Goal: Task Accomplishment & Management: Use online tool/utility

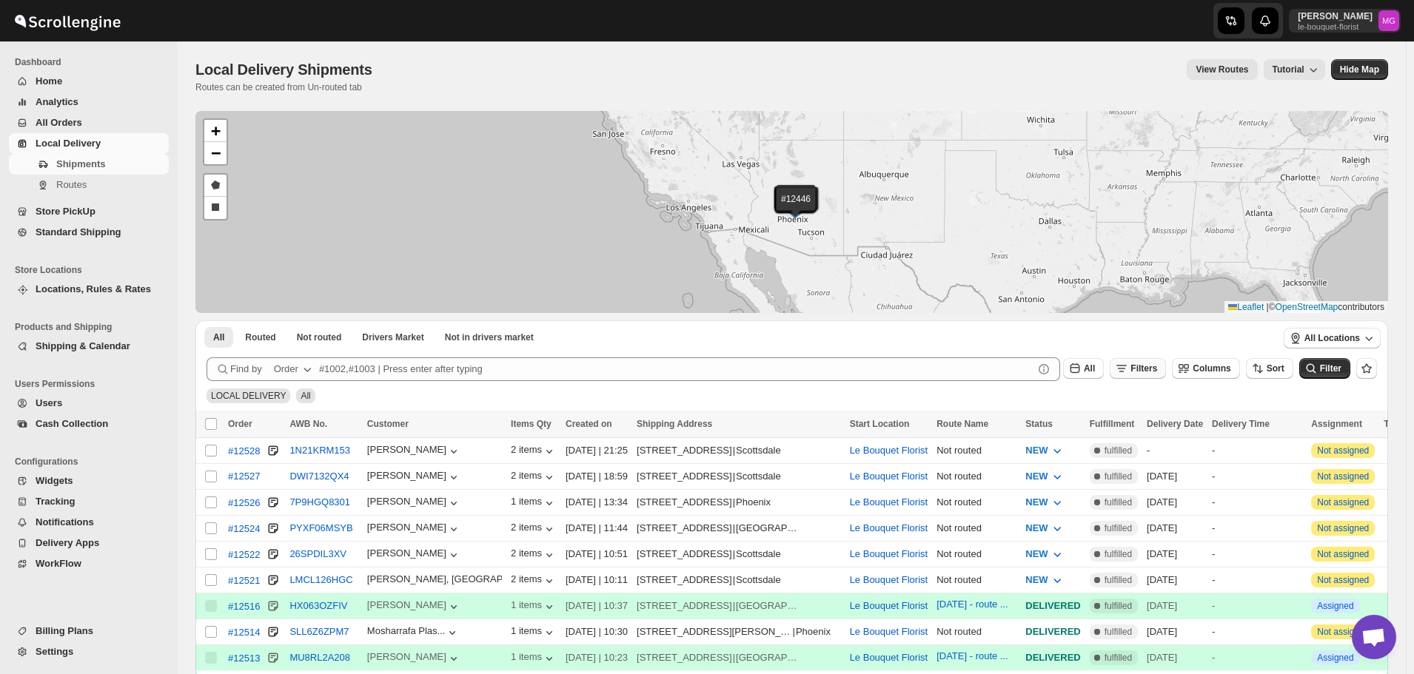
click at [1148, 366] on span "Filters" at bounding box center [1144, 369] width 27 height 10
click at [1154, 433] on button "Add Filter" at bounding box center [1152, 427] width 71 height 21
click at [1082, 424] on icon "button" at bounding box center [1086, 428] width 15 height 15
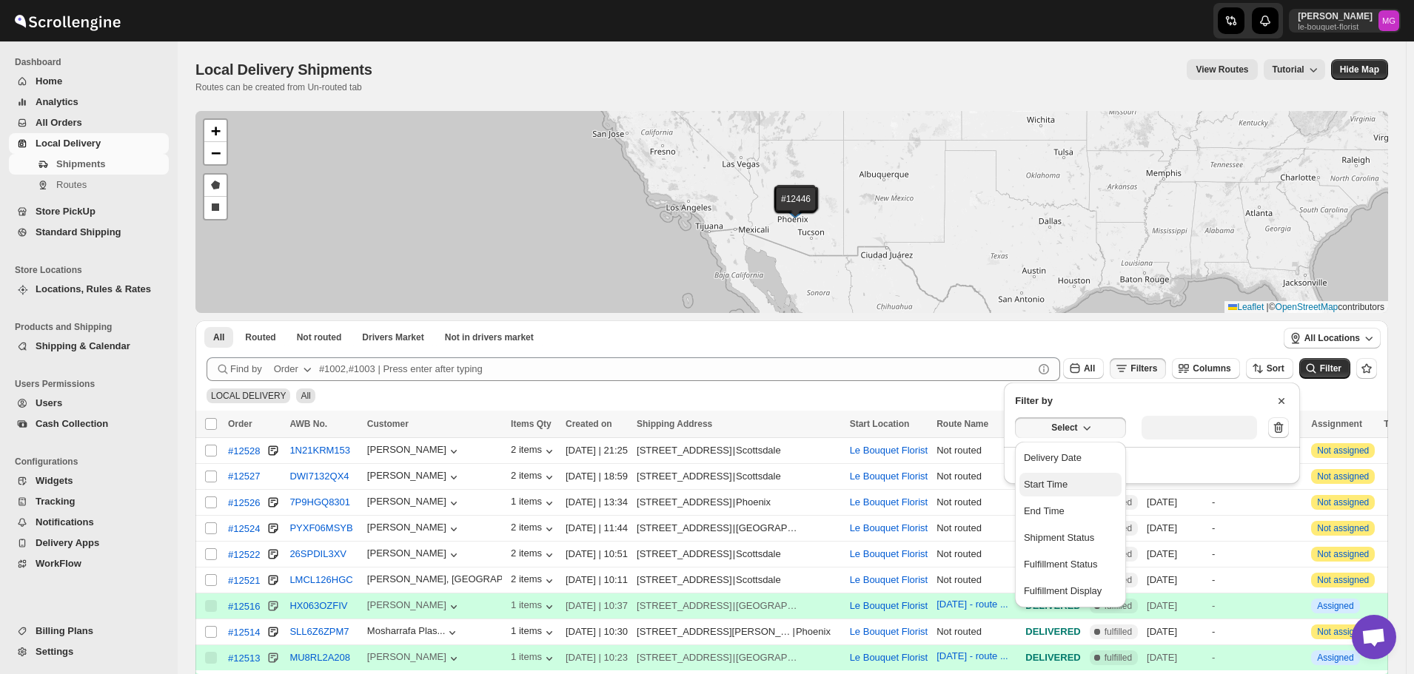
click at [1077, 473] on button "Start Time" at bounding box center [1070, 485] width 102 height 24
click at [1088, 436] on icon "button" at bounding box center [1095, 429] width 15 height 15
click at [1077, 452] on div "Delivery Date" at bounding box center [1053, 459] width 58 height 15
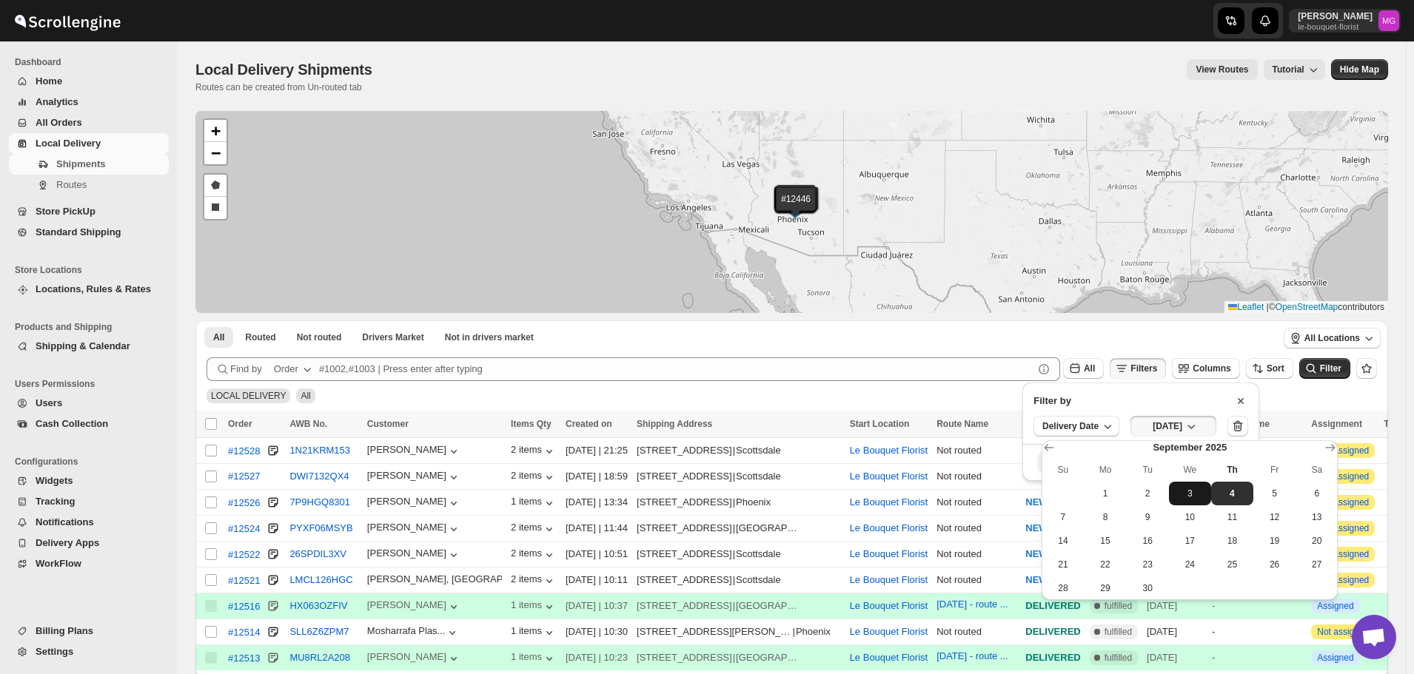
click at [1200, 494] on span "3" at bounding box center [1190, 494] width 30 height 12
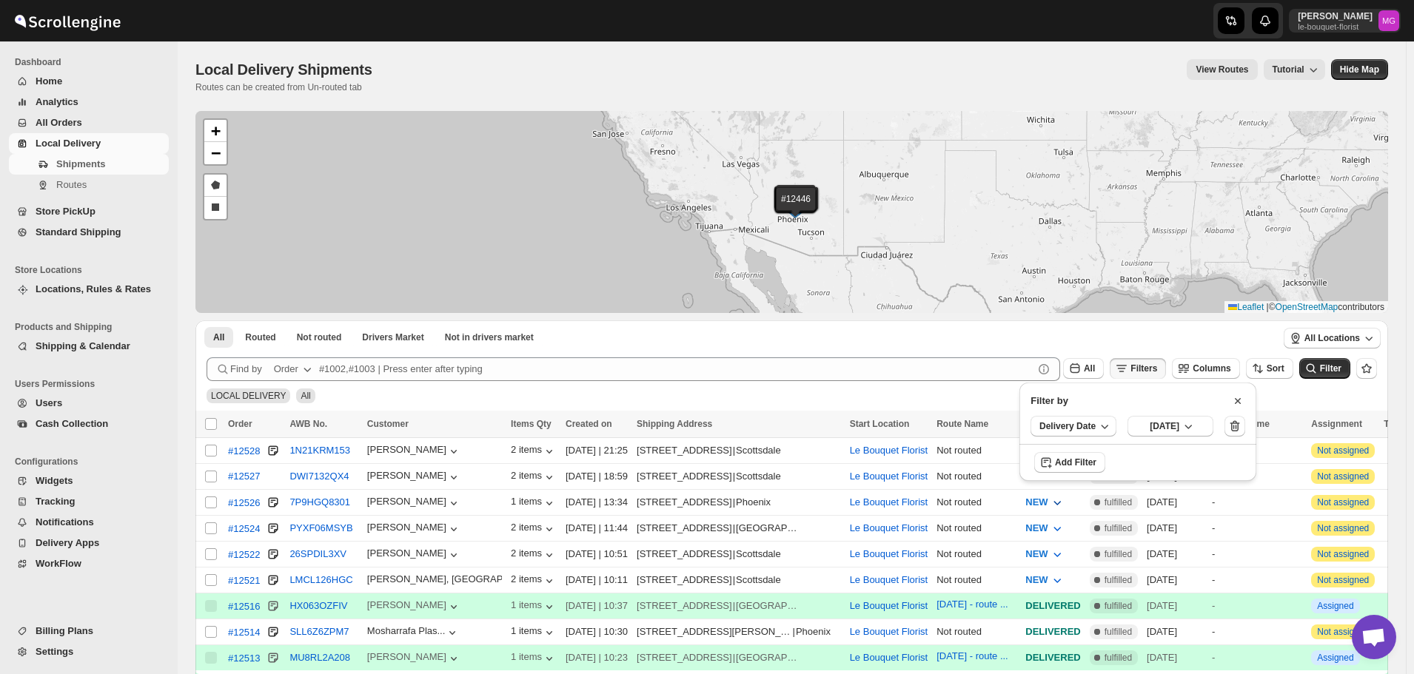
click at [1319, 373] on icon "submit" at bounding box center [1311, 368] width 15 height 15
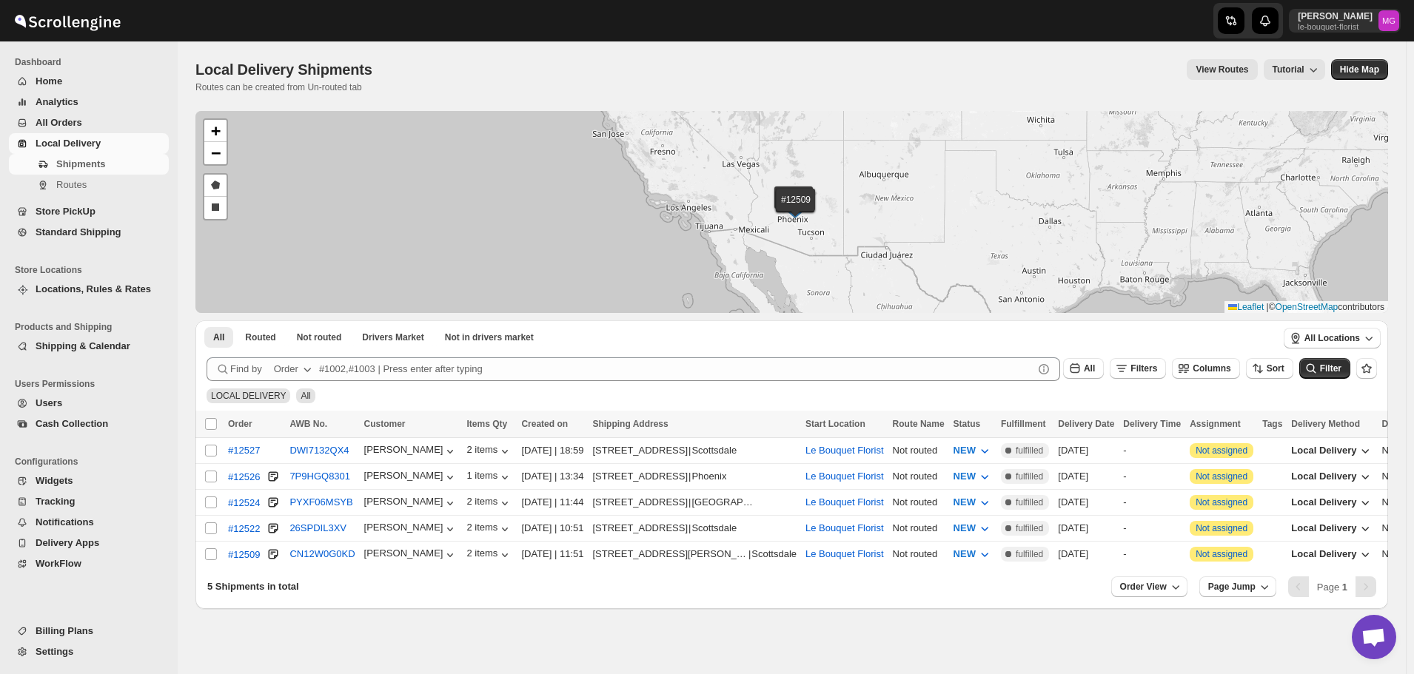
click at [1167, 327] on ul "All Routed Not routed Drivers Market Not in drivers market More Filters" at bounding box center [735, 336] width 1069 height 21
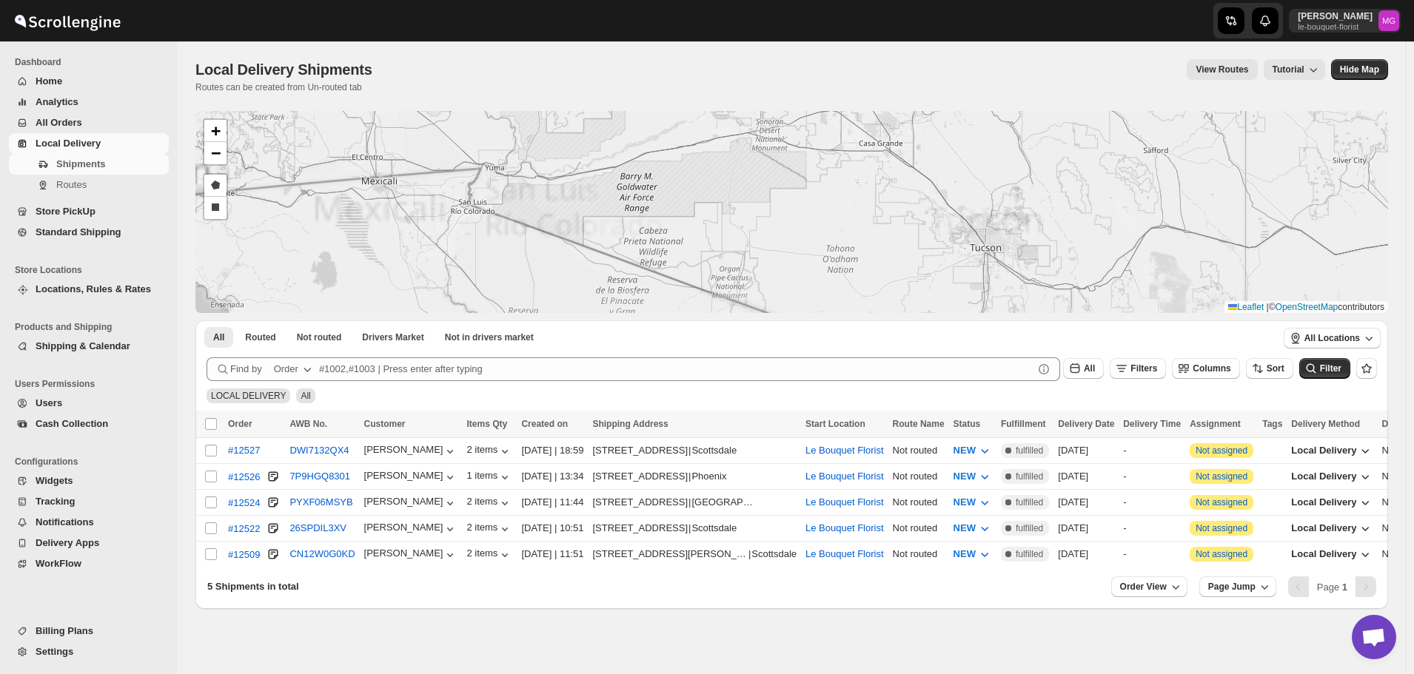
drag, startPoint x: 890, startPoint y: 171, endPoint x: 834, endPoint y: 331, distance: 169.5
click at [834, 329] on div "#12527 #12526 #12524 #12522 #12509 + − Draw a polygon Draw a rectangle Leaflet …" at bounding box center [791, 360] width 1193 height 498
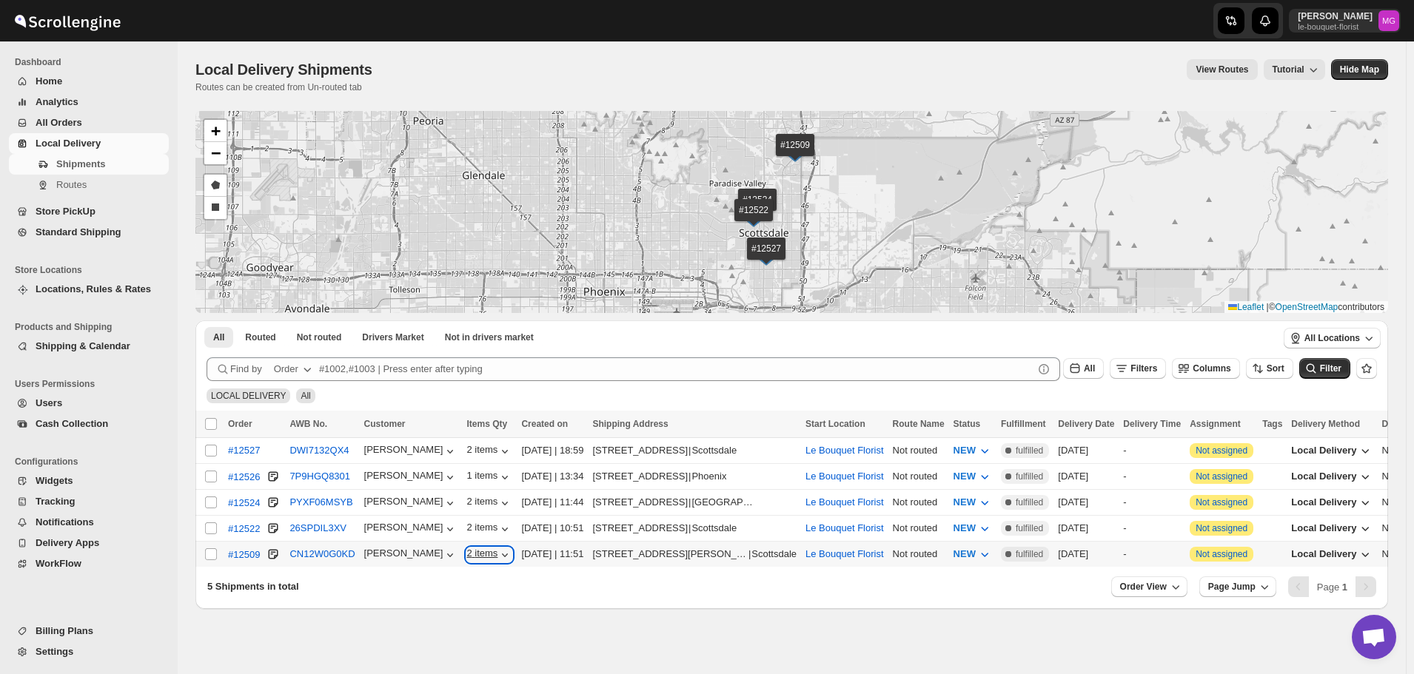
click at [479, 548] on div "2 items" at bounding box center [489, 555] width 46 height 15
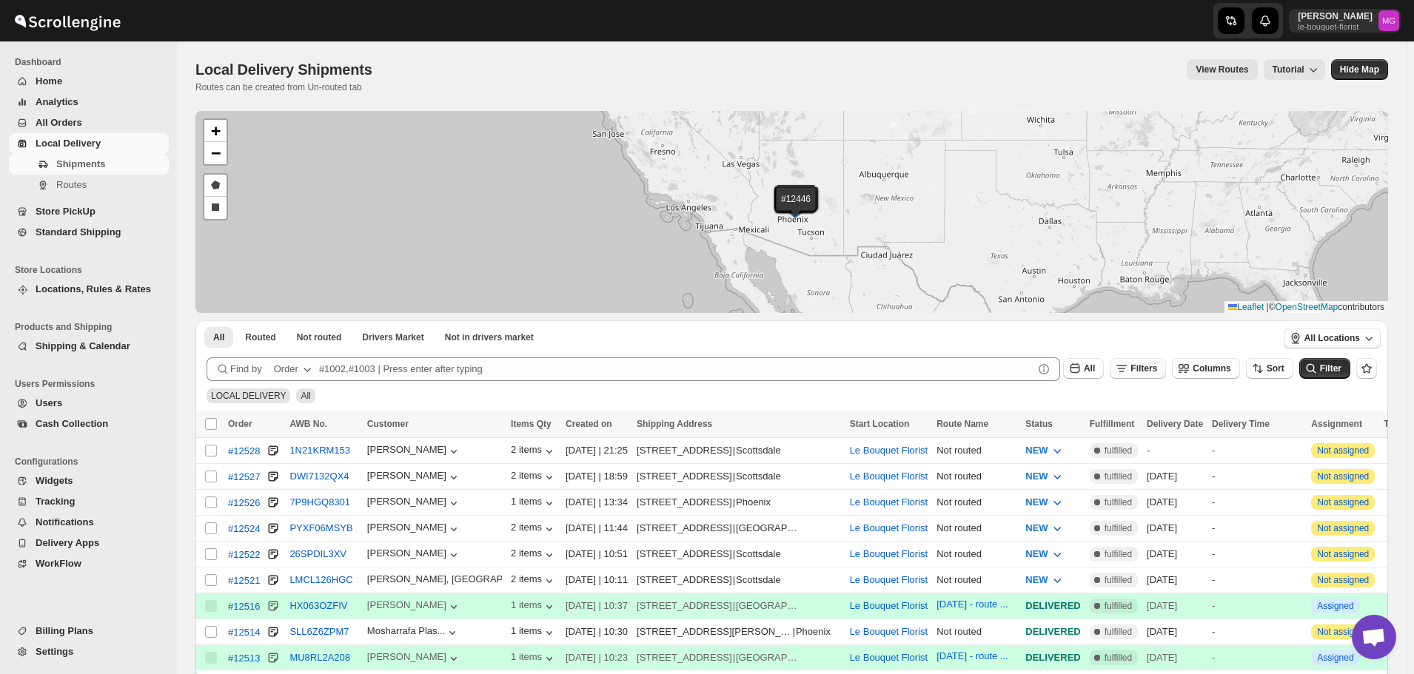
click at [1148, 375] on button "Filters" at bounding box center [1138, 368] width 56 height 21
click at [1134, 424] on icon "button" at bounding box center [1129, 427] width 15 height 15
click at [1105, 428] on button "Select" at bounding box center [1070, 428] width 111 height 21
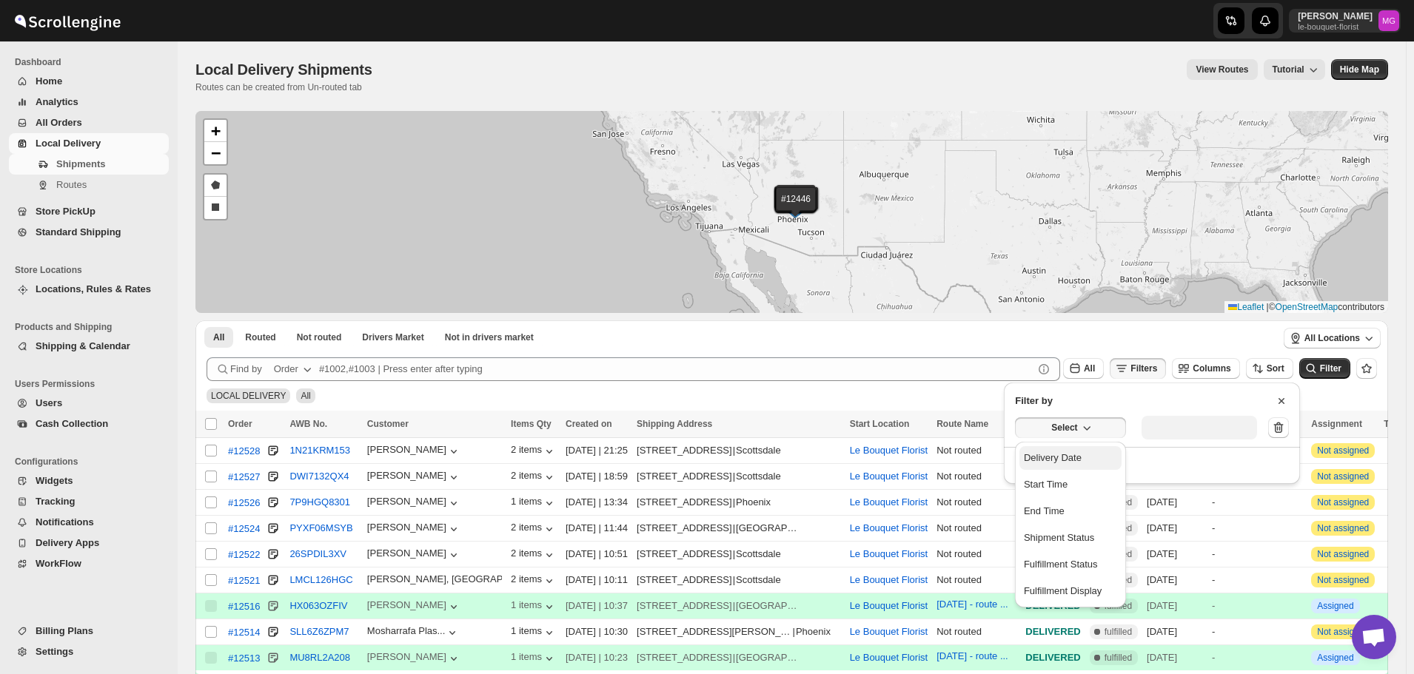
click at [1079, 449] on button "Delivery Date" at bounding box center [1070, 458] width 102 height 24
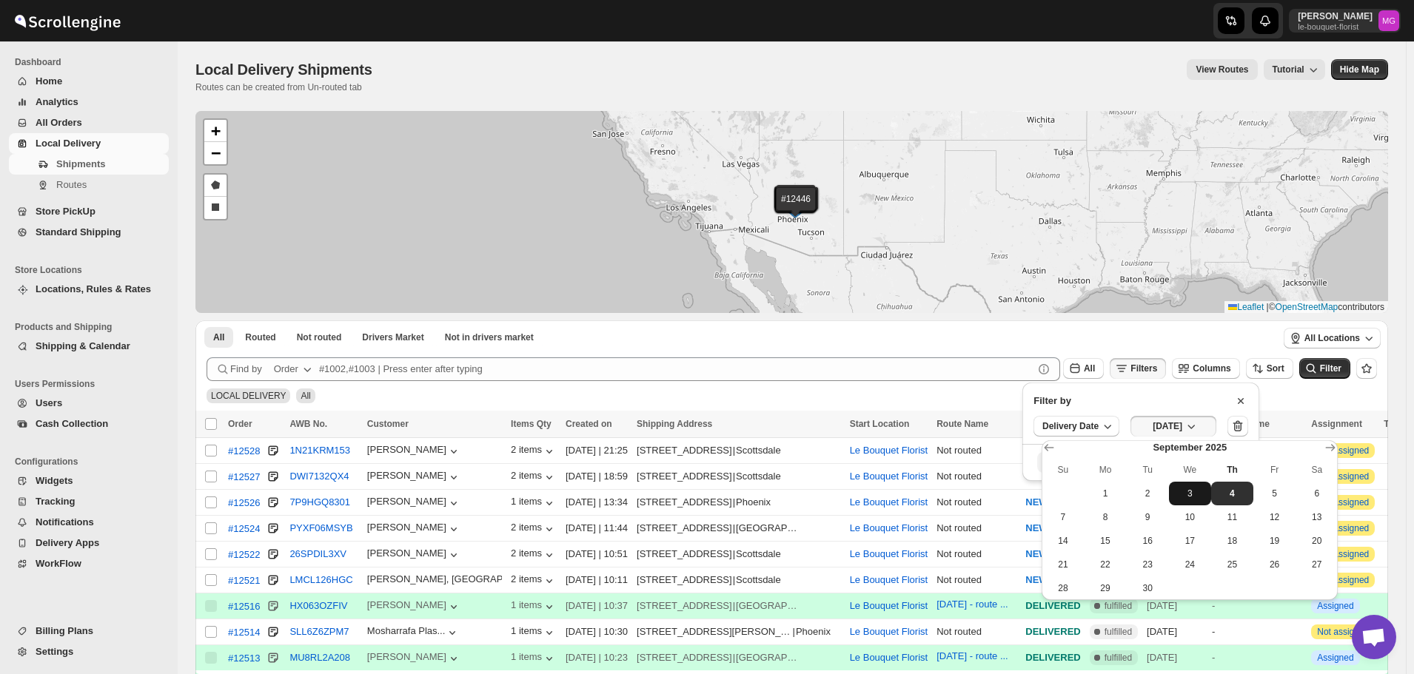
click at [1202, 495] on span "3" at bounding box center [1190, 494] width 30 height 12
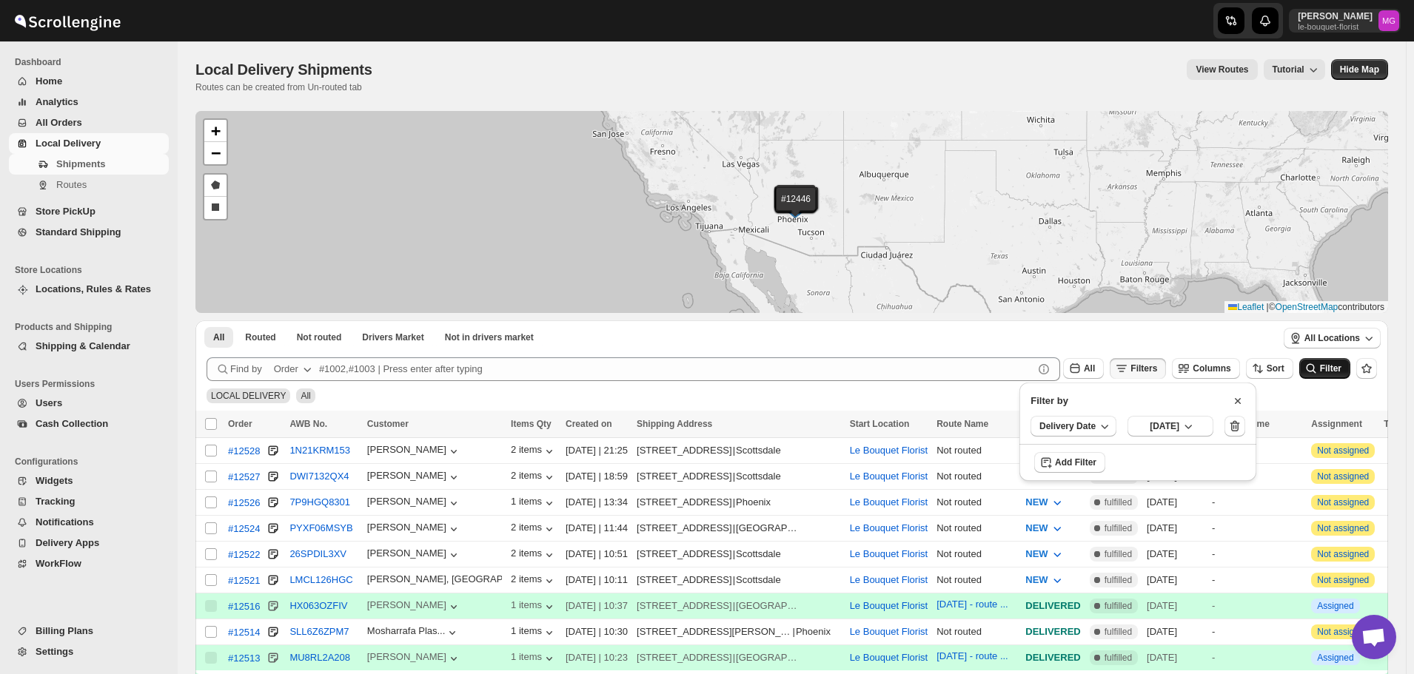
click at [1342, 372] on span "Filter" at bounding box center [1330, 369] width 21 height 10
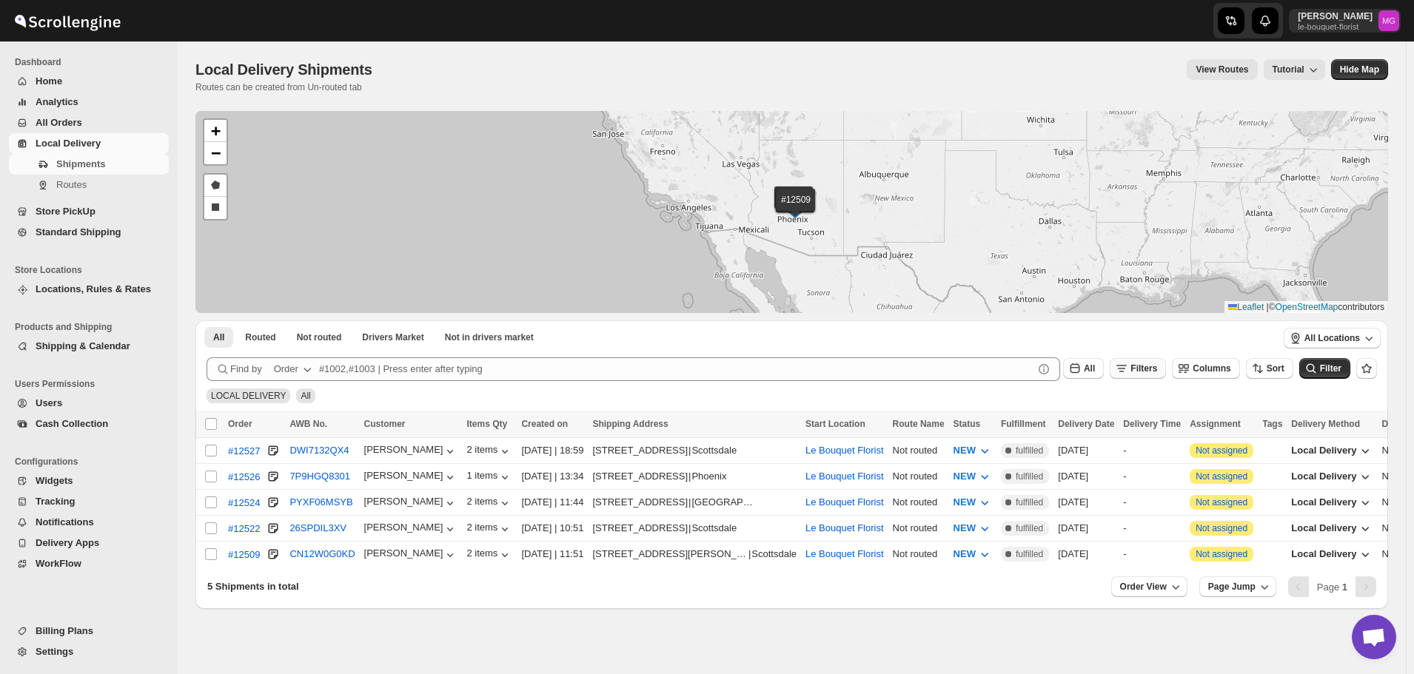
click at [1157, 365] on span "Filters" at bounding box center [1144, 369] width 27 height 10
click at [1242, 422] on icon "button" at bounding box center [1235, 426] width 15 height 15
click at [1350, 376] on button "Filter" at bounding box center [1324, 368] width 51 height 21
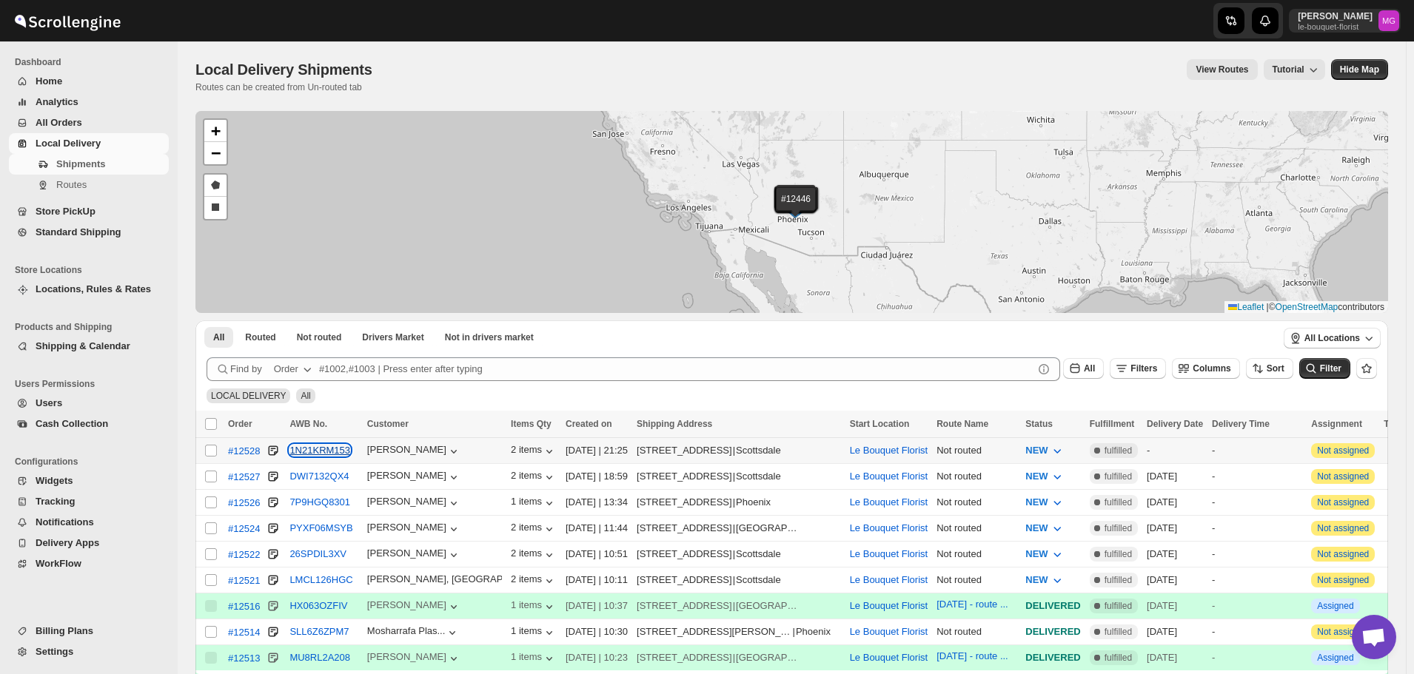
click at [337, 451] on button "1N21KRM153" at bounding box center [319, 450] width 61 height 11
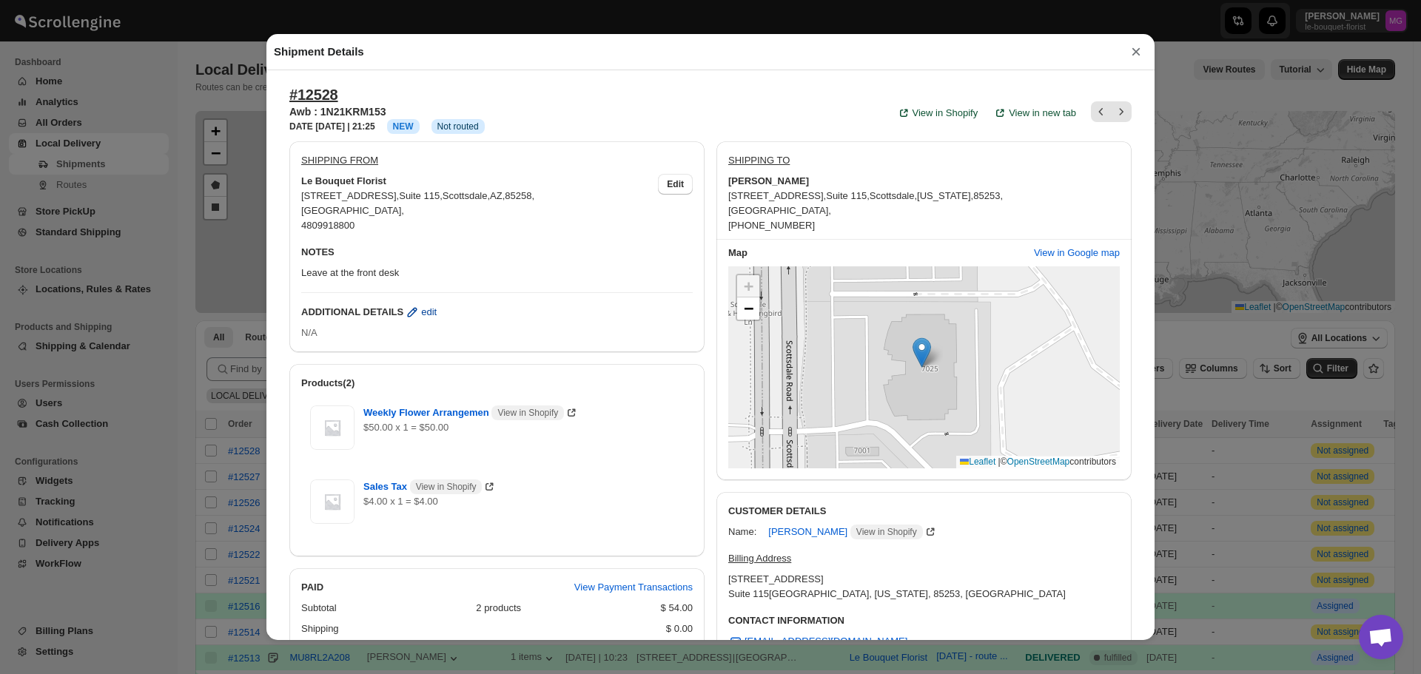
click at [421, 315] on span "edit" at bounding box center [429, 312] width 16 height 15
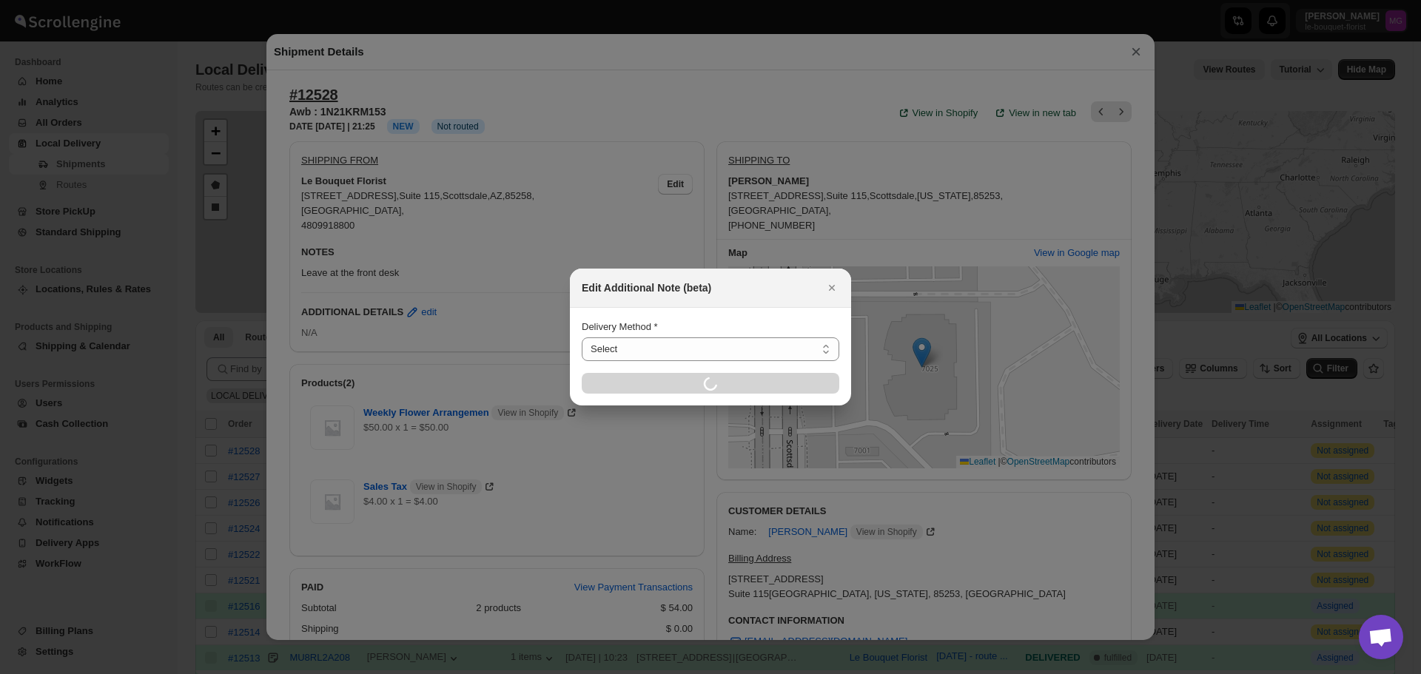
select select "LOCAL_DELIVERY"
select select "LOCATION_BASES"
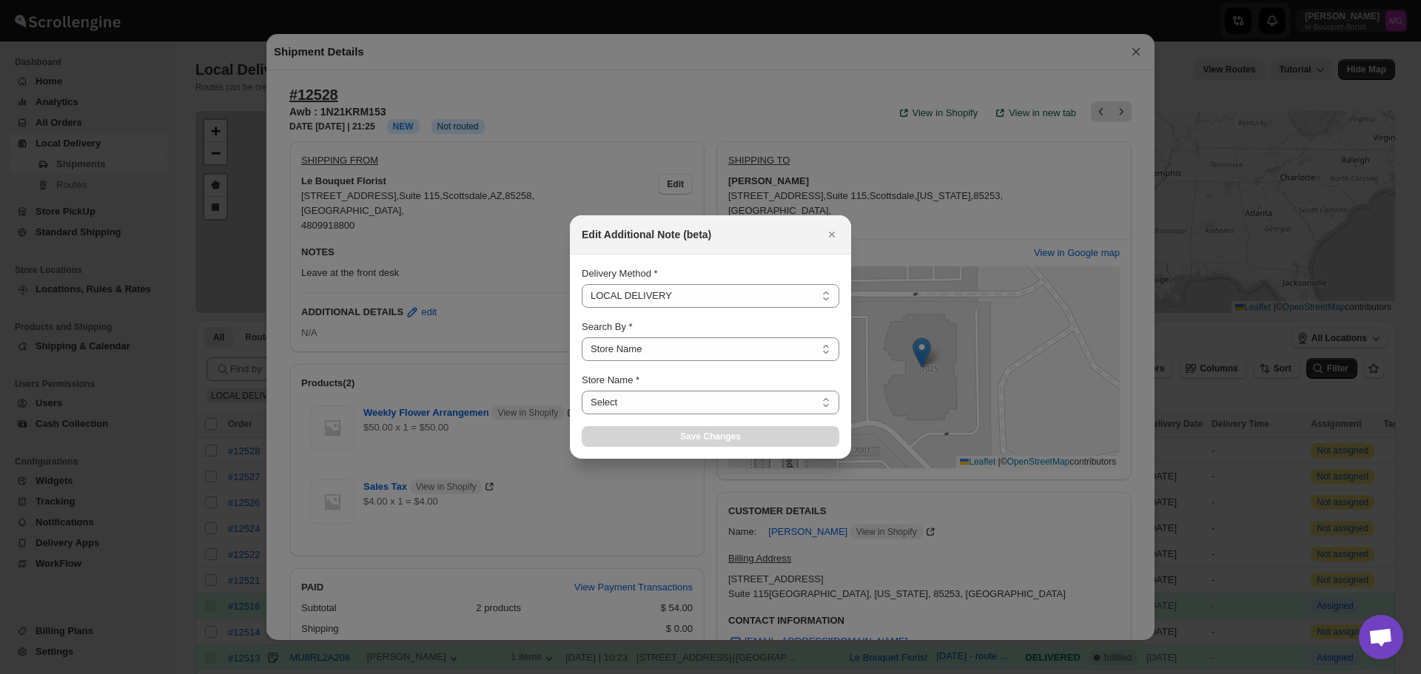
select select "67182988fdd300583c220c76"
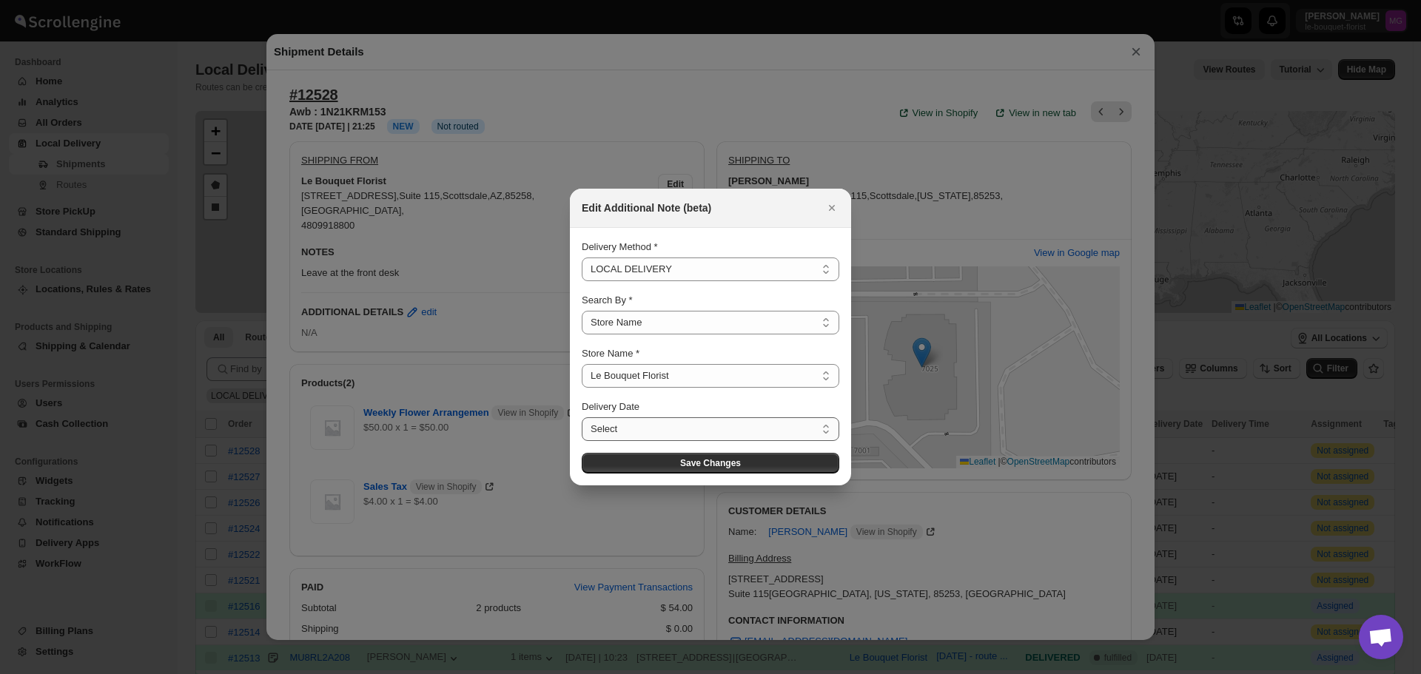
click at [603, 426] on select "Select Thu Sep 04 2025 Fri Sep 05 2025 Sat Sep 06 2025 Mon Sep 08 2025 Tue Sep …" at bounding box center [711, 430] width 258 height 24
select select "2025-09-04"
click at [582, 418] on select "Select Thu Sep 04 2025 Fri Sep 05 2025 Sat Sep 06 2025 Mon Sep 08 2025 Tue Sep …" at bounding box center [711, 430] width 258 height 24
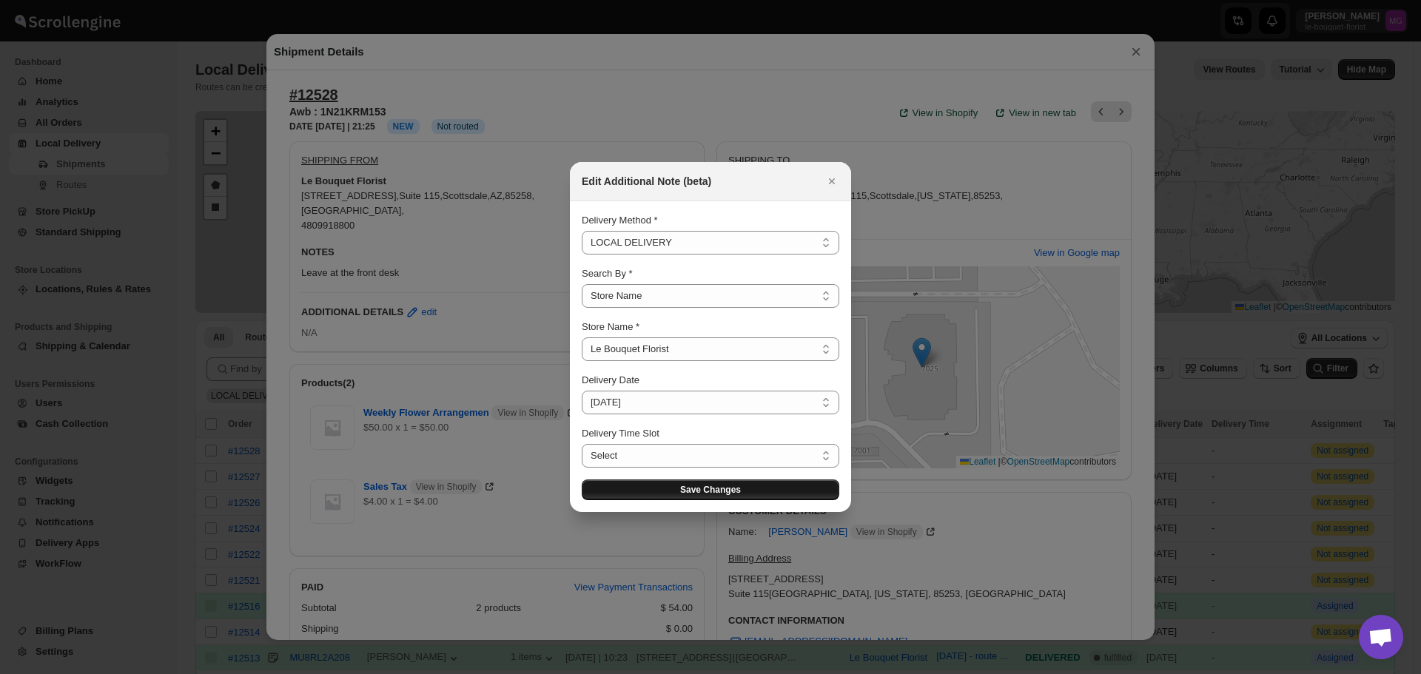
click at [691, 485] on span "Save Changes" at bounding box center [710, 490] width 61 height 12
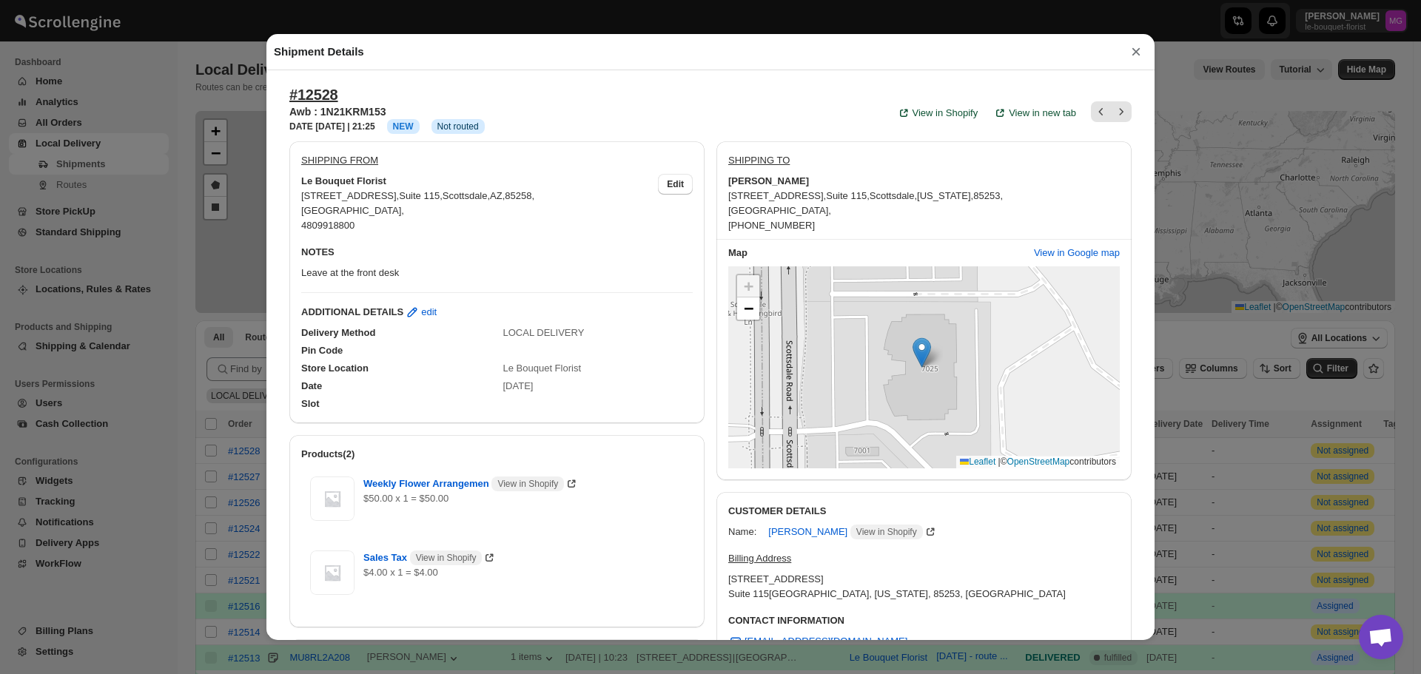
click at [1136, 54] on button "×" at bounding box center [1136, 51] width 22 height 21
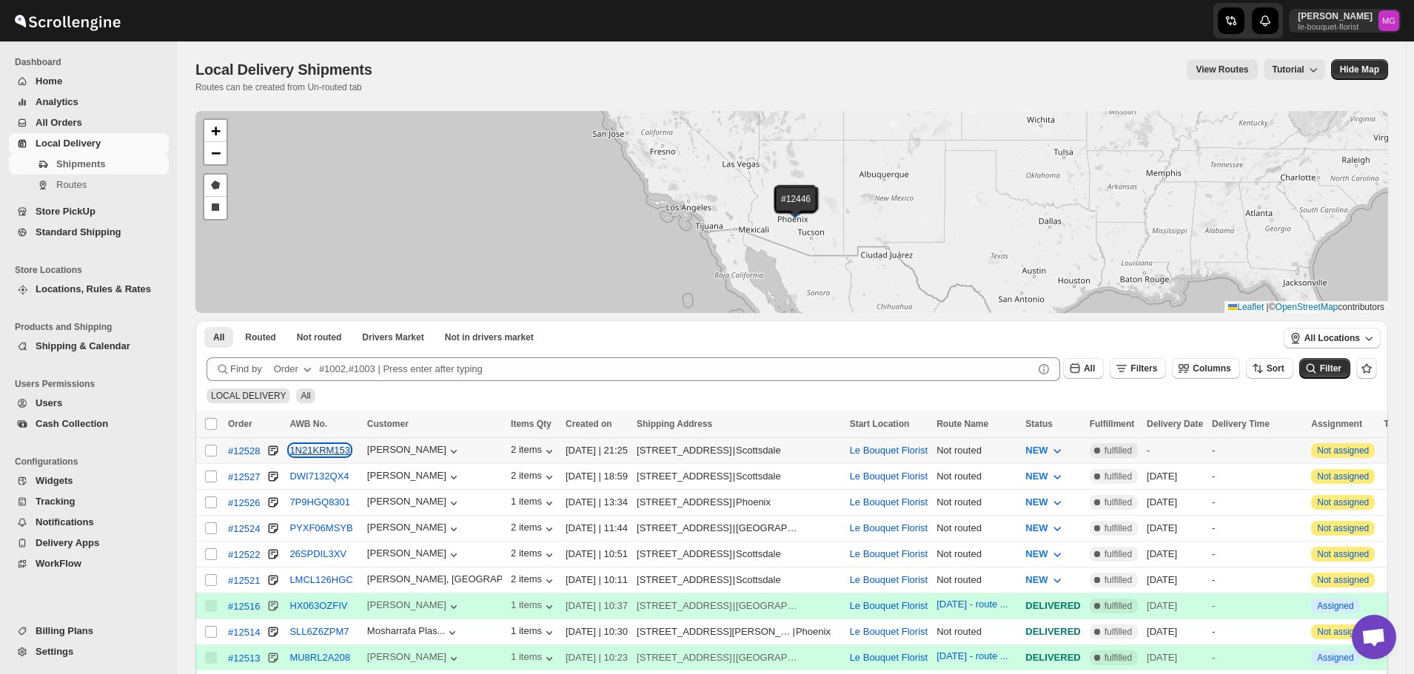
click at [320, 445] on button "1N21KRM153" at bounding box center [319, 450] width 61 height 11
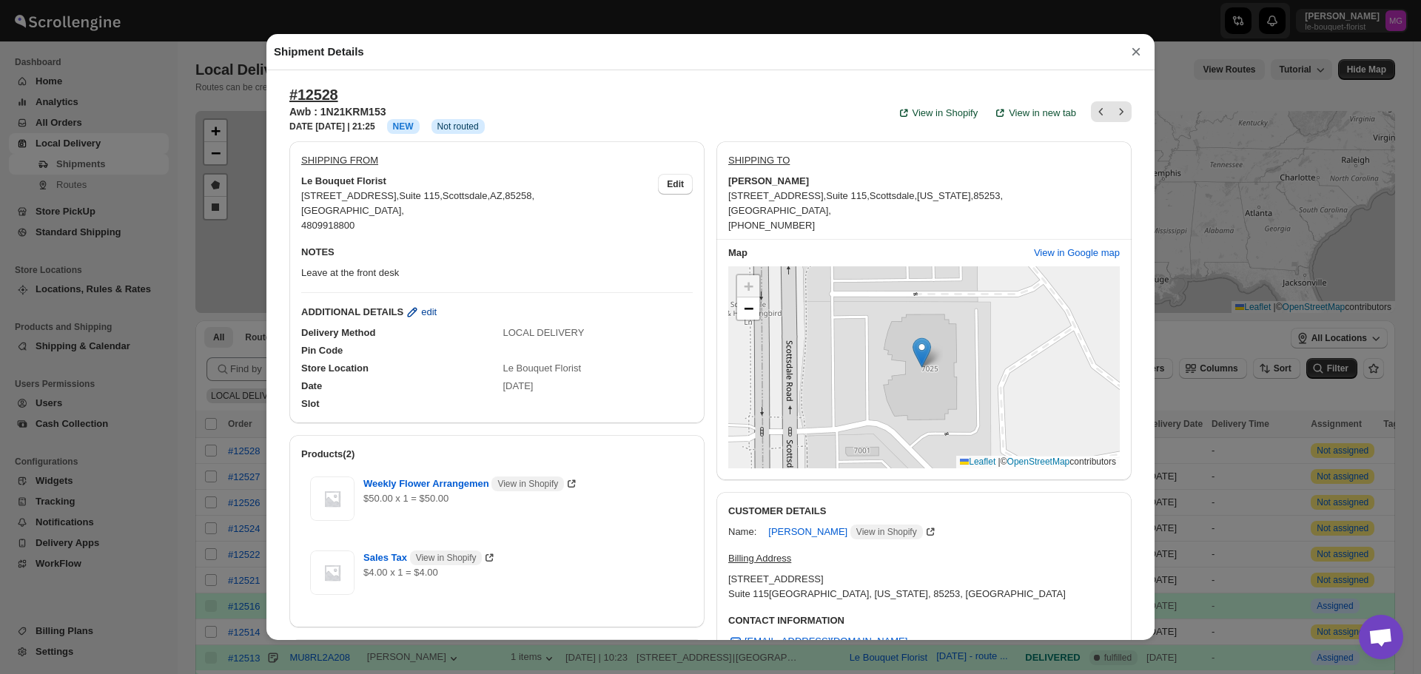
click at [423, 307] on span "edit" at bounding box center [429, 312] width 16 height 15
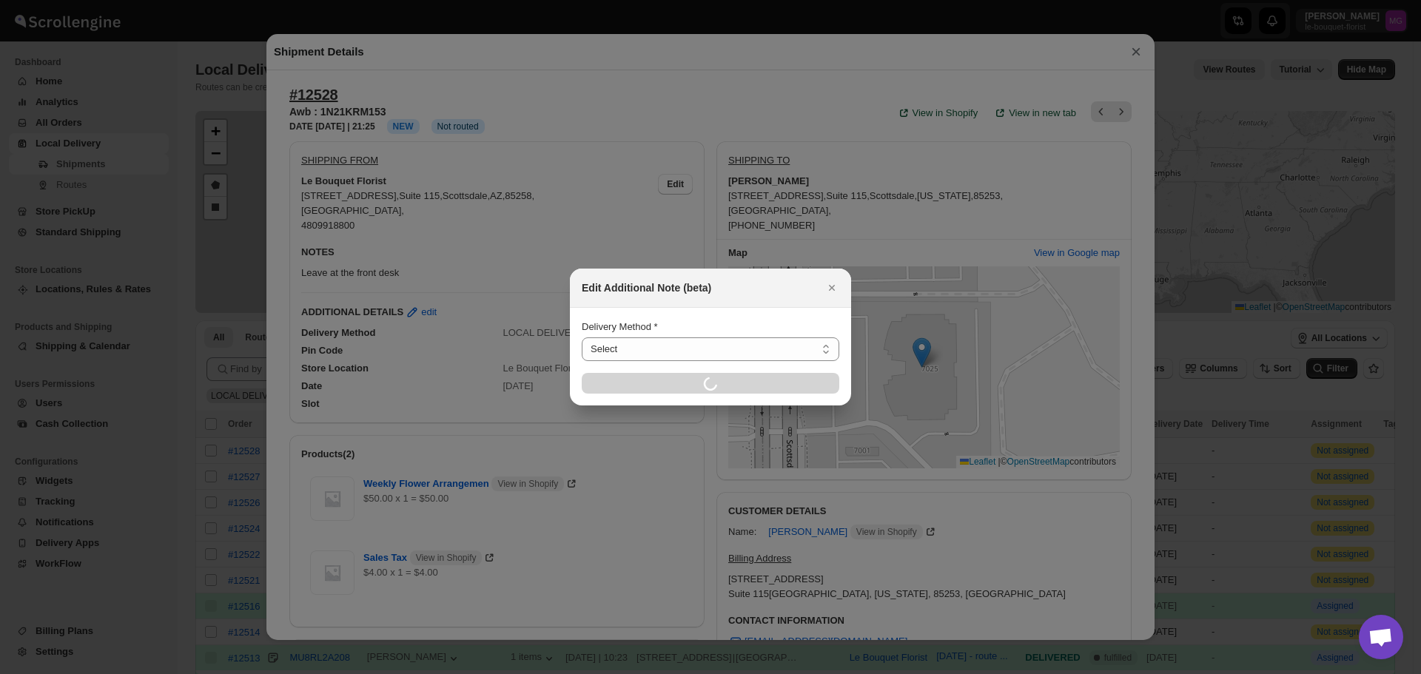
select select "LOCAL_DELIVERY"
select select "LOCATION_BASES"
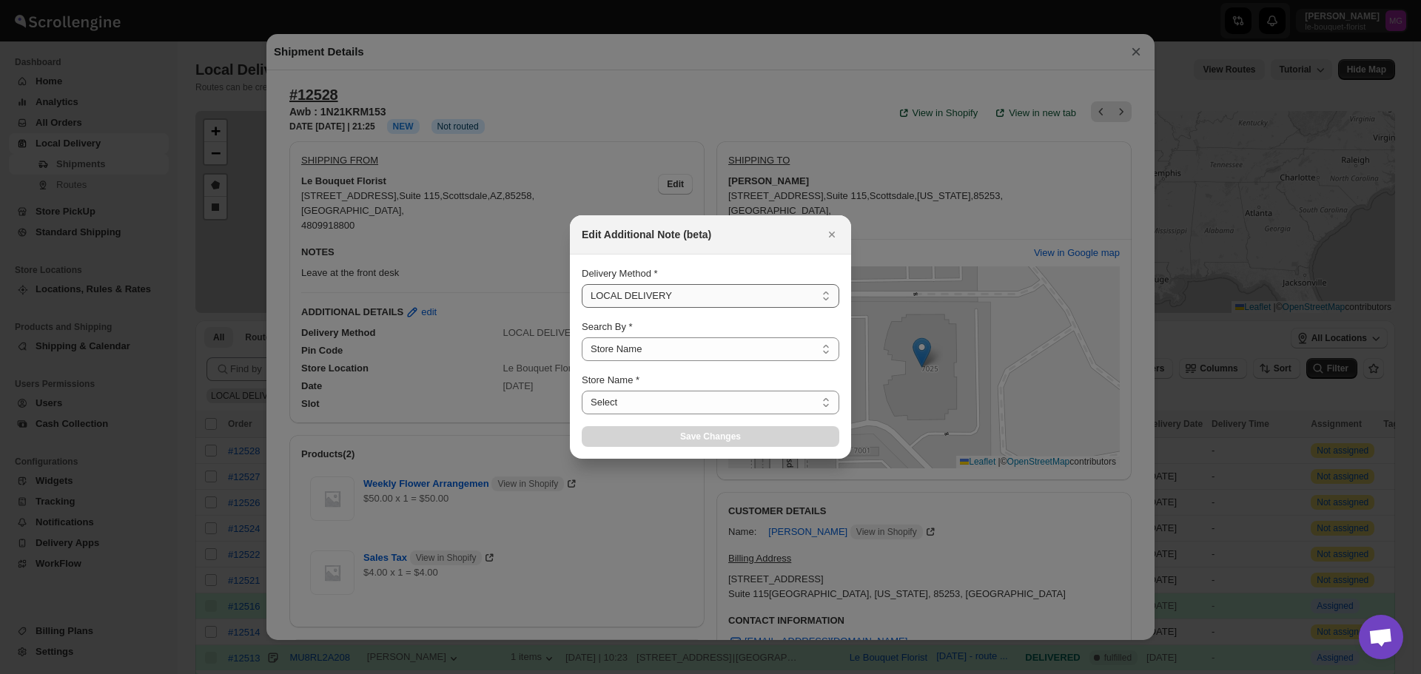
select select "67182988fdd300583c220c76"
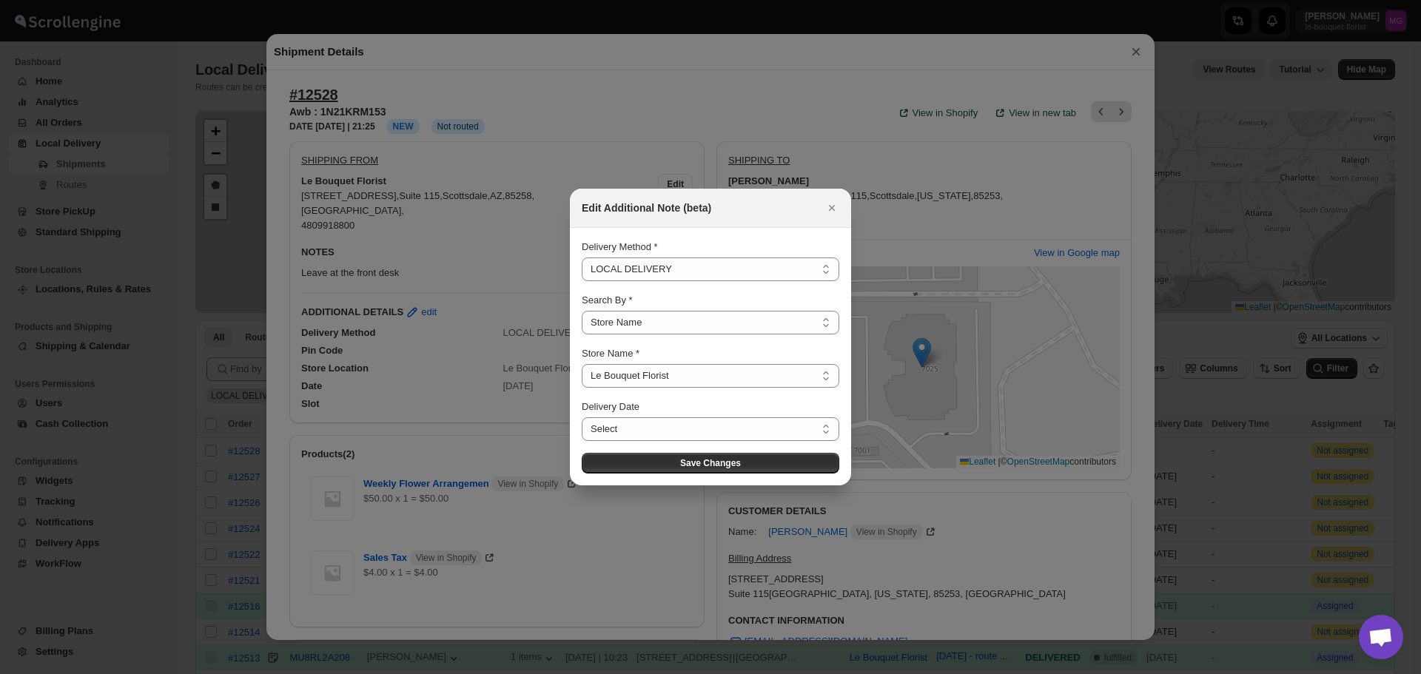
click at [648, 295] on div "Search By *" at bounding box center [711, 300] width 258 height 15
click at [656, 272] on select "Select LOCAL DELIVERY STORE PICKUP STANDARD SHIPPING" at bounding box center [711, 270] width 258 height 24
click at [582, 281] on select "Select LOCAL DELIVERY STORE PICKUP STANDARD SHIPPING" at bounding box center [711, 270] width 258 height 24
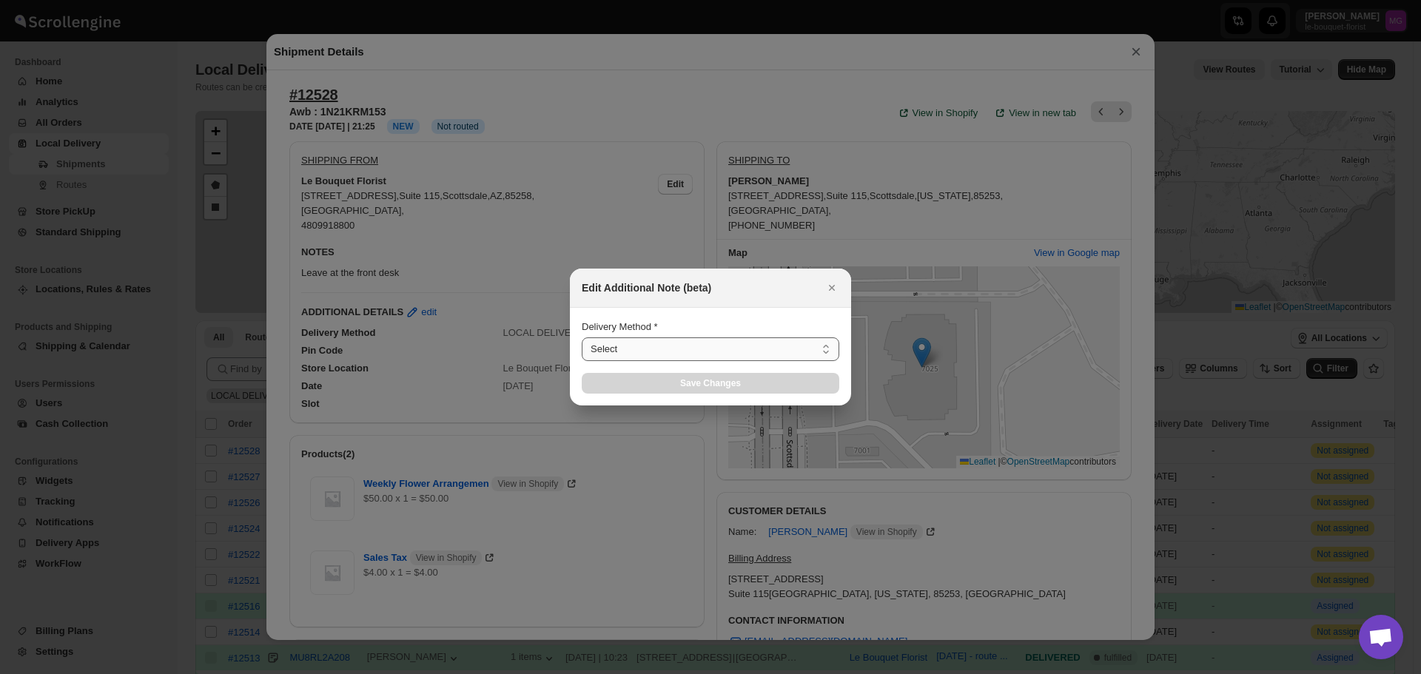
drag, startPoint x: 692, startPoint y: 353, endPoint x: 652, endPoint y: 353, distance: 40.7
click at [692, 353] on select "Select LOCAL DELIVERY STORE PICKUP STANDARD SHIPPING" at bounding box center [711, 350] width 258 height 24
select select "STANDARD_SHIPPING"
click at [582, 338] on select "Select LOCAL DELIVERY STORE PICKUP STANDARD SHIPPING" at bounding box center [711, 350] width 258 height 24
select select "LOCATION_BASES"
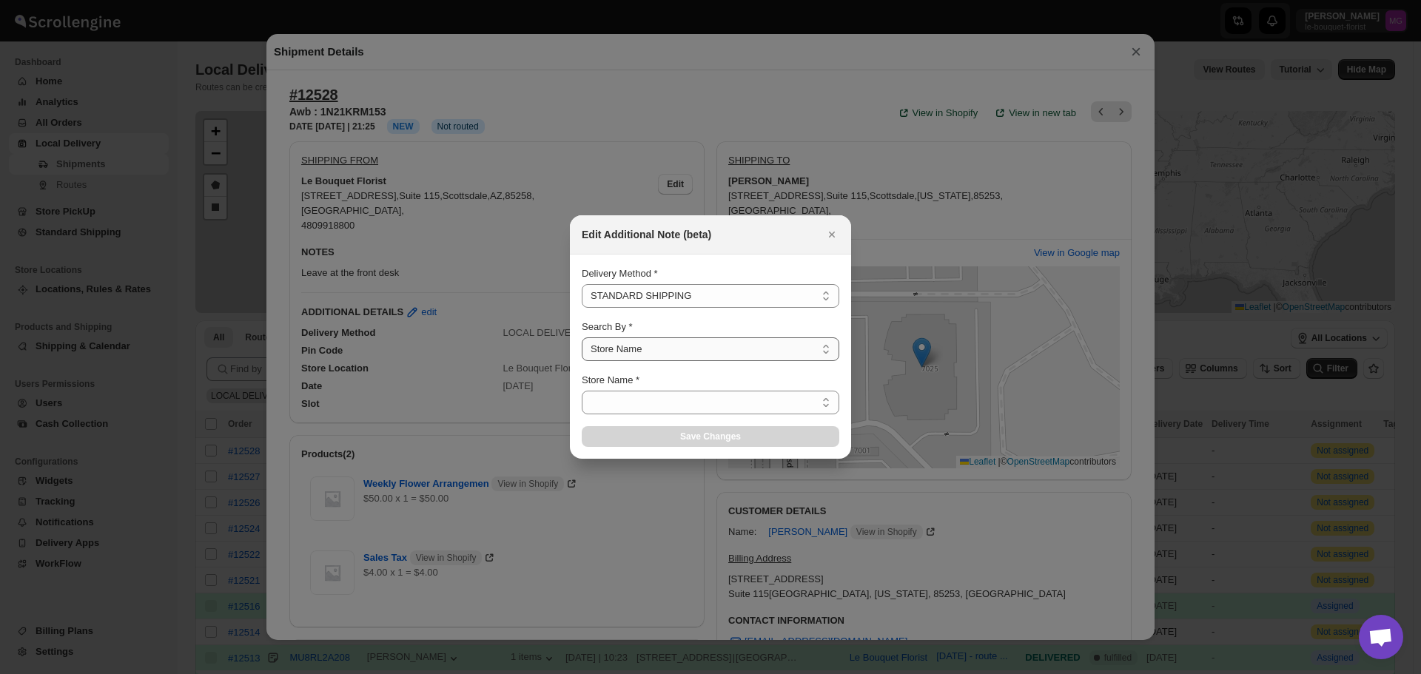
click at [638, 338] on select "Select Store Name Zip/Postal Code" at bounding box center [711, 350] width 258 height 24
click at [582, 338] on select "Select Store Name Zip/Postal Code" at bounding box center [711, 350] width 258 height 24
click at [624, 395] on select "Store Name *" at bounding box center [711, 403] width 258 height 24
click at [629, 406] on select "Store Name *" at bounding box center [711, 403] width 258 height 24
click at [640, 295] on select "Select LOCAL DELIVERY STORE PICKUP STANDARD SHIPPING" at bounding box center [711, 296] width 258 height 24
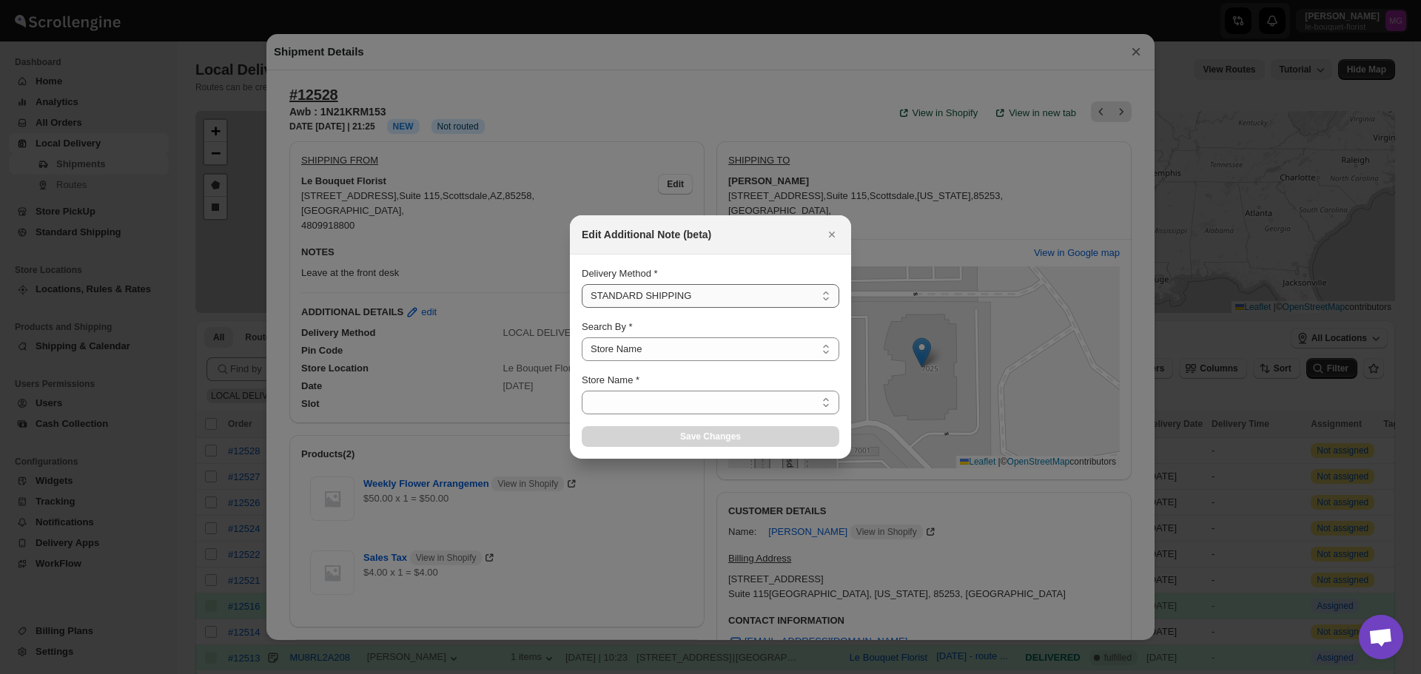
select select "STORE_PICKUP"
click at [582, 308] on select "Select LOCAL DELIVERY STORE PICKUP STANDARD SHIPPING" at bounding box center [711, 296] width 258 height 24
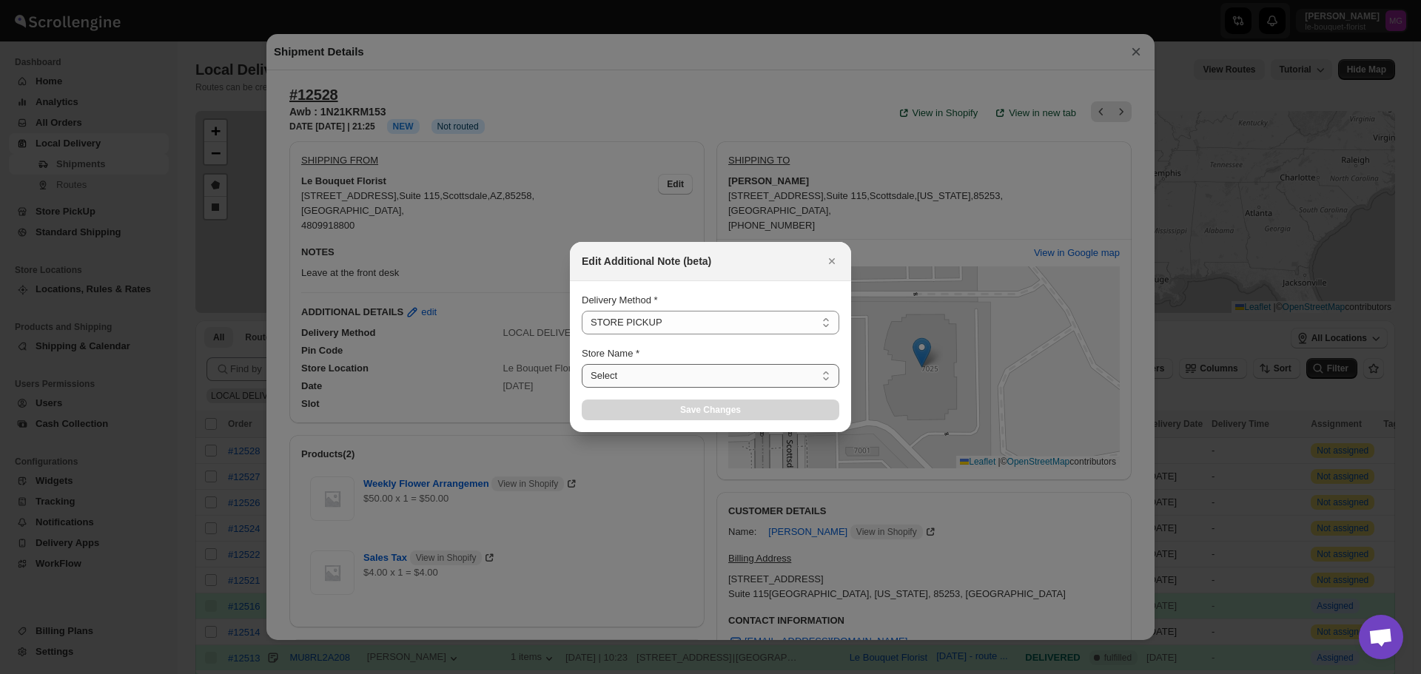
click at [637, 370] on select "Select Le Bouquet Florist" at bounding box center [711, 376] width 258 height 24
select select "67182988fdd300583c220c76"
click at [582, 364] on select "Select Le Bouquet Florist" at bounding box center [711, 376] width 258 height 24
select select "67182988fdd300583c220c76"
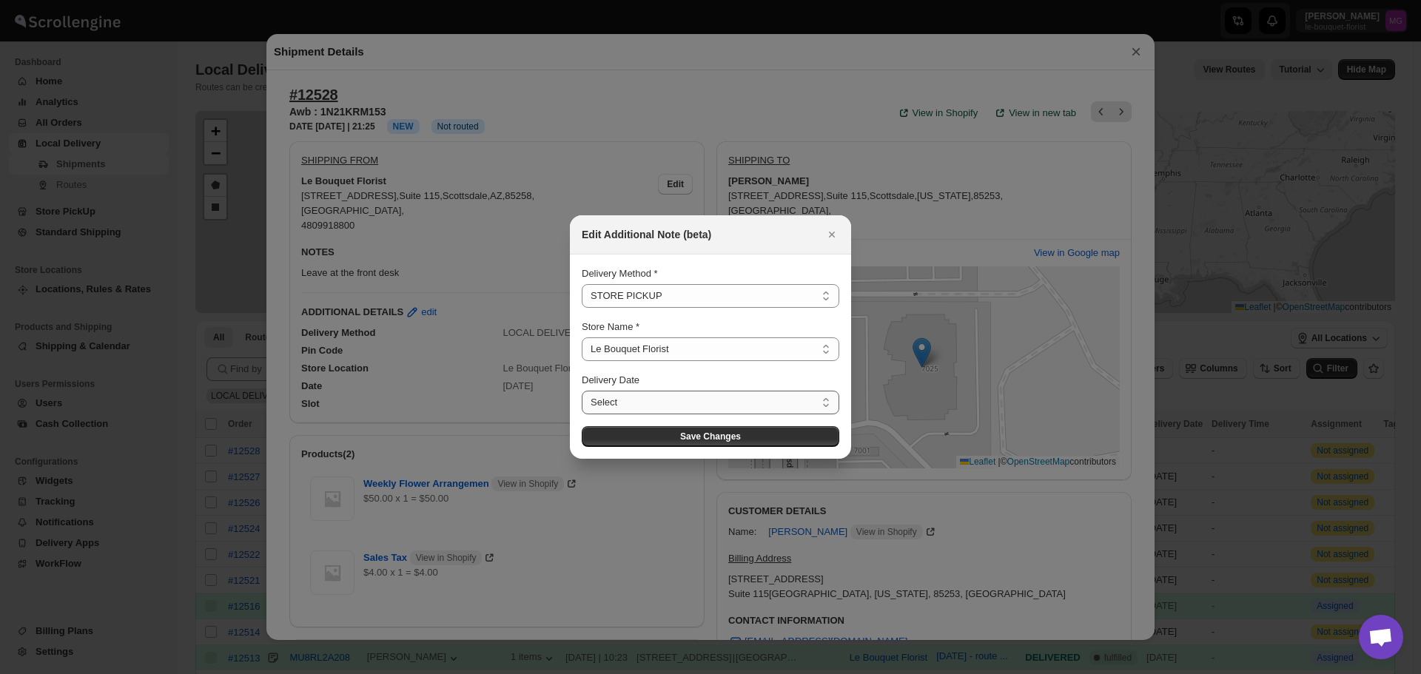
click at [628, 400] on select "Select Thu Sep 04 2025 Fri Sep 05 2025 Sat Sep 06 2025 Mon Sep 08 2025 Tue Sep …" at bounding box center [711, 403] width 258 height 24
select select "2025-09-04"
click at [582, 391] on select "Select Thu Sep 04 2025 Fri Sep 05 2025 Sat Sep 06 2025 Mon Sep 08 2025 Tue Sep …" at bounding box center [711, 403] width 258 height 24
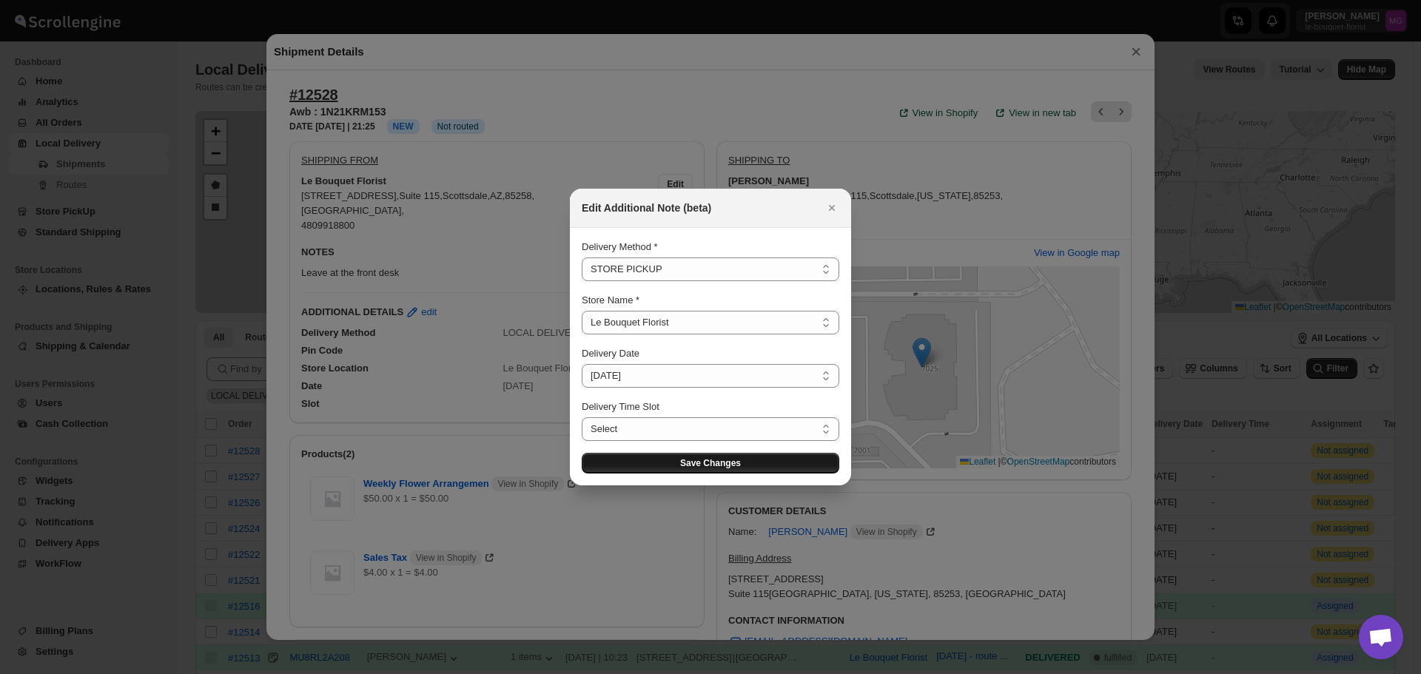
click at [683, 464] on span "Save Changes" at bounding box center [710, 464] width 61 height 12
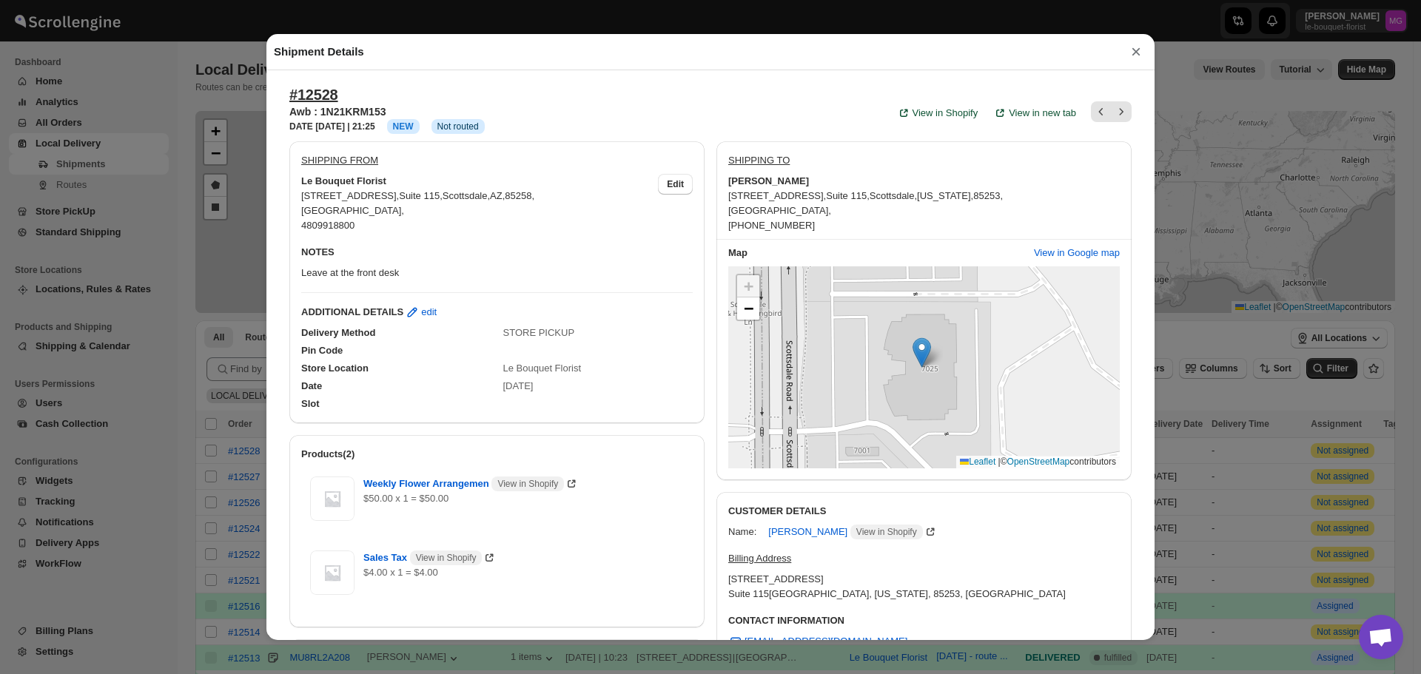
click at [1134, 54] on button "×" at bounding box center [1136, 51] width 22 height 21
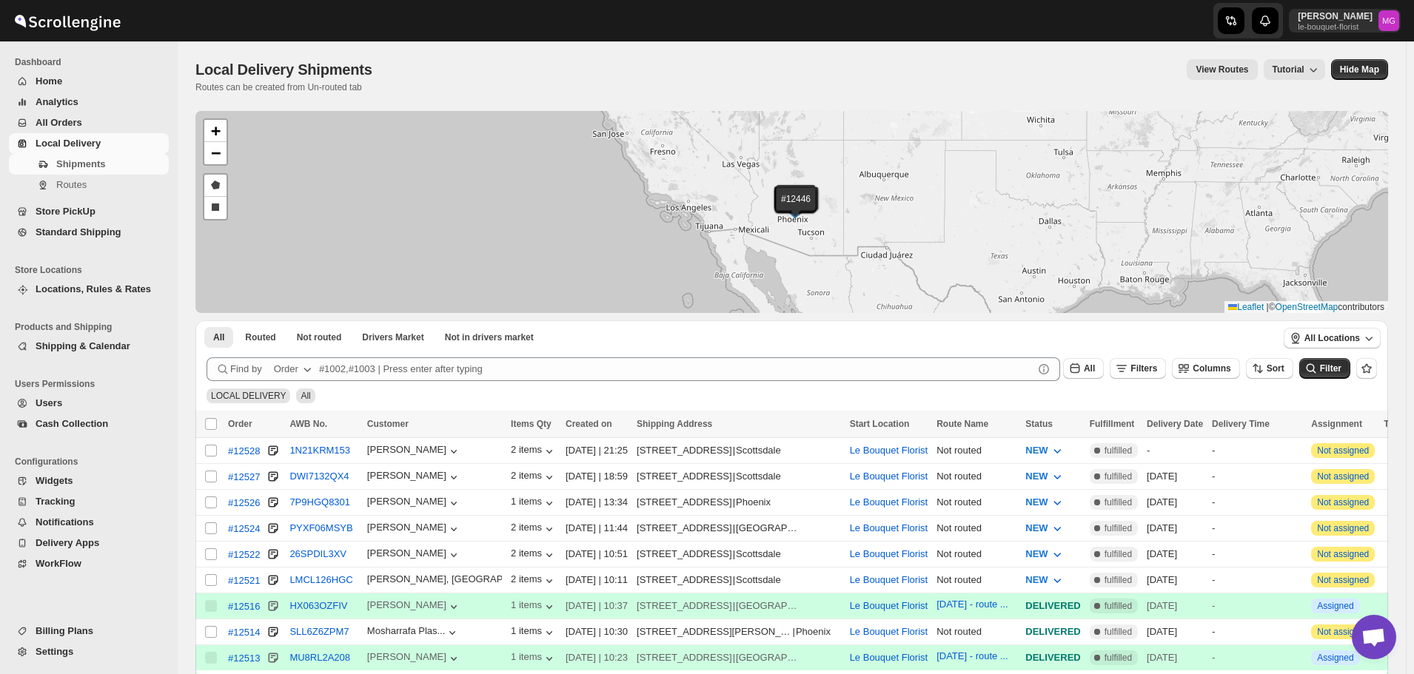
click at [104, 210] on span "Store PickUp" at bounding box center [101, 211] width 130 height 15
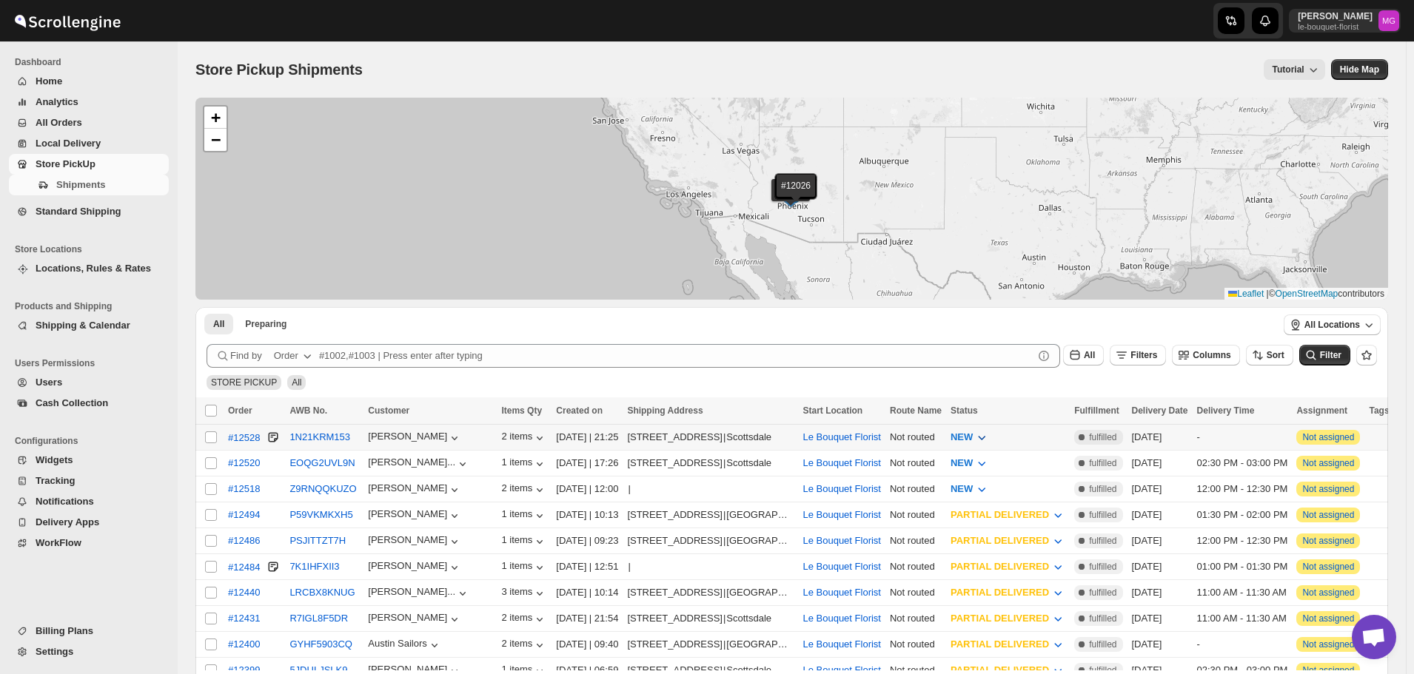
click at [989, 431] on icon "button" at bounding box center [981, 437] width 15 height 15
click at [999, 518] on button "PREPARING" at bounding box center [1002, 518] width 121 height 24
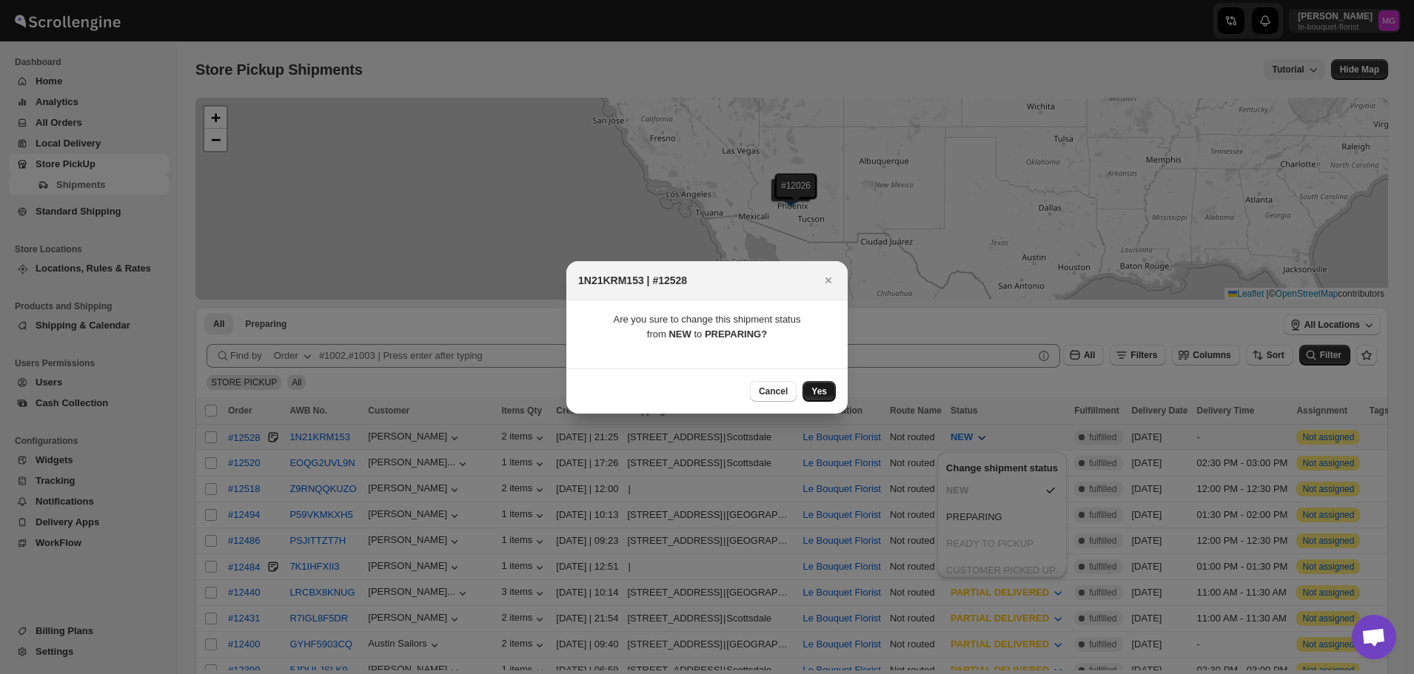
click at [830, 396] on button "Yes" at bounding box center [819, 391] width 33 height 21
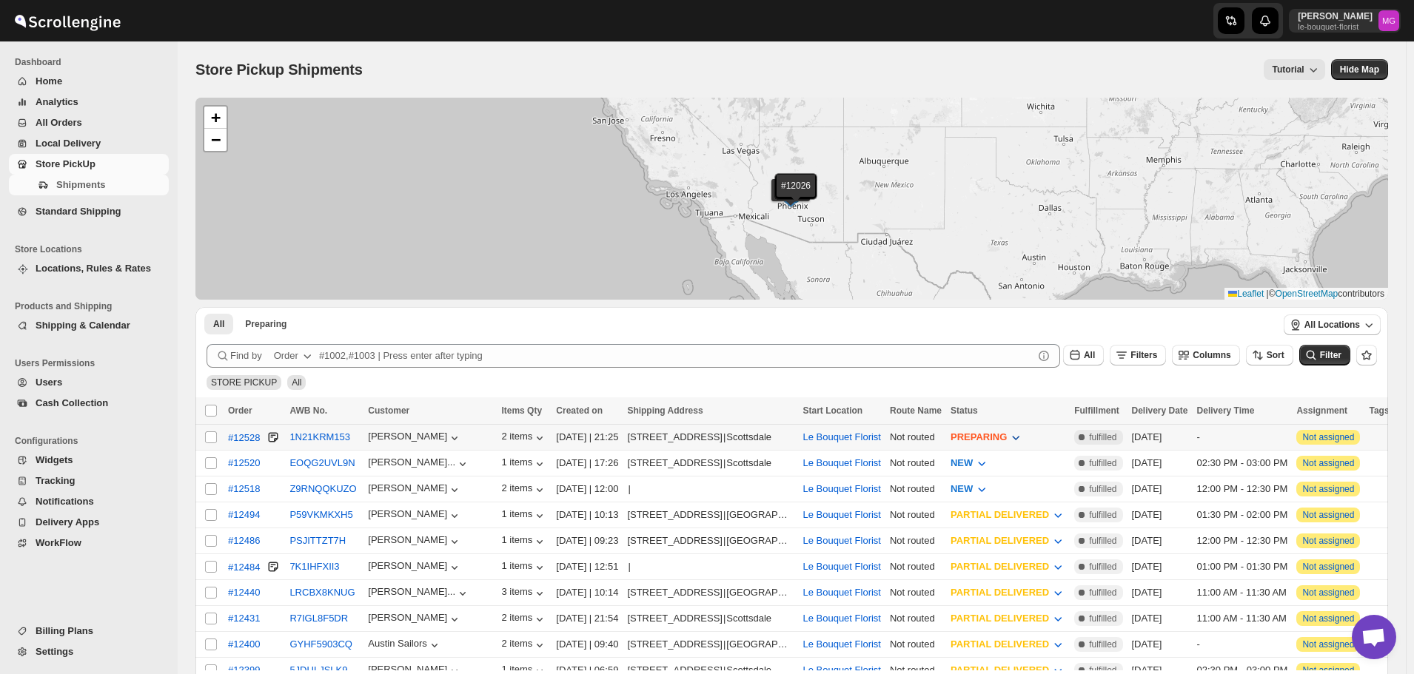
click at [1007, 435] on span "PREPARING" at bounding box center [979, 437] width 56 height 11
click at [1000, 575] on div "CUSTOMER PICKED UP" at bounding box center [1017, 570] width 110 height 15
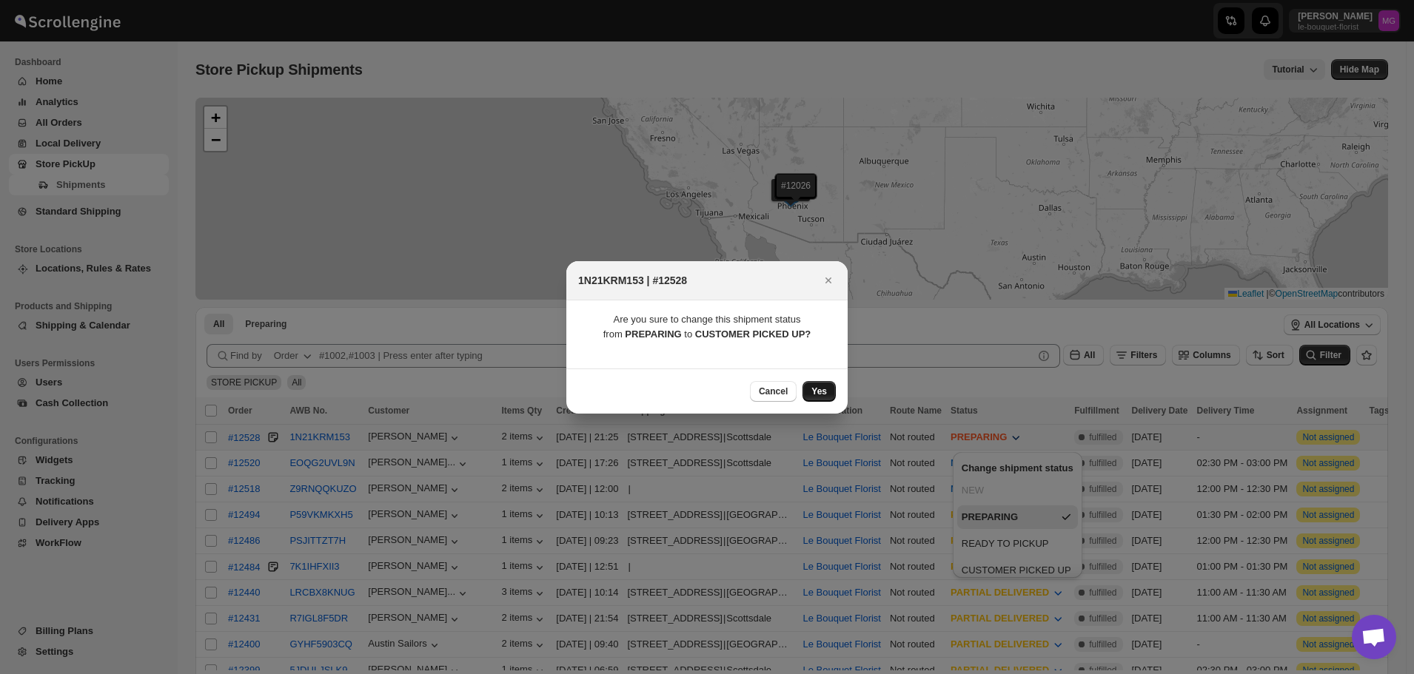
click at [827, 390] on button "Yes" at bounding box center [819, 391] width 33 height 21
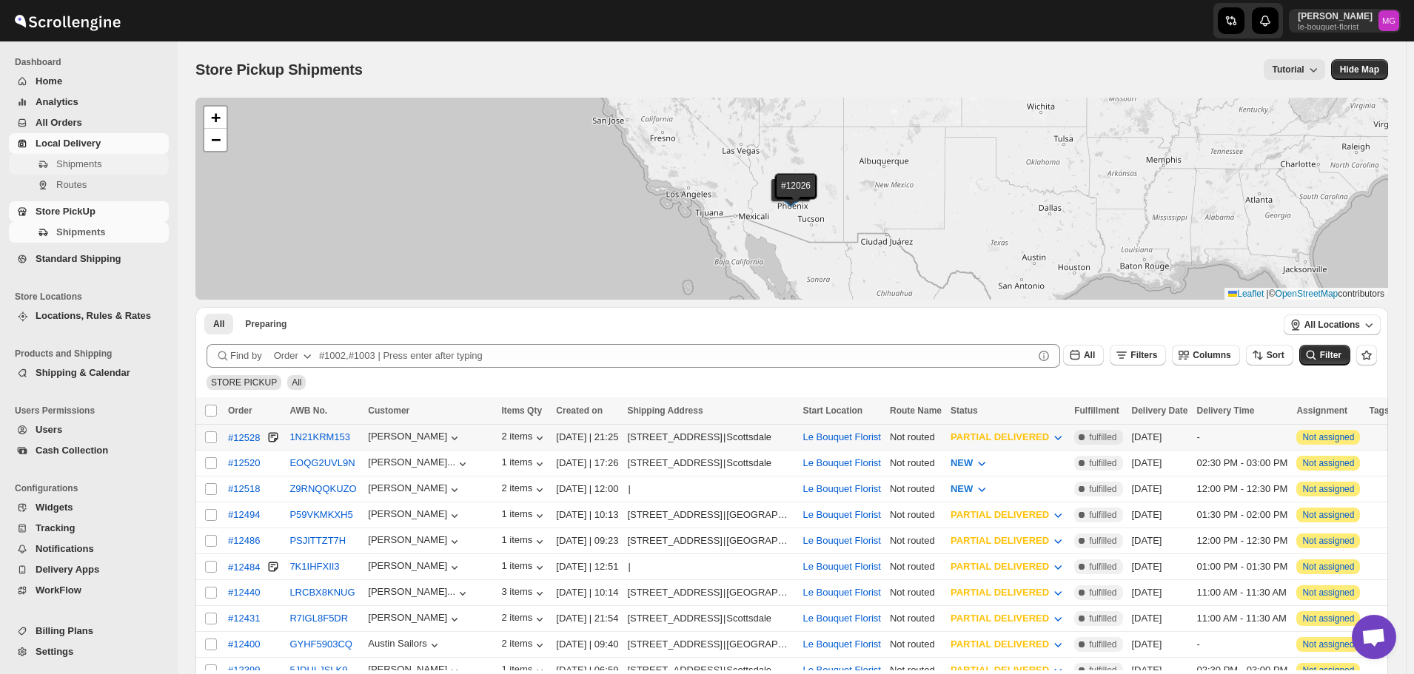
click at [118, 165] on span "Shipments" at bounding box center [111, 164] width 110 height 15
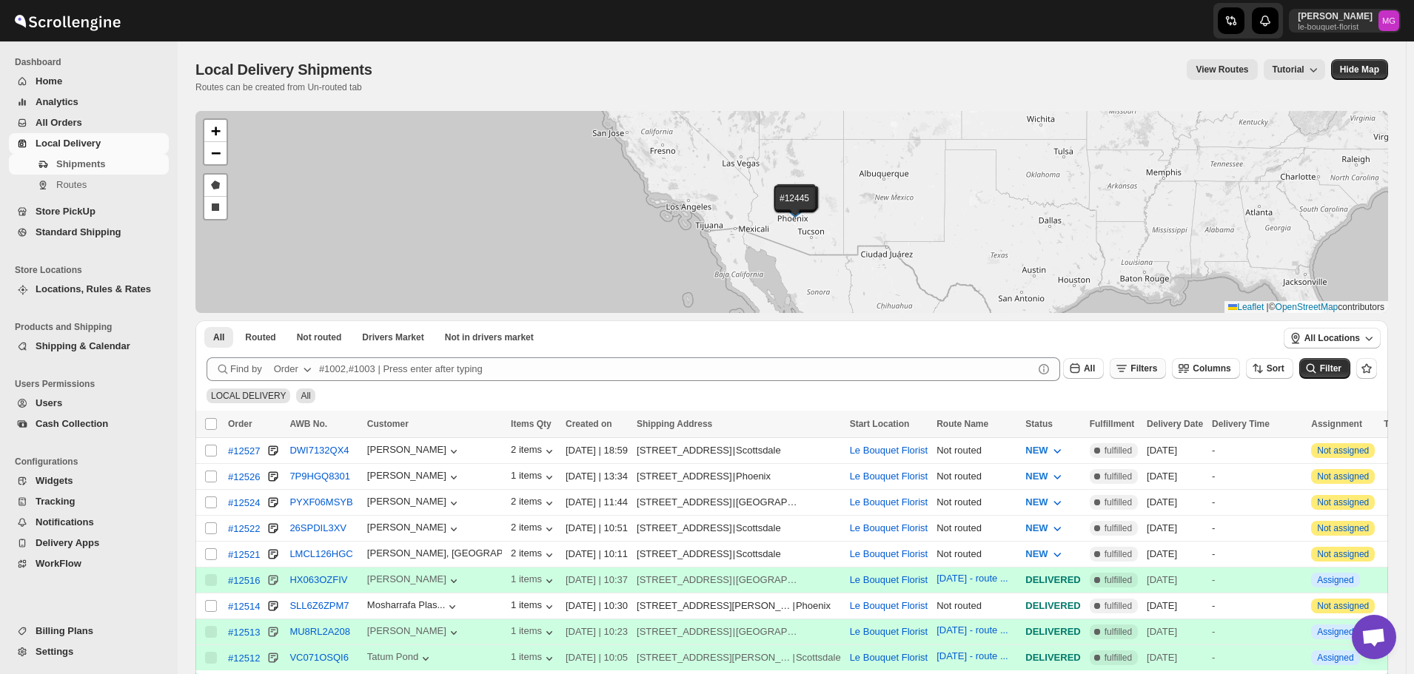
click at [1157, 372] on span "Filters" at bounding box center [1144, 369] width 27 height 10
click at [1149, 429] on span "Add Filter" at bounding box center [1158, 427] width 41 height 12
click at [1097, 429] on button "Select" at bounding box center [1070, 428] width 111 height 21
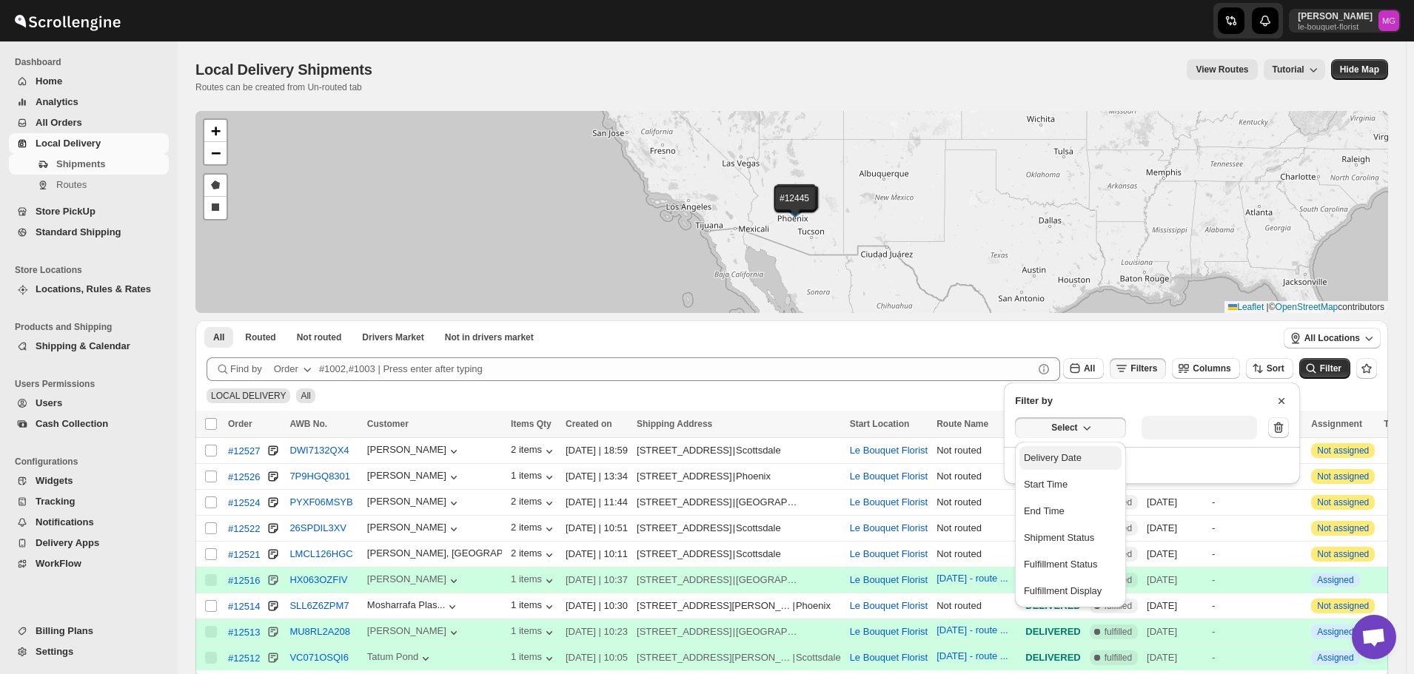
click at [1102, 464] on button "Delivery Date" at bounding box center [1070, 458] width 102 height 24
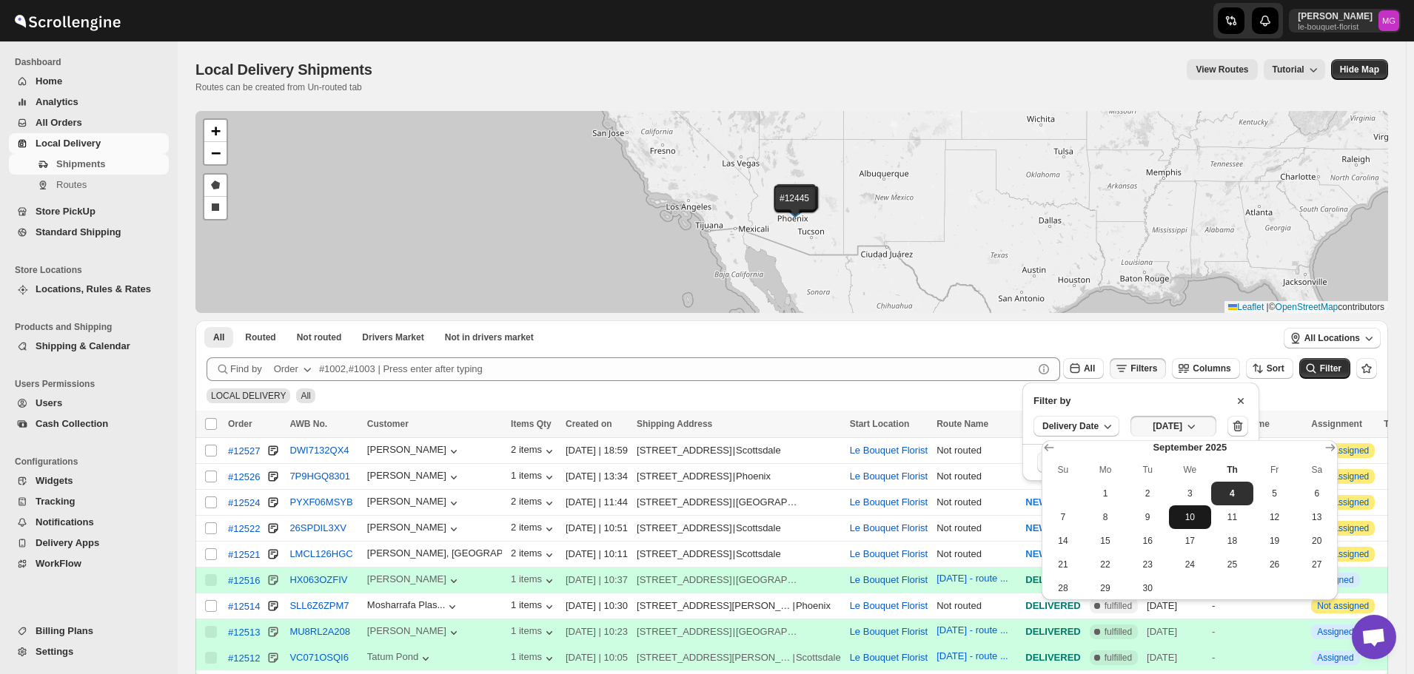
click at [1192, 506] on button "10" at bounding box center [1190, 518] width 42 height 24
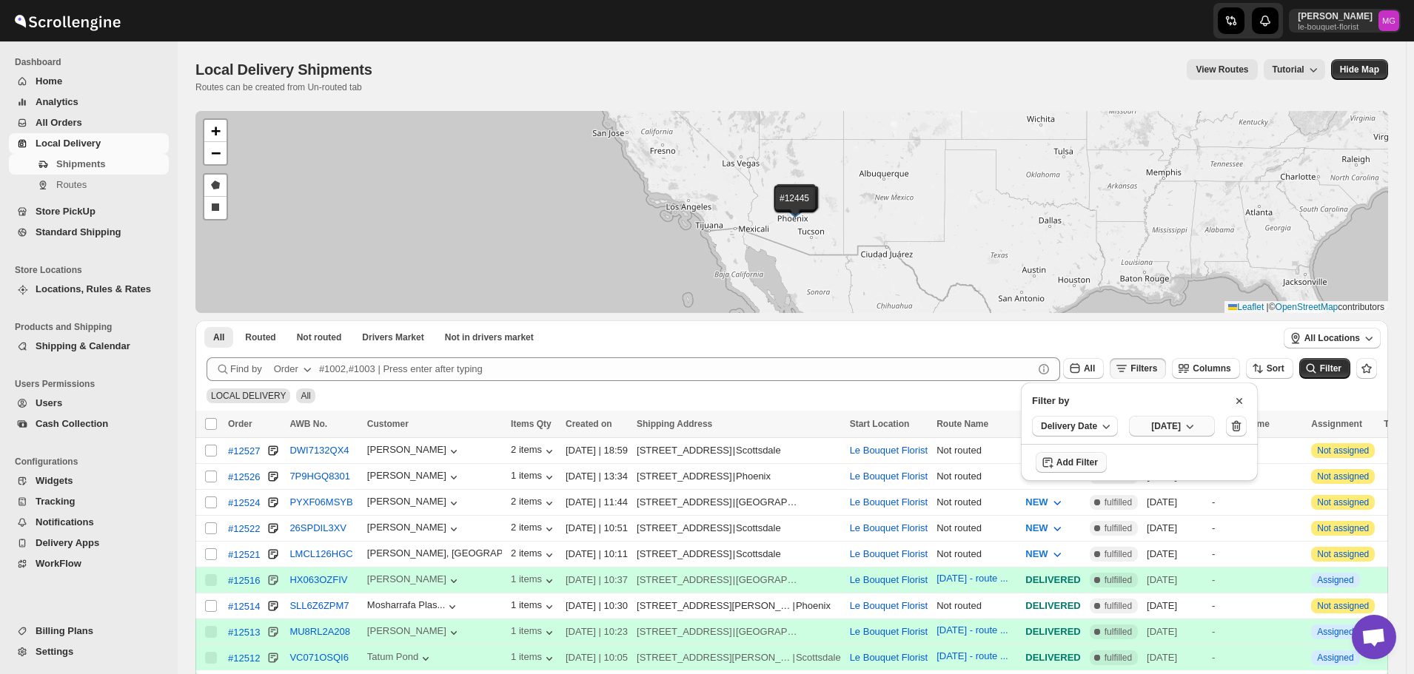
click at [1206, 416] on button "Wed Sep 10 2025" at bounding box center [1172, 426] width 86 height 21
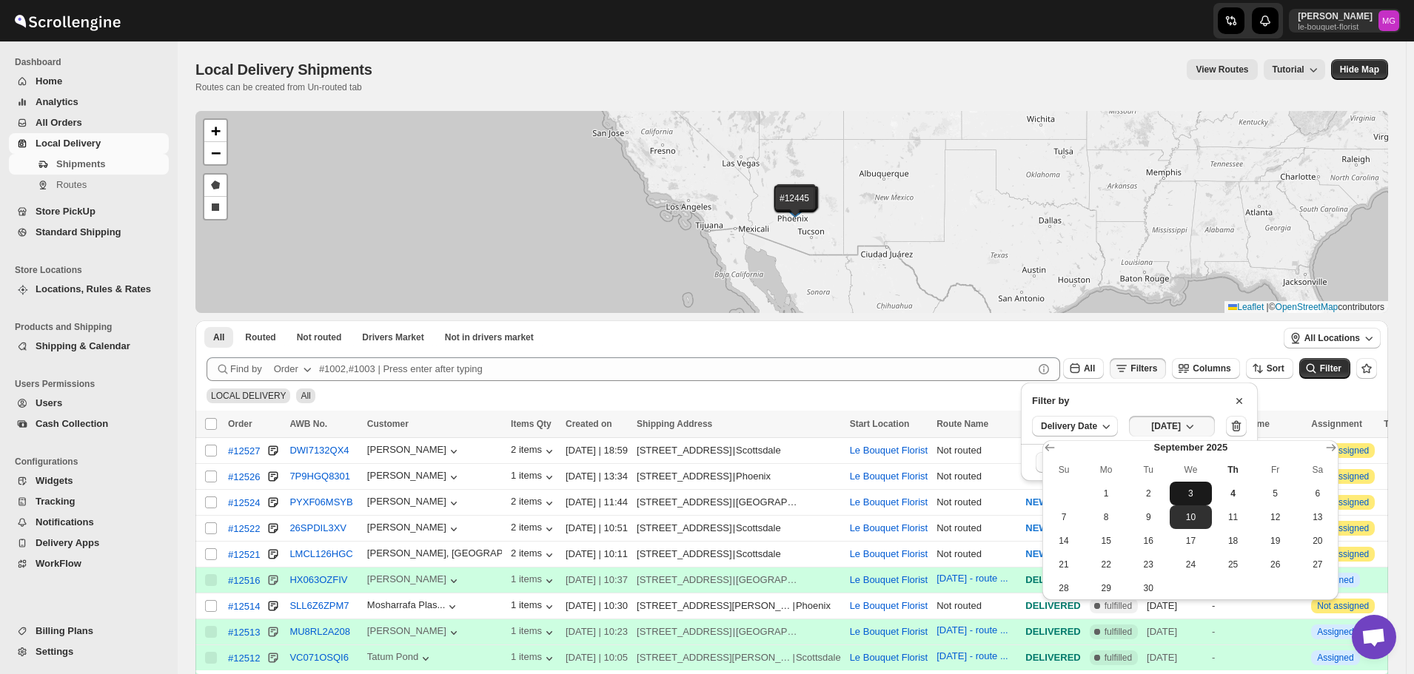
click at [1192, 488] on span "3" at bounding box center [1191, 494] width 30 height 12
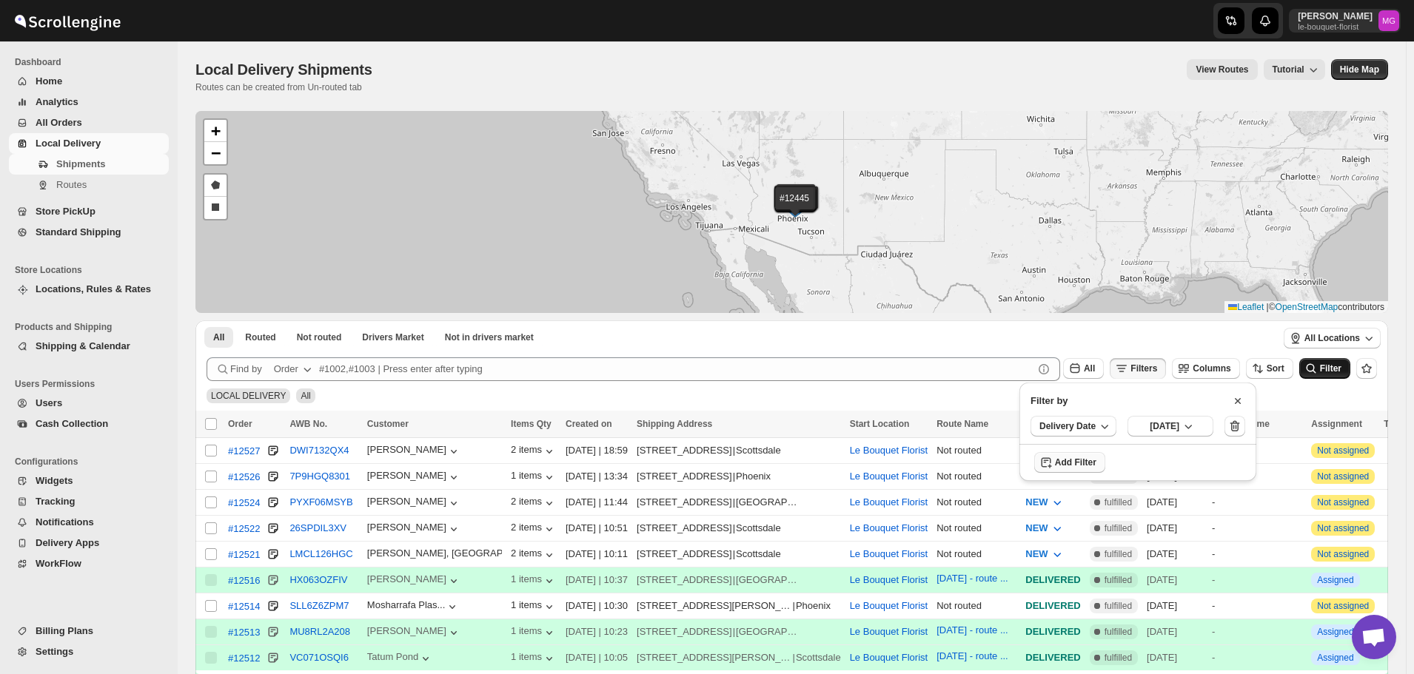
click at [1316, 365] on icon "submit" at bounding box center [1311, 369] width 10 height 10
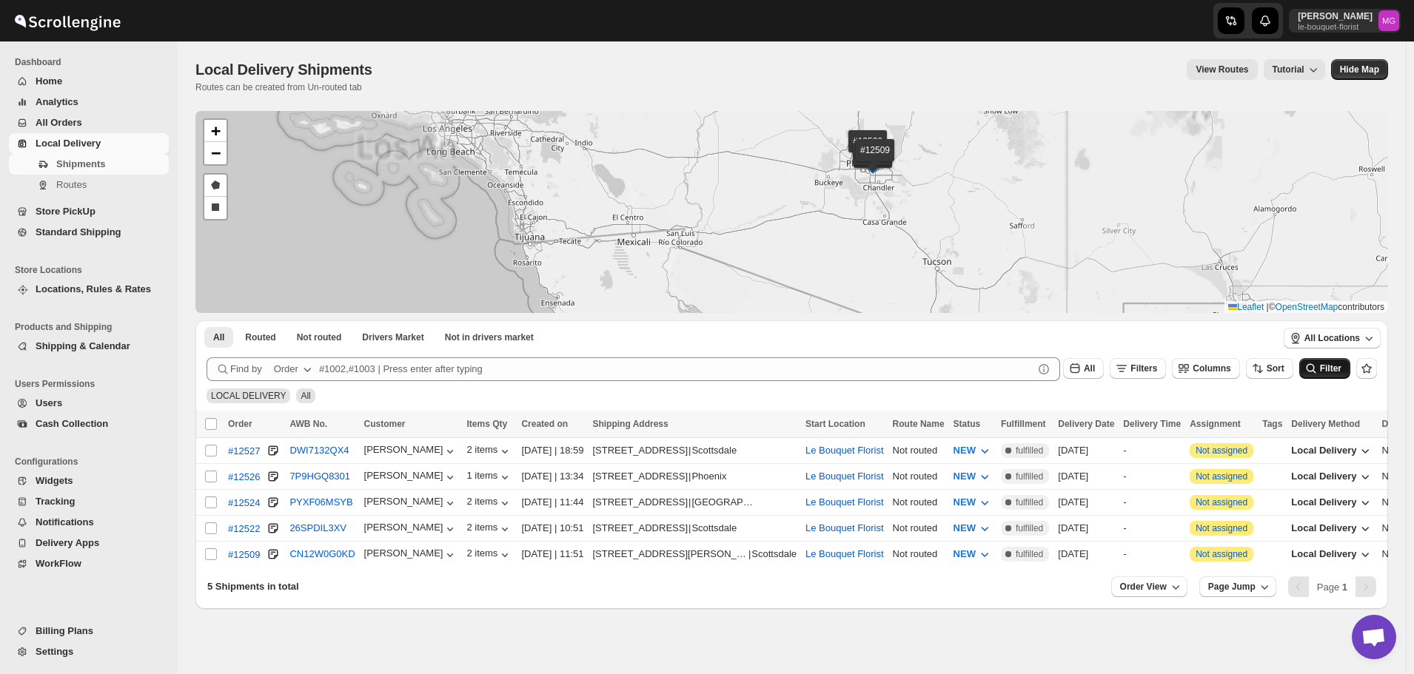
drag, startPoint x: 1008, startPoint y: 200, endPoint x: 801, endPoint y: 272, distance: 218.7
click at [827, 260] on div "#12527 #12526 #12524 #12522 #12509 + − Draw a polygon Draw a rectangle Leaflet …" at bounding box center [791, 212] width 1193 height 202
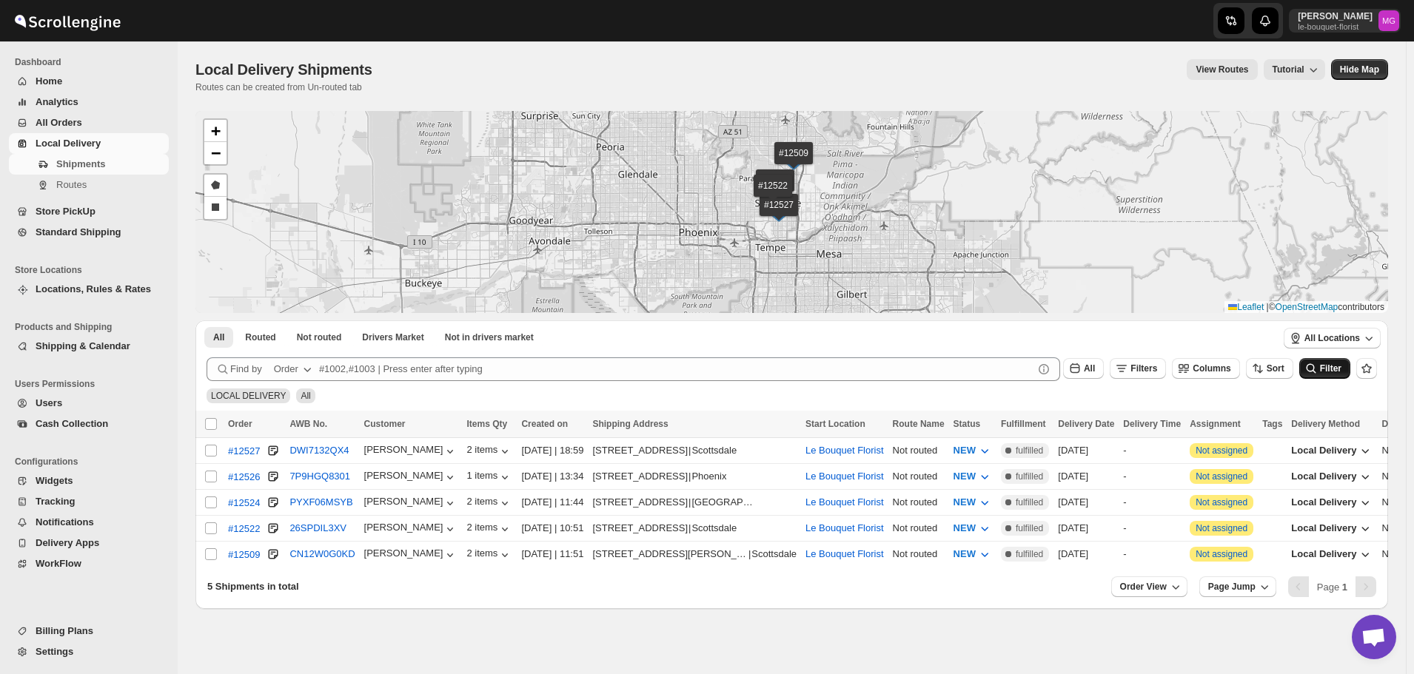
drag, startPoint x: 827, startPoint y: 179, endPoint x: 845, endPoint y: 204, distance: 30.8
click at [845, 204] on div "#12527 #12526 #12524 #12522 #12509 + − Draw a polygon Draw a rectangle Leaflet …" at bounding box center [791, 212] width 1193 height 202
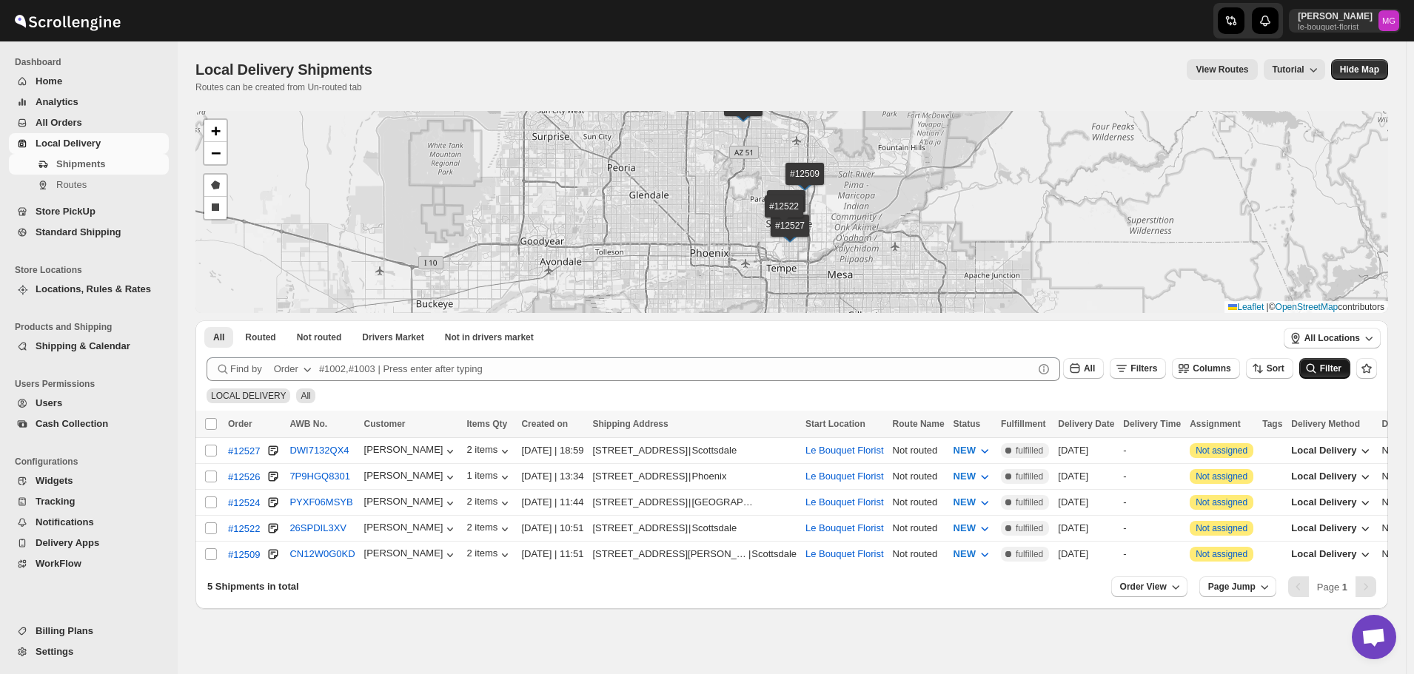
drag, startPoint x: 735, startPoint y: 182, endPoint x: 730, endPoint y: 221, distance: 38.8
click at [730, 221] on div "#12527 #12526 #12524 #12522 #12509 + − Draw a polygon Draw a rectangle Leaflet …" at bounding box center [791, 212] width 1193 height 202
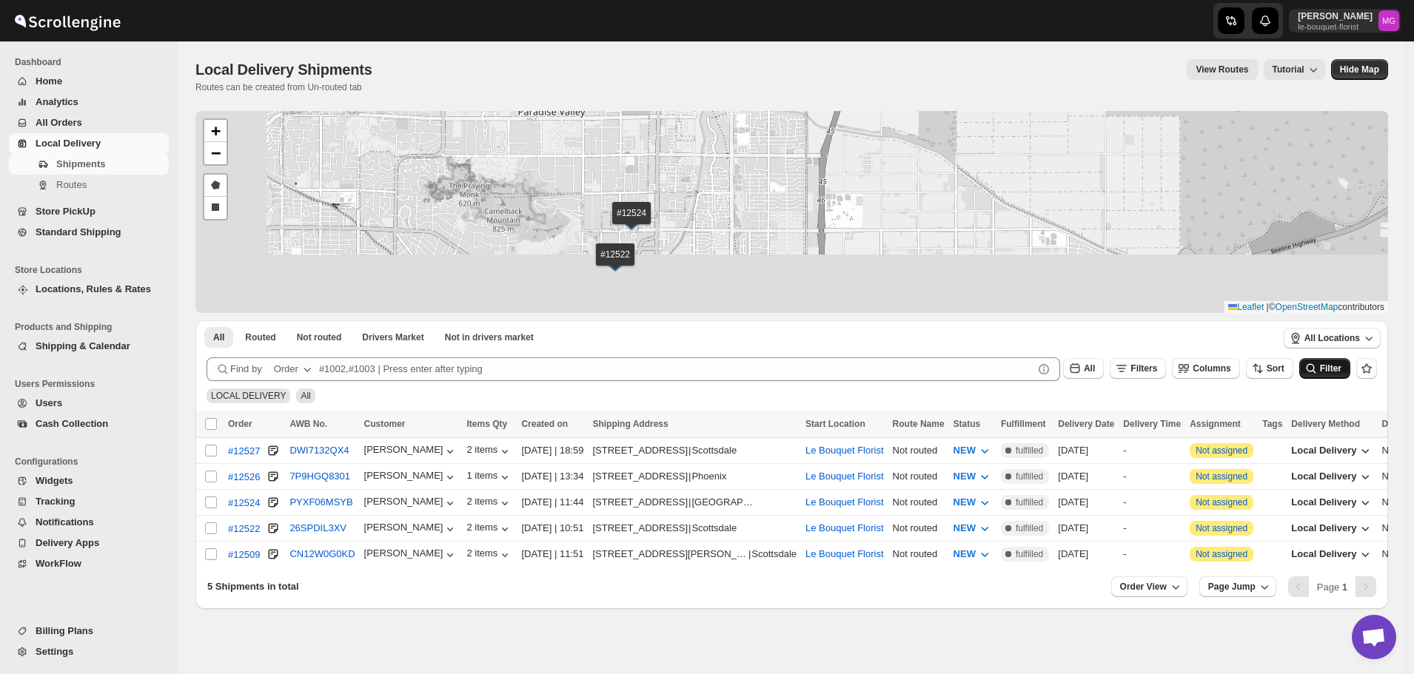
drag, startPoint x: 788, startPoint y: 173, endPoint x: 855, endPoint y: 104, distance: 95.8
click at [848, 104] on div "Local Delivery Shipments. This page is ready Local Delivery Shipments Routes ca…" at bounding box center [792, 325] width 1228 height 568
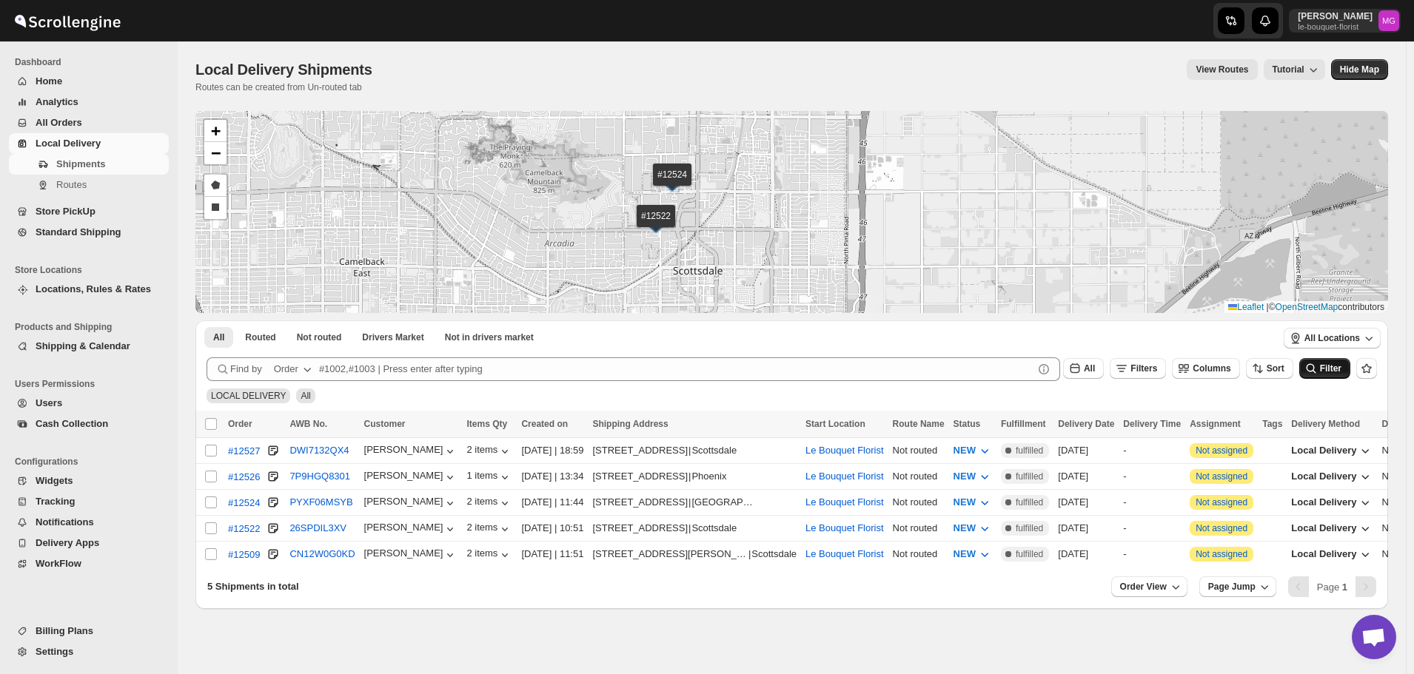
click at [677, 178] on img at bounding box center [672, 183] width 22 height 16
click at [663, 232] on img at bounding box center [656, 225] width 22 height 16
click at [793, 221] on div "#12527 #12526 #12524 #12522 #12509 #12522 | AWB:- 26SPDIL3XV × + − Draw a polyg…" at bounding box center [791, 212] width 1193 height 202
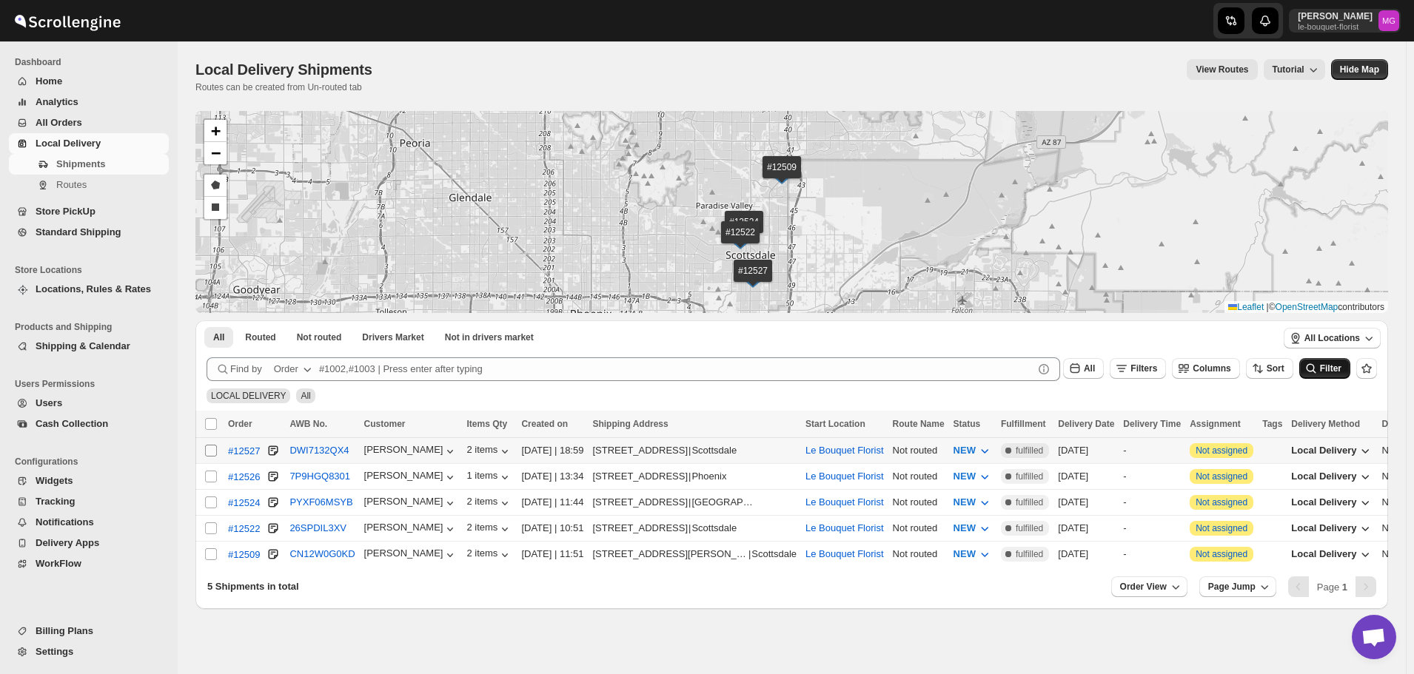
click at [212, 449] on input "Select shipment" at bounding box center [211, 451] width 12 height 12
checkbox input "true"
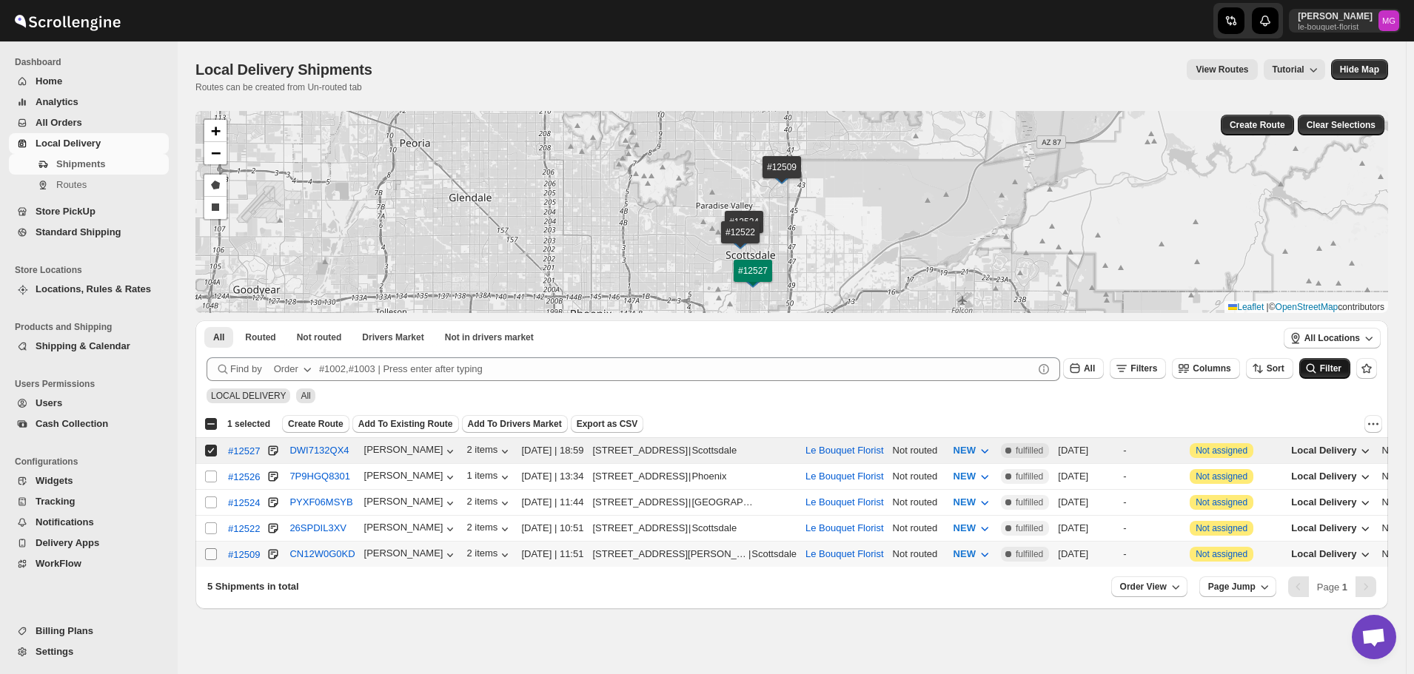
click at [213, 549] on input "Select shipment" at bounding box center [211, 555] width 12 height 12
checkbox input "true"
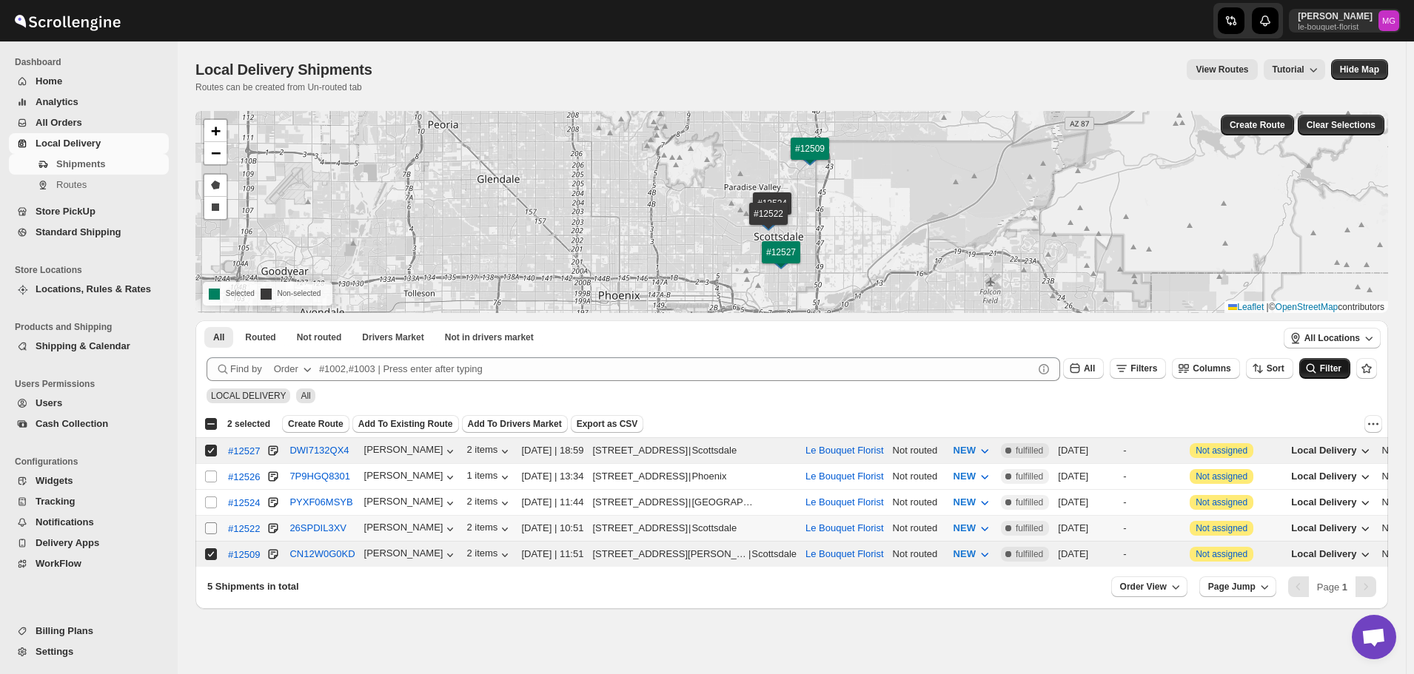
click at [210, 529] on input "Select shipment" at bounding box center [211, 529] width 12 height 12
checkbox input "true"
click at [212, 497] on input "Select shipment" at bounding box center [211, 503] width 12 height 12
checkbox input "true"
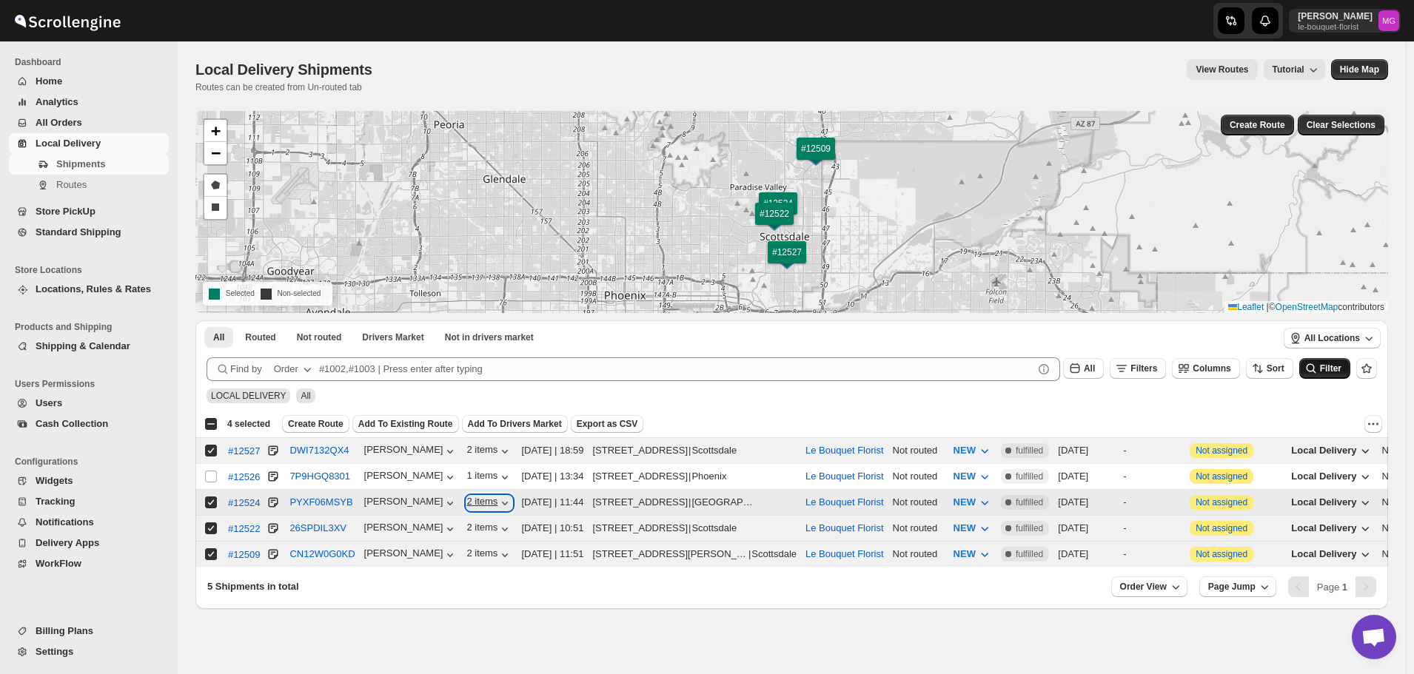
click at [498, 497] on icon "button" at bounding box center [505, 503] width 15 height 15
click at [498, 498] on icon "button" at bounding box center [505, 503] width 15 height 15
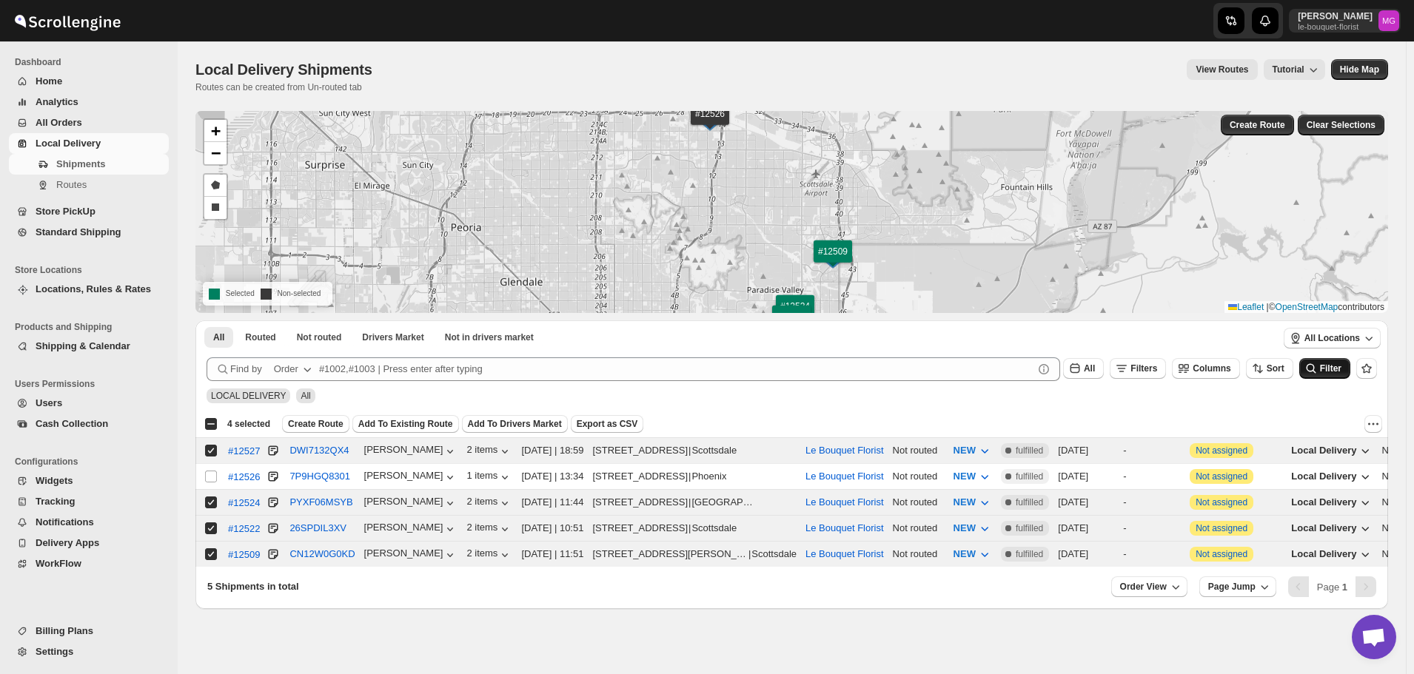
drag, startPoint x: 932, startPoint y: 196, endPoint x: 949, endPoint y: 299, distance: 104.3
click at [949, 299] on div "#12526 #12527 #12524 #12522 #12509 + − Draw a polygon Draw a rectangle Selected…" at bounding box center [791, 212] width 1193 height 202
click at [61, 119] on span "All Orders" at bounding box center [59, 122] width 47 height 11
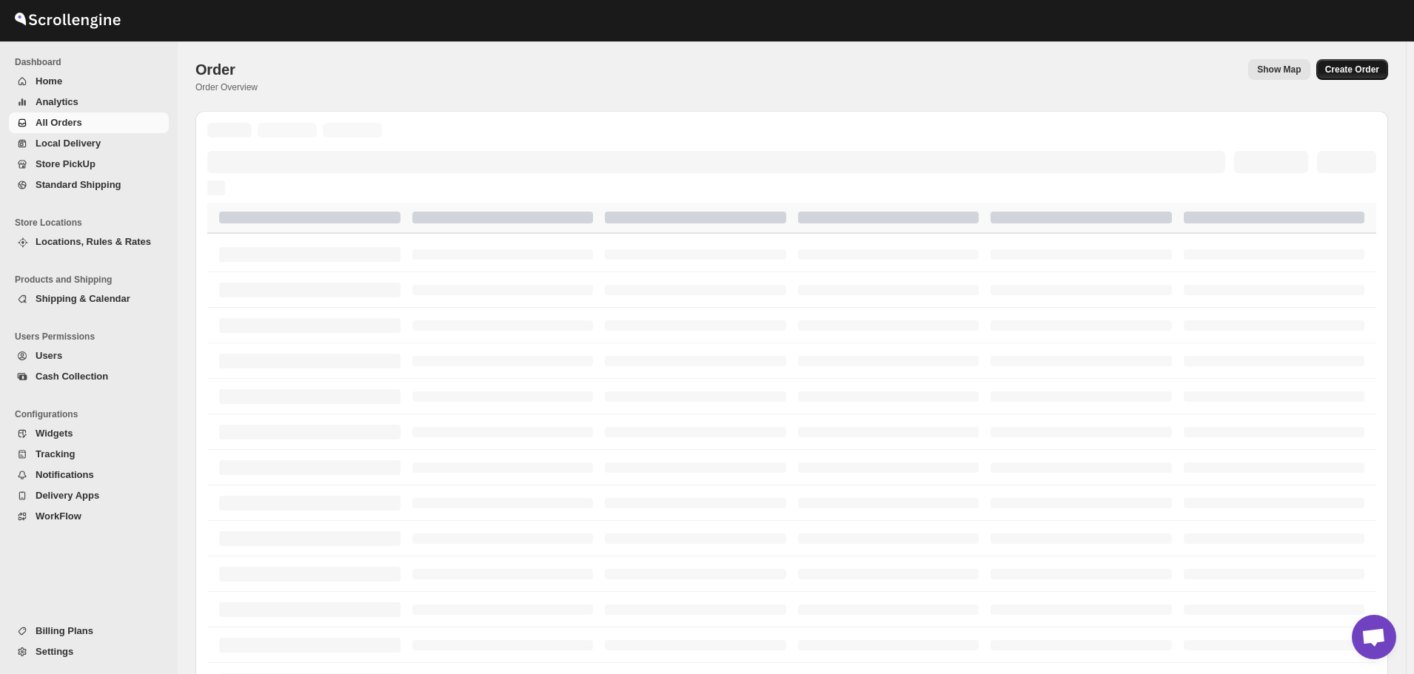
click at [1333, 70] on button "Create Order" at bounding box center [1352, 69] width 72 height 21
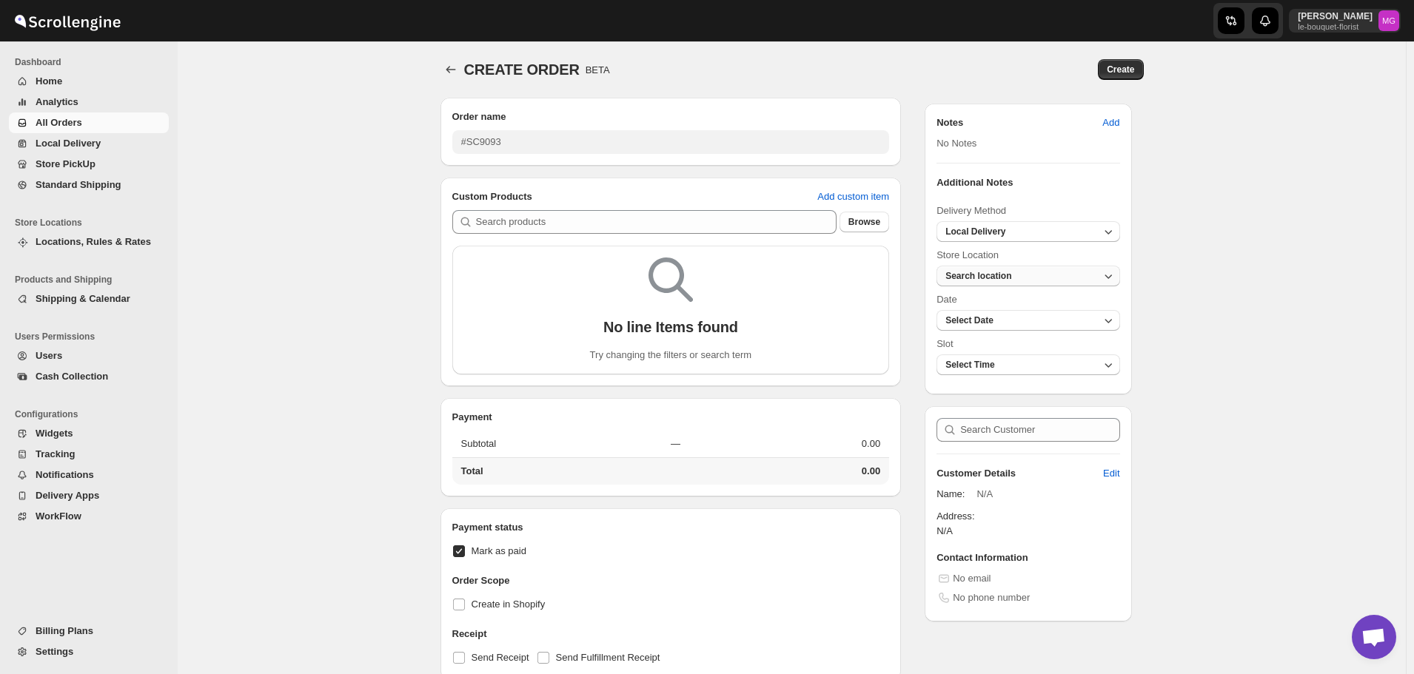
click at [1011, 275] on span "Search location" at bounding box center [978, 276] width 66 height 10
click at [995, 332] on div "Le Bouquet Florist" at bounding box center [988, 328] width 78 height 15
click at [985, 322] on div "Le Bouquet Florist" at bounding box center [991, 328] width 85 height 15
click at [1039, 313] on button "Select Date" at bounding box center [1028, 320] width 183 height 21
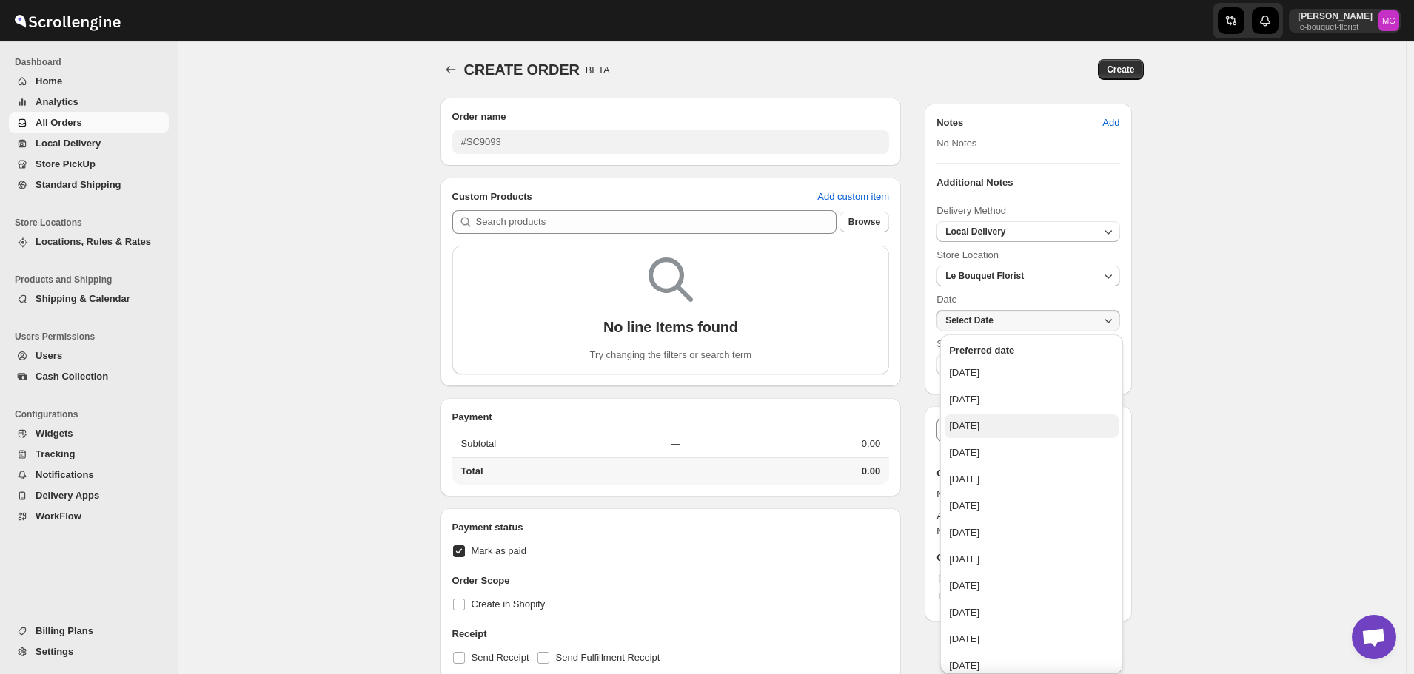
click at [979, 425] on div "Saturday, September 6, 2025" at bounding box center [964, 426] width 30 height 15
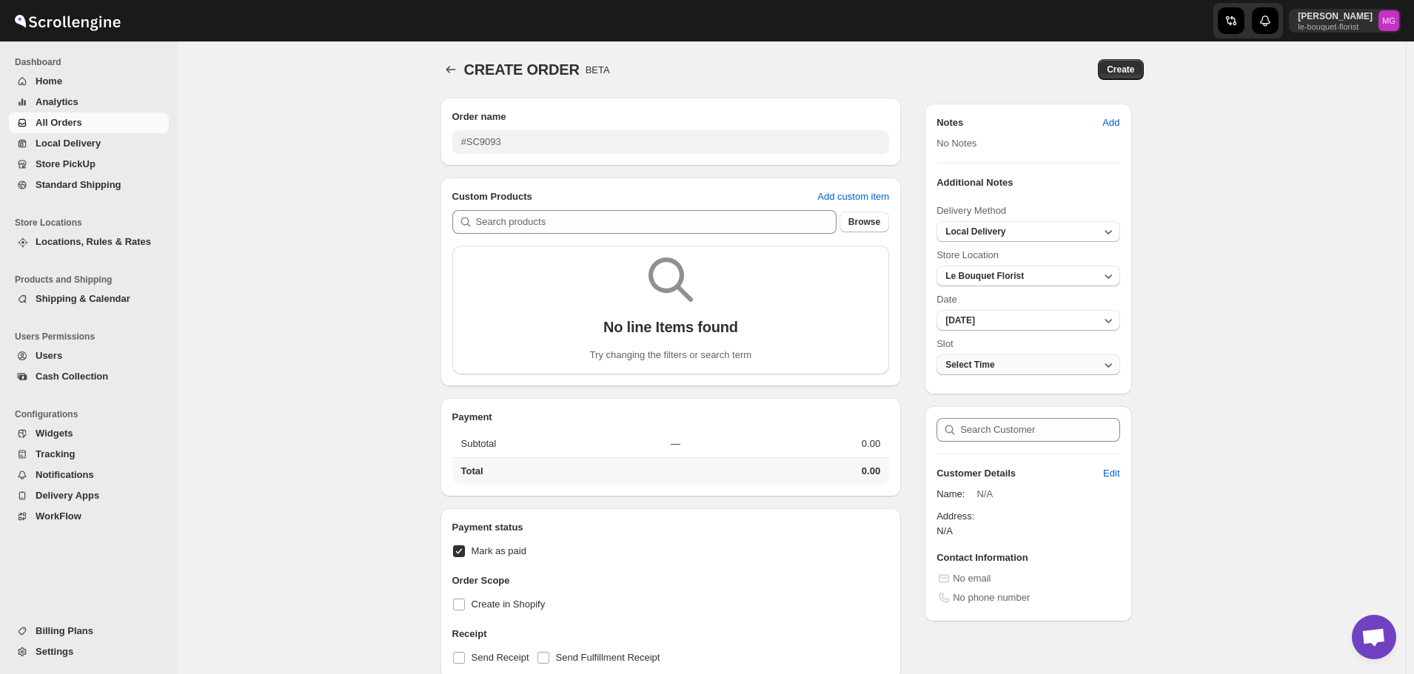
click at [997, 370] on button "Select Time" at bounding box center [1028, 365] width 183 height 21
click at [999, 412] on div "9:00 AM - 1:00 pM" at bounding box center [988, 417] width 78 height 15
click at [1012, 430] on input "text" at bounding box center [1039, 430] width 159 height 24
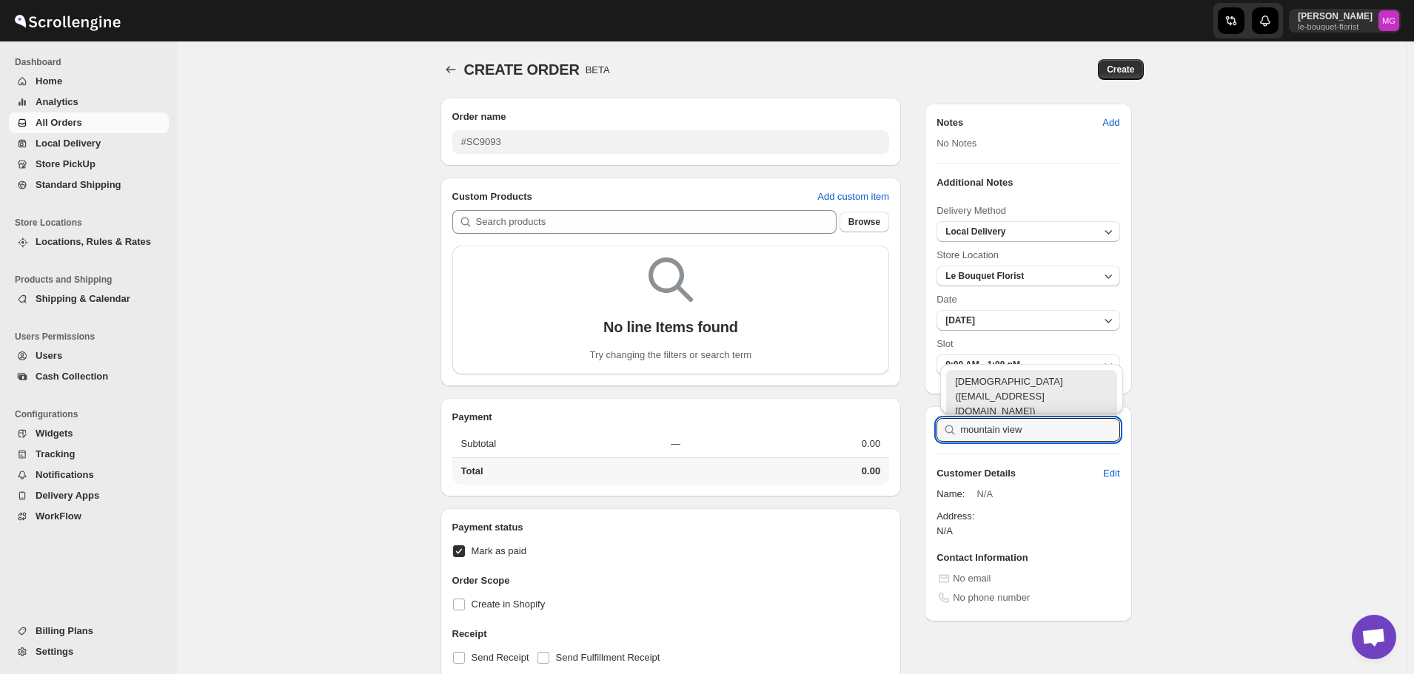
click at [1020, 392] on div "Mountain View Presbyterian Church (brendab@mtnviewpres.org)" at bounding box center [1031, 397] width 153 height 44
type input "Mountain View Presbyterian Church (brendab@mtnviewpres.org)"
select select "US"
select select "Arizona"
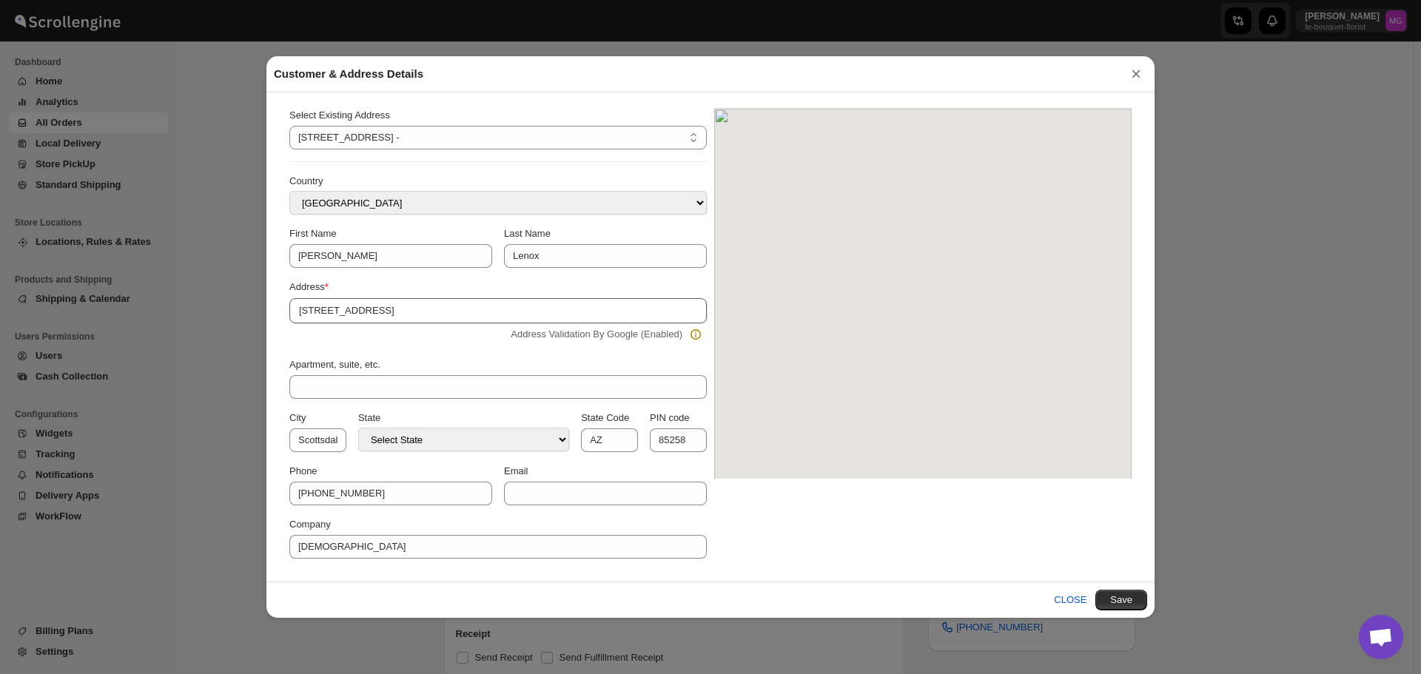
type input "Mountain View Presbyterian Church (brendab@mtnviewpres.org)"
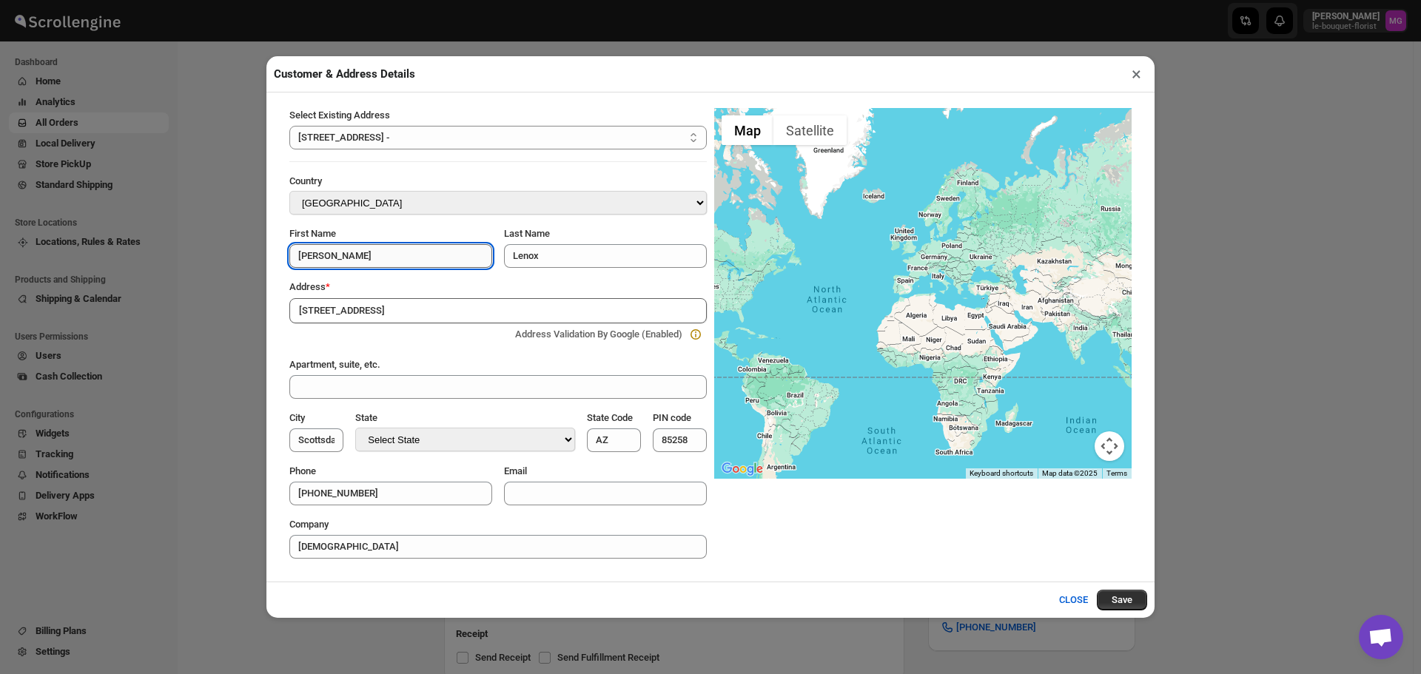
click at [362, 266] on input "Gloria" at bounding box center [390, 256] width 203 height 24
type input "Mountain View"
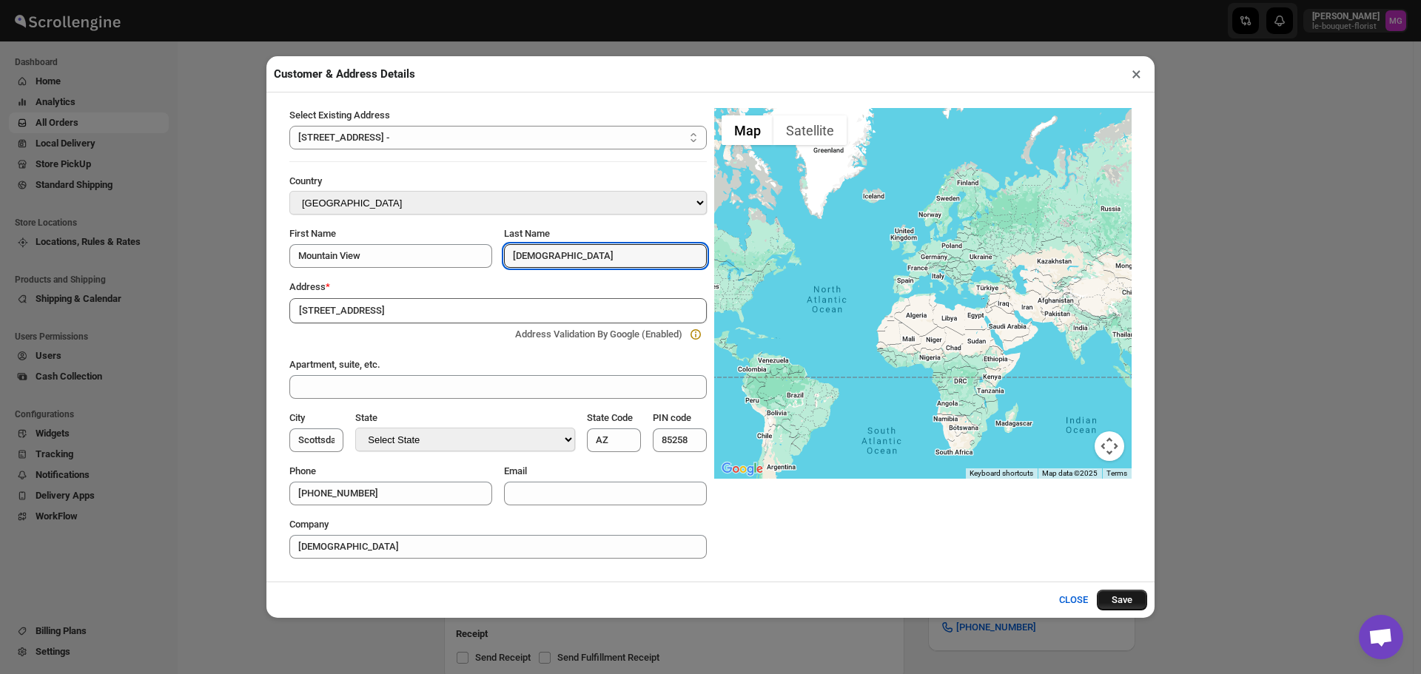
type input "Presbyterian Church"
click at [1113, 600] on button "Save" at bounding box center [1122, 600] width 50 height 21
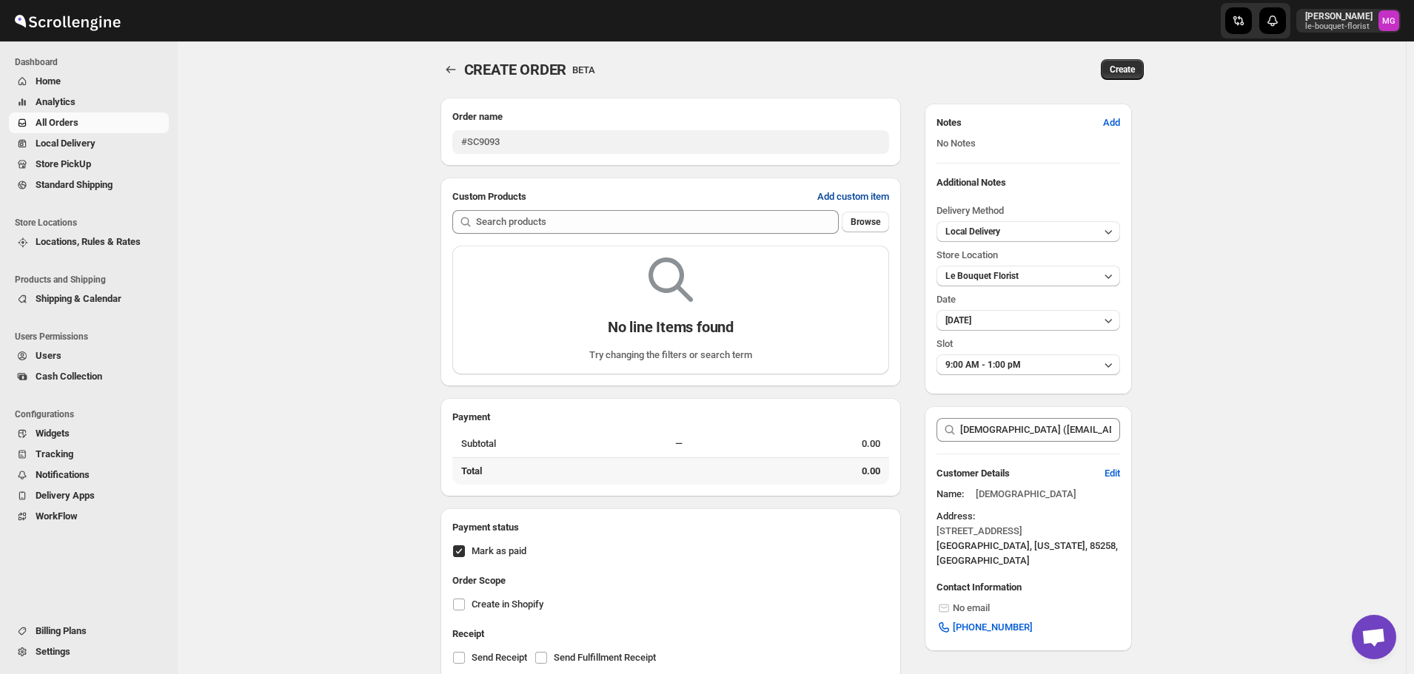
click at [876, 192] on span "Add custom item" at bounding box center [853, 197] width 72 height 15
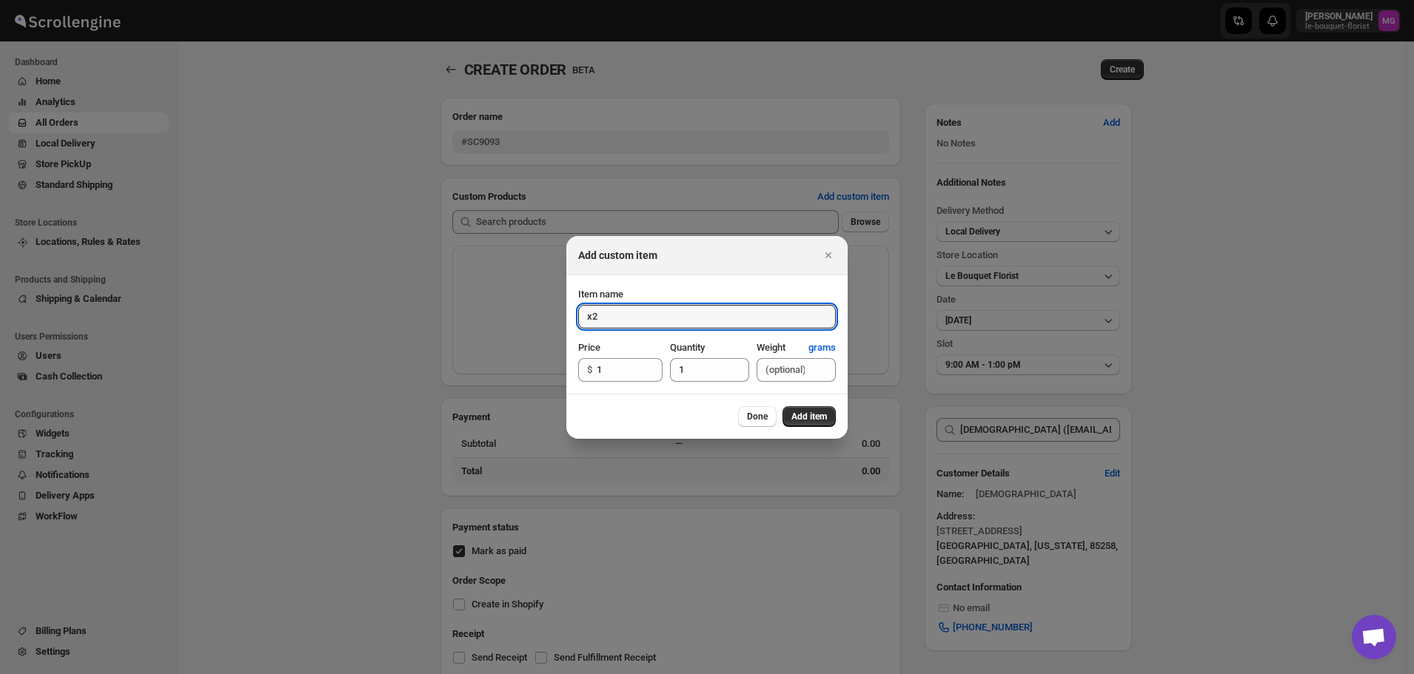
type input "x"
type input "Sanctuary Arrangements"
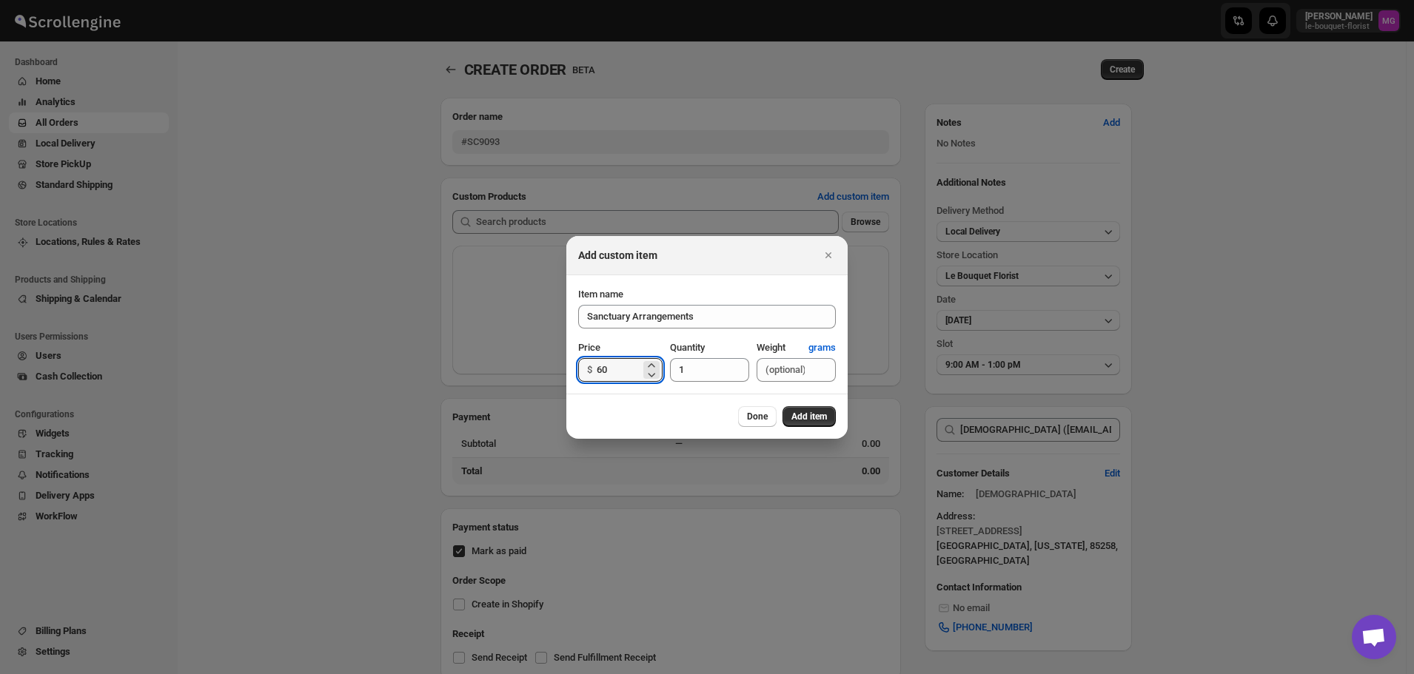
type input "60"
type input "2"
click at [819, 415] on span "Add item" at bounding box center [809, 417] width 36 height 12
type input "1"
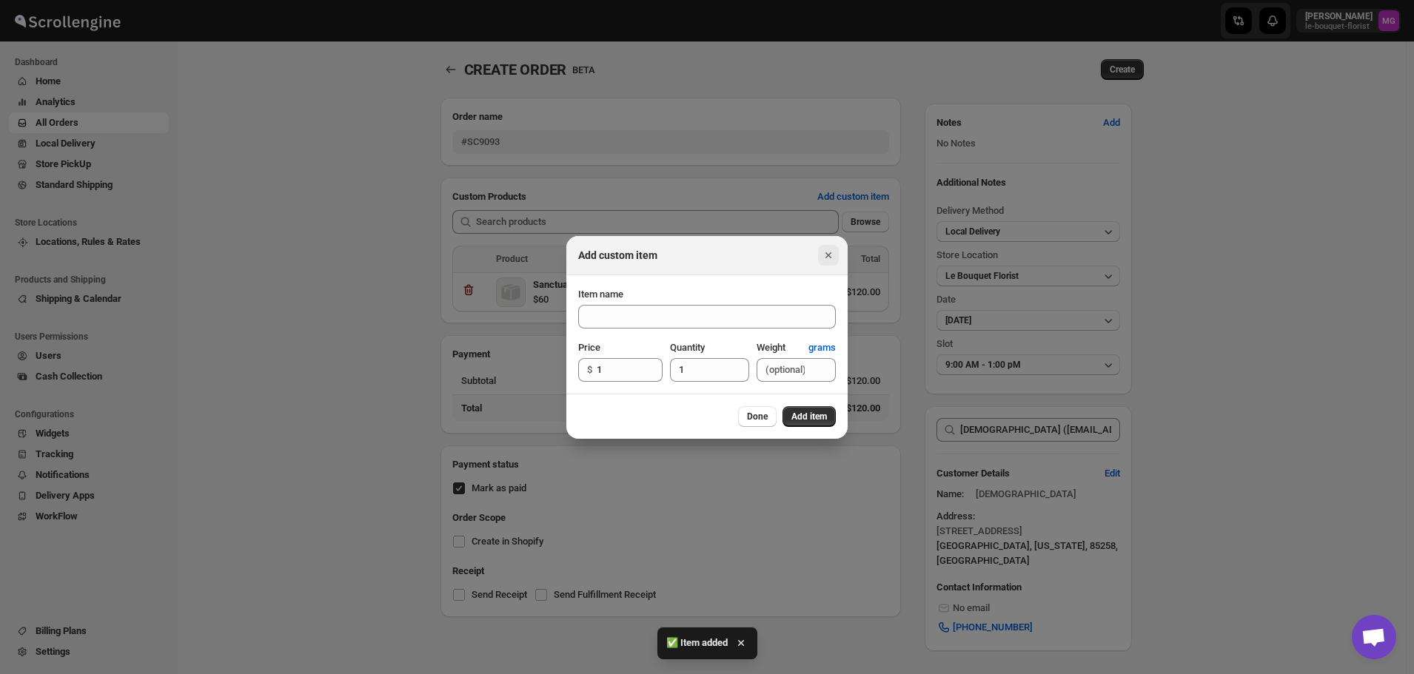
click at [822, 251] on icon "Close" at bounding box center [828, 255] width 15 height 15
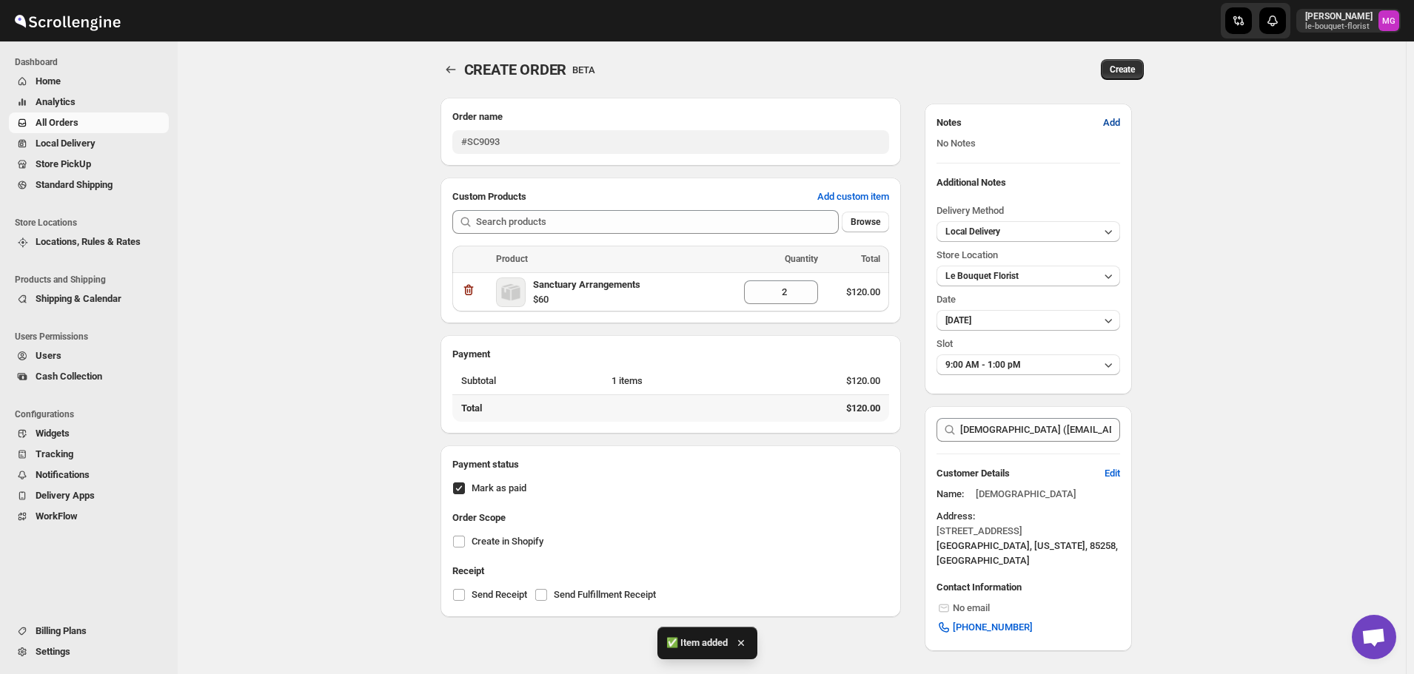
click at [1114, 119] on span "Add" at bounding box center [1111, 122] width 17 height 15
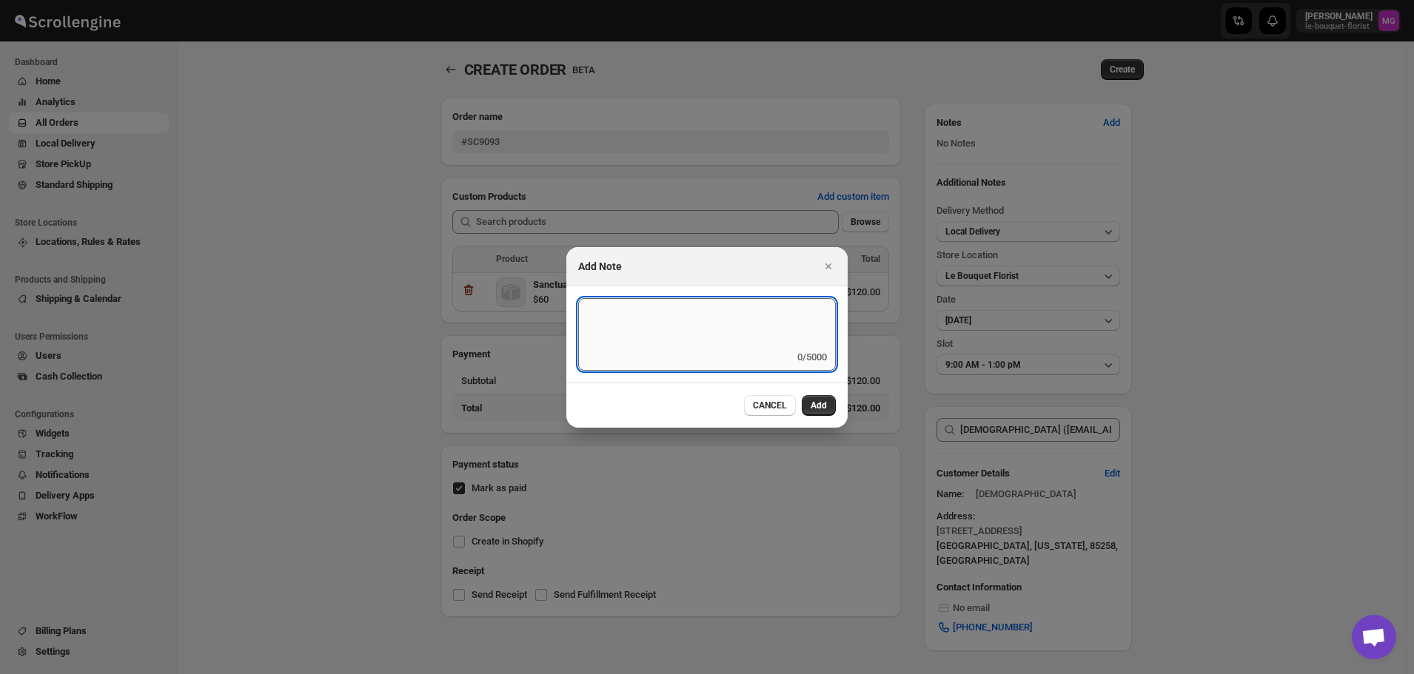
click at [631, 347] on textarea ":r61a:" at bounding box center [707, 324] width 258 height 52
type textarea "Leave at the front of the Sanctuary"
click at [822, 409] on span "Done" at bounding box center [816, 406] width 21 height 12
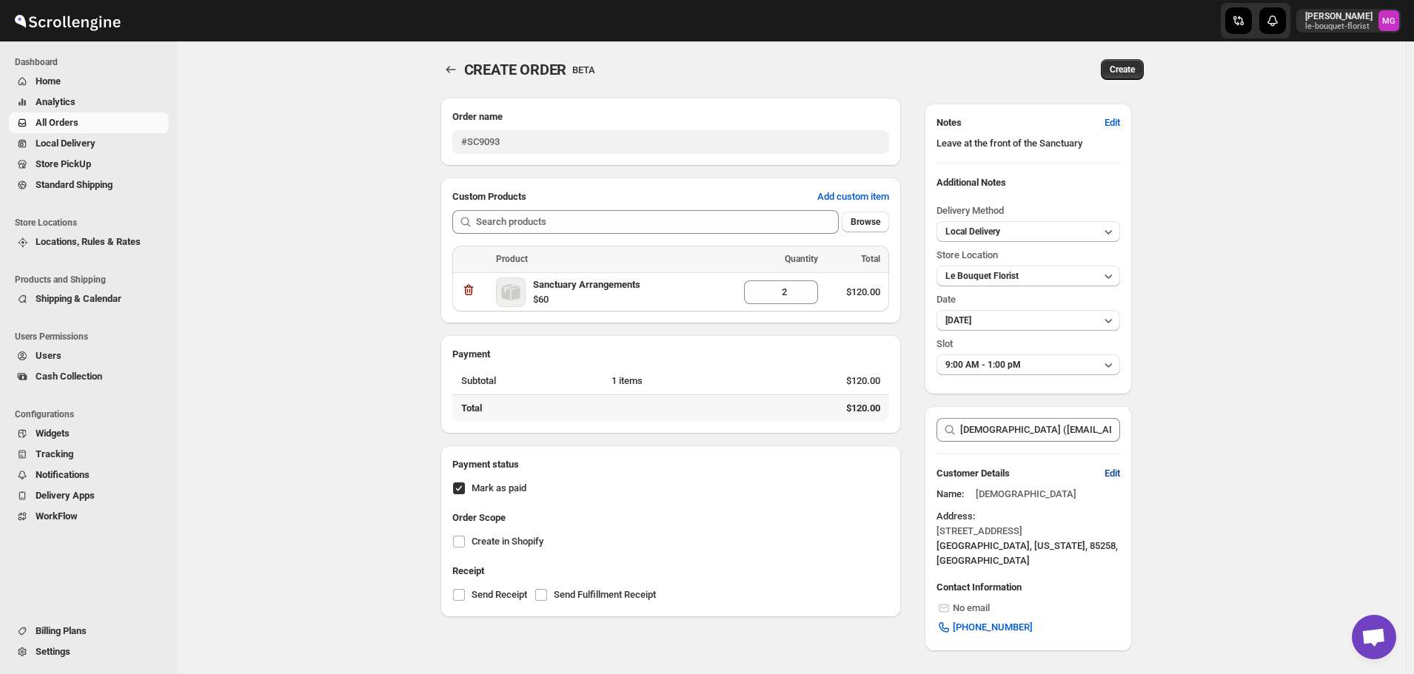
click at [1115, 469] on span "Edit" at bounding box center [1113, 473] width 16 height 15
select select "US"
select select "Arizona"
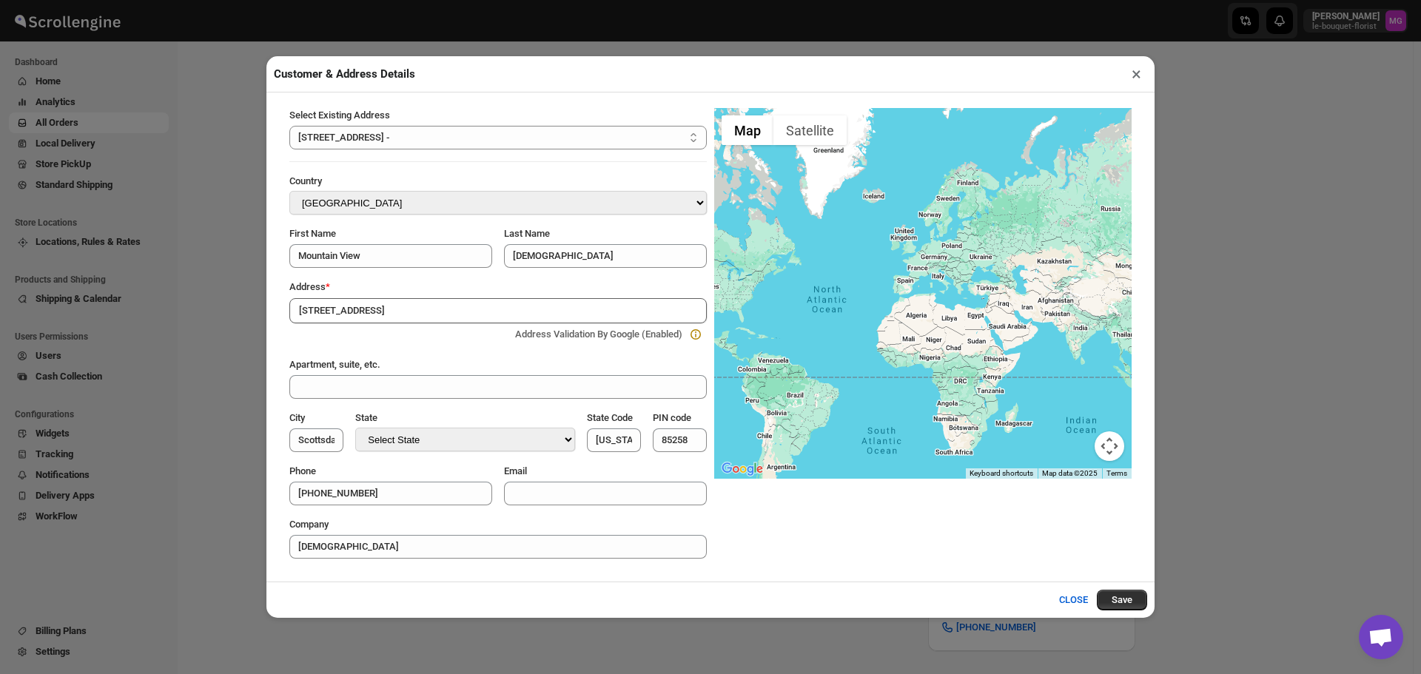
click at [1030, 534] on div "← Move left → Move right ↑ Move up ↓ Move down + Zoom in - Zoom out Home Jump l…" at bounding box center [923, 333] width 418 height 451
click at [1125, 595] on button "Save" at bounding box center [1122, 600] width 50 height 21
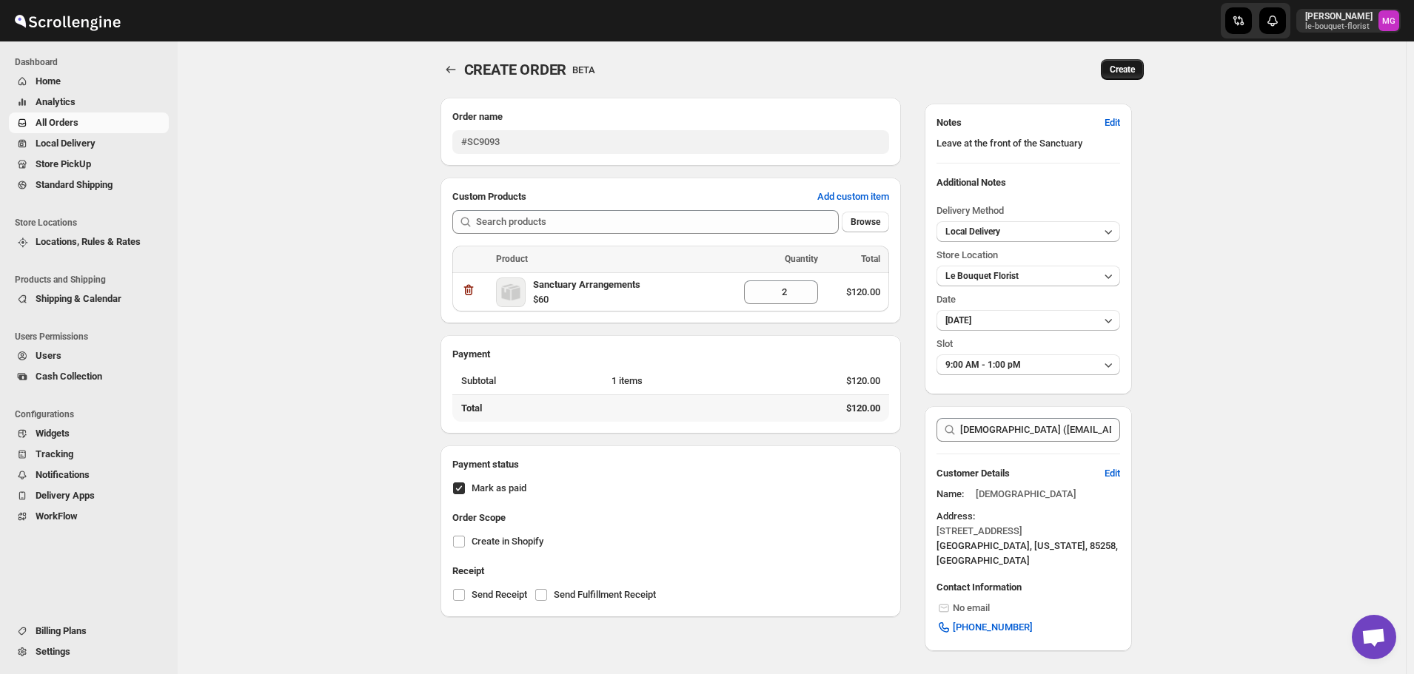
click at [1119, 75] on span "Create" at bounding box center [1122, 70] width 25 height 12
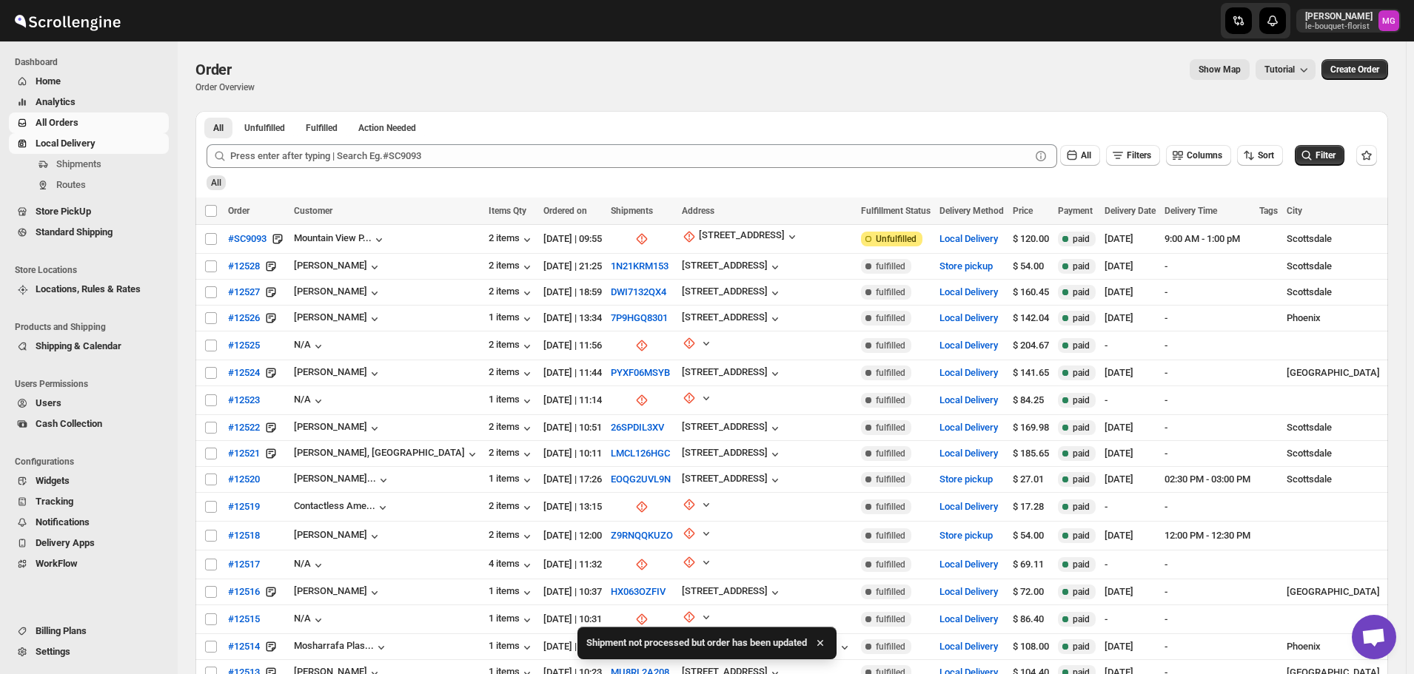
click at [72, 141] on span "Local Delivery" at bounding box center [66, 143] width 60 height 11
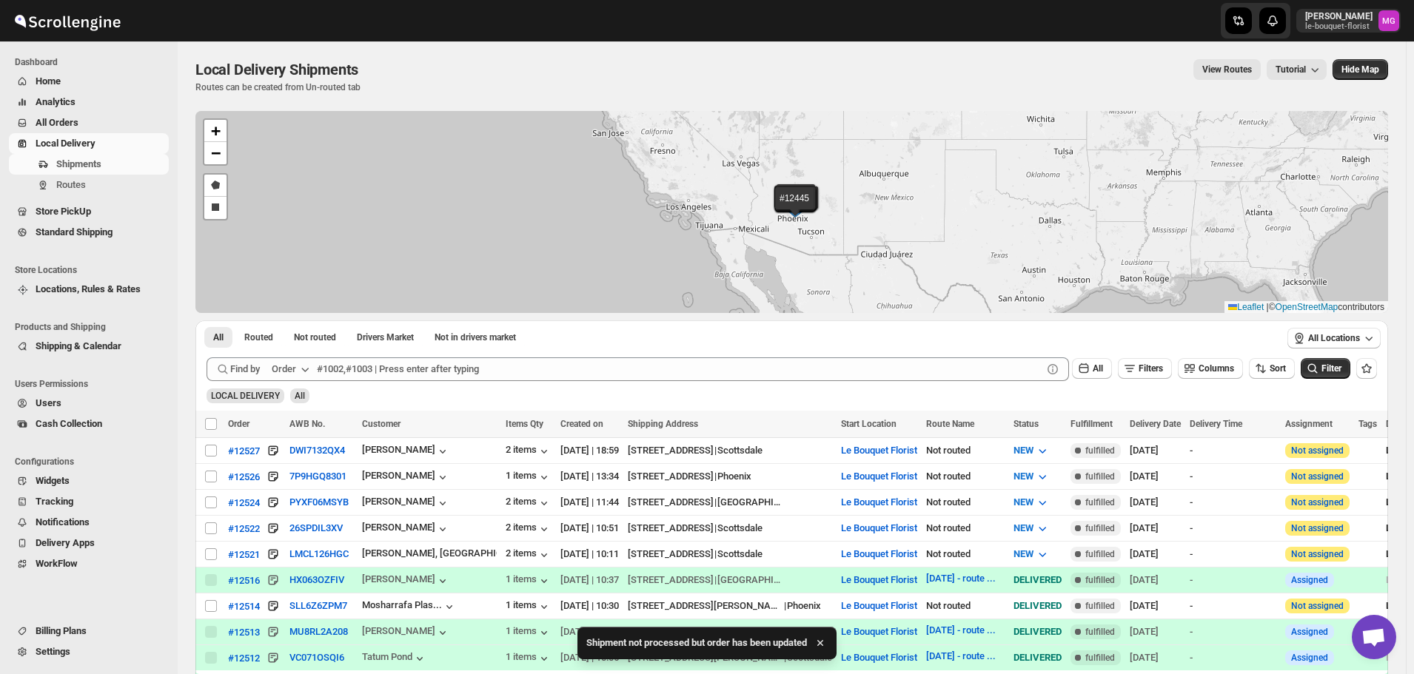
click at [106, 128] on span "All Orders" at bounding box center [101, 122] width 130 height 15
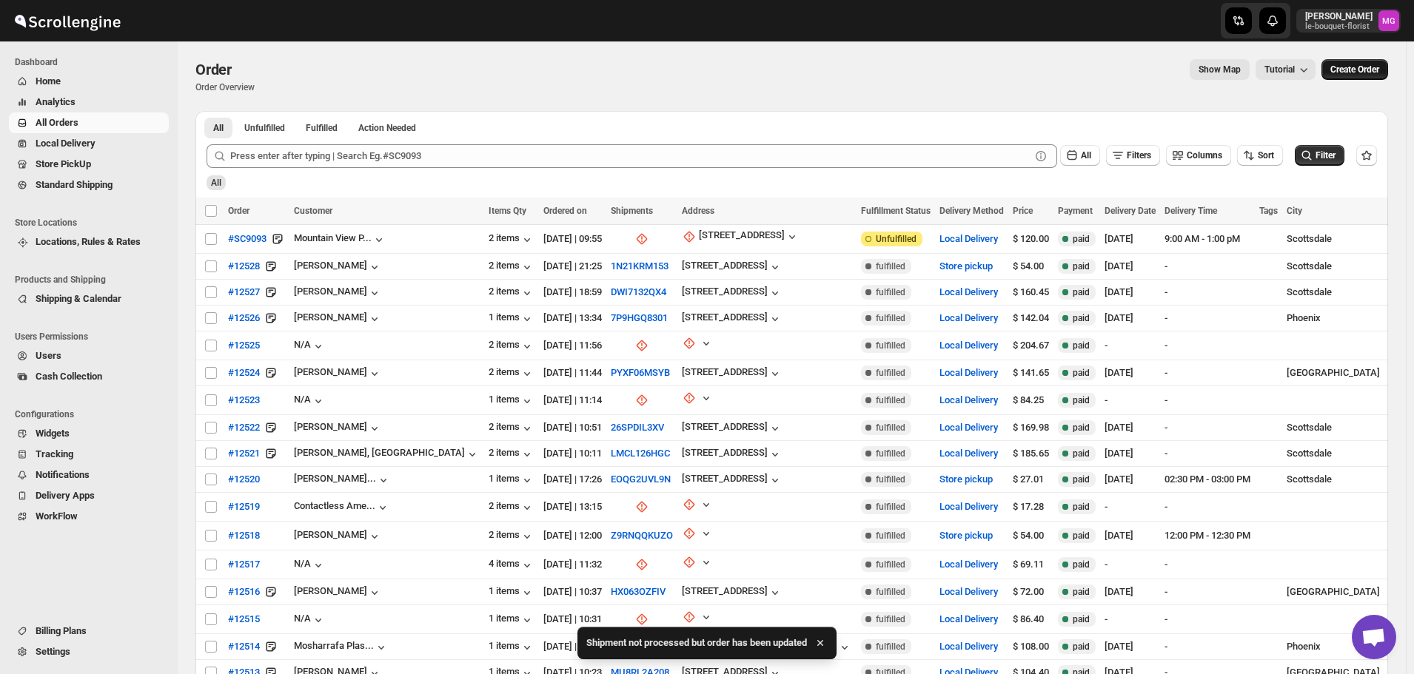
click at [1344, 78] on button "Create Order" at bounding box center [1355, 69] width 67 height 21
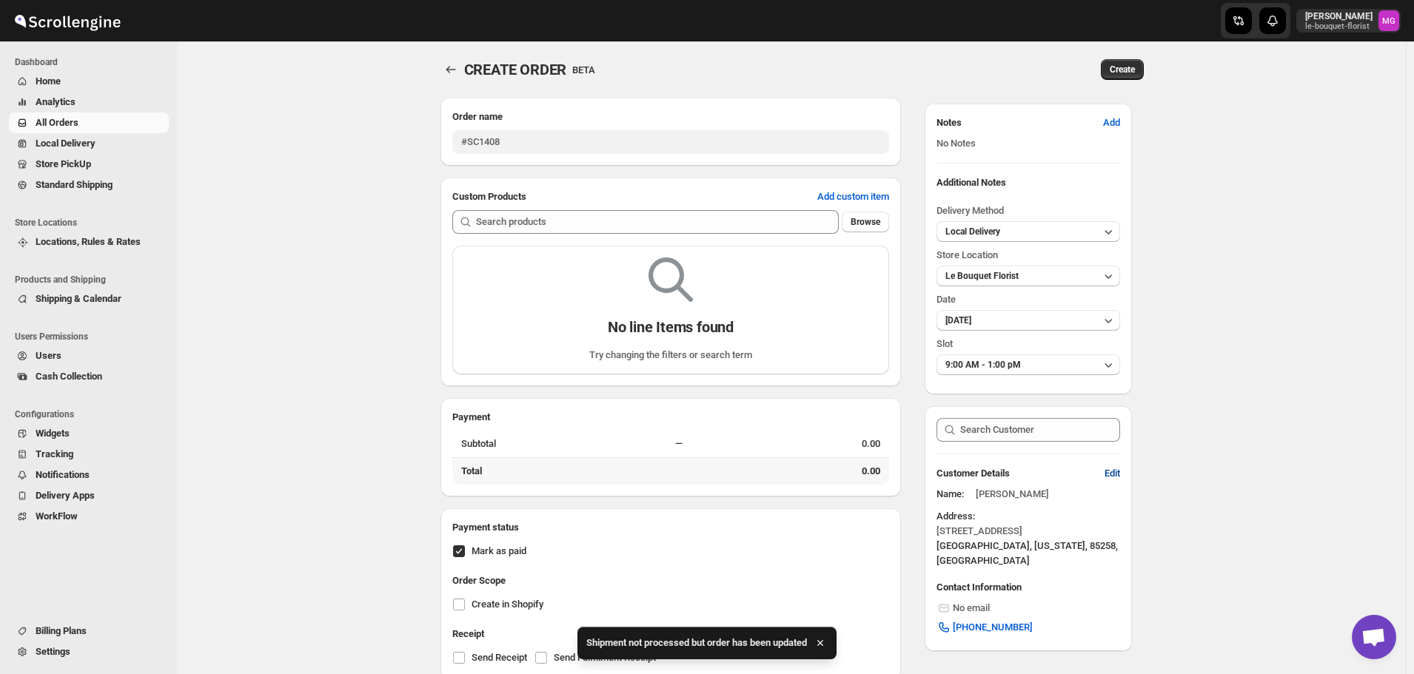
click at [1105, 480] on button "Edit" at bounding box center [1112, 474] width 33 height 24
select select "US"
select select "Arizona"
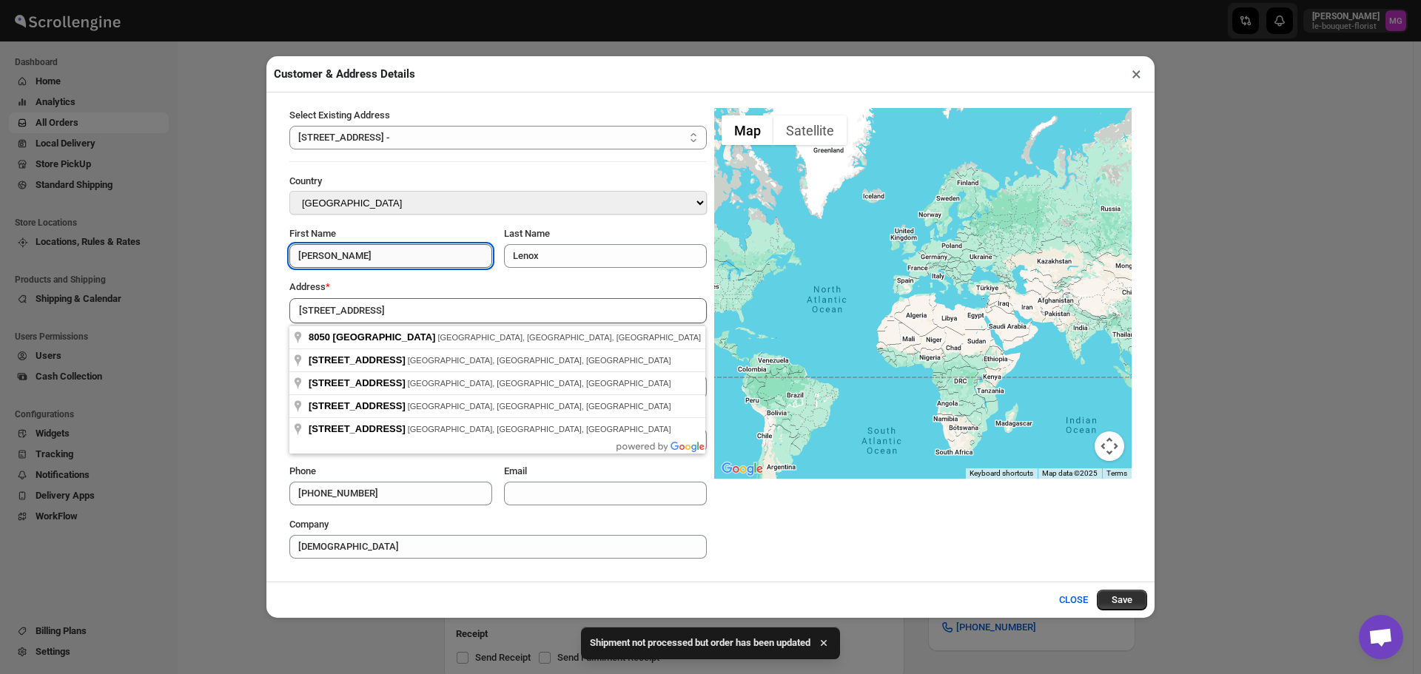
click at [389, 255] on input "Gloria" at bounding box center [390, 256] width 203 height 24
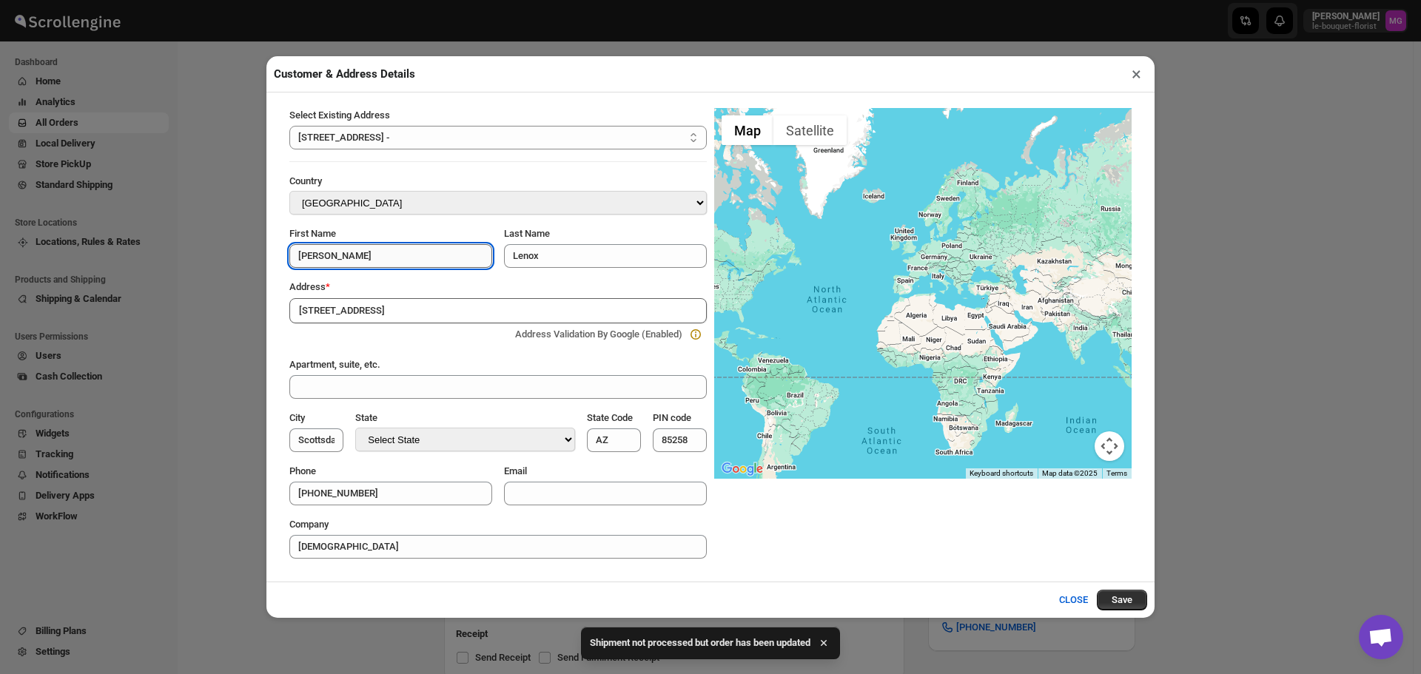
click at [389, 255] on input "Gloria" at bounding box center [390, 256] width 203 height 24
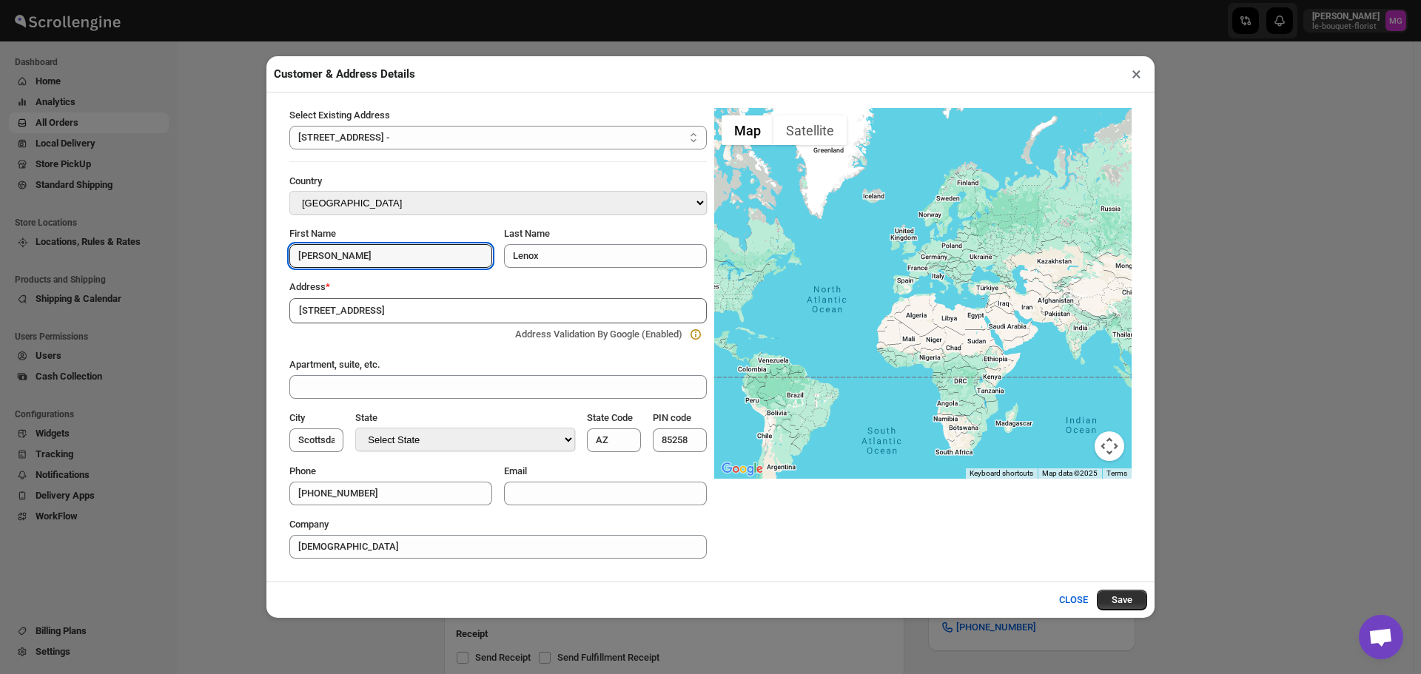
click at [364, 313] on input "8050 East Mountain View Road" at bounding box center [498, 310] width 418 height 25
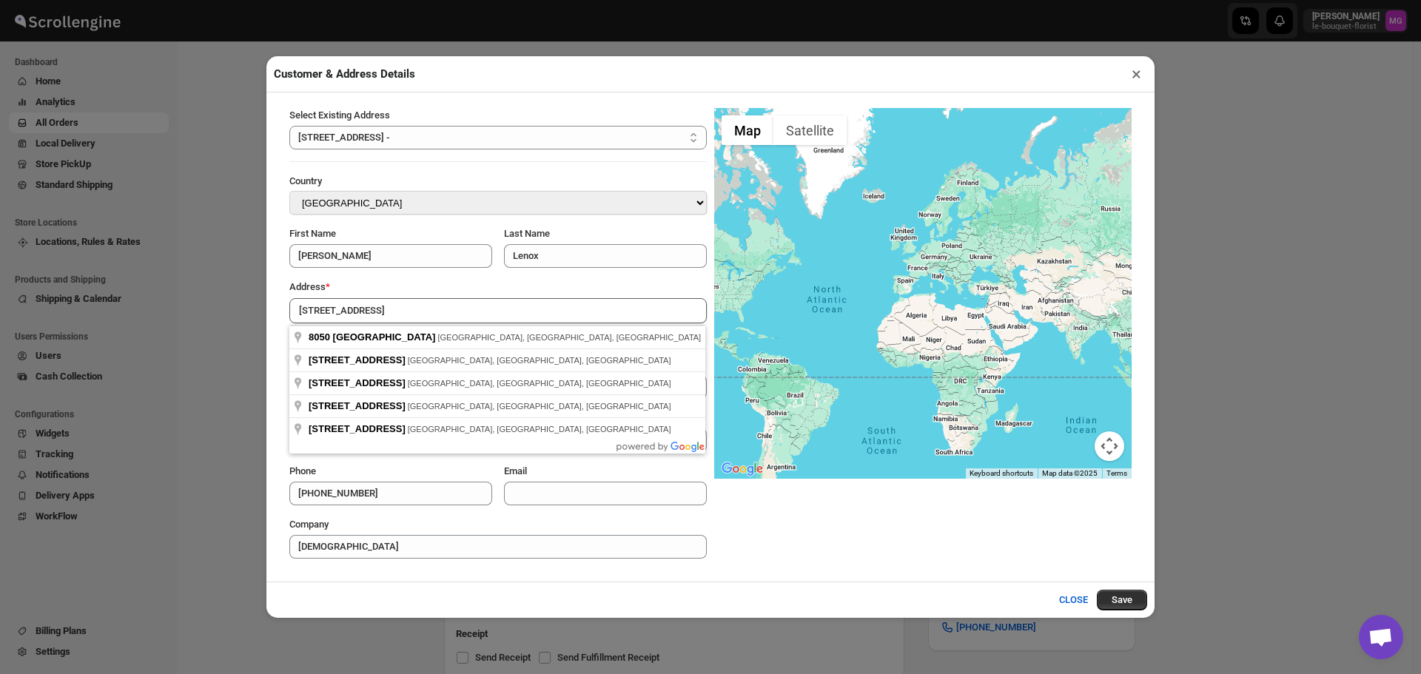
click at [364, 313] on input "8050 East Mountain View Road" at bounding box center [498, 310] width 418 height 25
type input "8984 E Gail Rd, Scottsdale, AZ, USA"
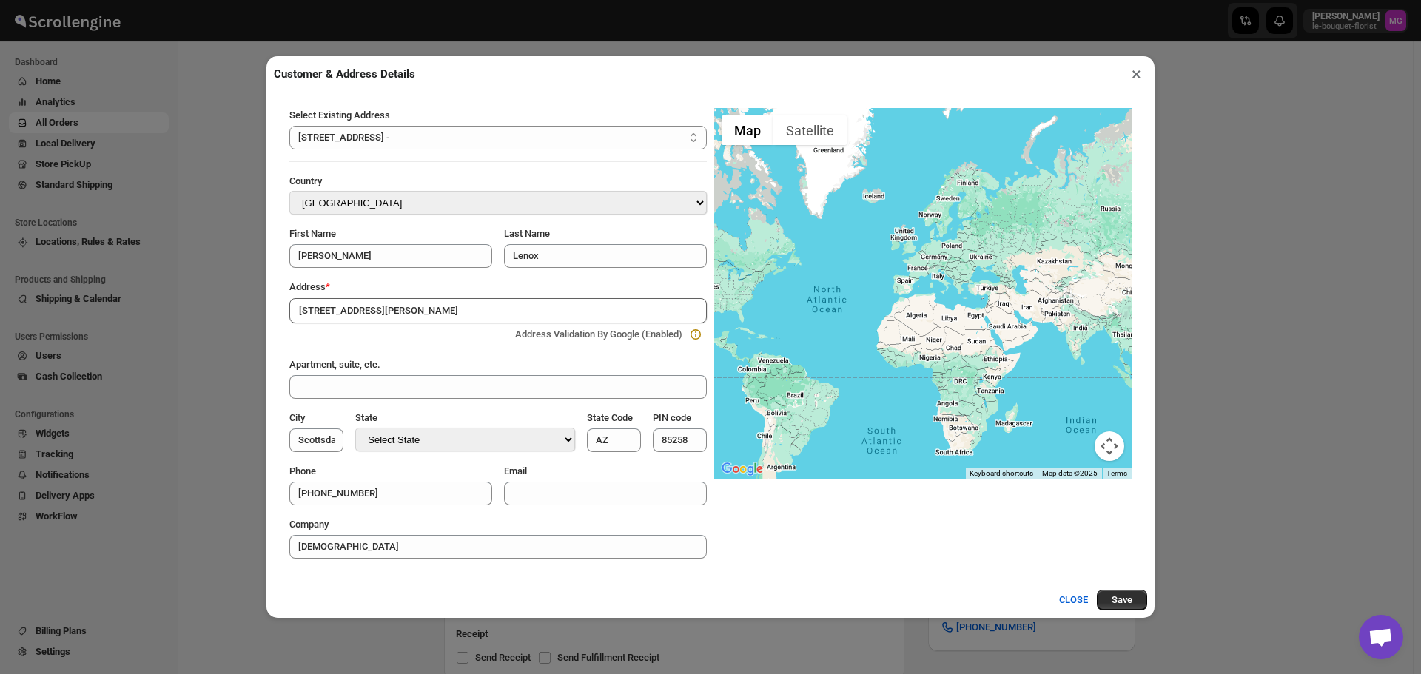
type input "[GEOGRAPHIC_DATA]"
type input "85260"
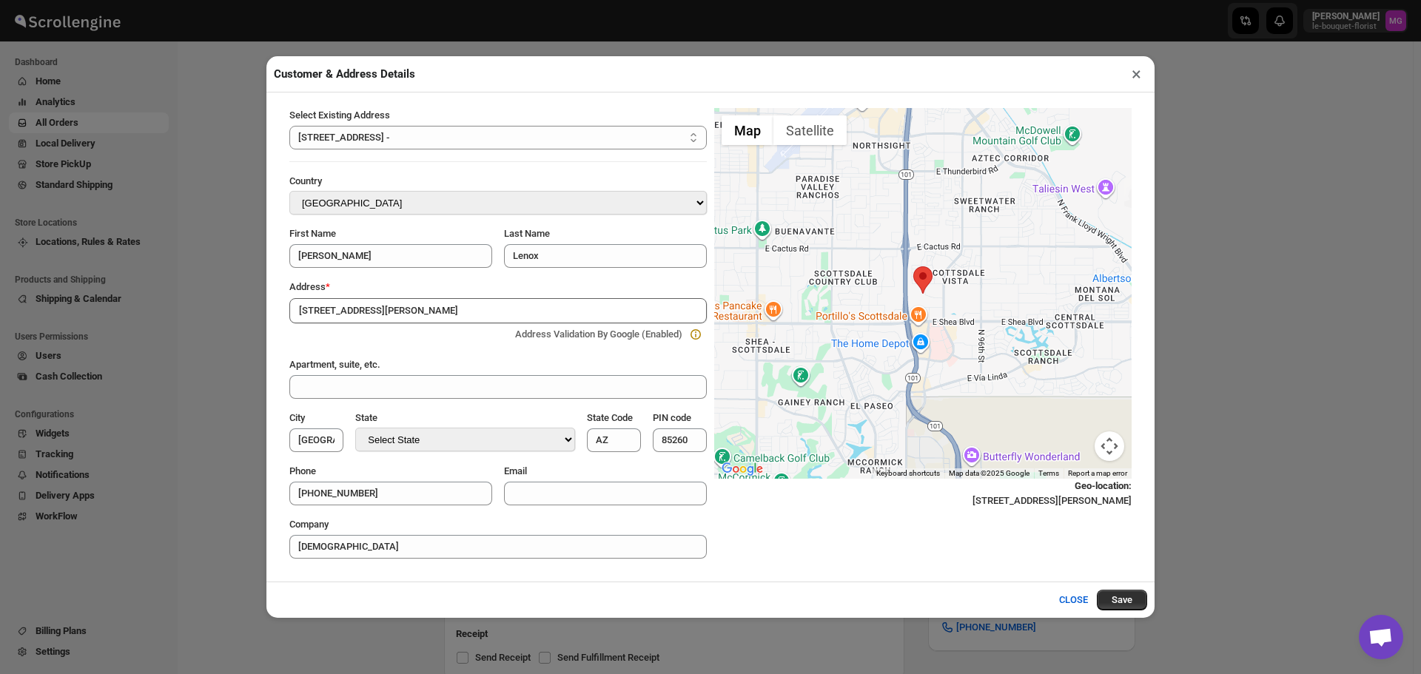
click at [415, 243] on div "First Name Gloria" at bounding box center [390, 247] width 203 height 41
click at [409, 264] on input "Gloria" at bounding box center [390, 256] width 203 height 24
type input "[PERSON_NAME]"
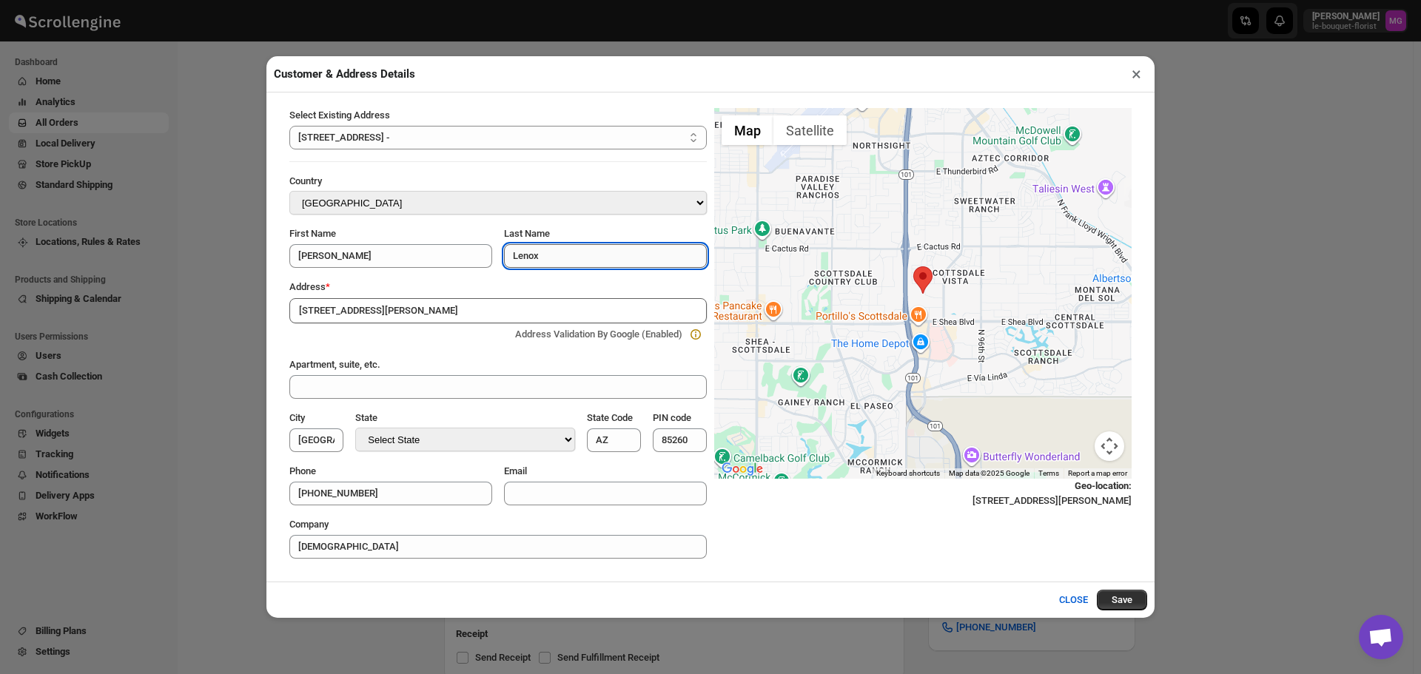
click at [552, 258] on input "Lenox" at bounding box center [605, 256] width 203 height 24
click at [553, 258] on input "Lenox" at bounding box center [605, 256] width 203 height 24
click at [392, 508] on div "Select Existing Address 8050 East Mountain View Road - 8050 East Mountain View …" at bounding box center [498, 327] width 418 height 463
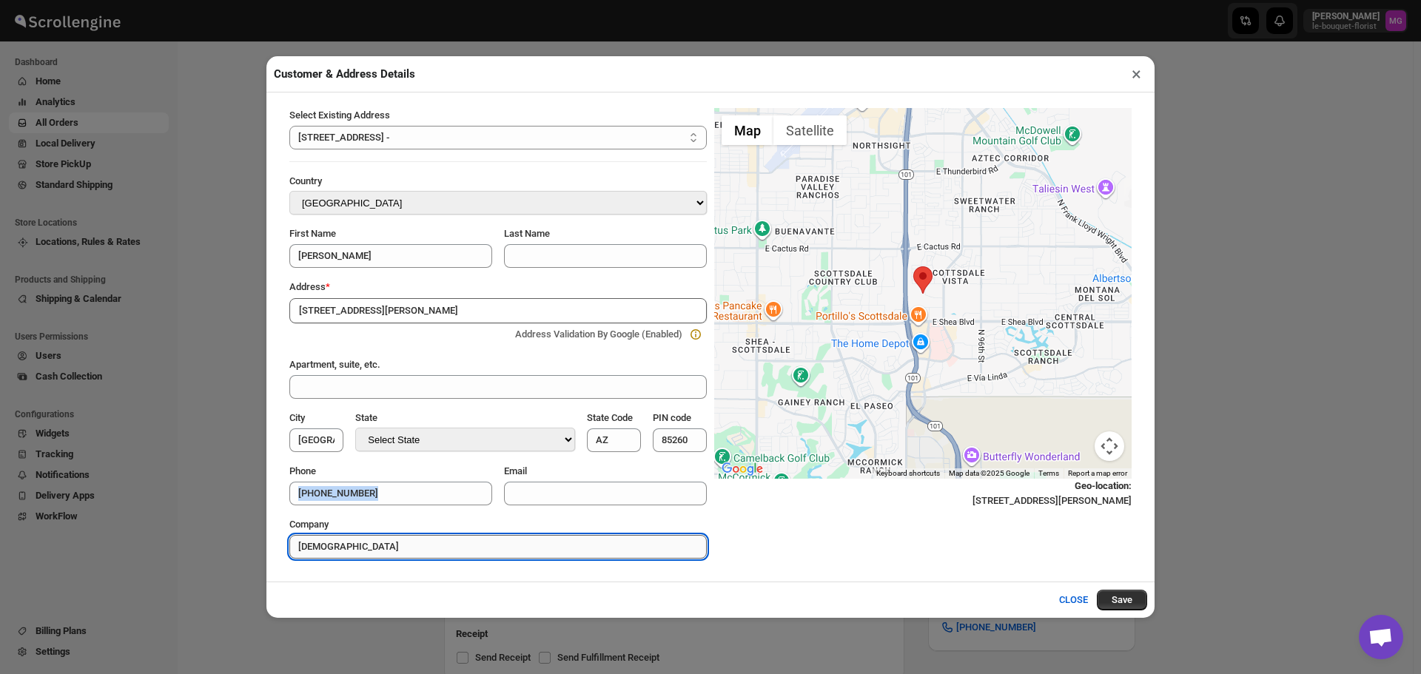
click at [409, 553] on input "Mountain View Presbyterian Church" at bounding box center [498, 547] width 418 height 24
click at [386, 493] on input "+14809981085" at bounding box center [390, 494] width 203 height 24
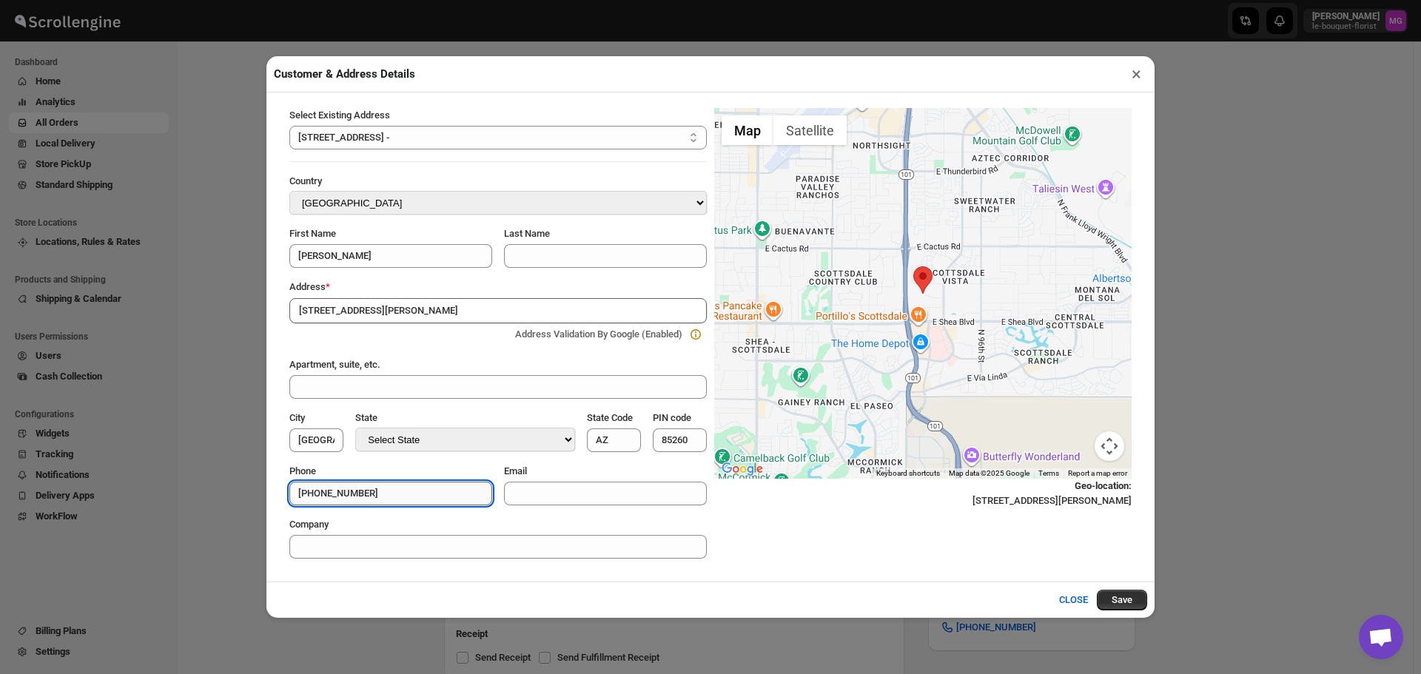
click at [386, 493] on input "+14809981085" at bounding box center [390, 494] width 203 height 24
type input "7702962668"
click at [1137, 603] on button "Save" at bounding box center [1122, 600] width 50 height 21
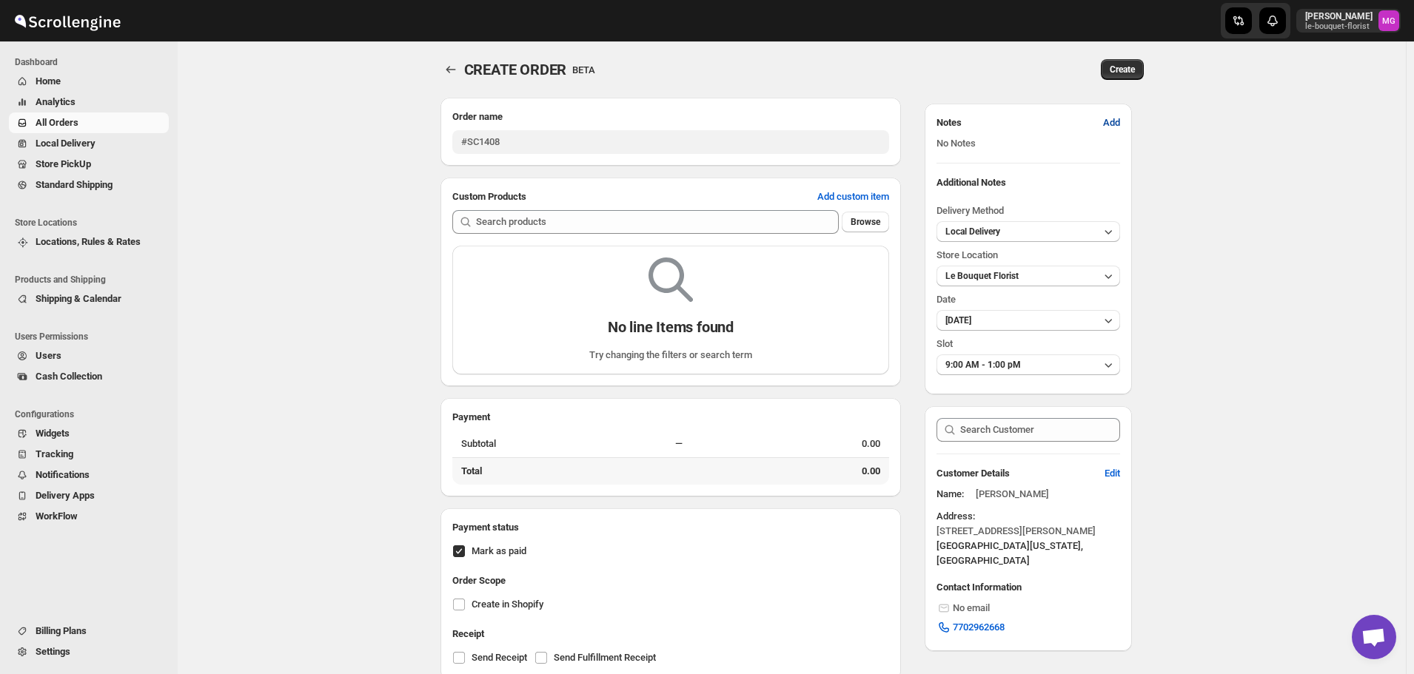
click at [1120, 117] on span "Add" at bounding box center [1111, 122] width 17 height 15
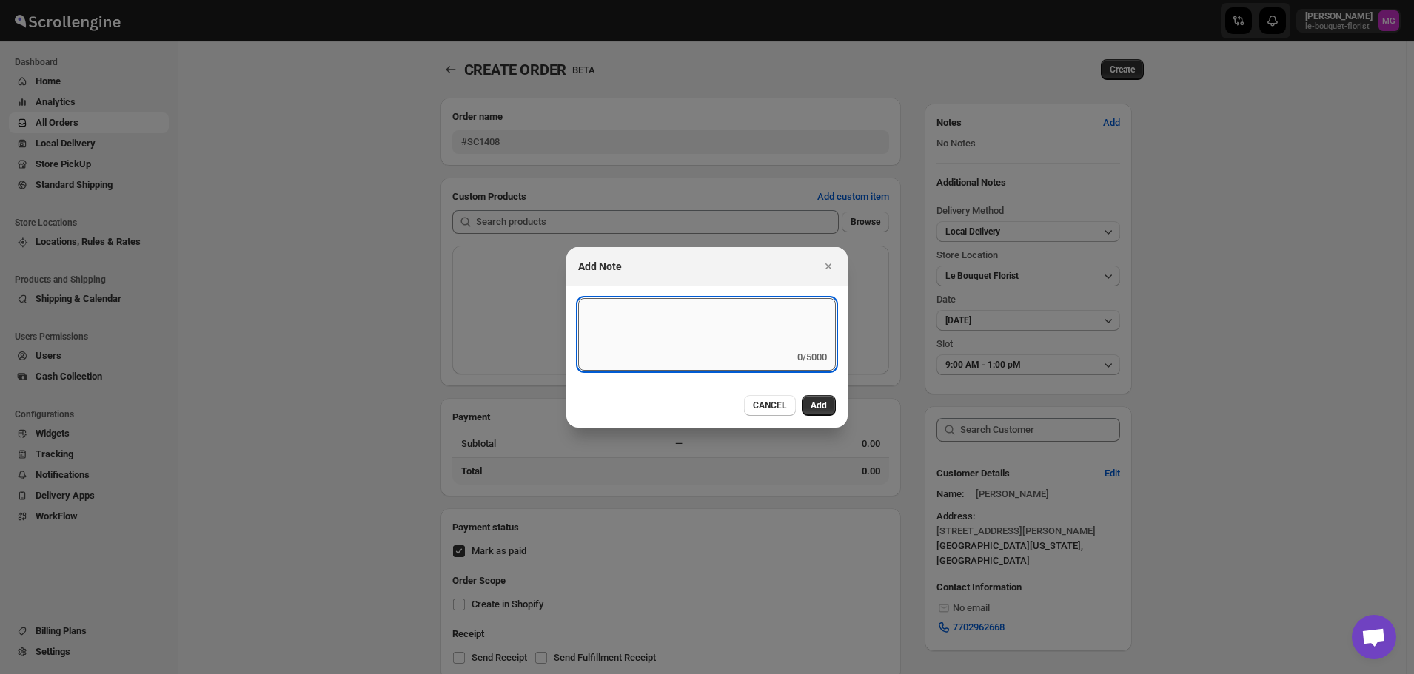
click at [634, 339] on textarea ":r8mv:" at bounding box center [707, 324] width 258 height 52
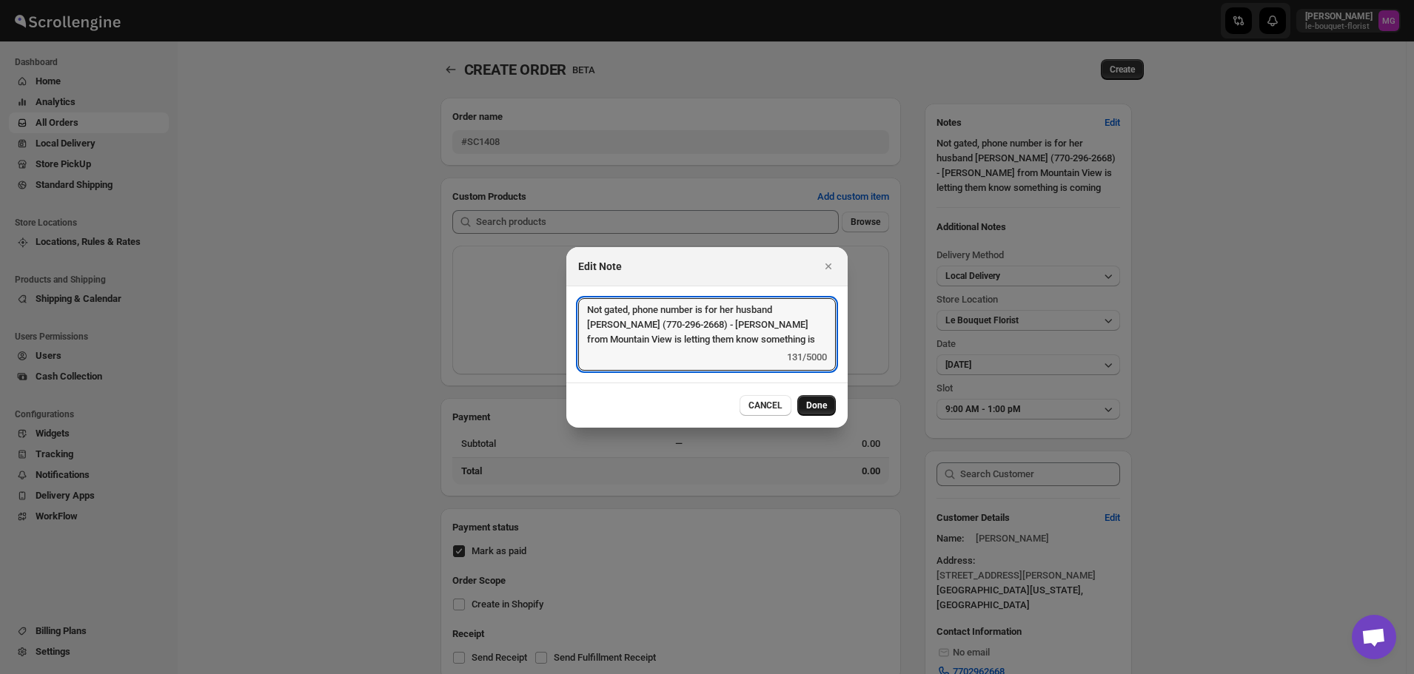
type textarea "Not gated, phone number is for her husband John (770-296-2668) - Brenda from Mo…"
click at [826, 404] on span "Done" at bounding box center [816, 406] width 21 height 12
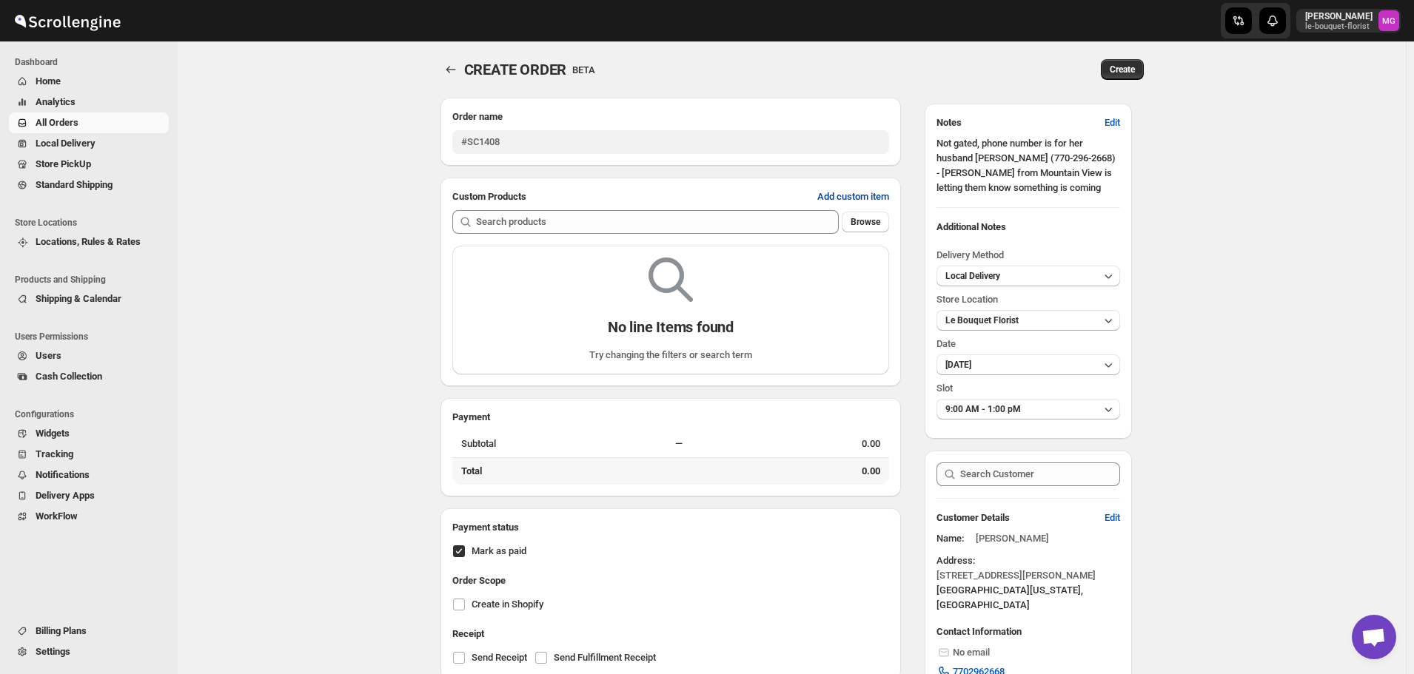
click at [868, 185] on button "Add custom item" at bounding box center [853, 197] width 90 height 24
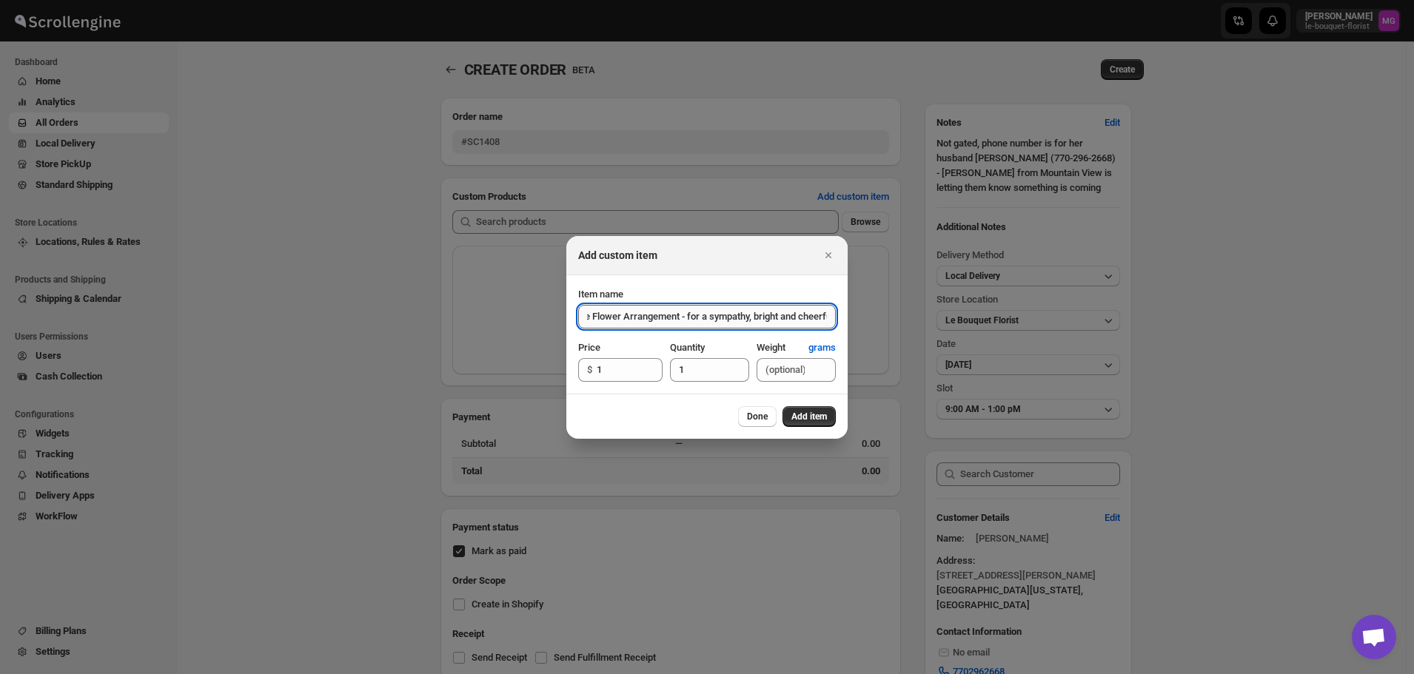
scroll to position [0, 80]
type input "Designer's Choice Flower Arrangement - for a sympathy, bright and cheerful"
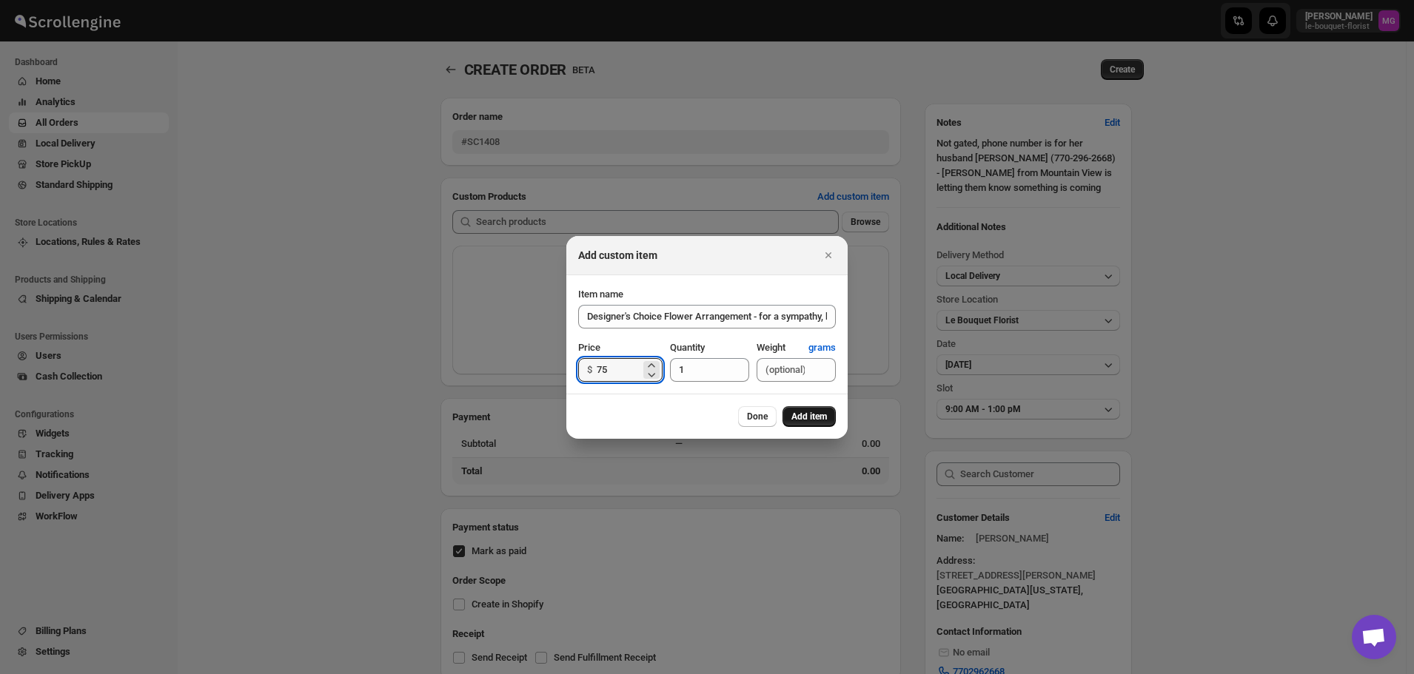
type input "75"
click at [791, 412] on span "Add item" at bounding box center [809, 417] width 36 height 12
type input "1"
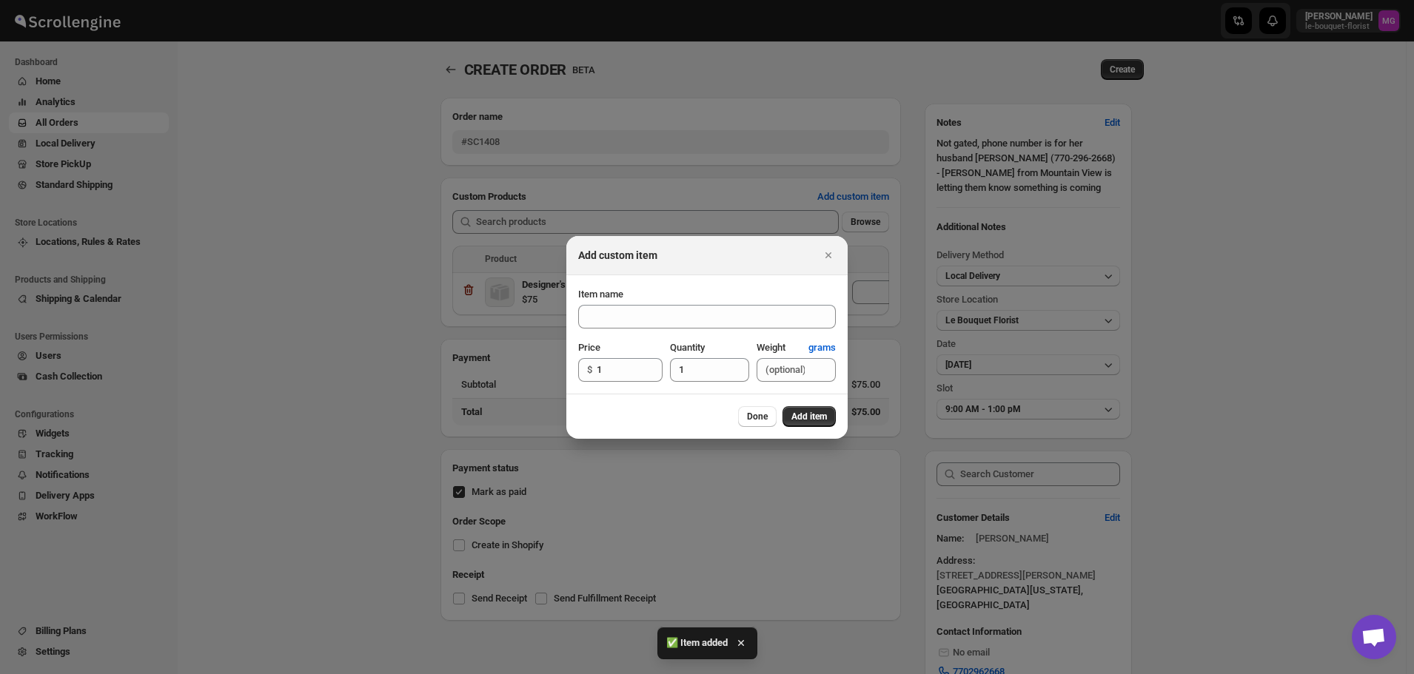
click at [1306, 372] on div at bounding box center [707, 337] width 1414 height 674
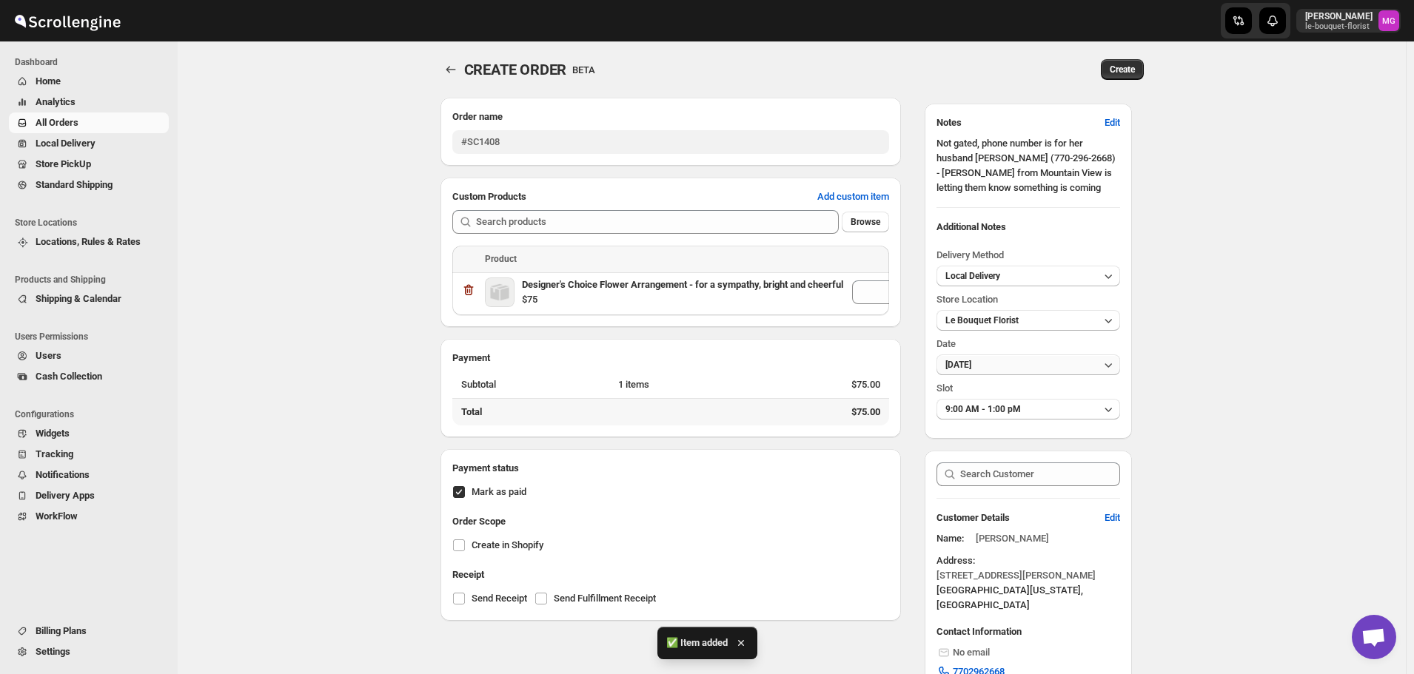
click at [1004, 366] on button "2025-09-06" at bounding box center [1028, 365] width 183 height 21
click at [1002, 369] on button "2025-09-06" at bounding box center [1028, 365] width 183 height 21
click at [1019, 321] on span "Le Bouquet Florist" at bounding box center [981, 320] width 73 height 10
click at [1003, 375] on div "Le Bouquet Florist" at bounding box center [987, 373] width 76 height 15
click at [1234, 368] on div "CREATE ORDER. This page is ready CREATE ORDER BETA Create Order name #SC1408 Cu…" at bounding box center [792, 408] width 1228 height 734
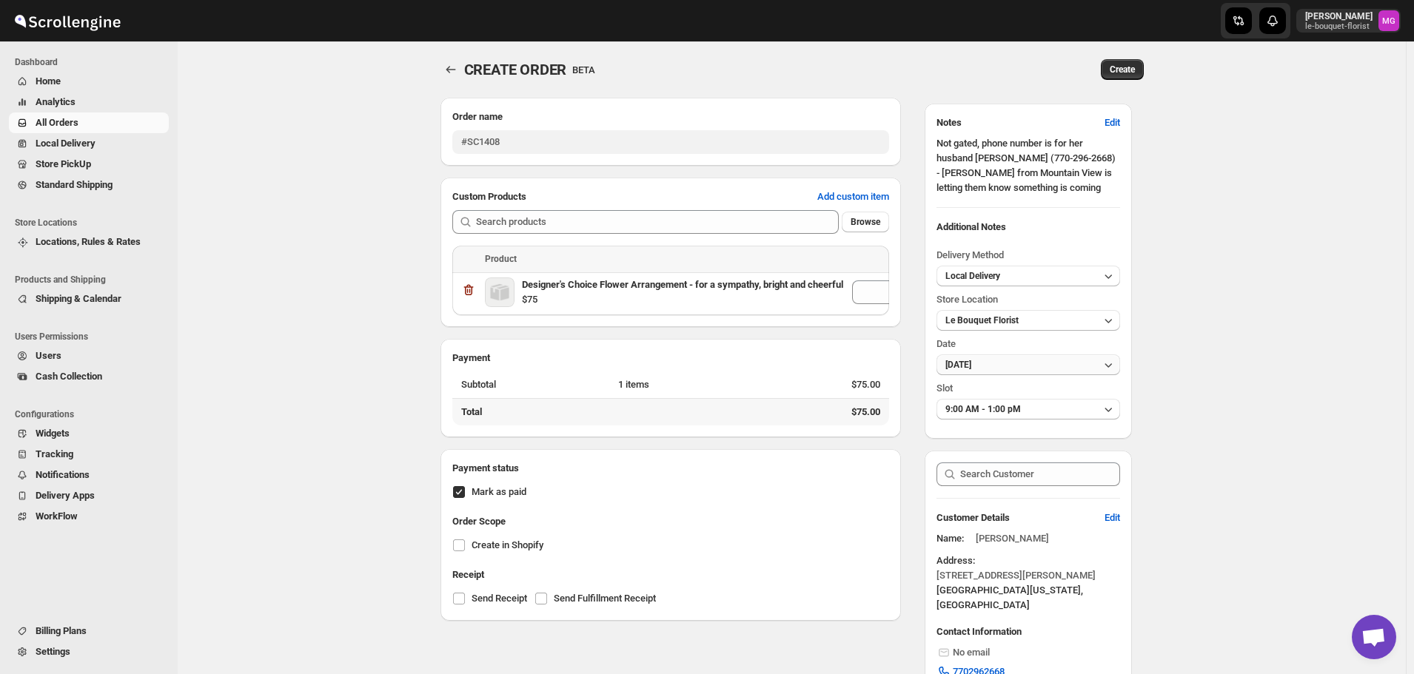
click at [1025, 368] on button "2025-09-06" at bounding box center [1028, 365] width 183 height 21
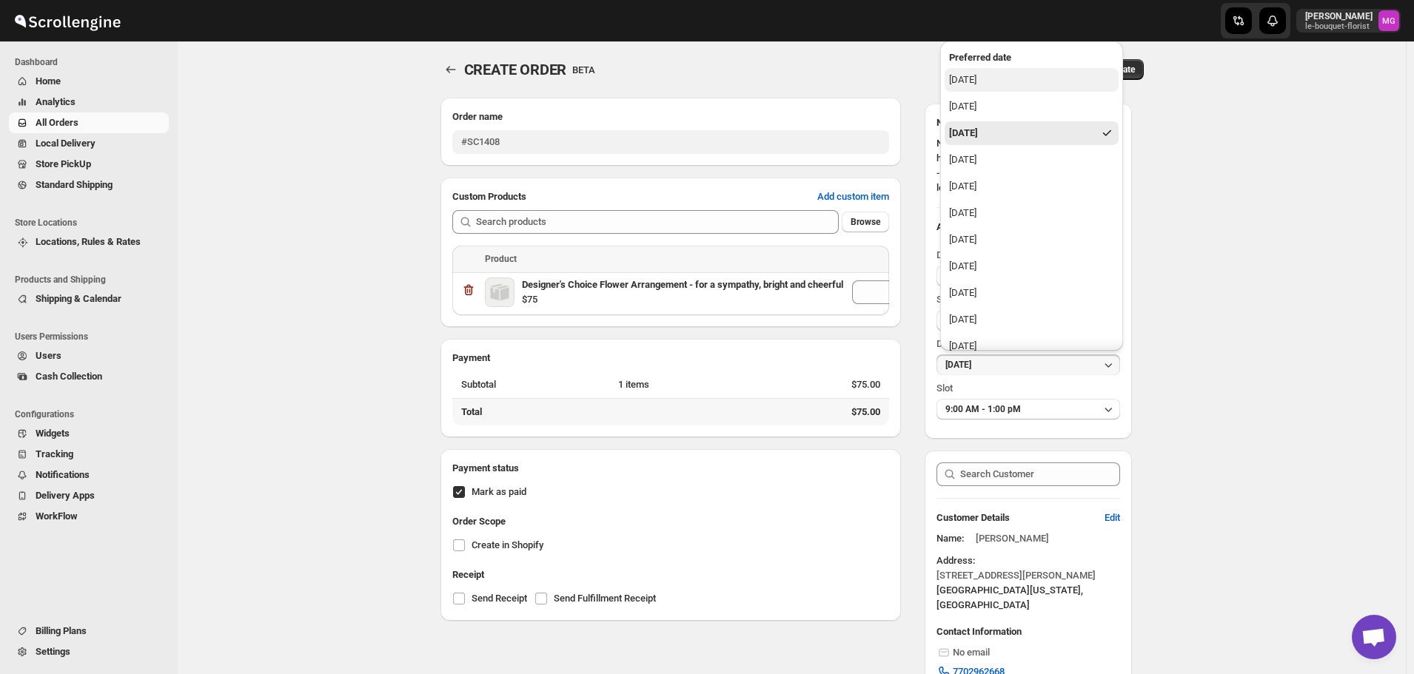
click at [1014, 87] on button "Thursday, September 4, 2025" at bounding box center [1032, 80] width 174 height 24
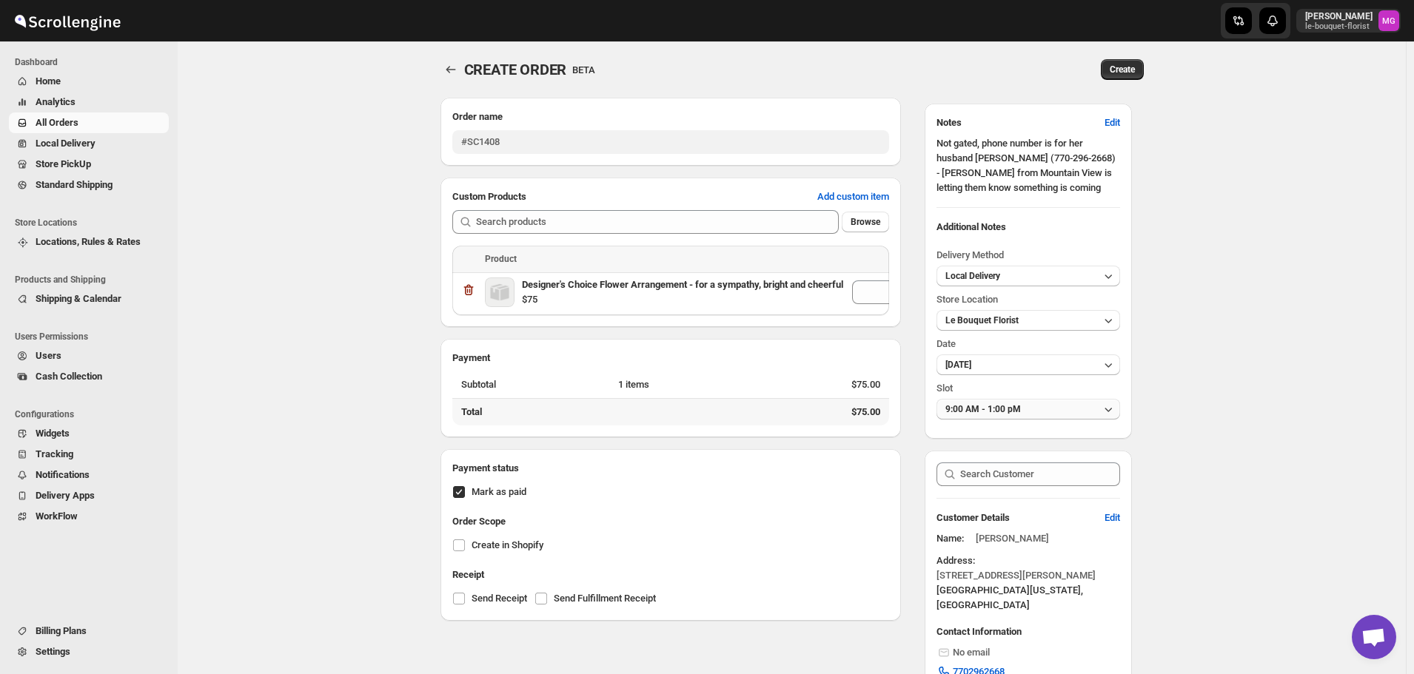
click at [1021, 408] on span "9:00 AM - 1:00 pM" at bounding box center [983, 409] width 76 height 10
click at [1027, 417] on button "9:00 AM - 1:00 pM" at bounding box center [1028, 409] width 183 height 21
click at [1133, 78] on button "Create" at bounding box center [1122, 69] width 43 height 21
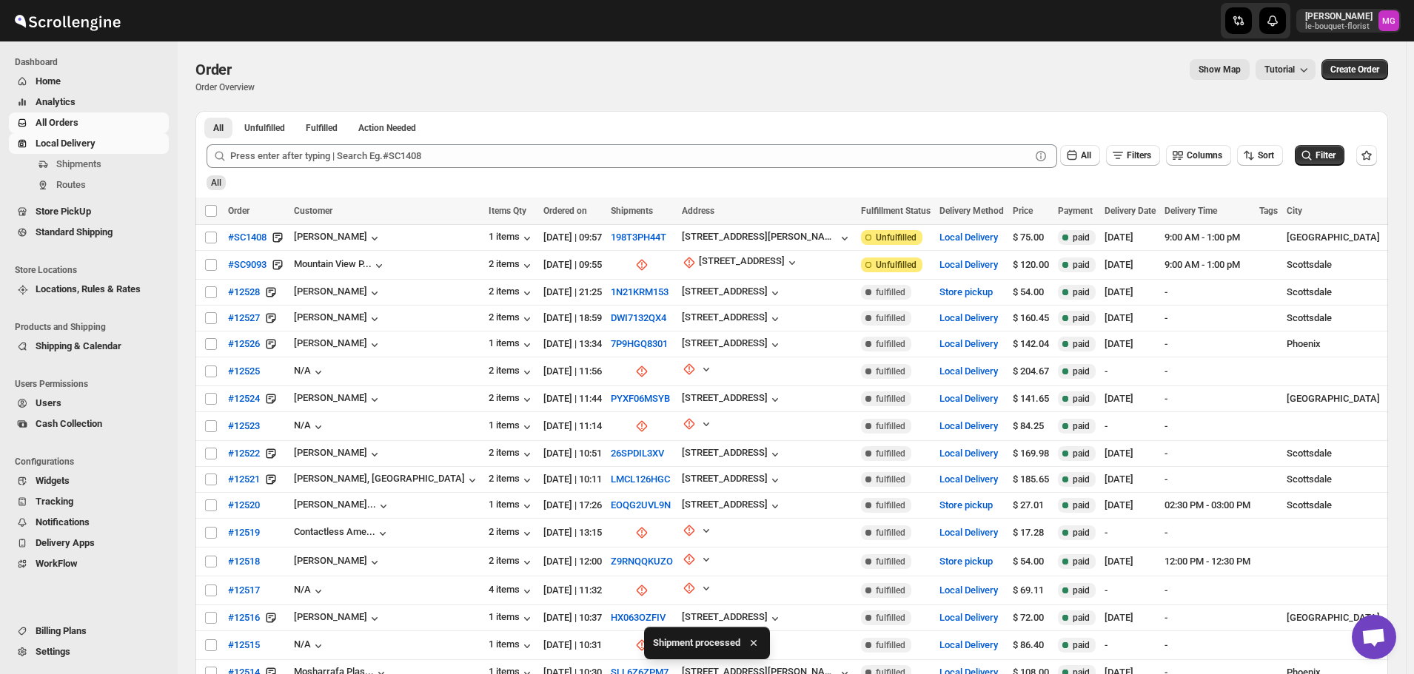
click at [81, 138] on span "Local Delivery" at bounding box center [66, 143] width 60 height 11
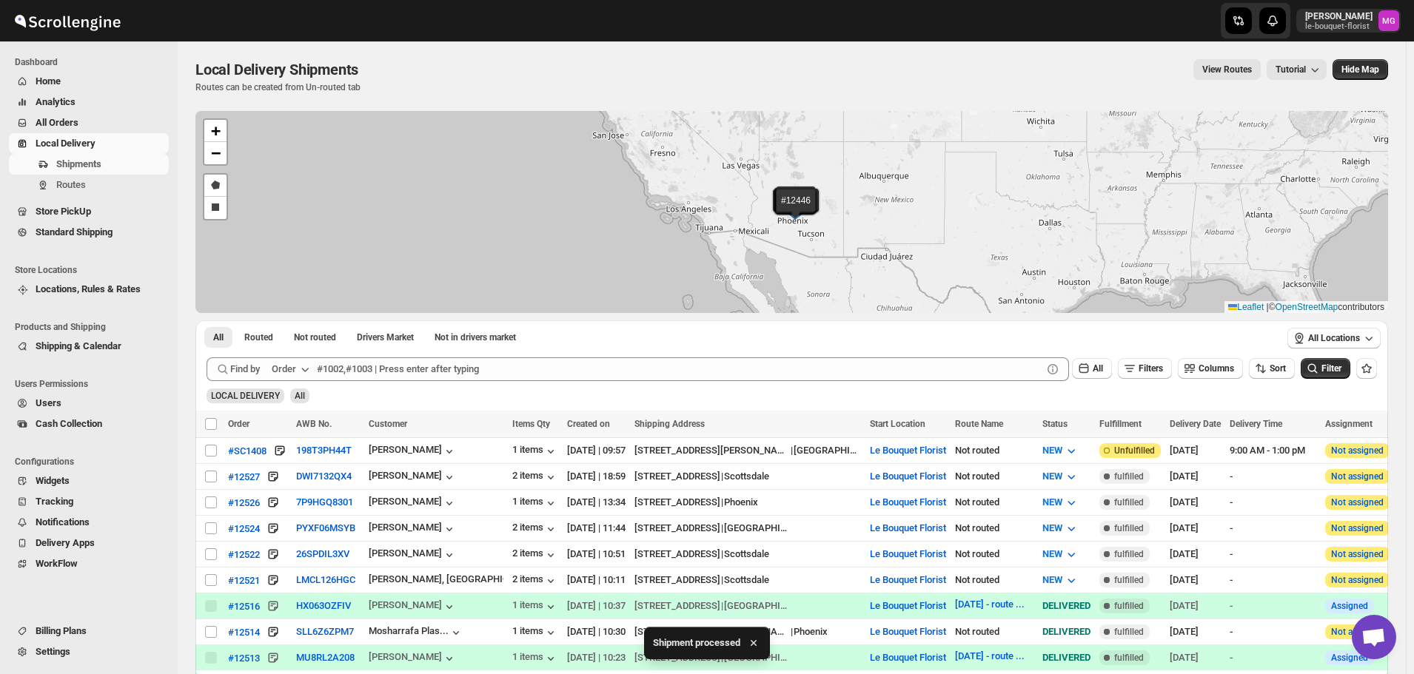
click at [83, 119] on span "All Orders" at bounding box center [101, 122] width 130 height 15
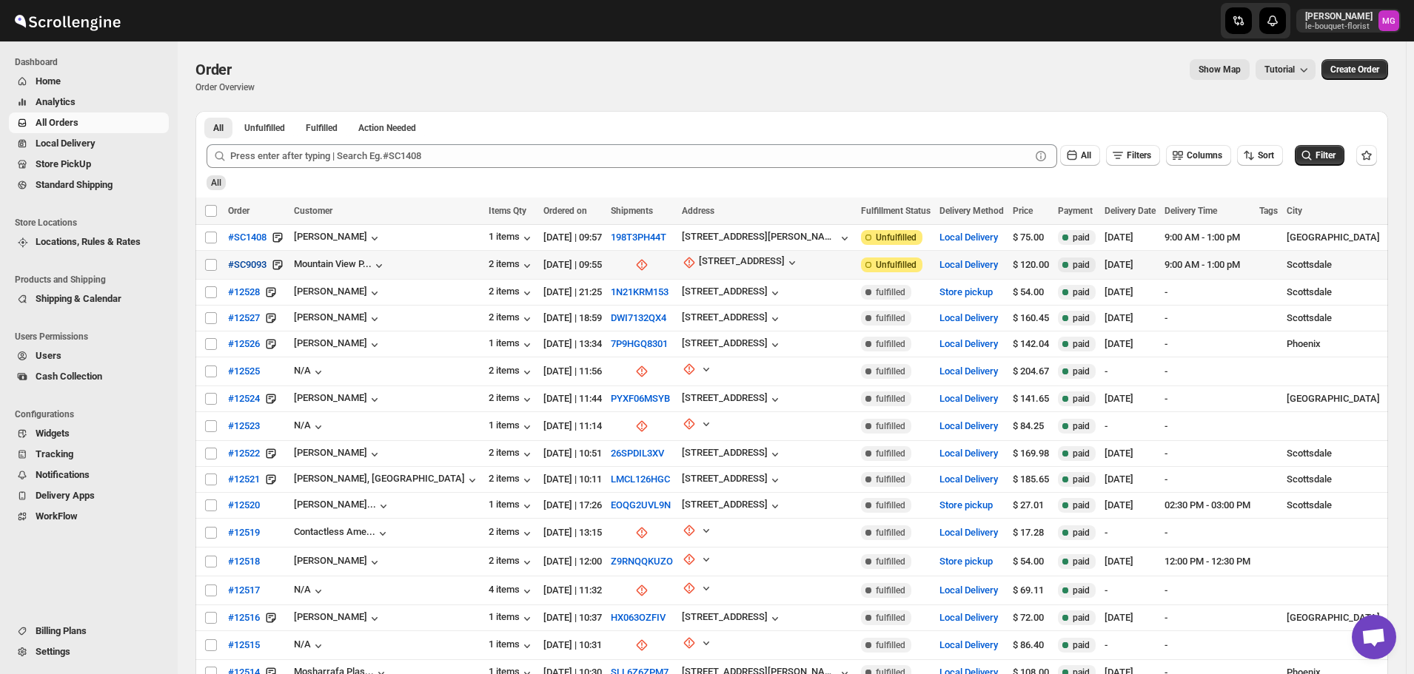
click at [258, 264] on span "#SC9093" at bounding box center [247, 265] width 38 height 15
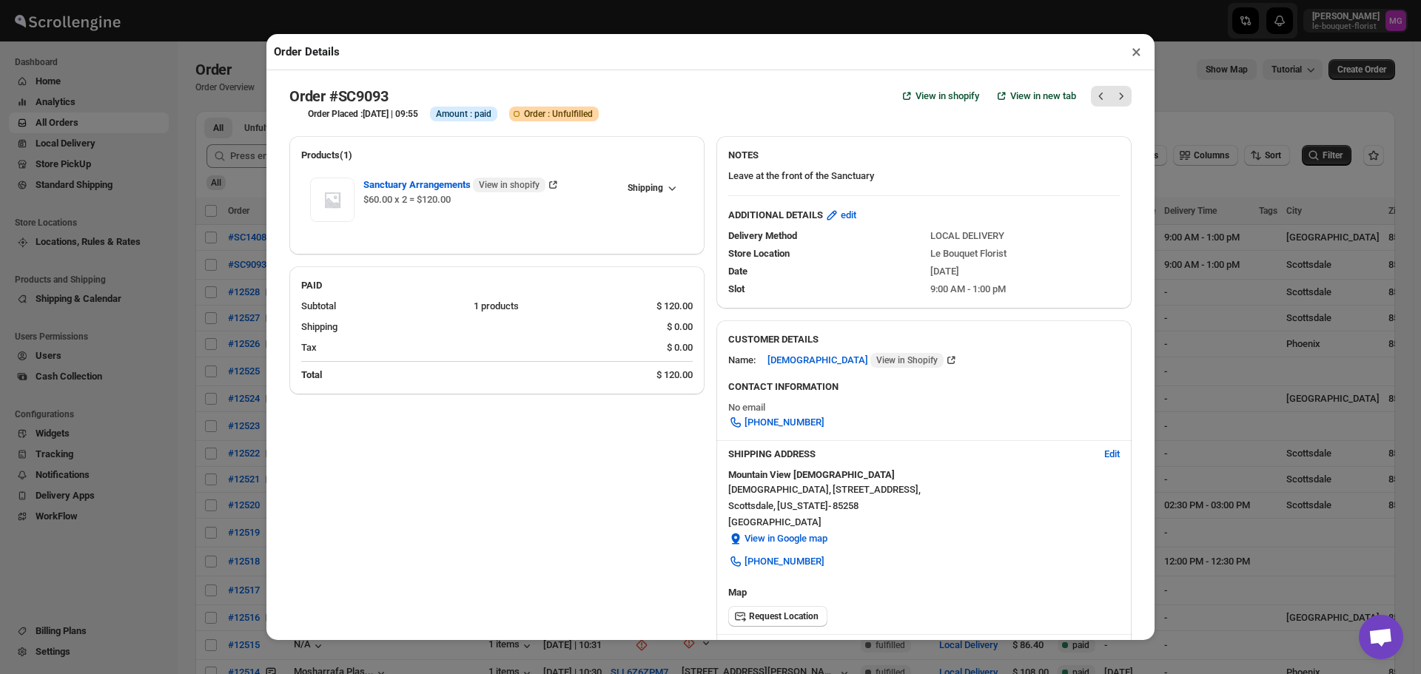
click at [1138, 55] on button "×" at bounding box center [1136, 51] width 21 height 21
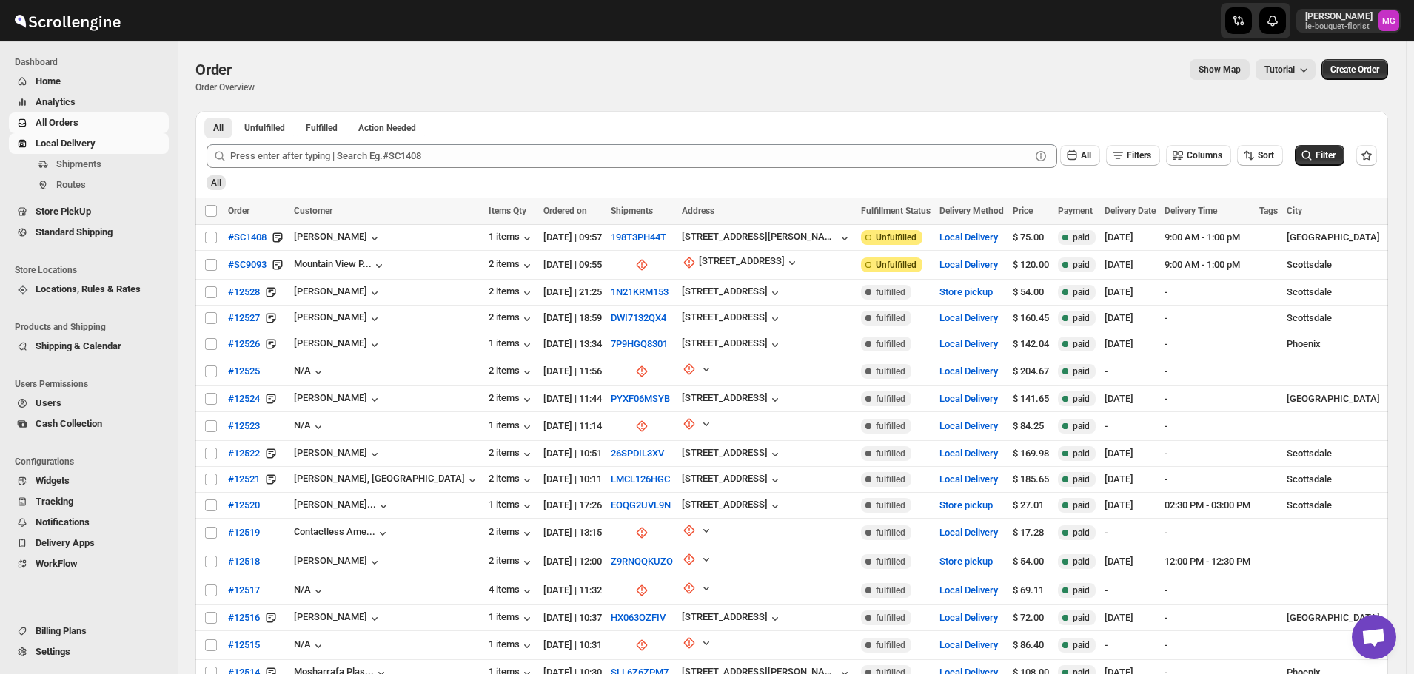
click at [123, 150] on span "Local Delivery" at bounding box center [101, 143] width 130 height 15
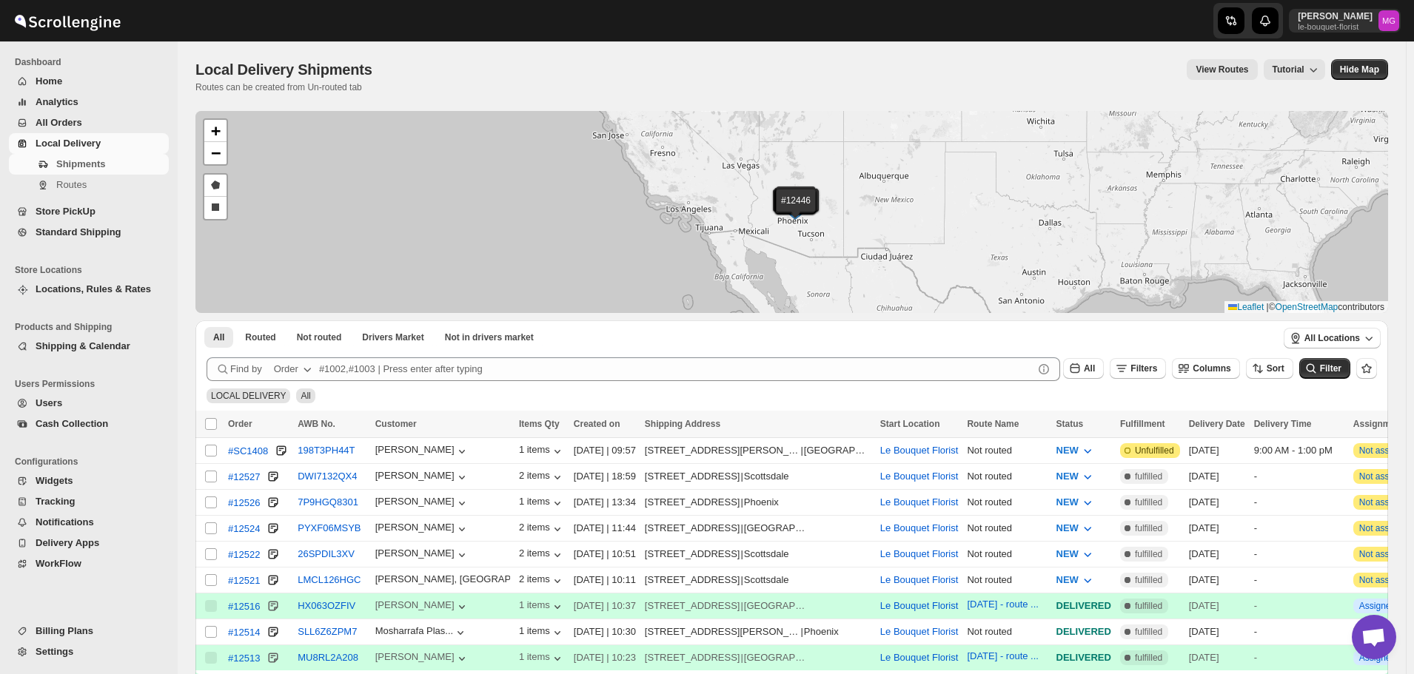
click at [113, 133] on button "All Orders" at bounding box center [89, 123] width 160 height 21
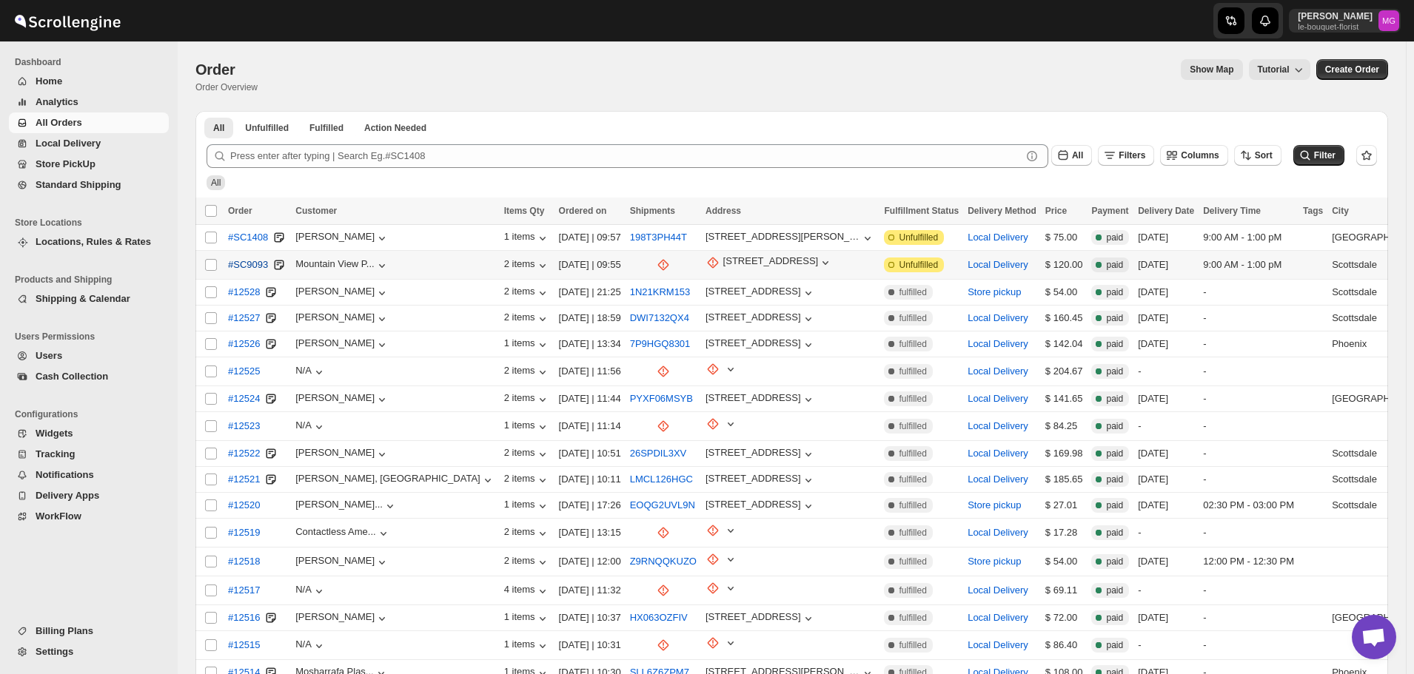
click at [249, 265] on span "#SC9093" at bounding box center [248, 265] width 40 height 15
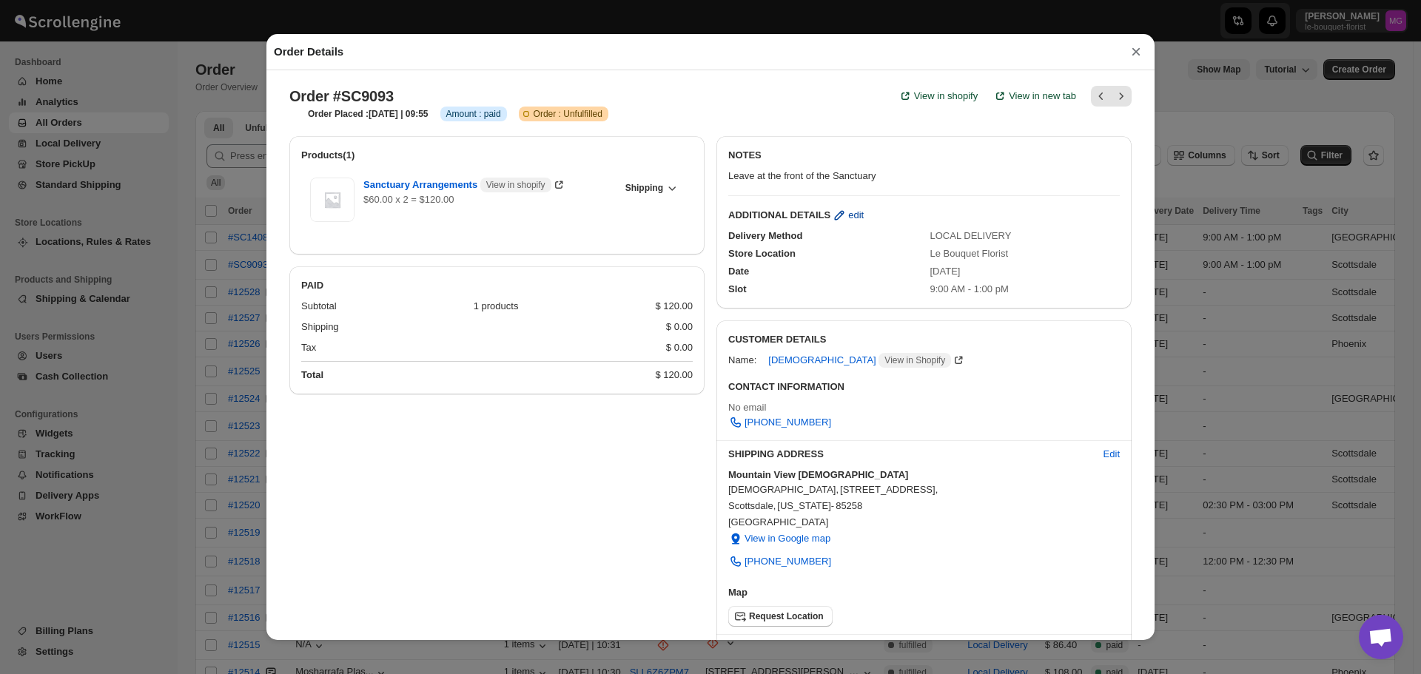
click at [848, 216] on span "edit" at bounding box center [856, 215] width 16 height 15
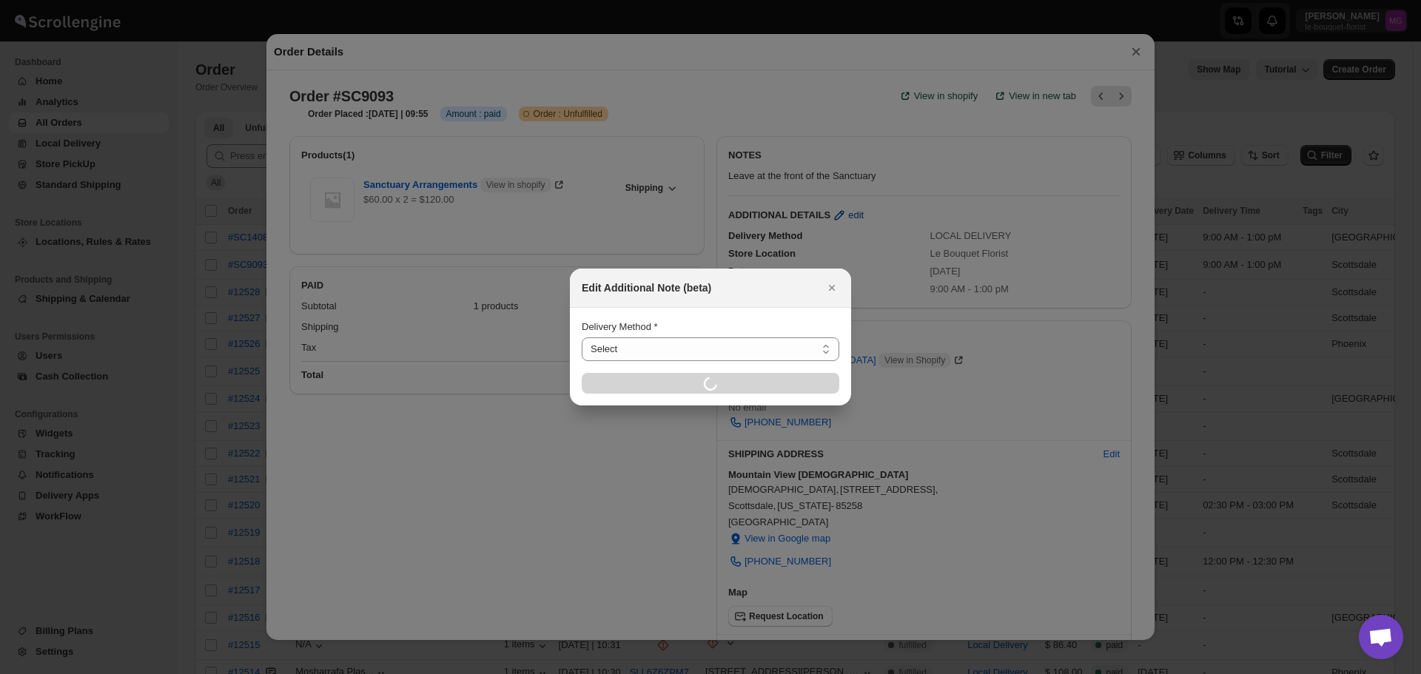
select select "LOCAL_DELIVERY"
select select "LOCATION_BASES"
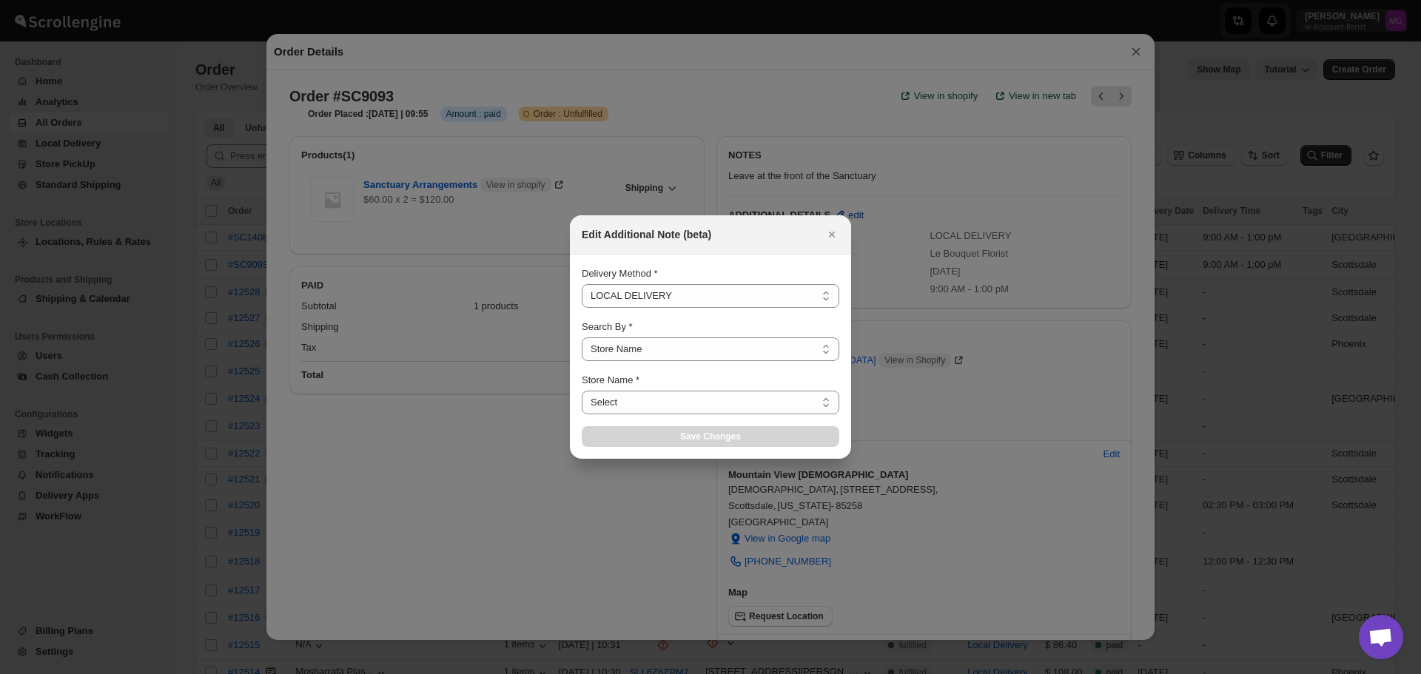
select select "67182988fdd300583c220c76"
select select "2025-09-06"
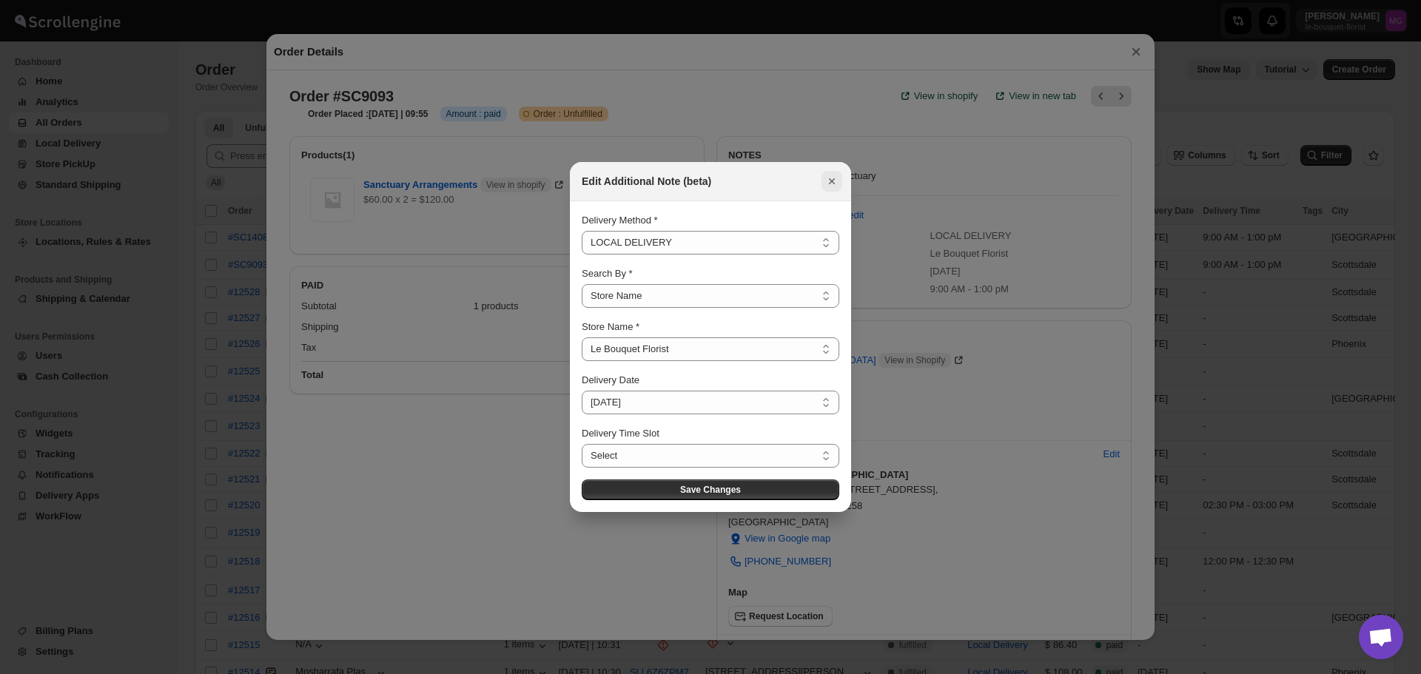
click at [826, 178] on icon "Close" at bounding box center [832, 181] width 15 height 15
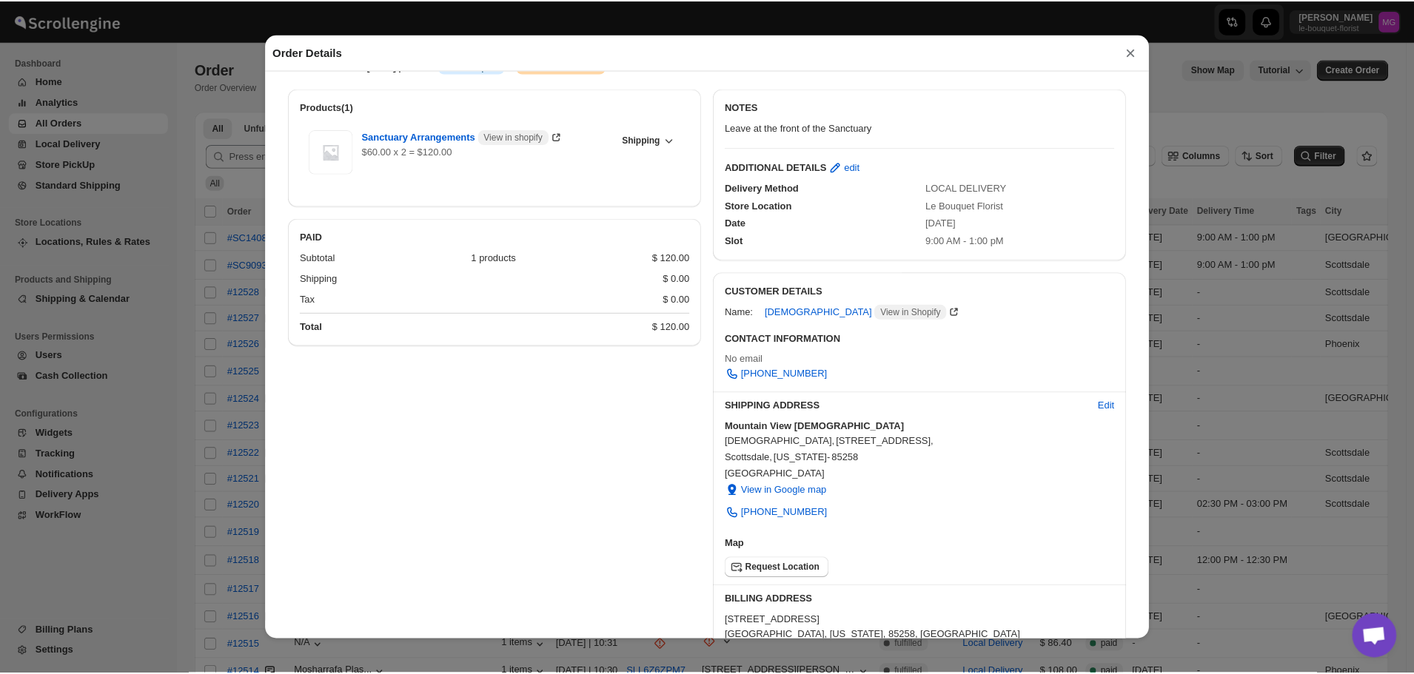
scroll to position [74, 0]
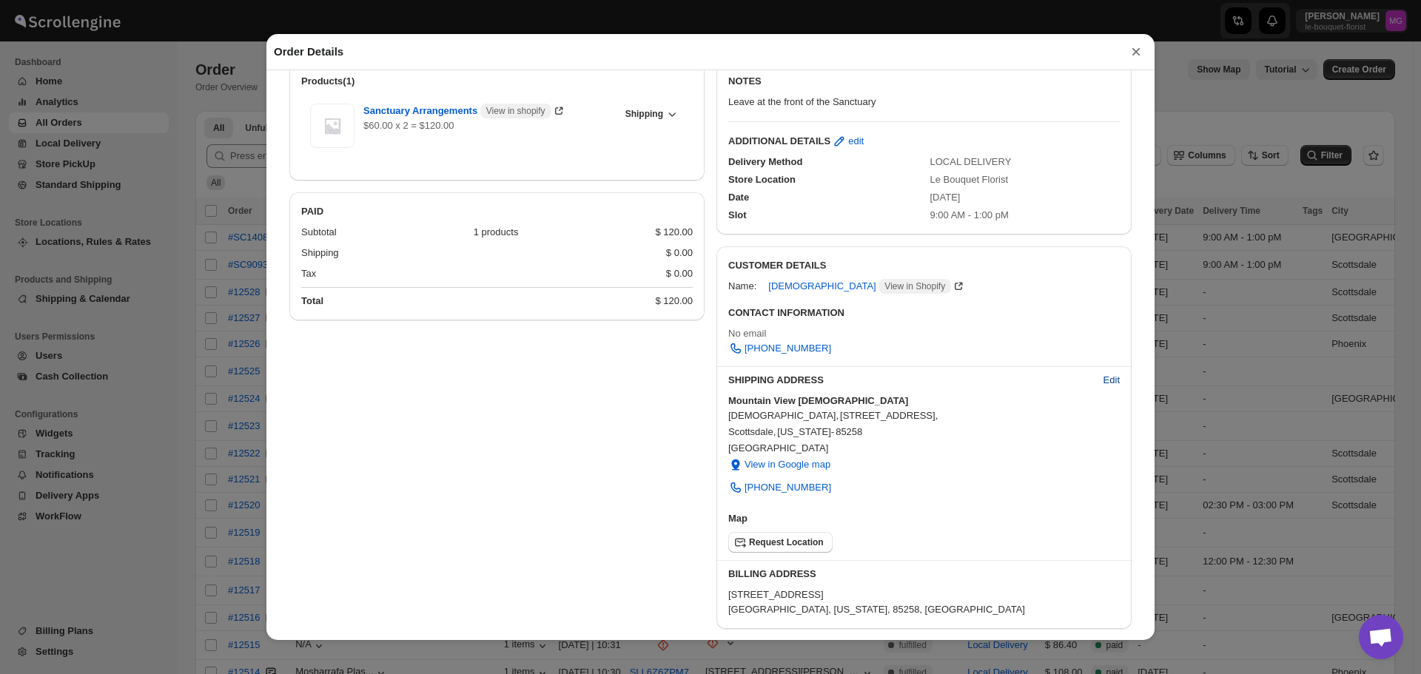
click at [1095, 374] on button "Edit" at bounding box center [1112, 381] width 34 height 24
select select "US"
select select "Arizona"
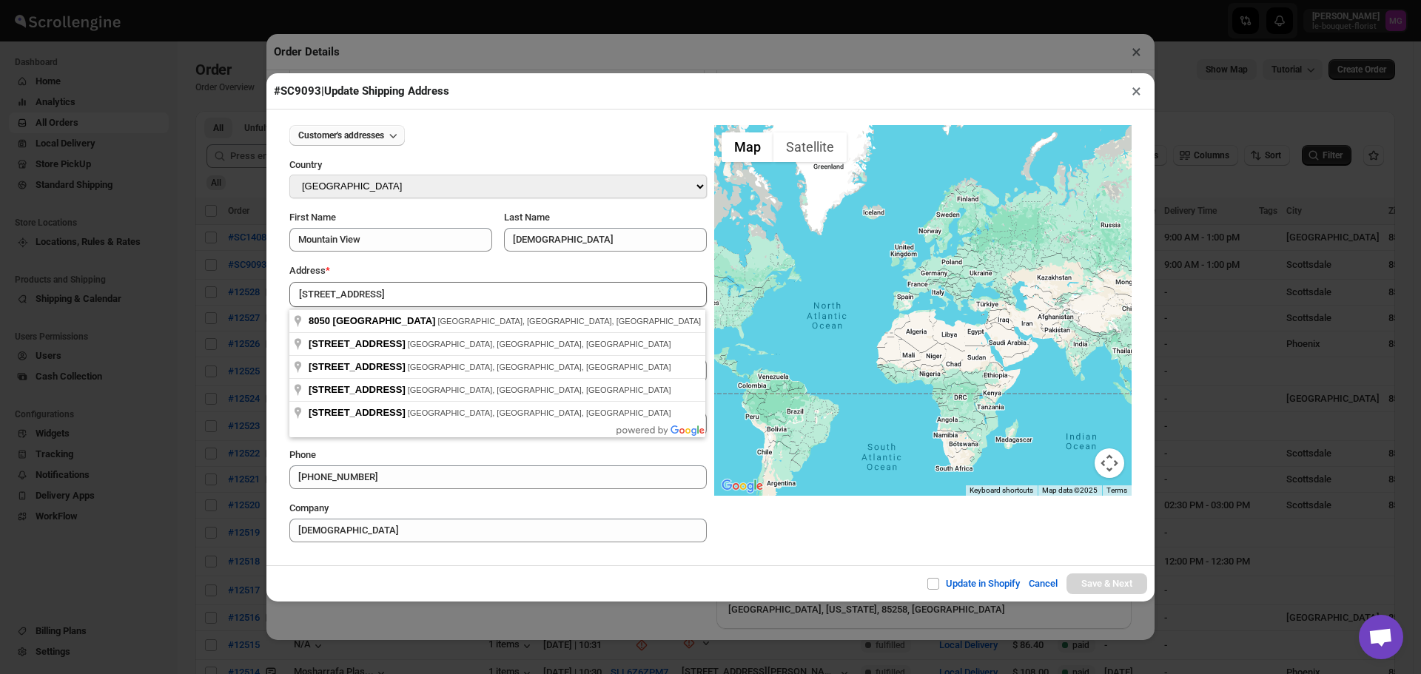
click at [391, 130] on icon "button" at bounding box center [393, 135] width 15 height 15
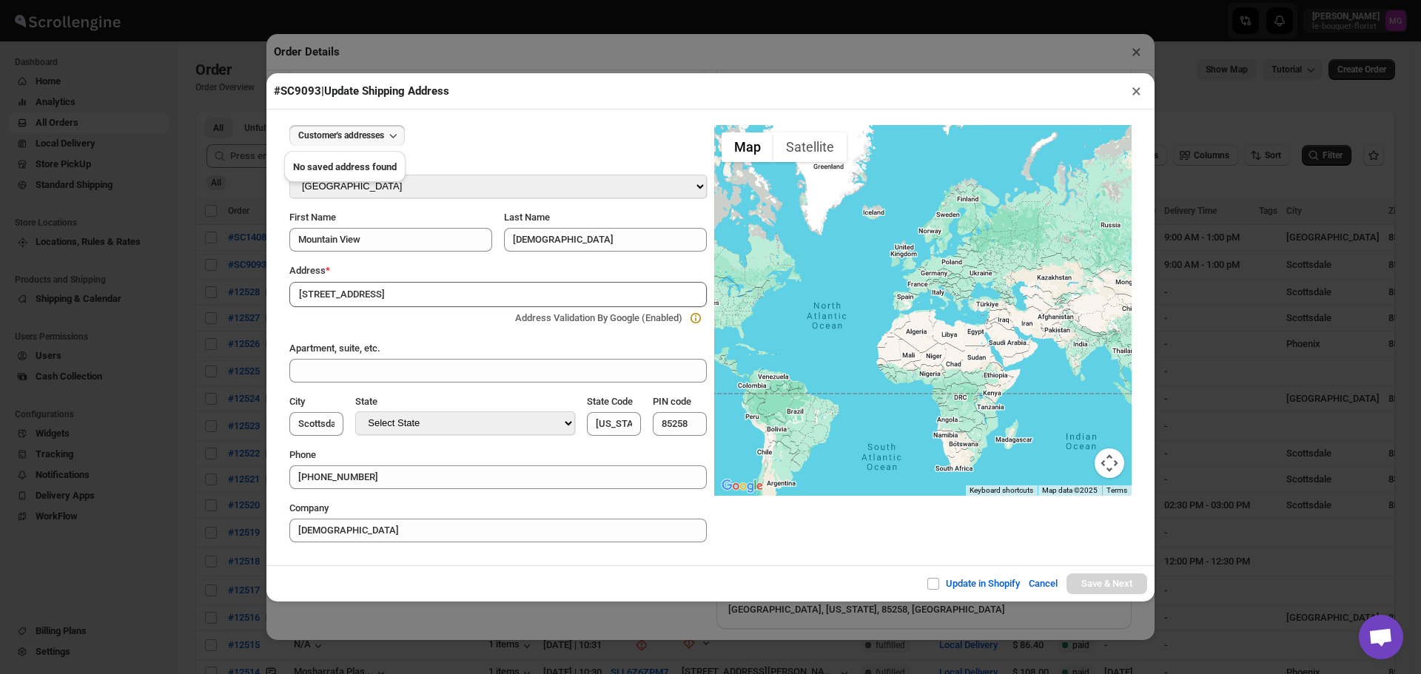
click at [392, 133] on icon "button" at bounding box center [393, 135] width 15 height 15
click at [480, 289] on input "8050 East Mountain View Road" at bounding box center [498, 294] width 418 height 25
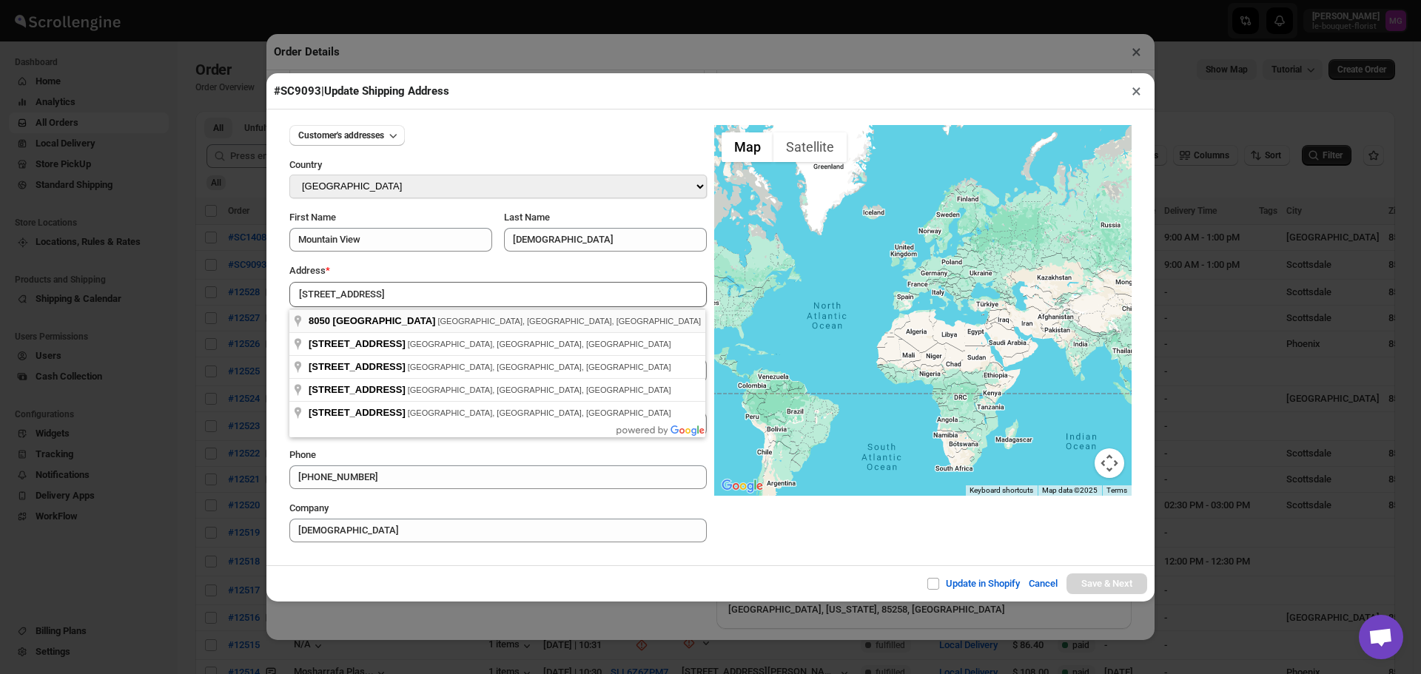
type input "8050 East Mountain View Road, Scottsdale, AZ, USA"
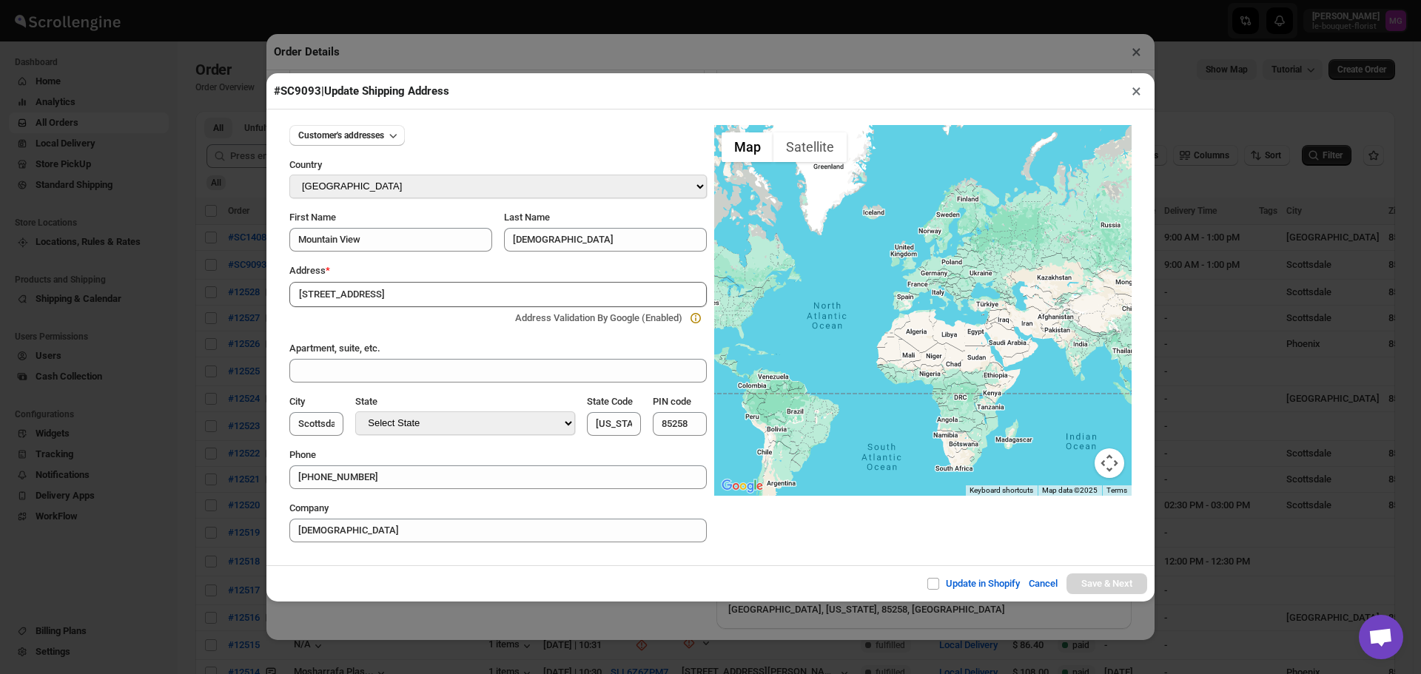
type input "[GEOGRAPHIC_DATA]"
type input "AZ"
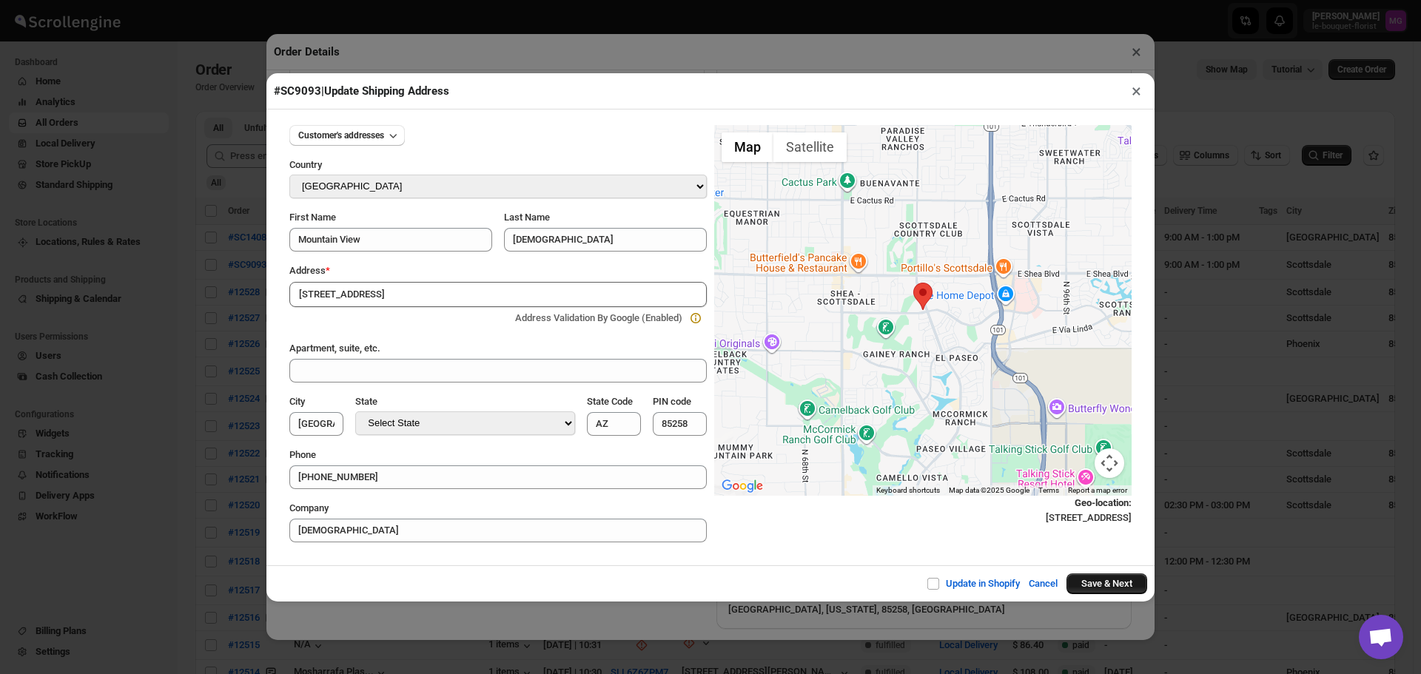
click at [1103, 589] on button "Save & Next" at bounding box center [1107, 584] width 81 height 21
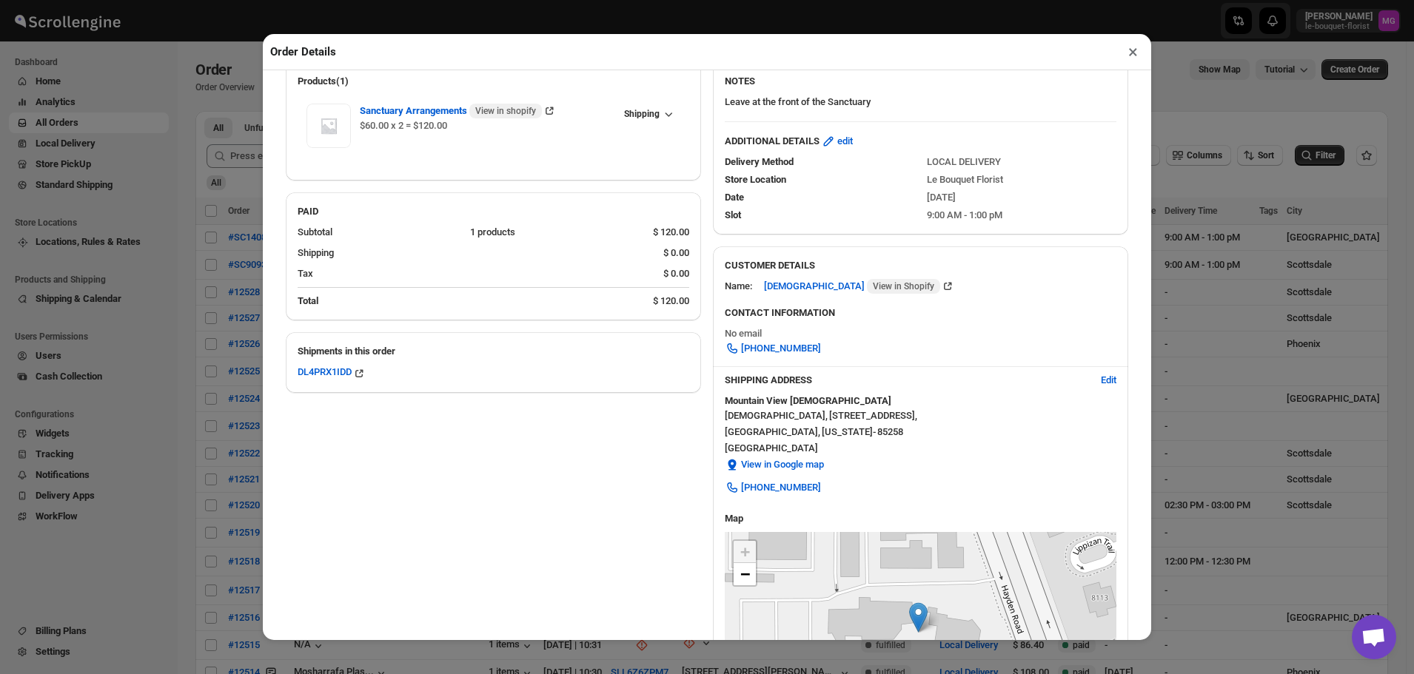
click at [990, 121] on div at bounding box center [920, 121] width 415 height 13
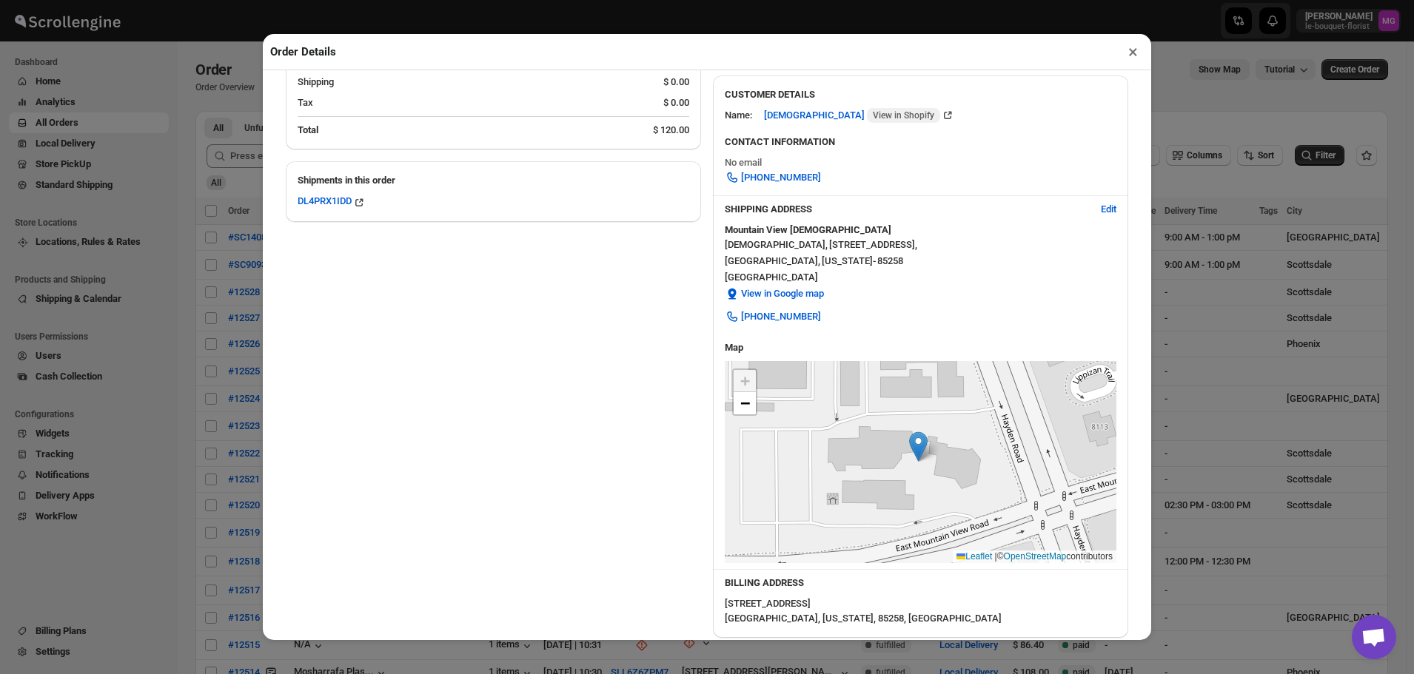
scroll to position [322, 0]
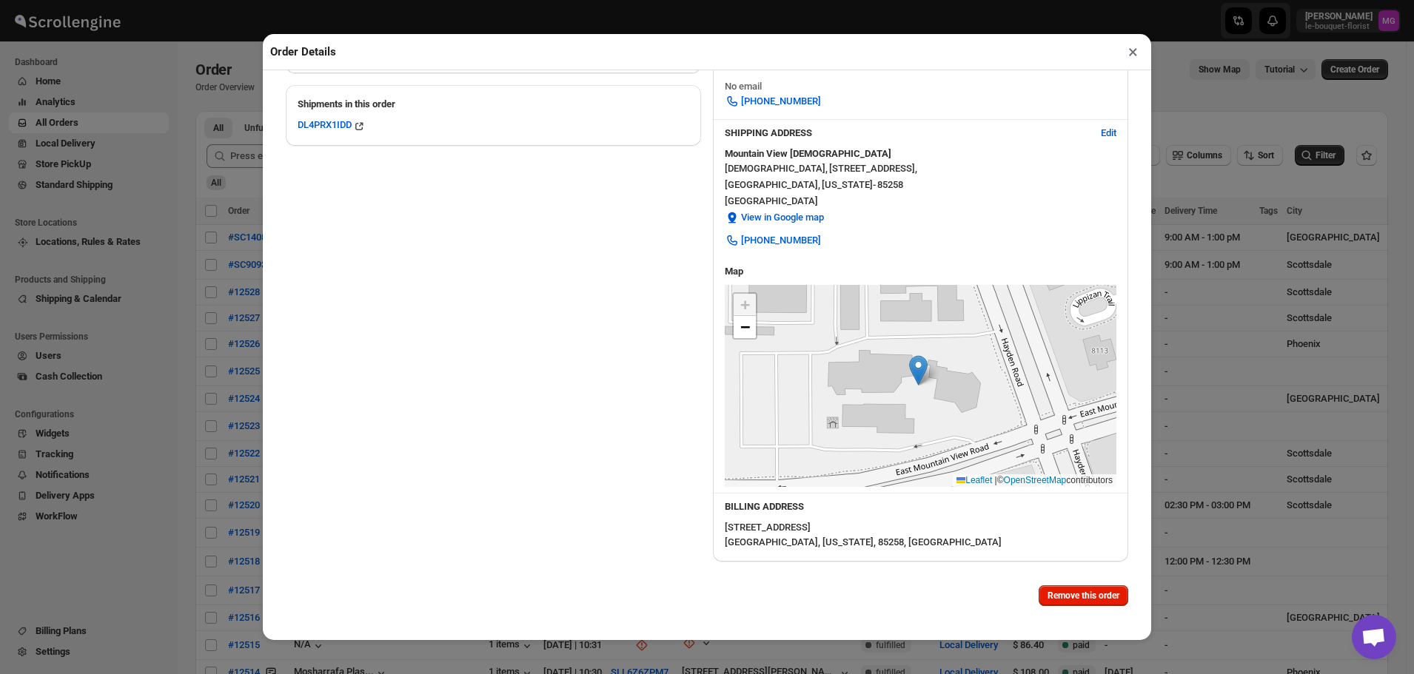
click at [1128, 58] on button "×" at bounding box center [1132, 51] width 21 height 21
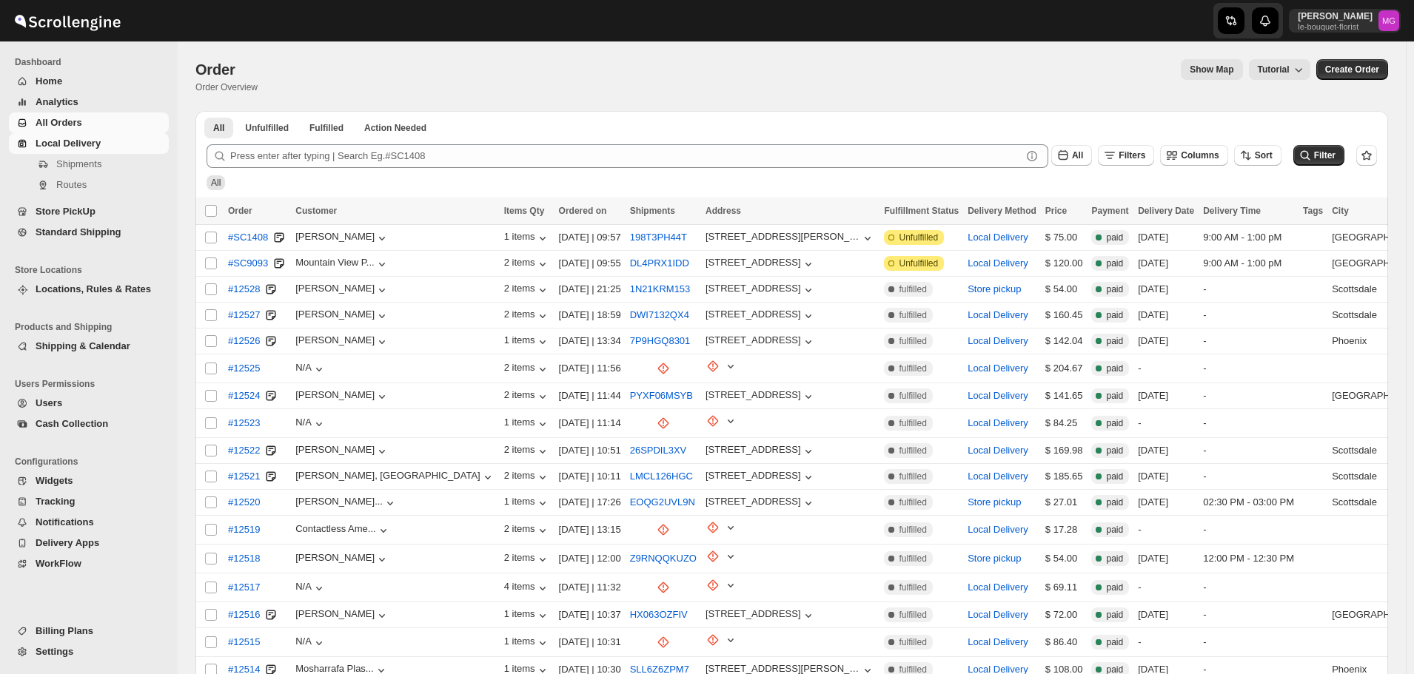
click at [53, 147] on span "Local Delivery" at bounding box center [68, 143] width 65 height 11
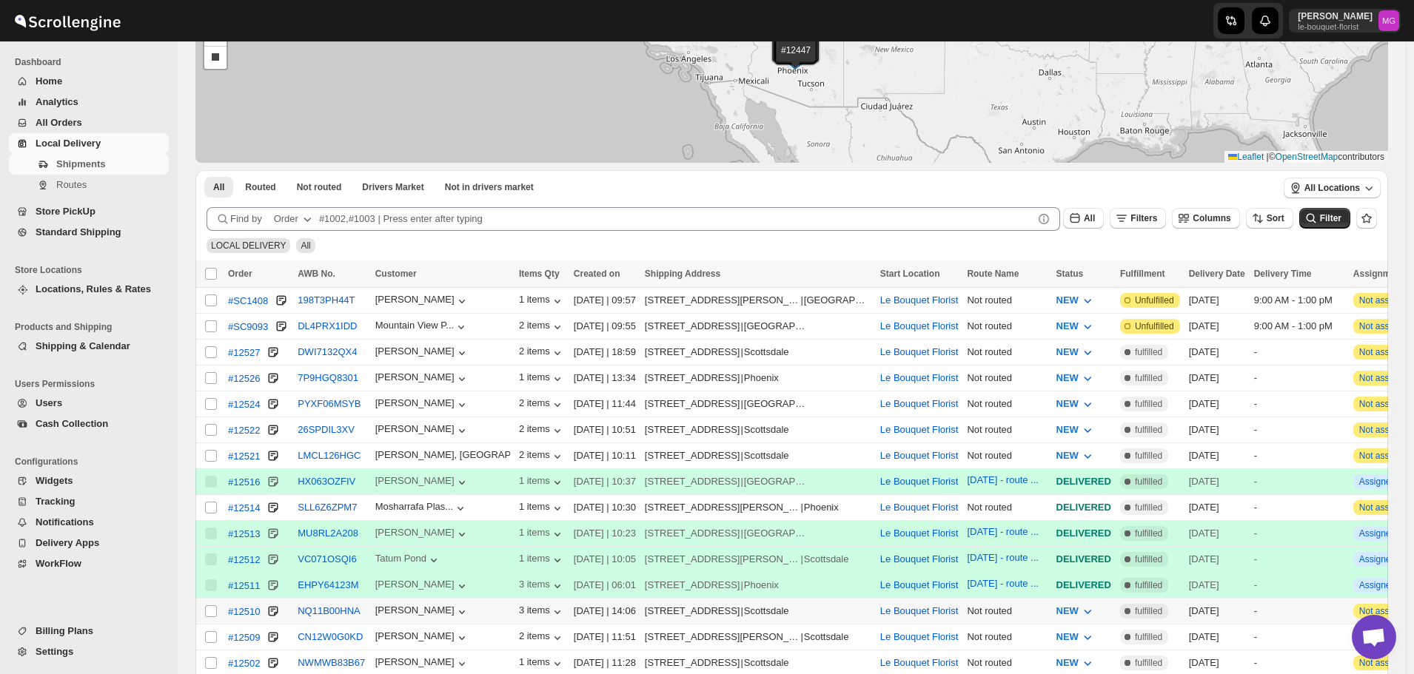
scroll to position [148, 0]
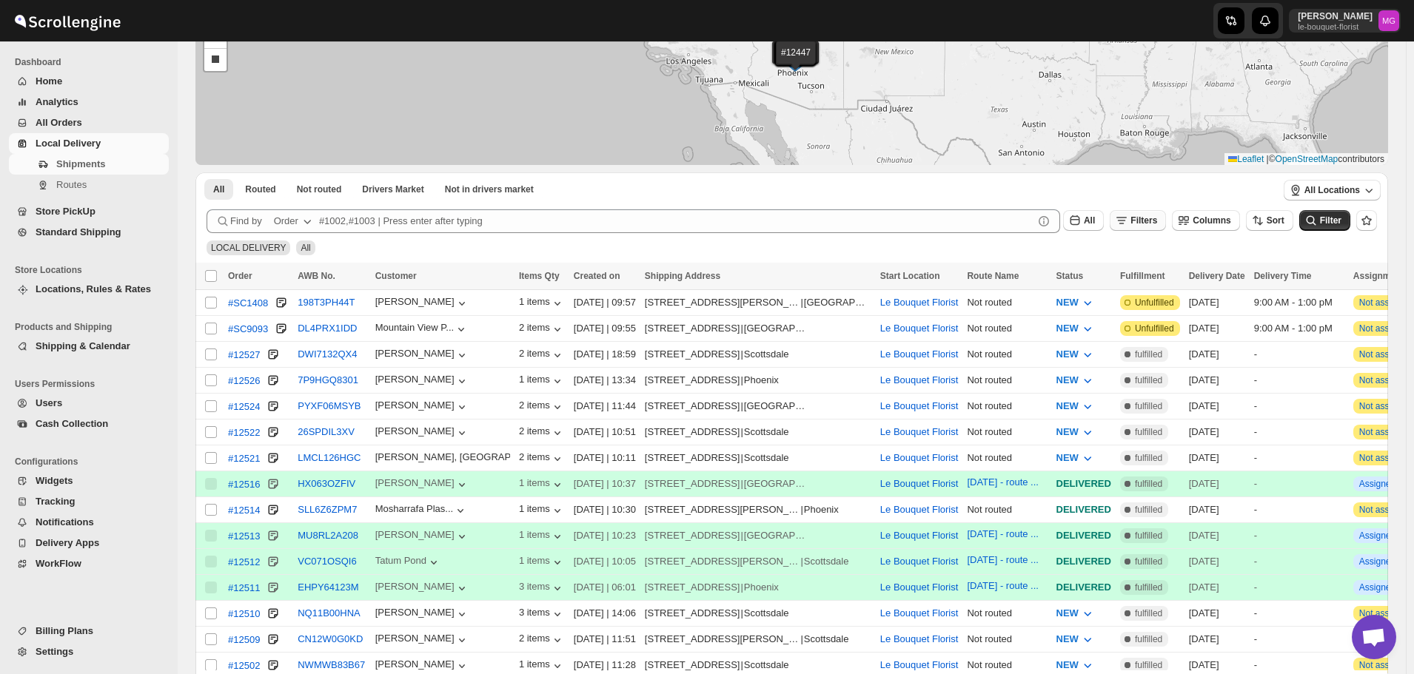
click at [1152, 216] on span "Filters" at bounding box center [1144, 220] width 27 height 10
click at [1159, 281] on span "Add Filter" at bounding box center [1158, 279] width 41 height 12
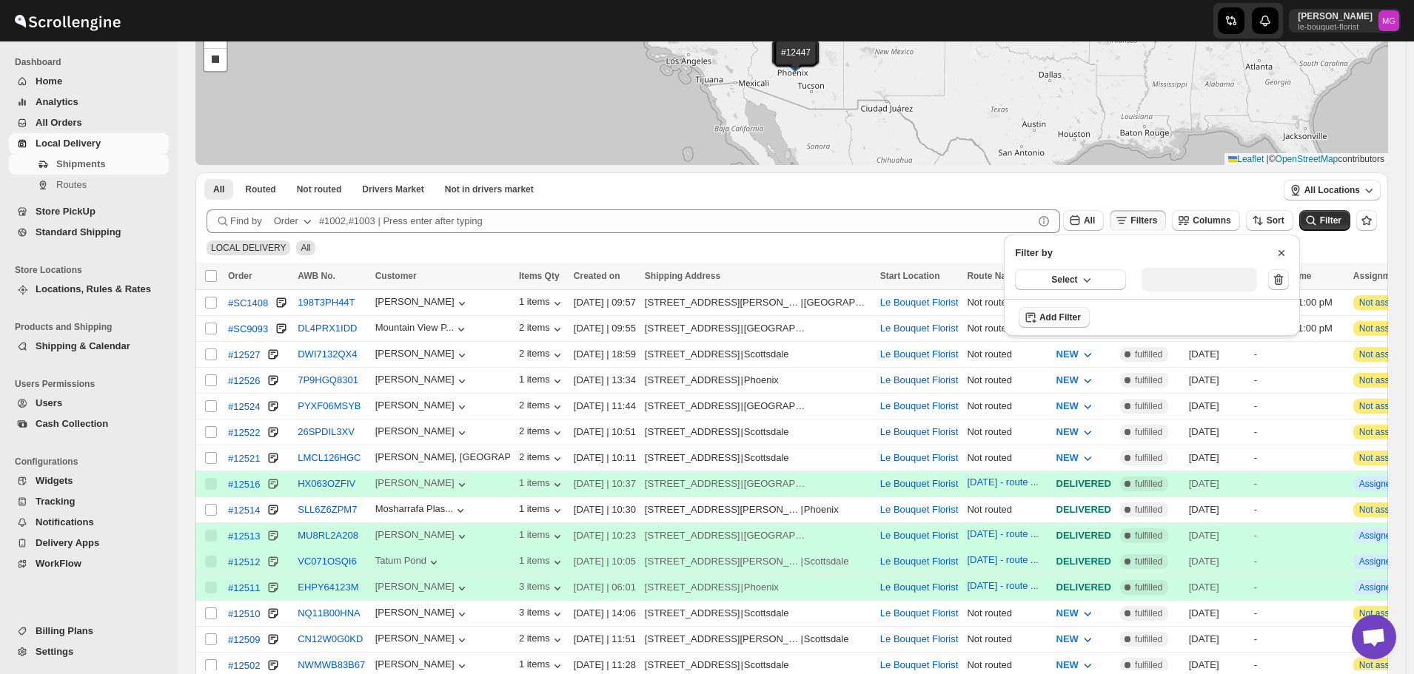
click at [1126, 287] on div "Select" at bounding box center [1152, 280] width 296 height 38
click at [1096, 285] on button "Select" at bounding box center [1070, 279] width 111 height 21
click at [1094, 312] on button "Delivery Date" at bounding box center [1070, 310] width 102 height 24
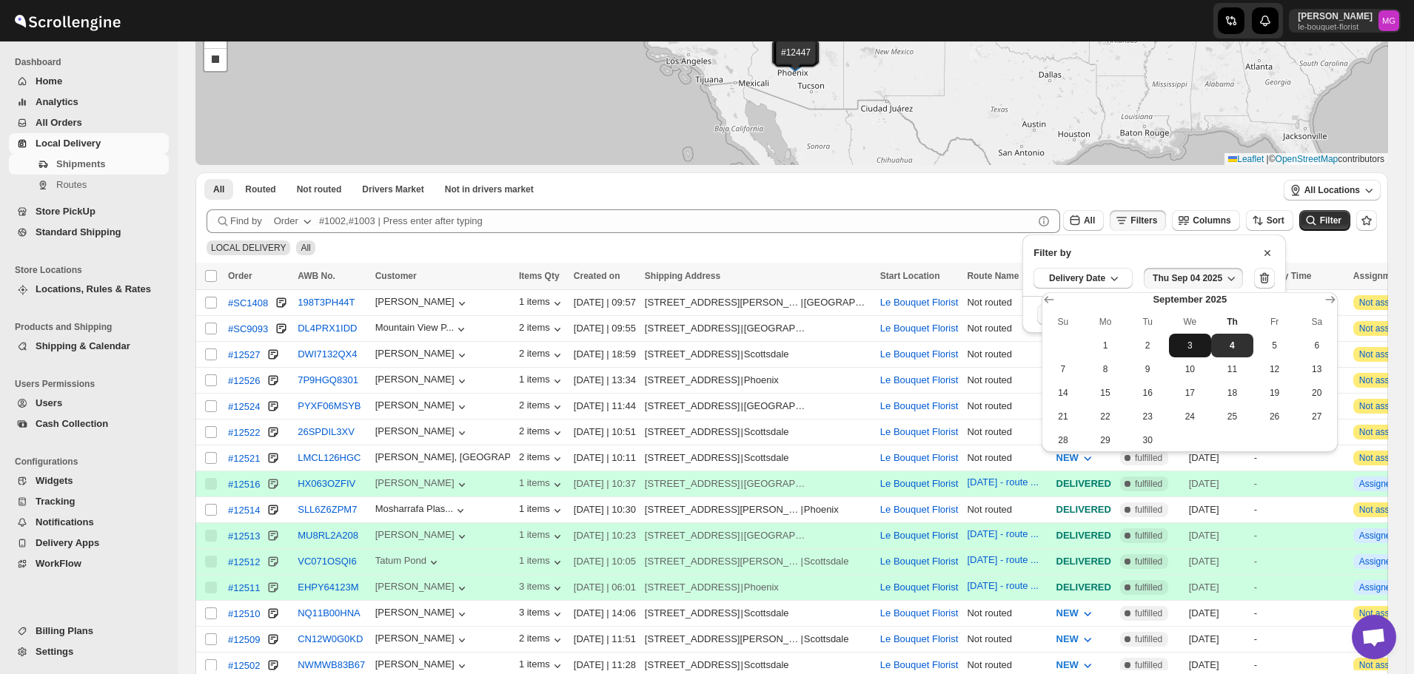
click at [1189, 345] on span "3" at bounding box center [1190, 346] width 30 height 12
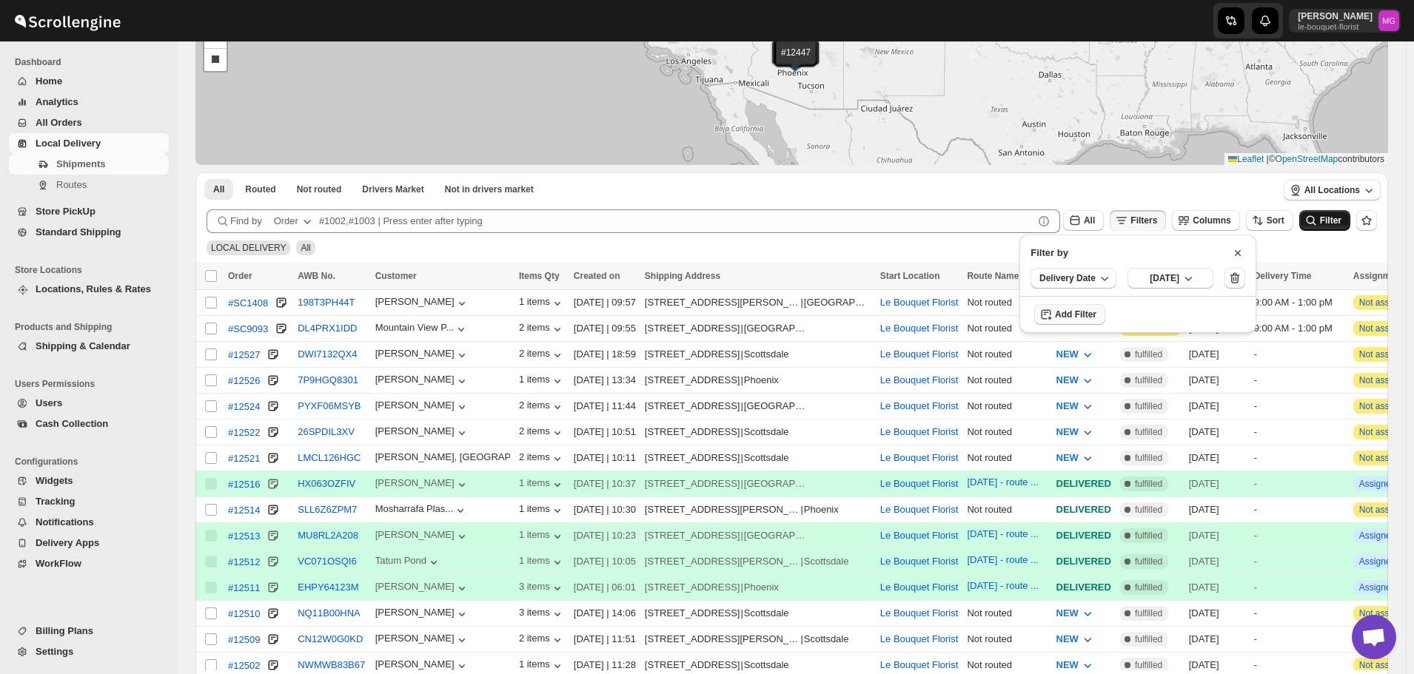
click at [1342, 217] on span "Filter" at bounding box center [1330, 220] width 21 height 10
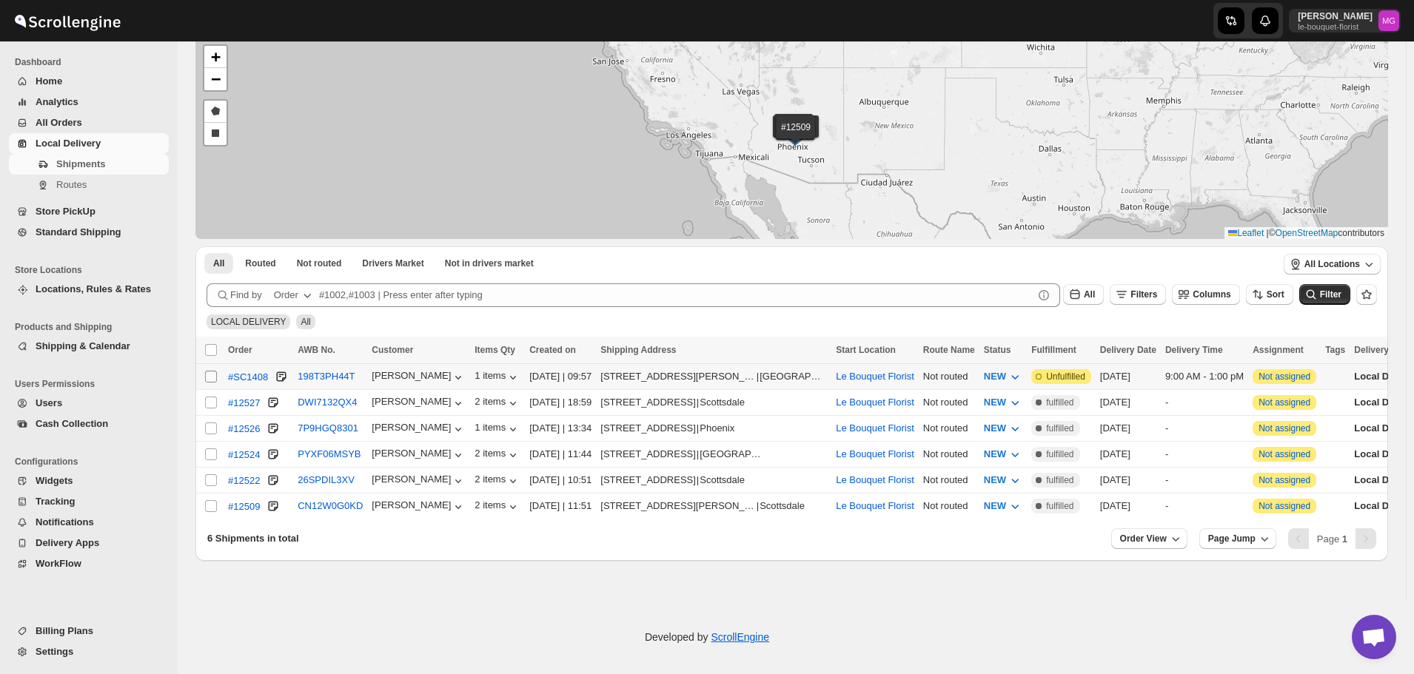
click at [212, 377] on input "Select shipment" at bounding box center [211, 377] width 12 height 12
checkbox input "true"
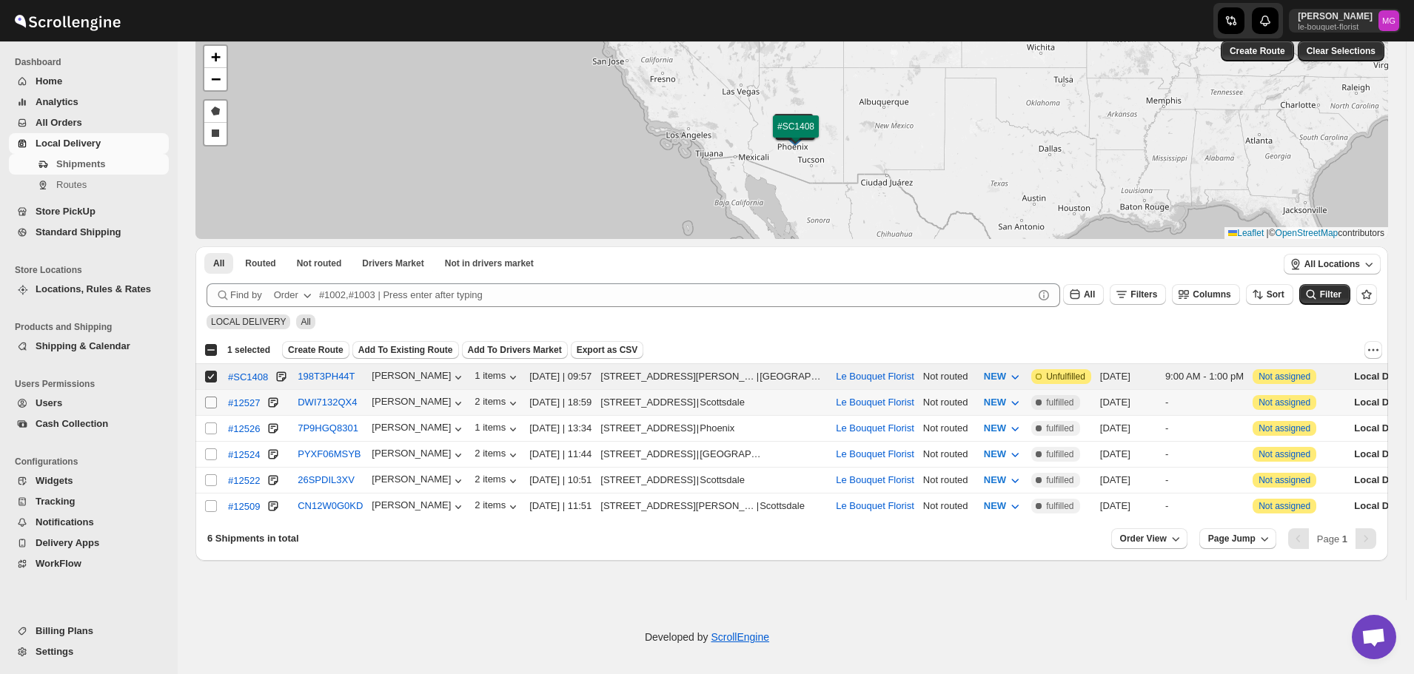
click at [204, 405] on span at bounding box center [210, 402] width 13 height 13
click at [205, 405] on input "Select shipment" at bounding box center [211, 403] width 12 height 12
click at [208, 403] on input "Select shipment" at bounding box center [211, 403] width 12 height 12
checkbox input "true"
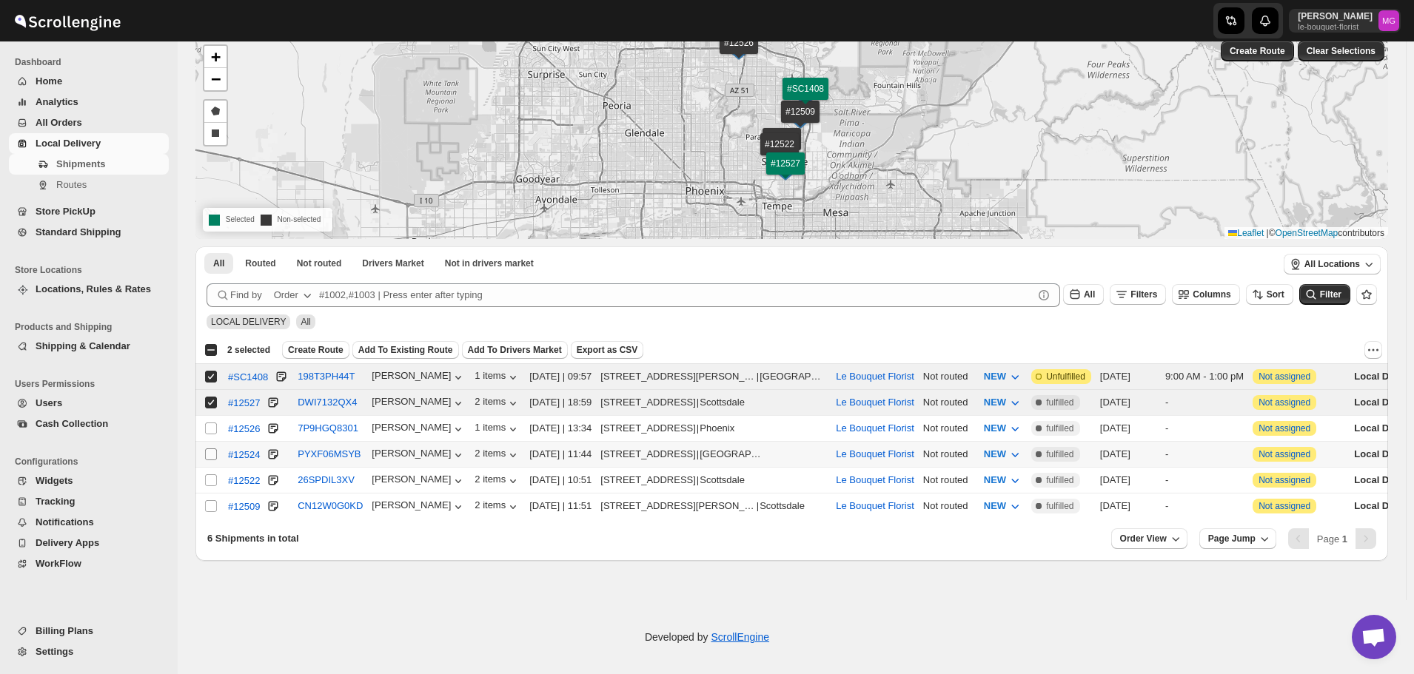
click at [207, 456] on input "Select shipment" at bounding box center [211, 455] width 12 height 12
checkbox input "true"
click at [212, 475] on input "Select shipment" at bounding box center [211, 481] width 12 height 12
checkbox input "true"
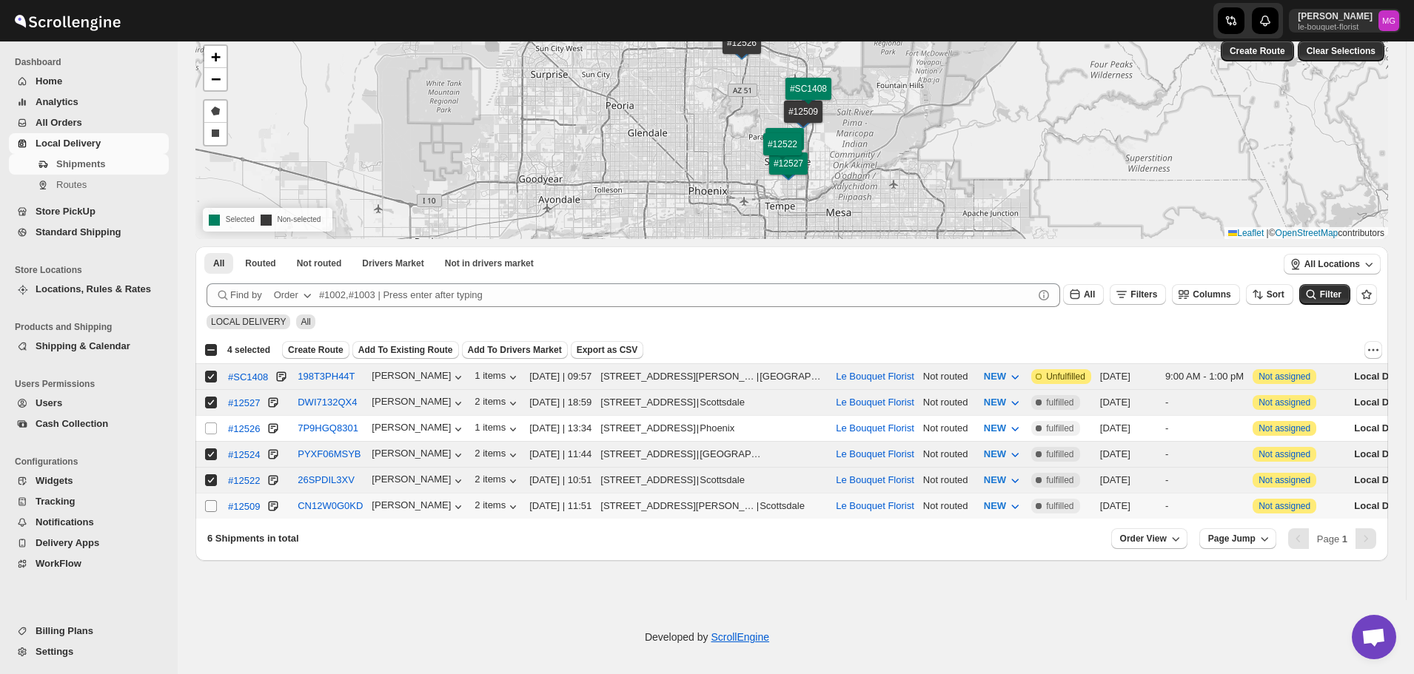
click at [212, 500] on input "Select shipment" at bounding box center [211, 506] width 12 height 12
checkbox input "true"
click at [321, 349] on span "Create Route" at bounding box center [316, 350] width 56 height 12
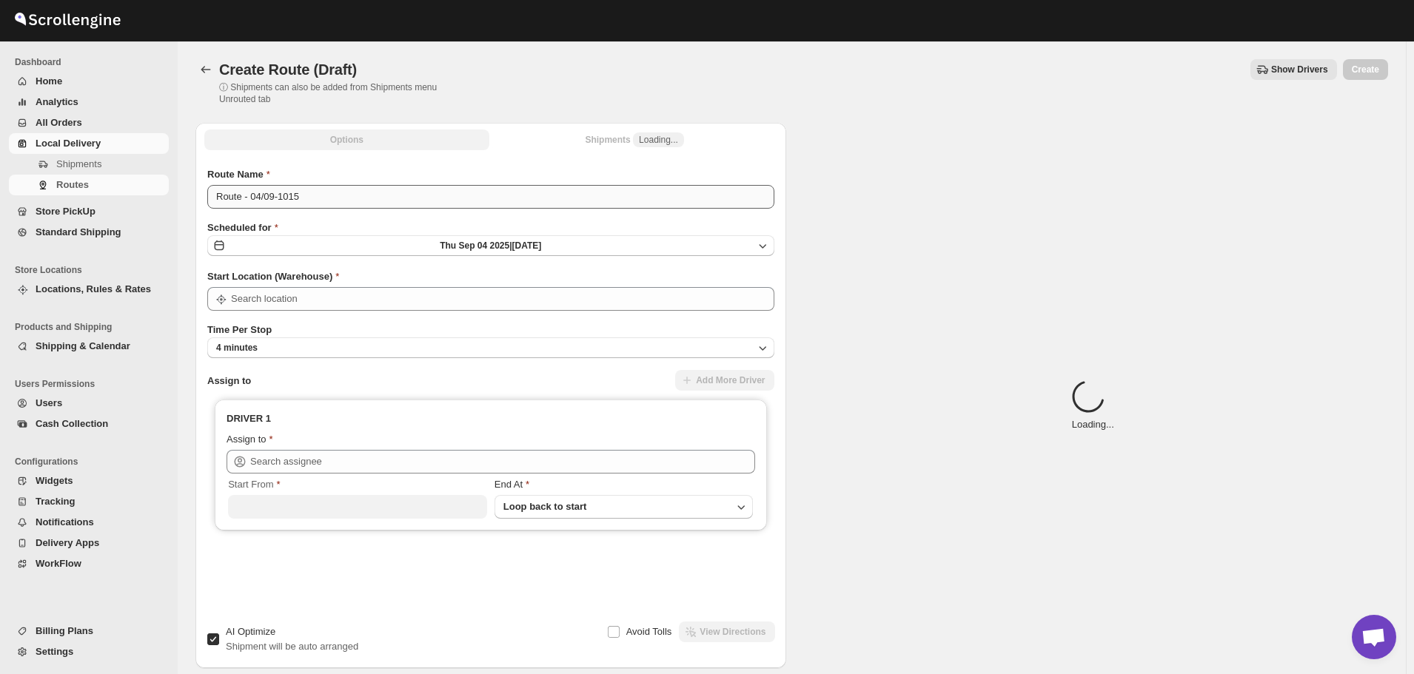
type input "Le Bouquet Florist"
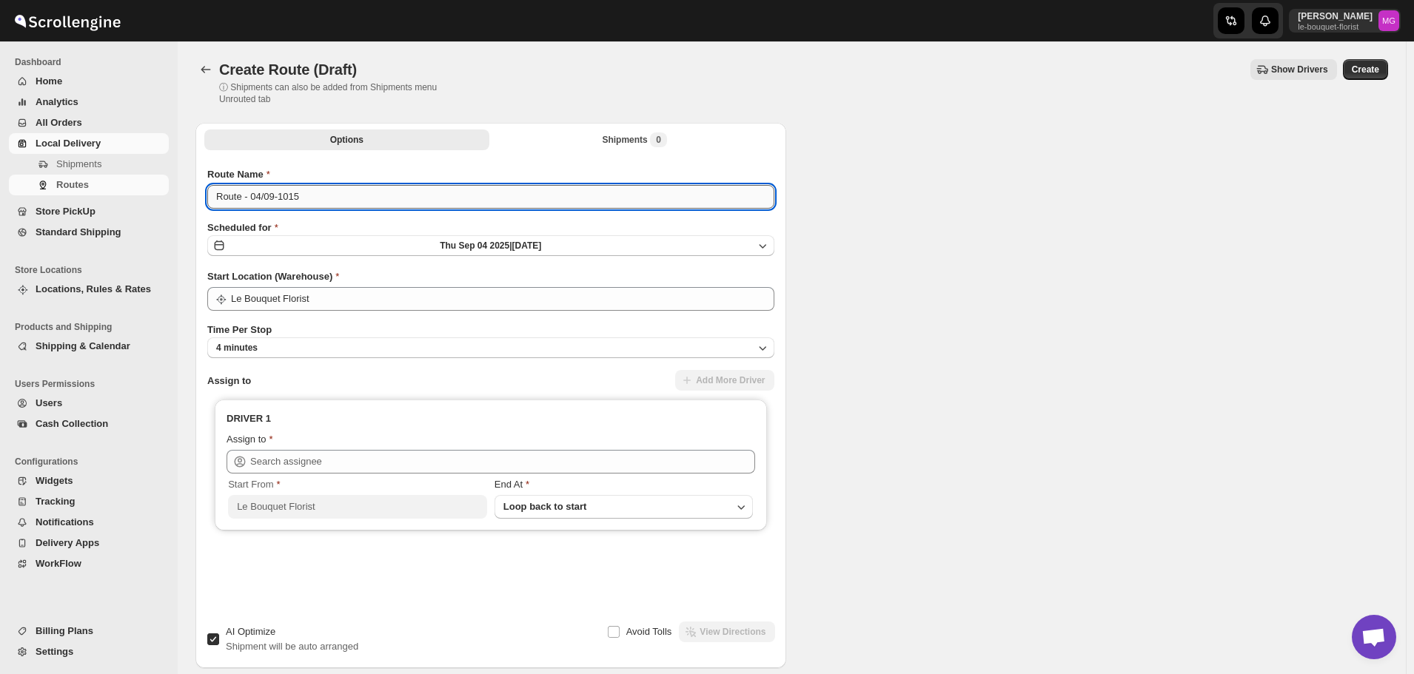
click at [323, 199] on input "Route - 04/09-1015" at bounding box center [490, 197] width 567 height 24
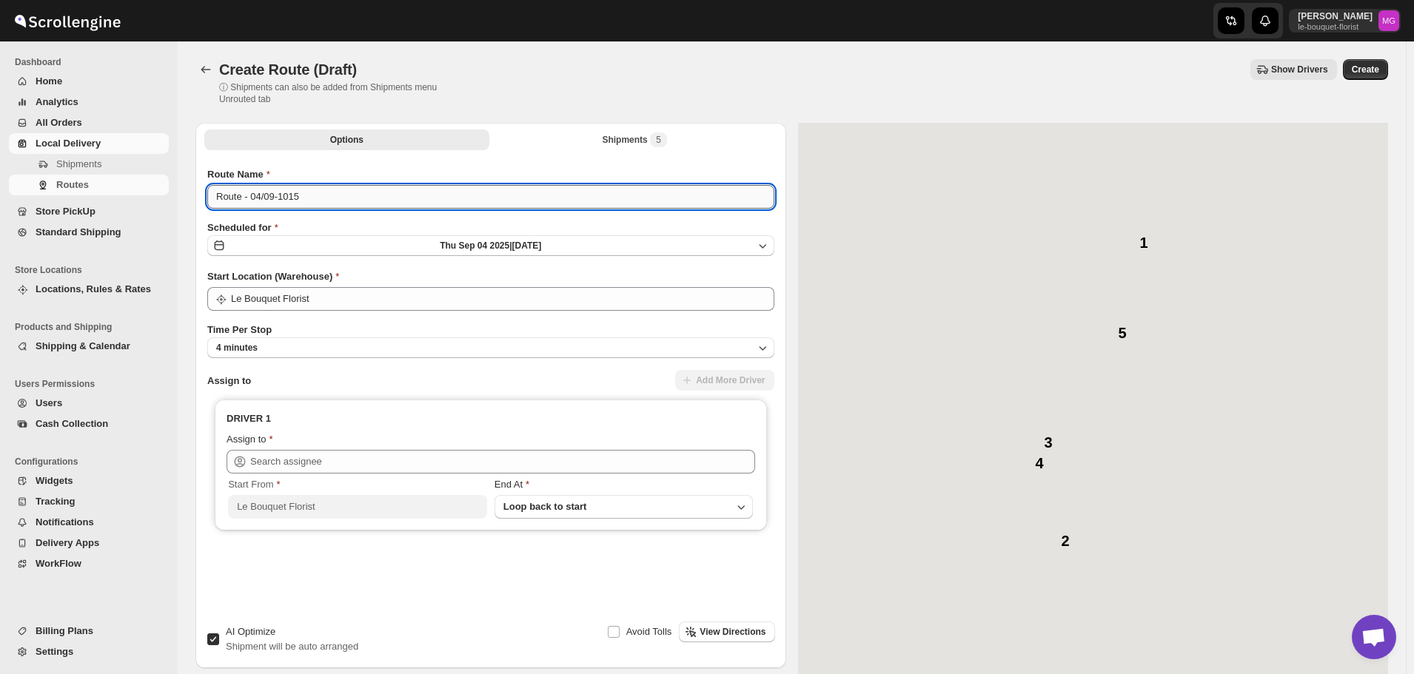
click at [323, 199] on input "Route - 04/09-1015" at bounding box center [490, 197] width 567 height 24
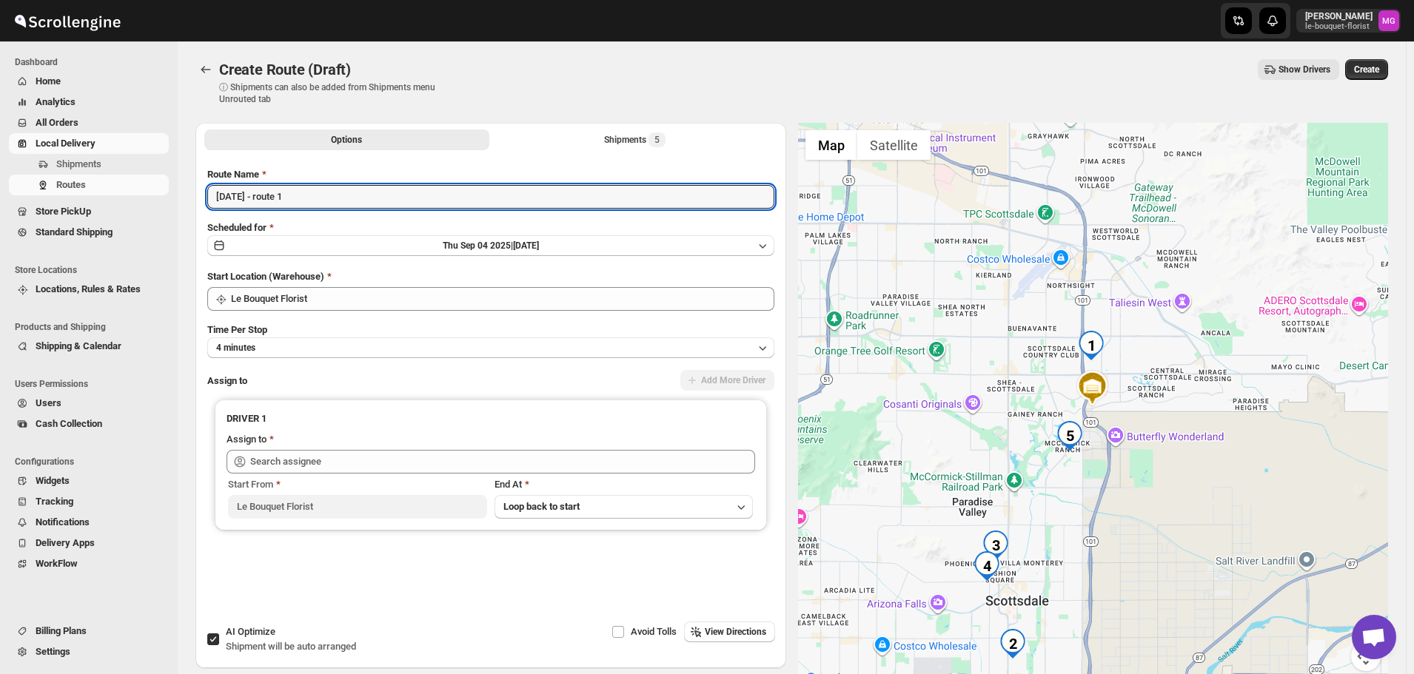
type input "September 4 - route 1"
click at [252, 626] on span "AI Optimize" at bounding box center [251, 631] width 50 height 11
click at [219, 634] on input "AI Optimize Shipment will be auto arranged" at bounding box center [213, 640] width 12 height 12
checkbox input "false"
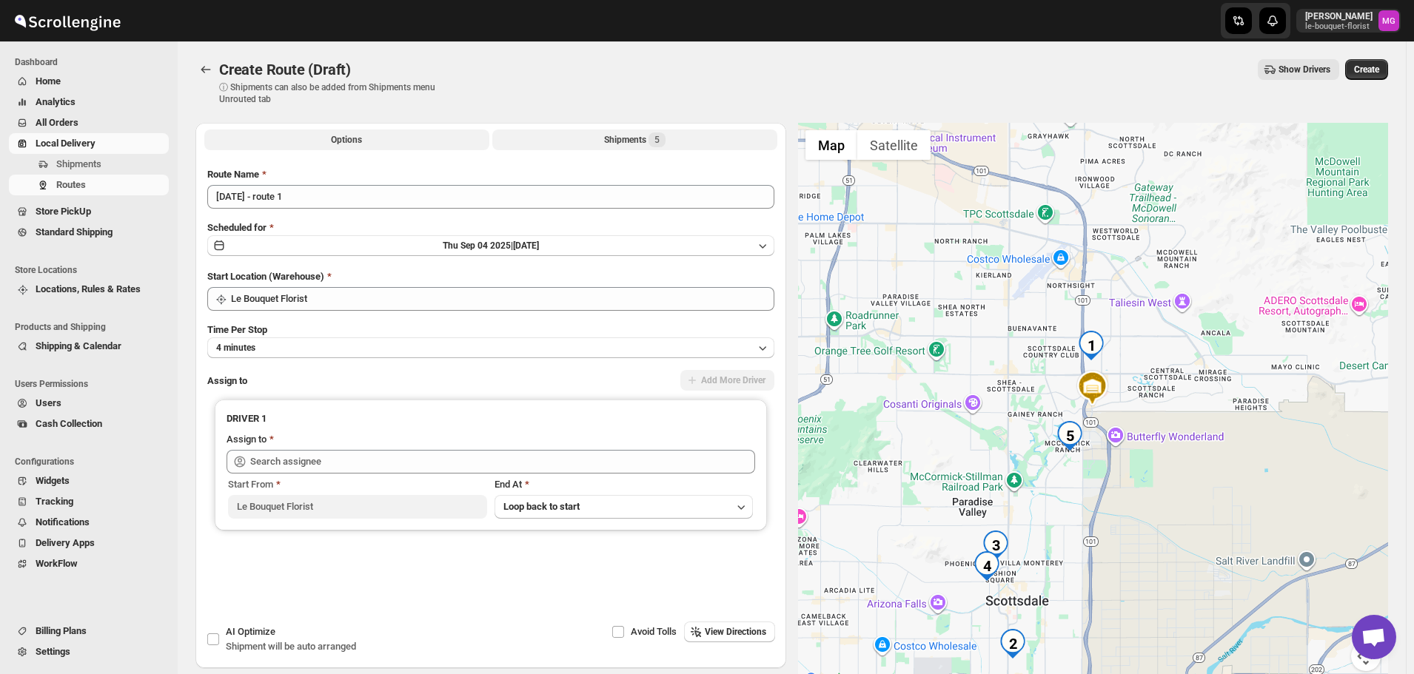
click at [634, 146] on div "Shipments 5" at bounding box center [634, 140] width 61 height 15
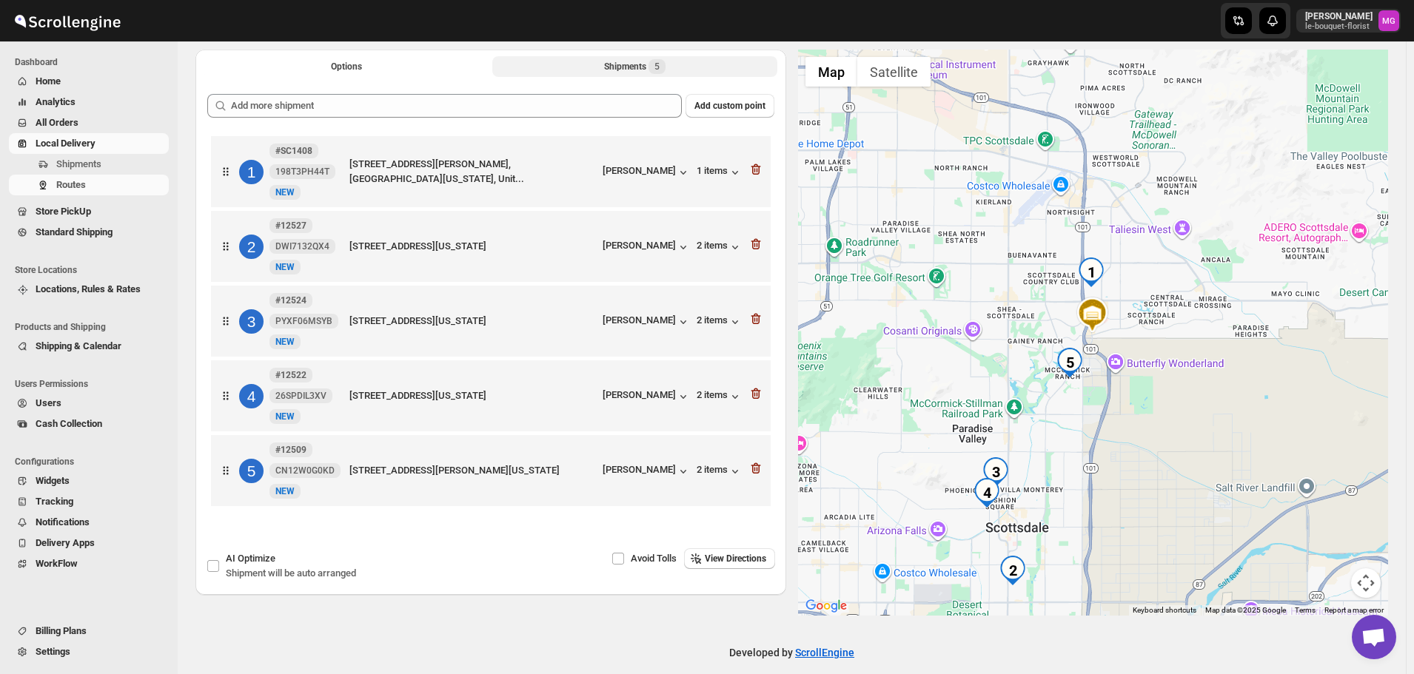
scroll to position [74, 0]
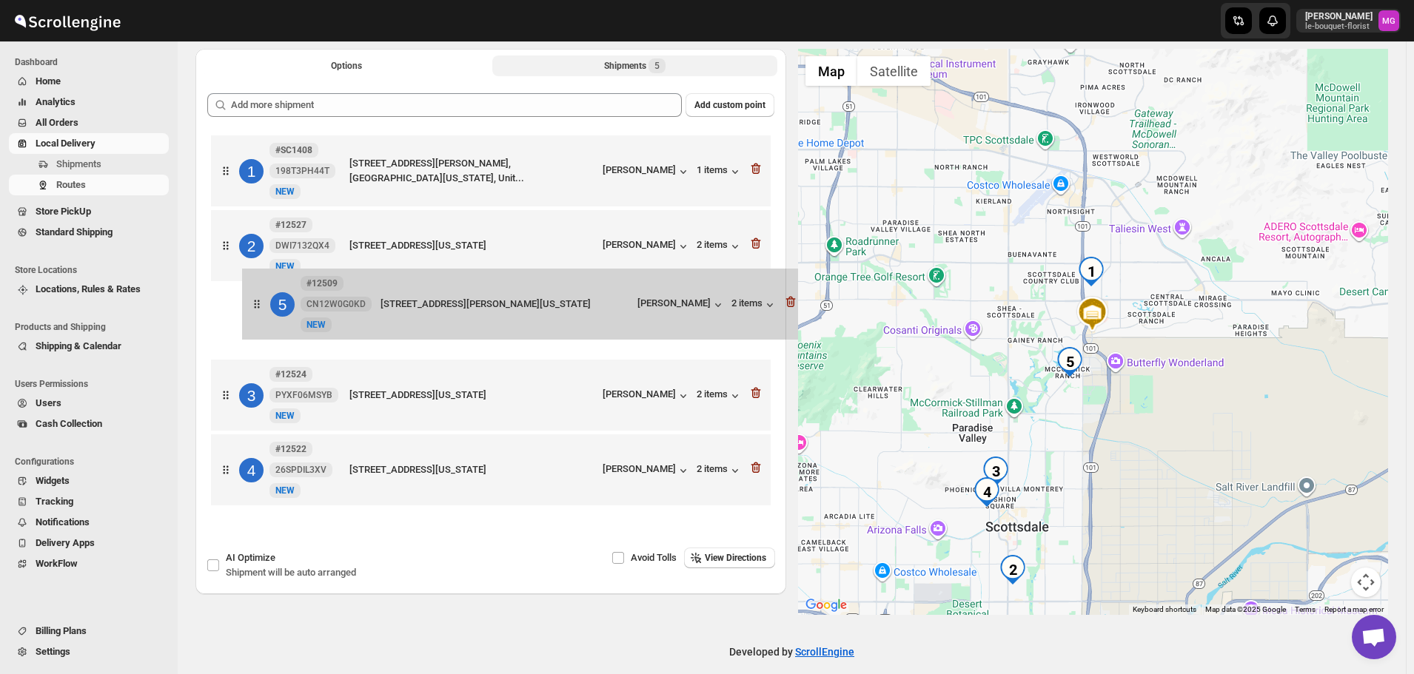
drag, startPoint x: 341, startPoint y: 476, endPoint x: 372, endPoint y: 302, distance: 176.7
click at [372, 302] on div "1 #SC1408 198T3PH44T New NEW 8984 E Gail Rd, Scottsdale, AZ 85260, USA, Maricop…" at bounding box center [490, 322] width 567 height 381
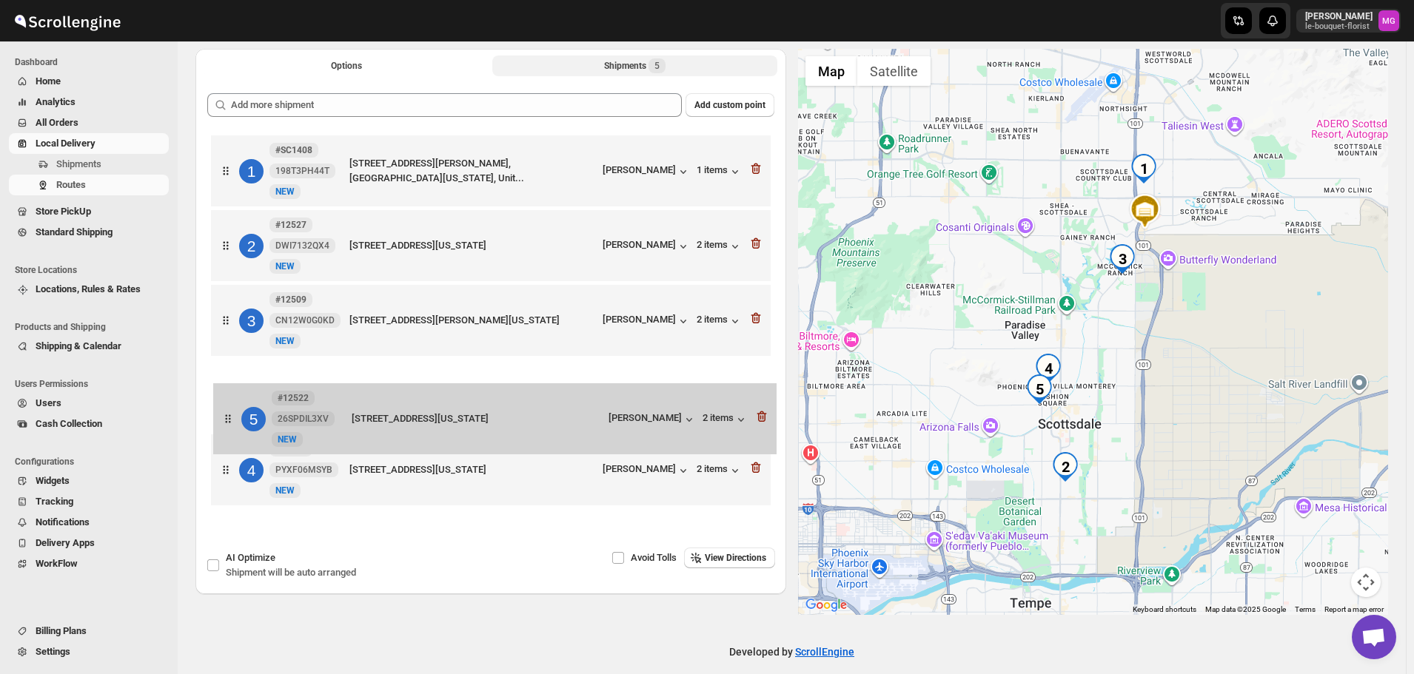
drag, startPoint x: 425, startPoint y: 484, endPoint x: 430, endPoint y: 416, distance: 68.3
click at [430, 416] on div "1 #SC1408 198T3PH44T New NEW 8984 E Gail Rd, Scottsdale, AZ 85260, USA, Maricop…" at bounding box center [490, 322] width 567 height 381
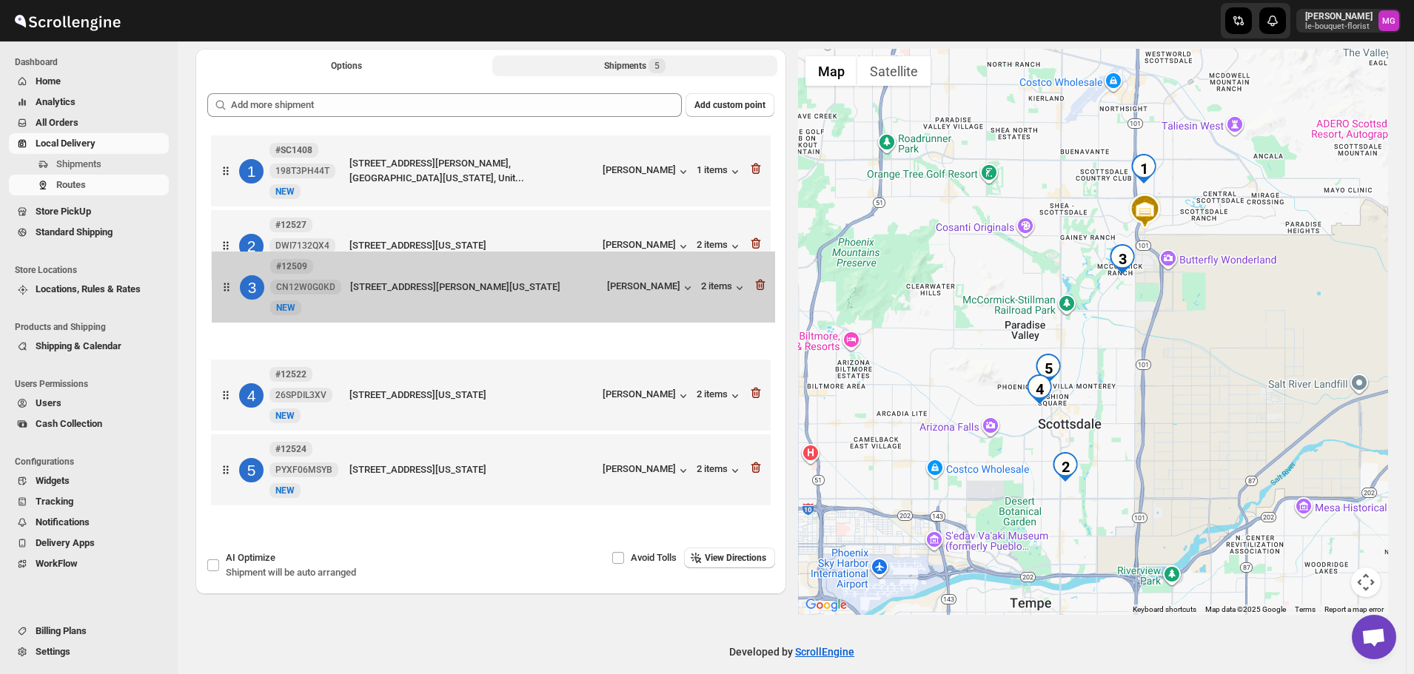
drag, startPoint x: 445, startPoint y: 294, endPoint x: 446, endPoint y: 275, distance: 19.3
click at [446, 275] on div "1 #SC1408 198T3PH44T New NEW 8984 E Gail Rd, Scottsdale, AZ 85260, USA, Maricop…" at bounding box center [490, 322] width 567 height 381
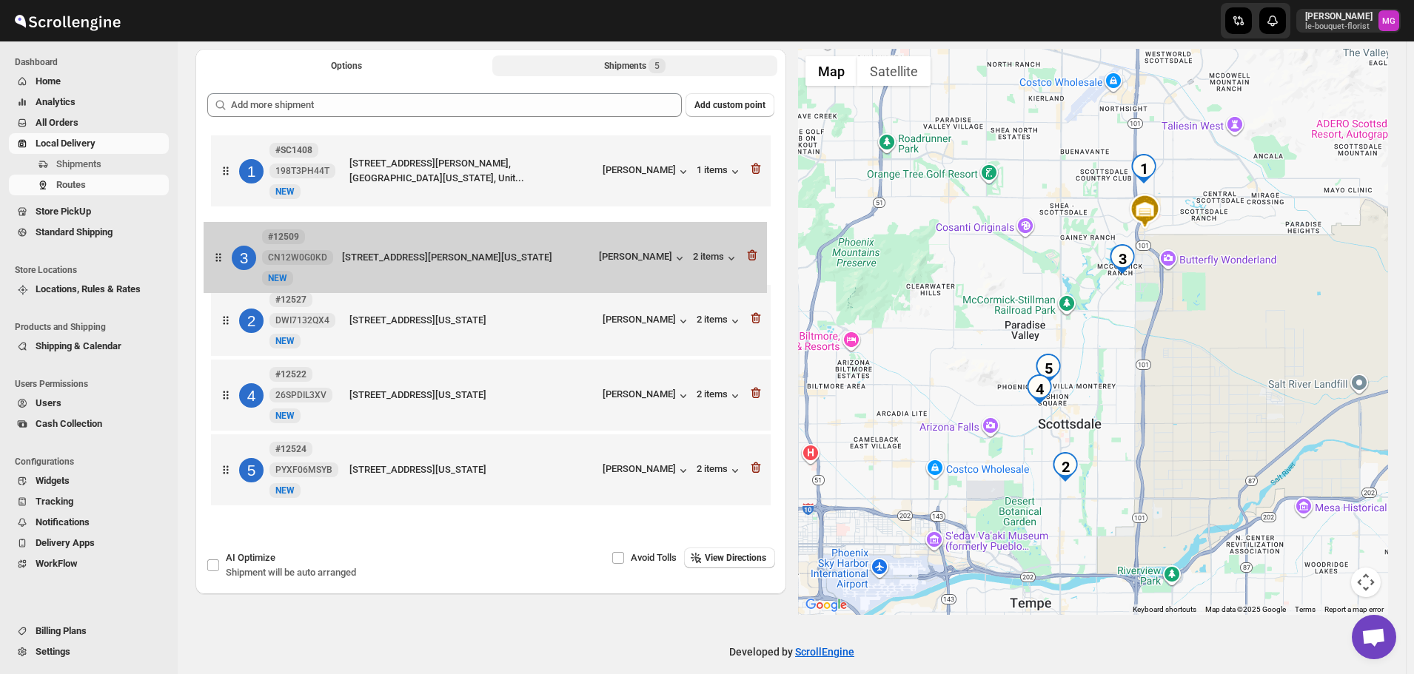
drag, startPoint x: 439, startPoint y: 276, endPoint x: 439, endPoint y: 252, distance: 23.7
click at [439, 252] on div "1 #SC1408 198T3PH44T New NEW 8984 E Gail Rd, Scottsdale, AZ 85260, USA, Maricop…" at bounding box center [490, 322] width 567 height 381
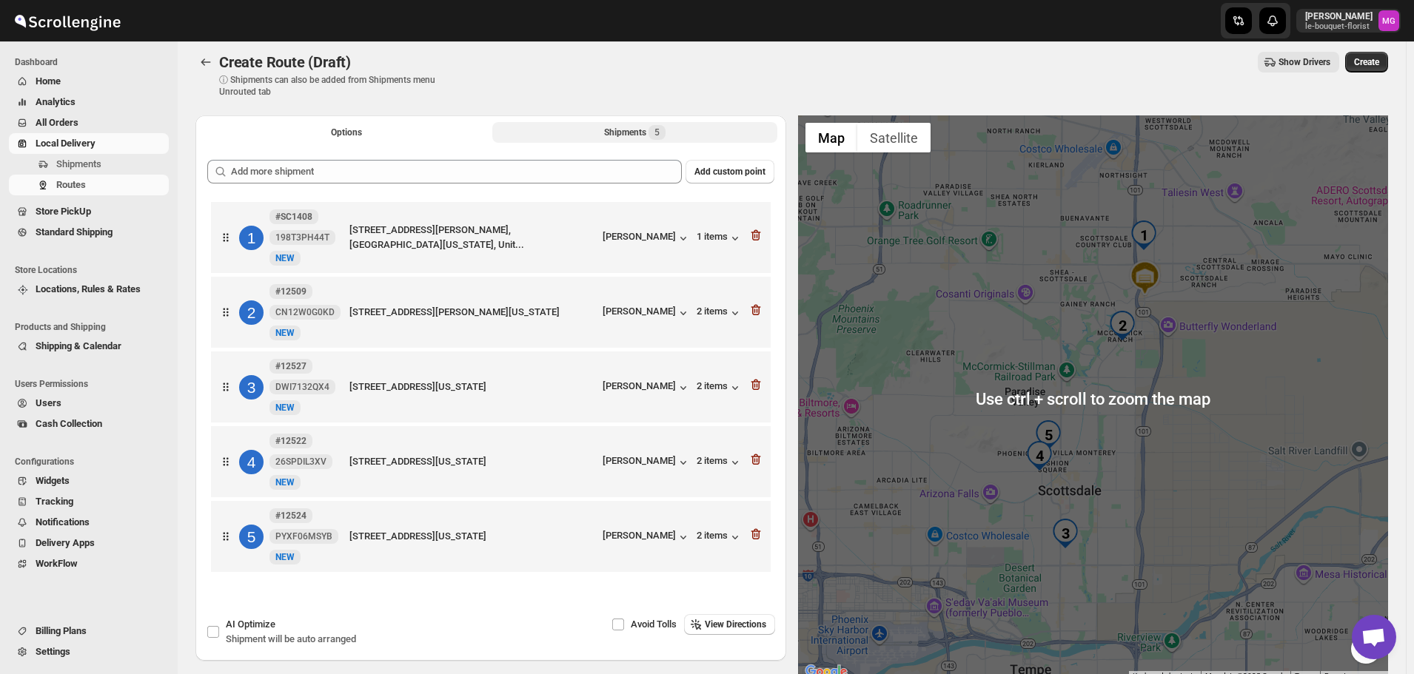
scroll to position [0, 0]
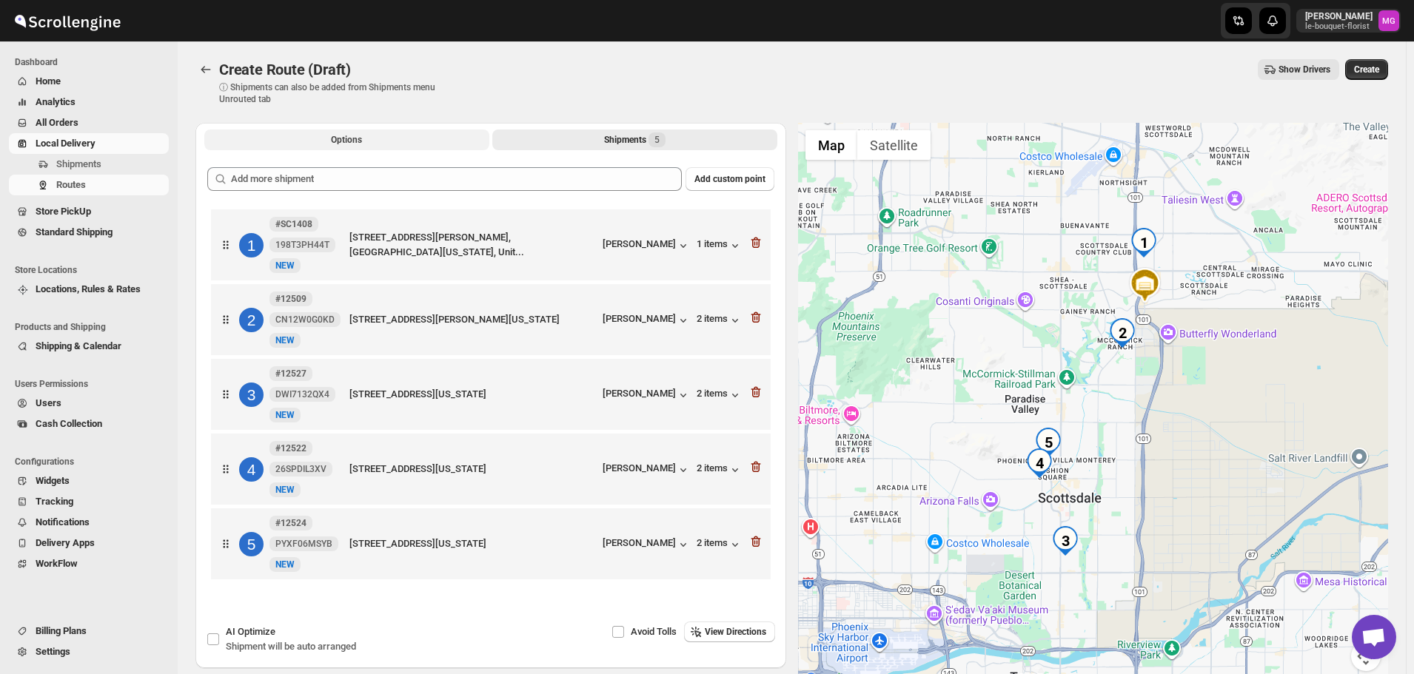
click at [356, 136] on span "Options" at bounding box center [346, 140] width 31 height 12
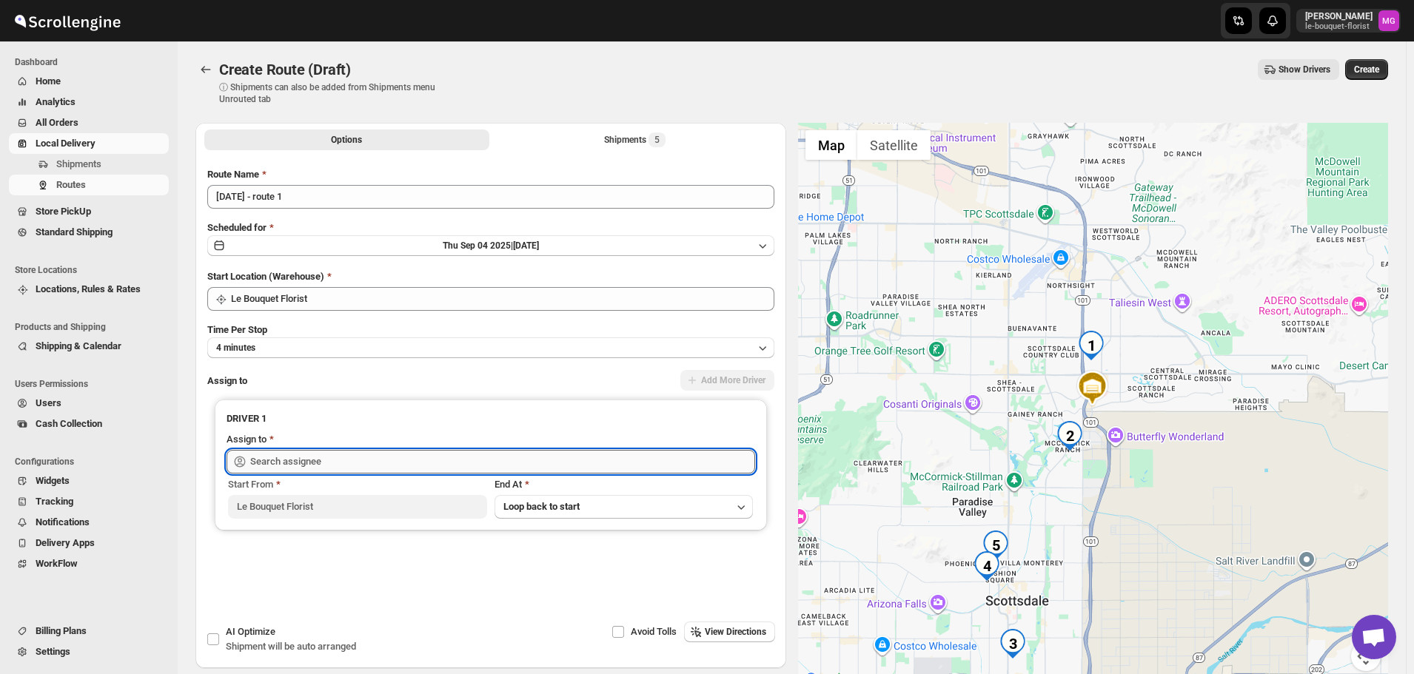
click at [358, 450] on input "text" at bounding box center [502, 462] width 505 height 24
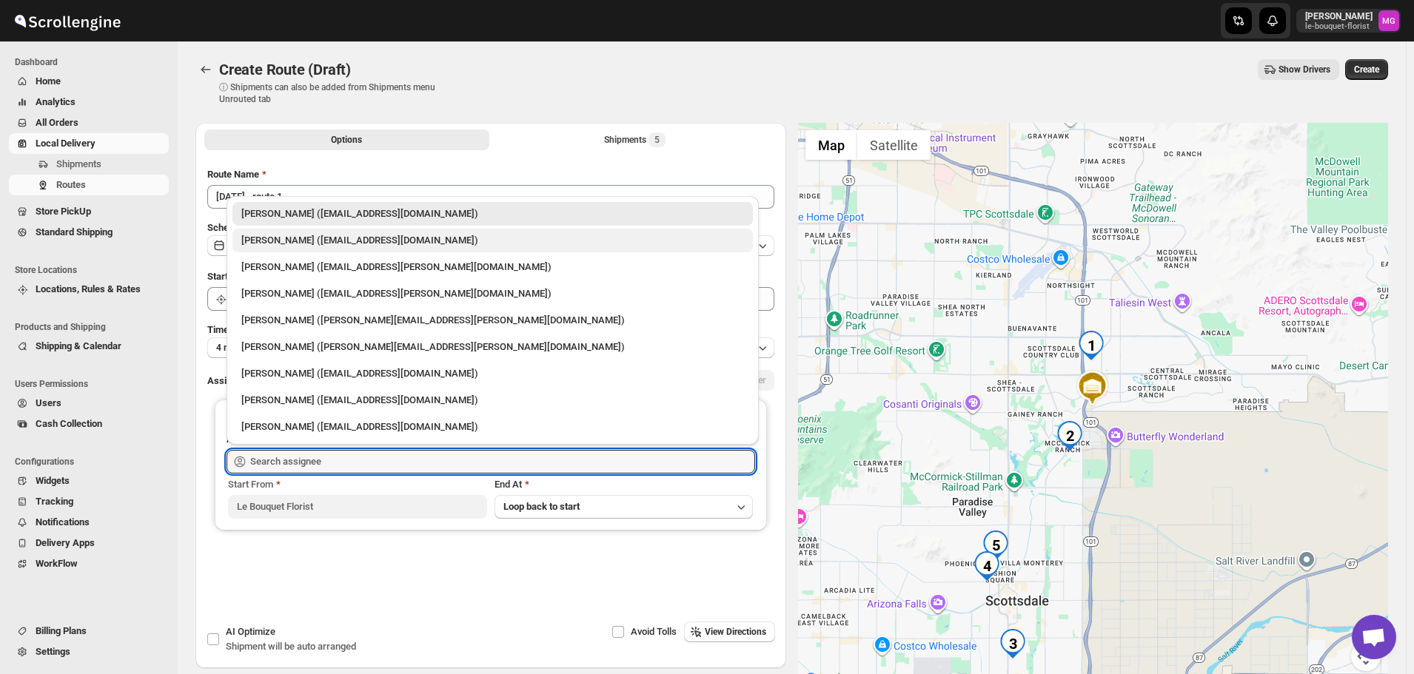
click at [352, 250] on div "Olivia Trott (oetrott@gmail.com)" at bounding box center [492, 241] width 520 height 24
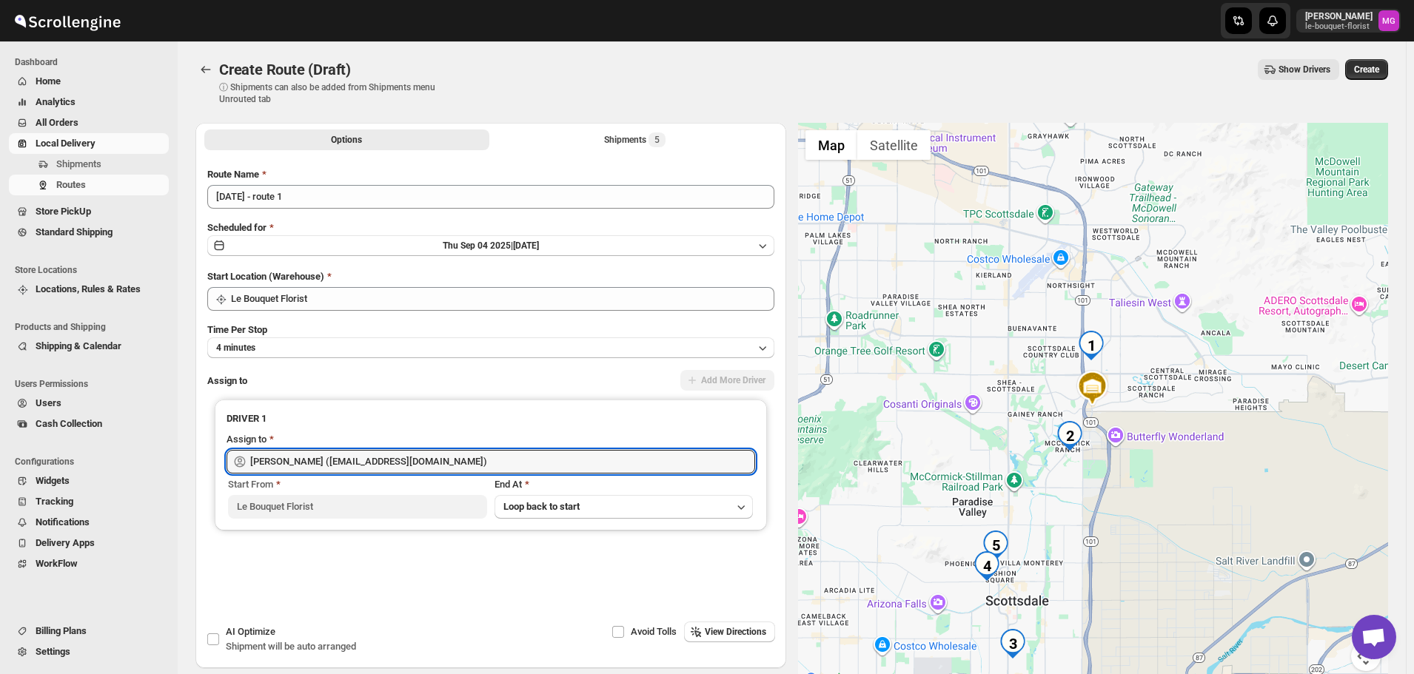
type input "Olivia Trott (oetrott@gmail.com)"
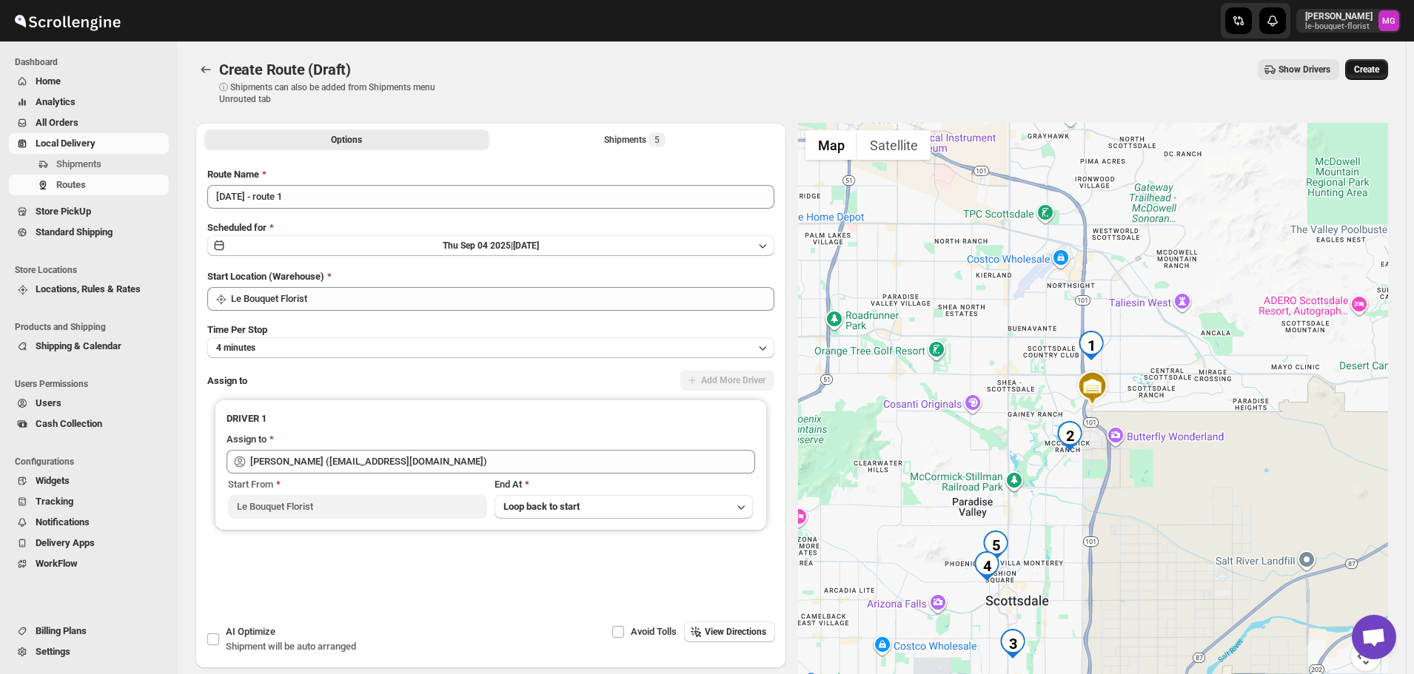
click at [1379, 70] on span "Create" at bounding box center [1366, 70] width 25 height 12
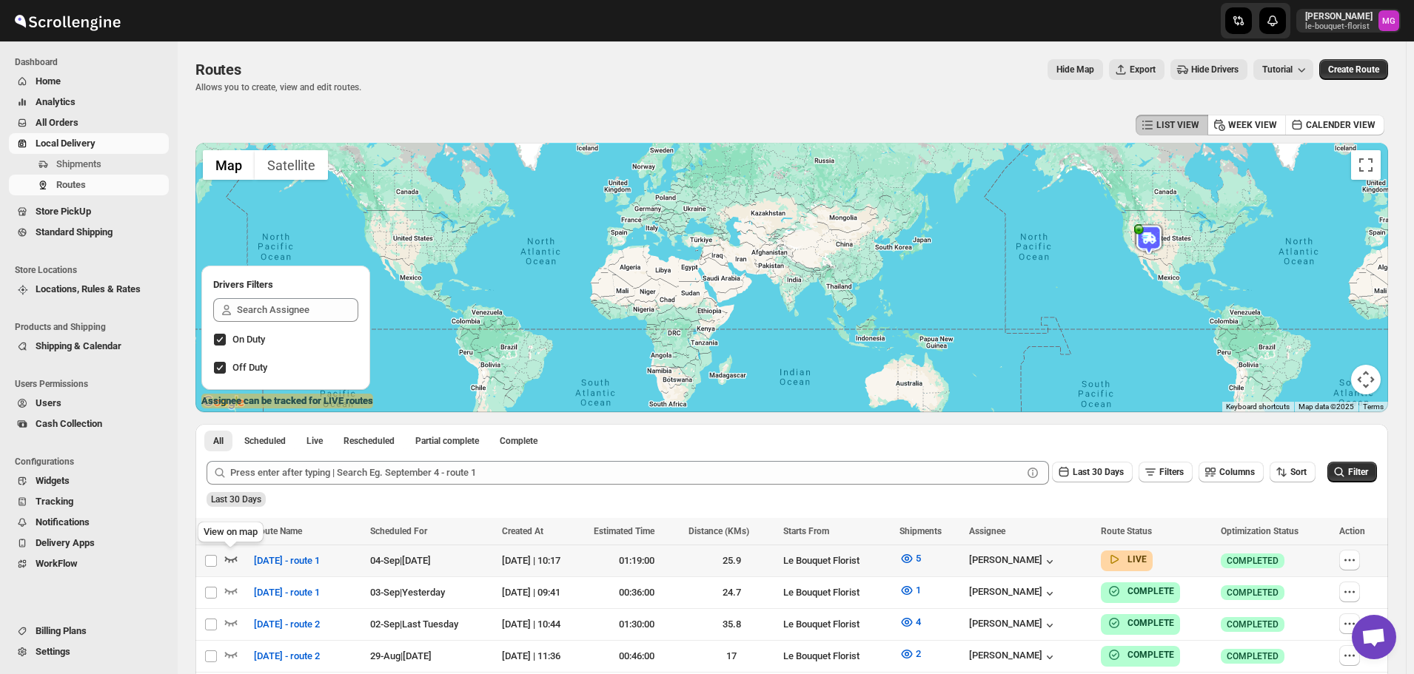
click at [229, 560] on icon "button" at bounding box center [231, 560] width 13 height 6
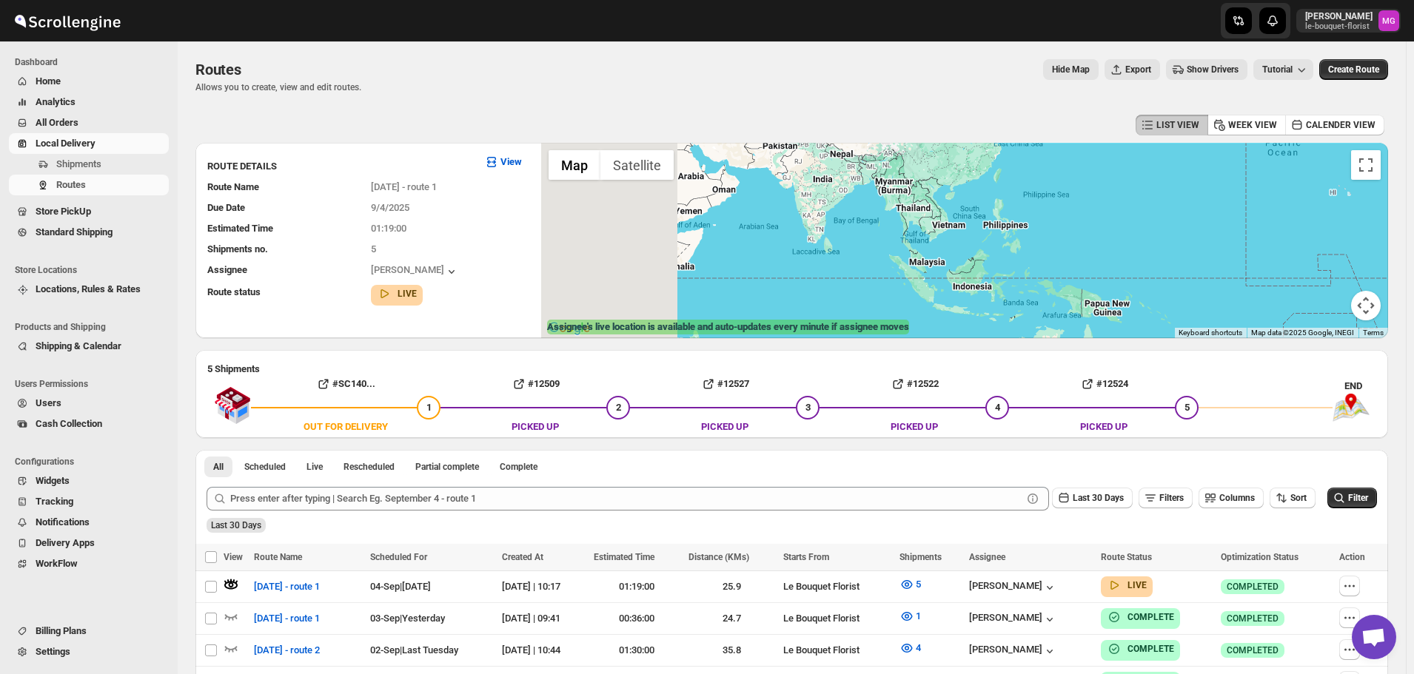
drag, startPoint x: 958, startPoint y: 224, endPoint x: 1213, endPoint y: 273, distance: 259.3
click at [1191, 279] on div at bounding box center [964, 240] width 847 height 195
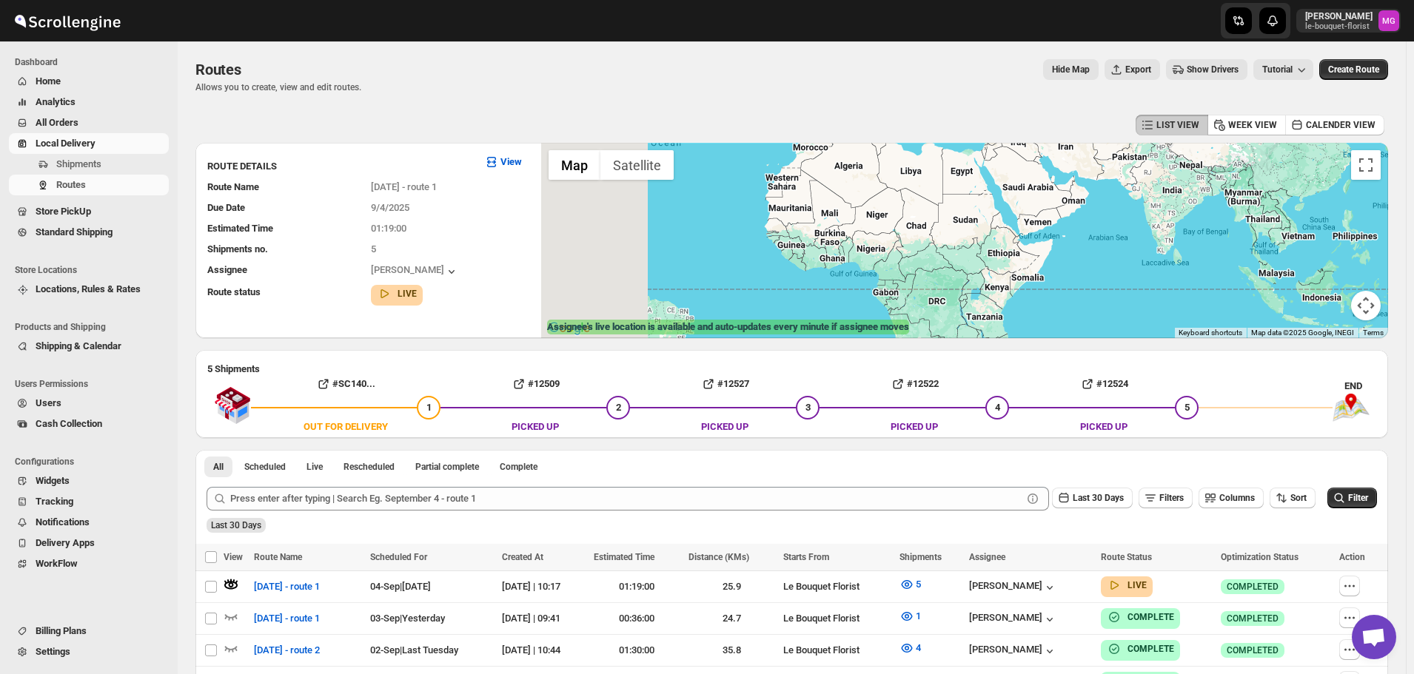
drag, startPoint x: 860, startPoint y: 230, endPoint x: 1125, endPoint y: 227, distance: 265.1
click at [1099, 227] on div at bounding box center [964, 240] width 847 height 195
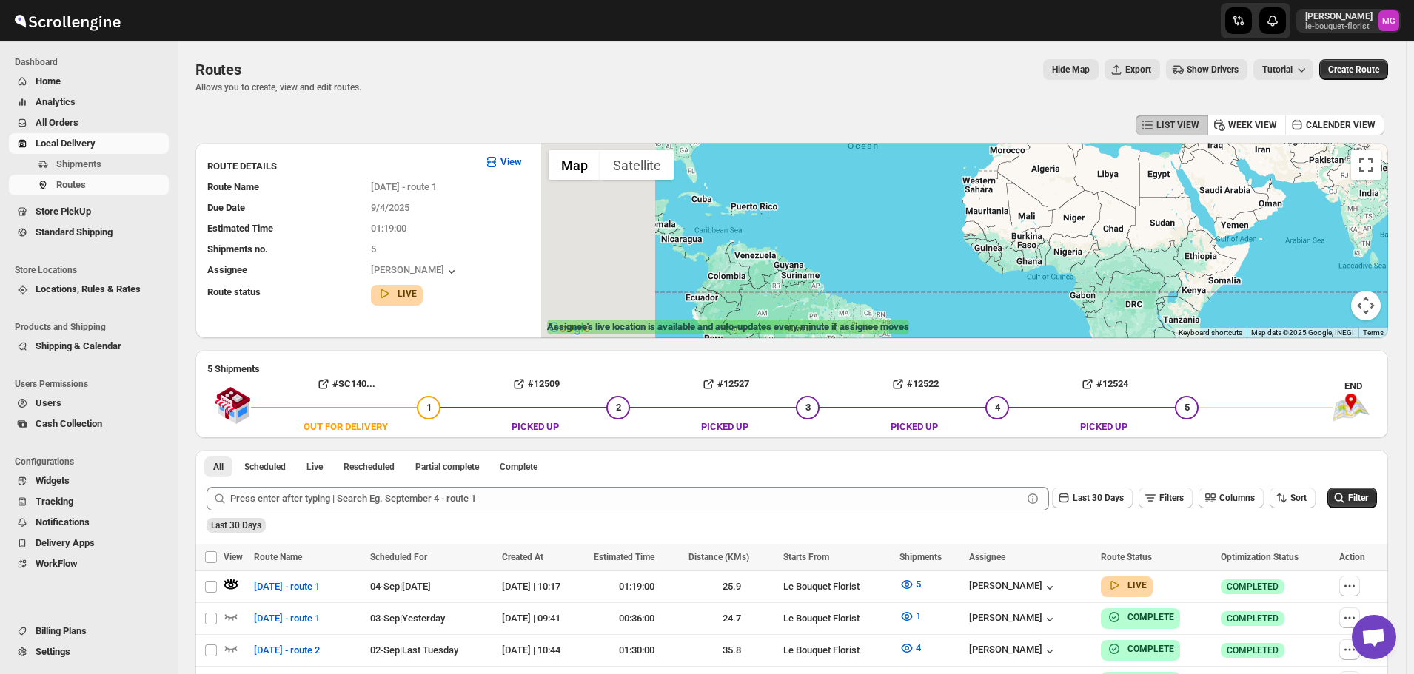
drag, startPoint x: 794, startPoint y: 215, endPoint x: 1139, endPoint y: 212, distance: 345.0
click at [1145, 214] on div at bounding box center [964, 240] width 847 height 195
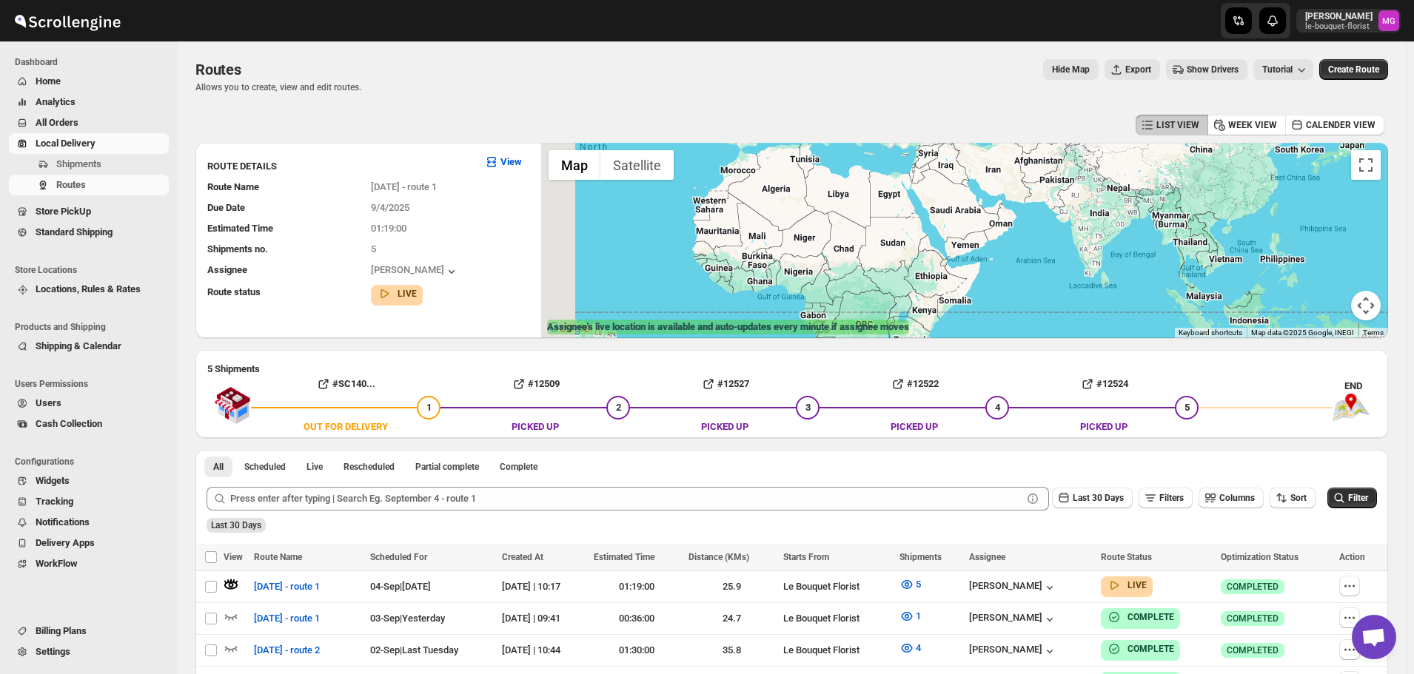
drag, startPoint x: 1036, startPoint y: 214, endPoint x: 1382, endPoint y: 242, distance: 346.9
click at [1398, 247] on div "Routes. This page is ready Routes Allows you to create, view and edit routes. H…" at bounding box center [792, 484] width 1228 height 886
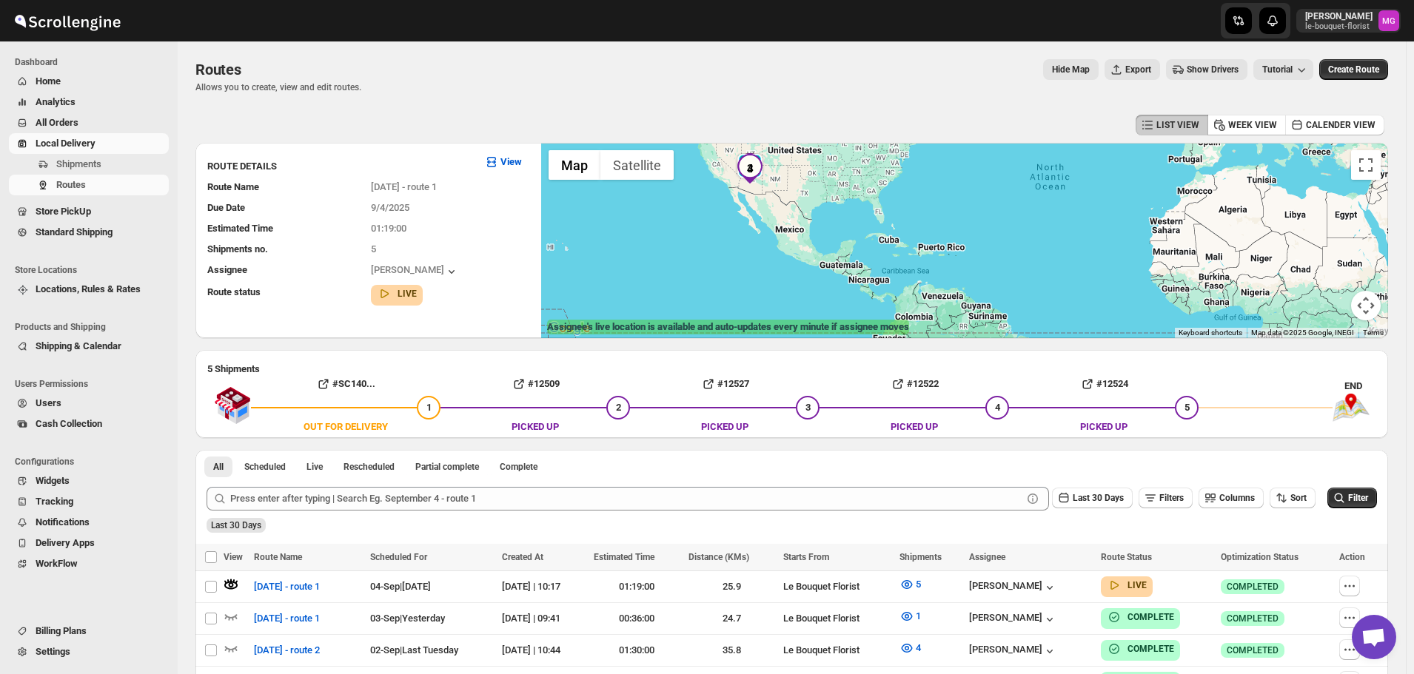
drag, startPoint x: 1105, startPoint y: 265, endPoint x: 1097, endPoint y: 288, distance: 24.4
click at [1127, 285] on div at bounding box center [964, 240] width 847 height 195
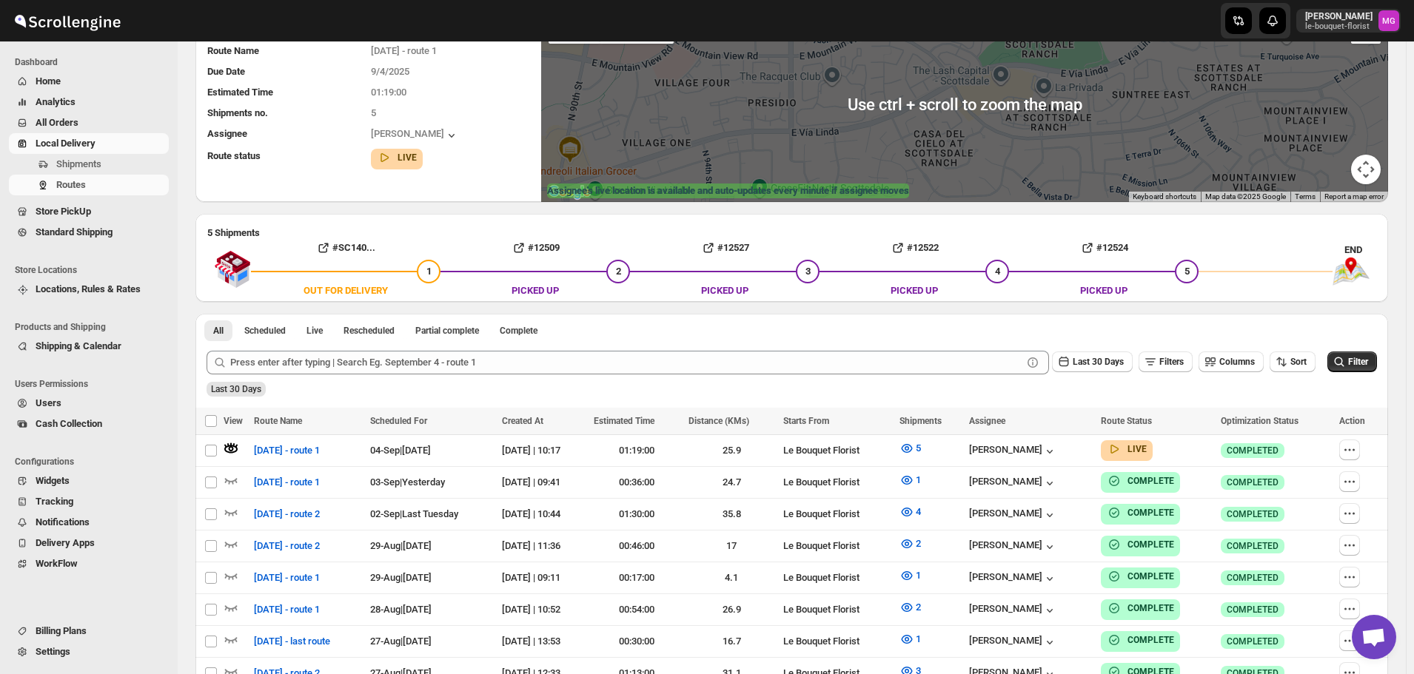
scroll to position [148, 0]
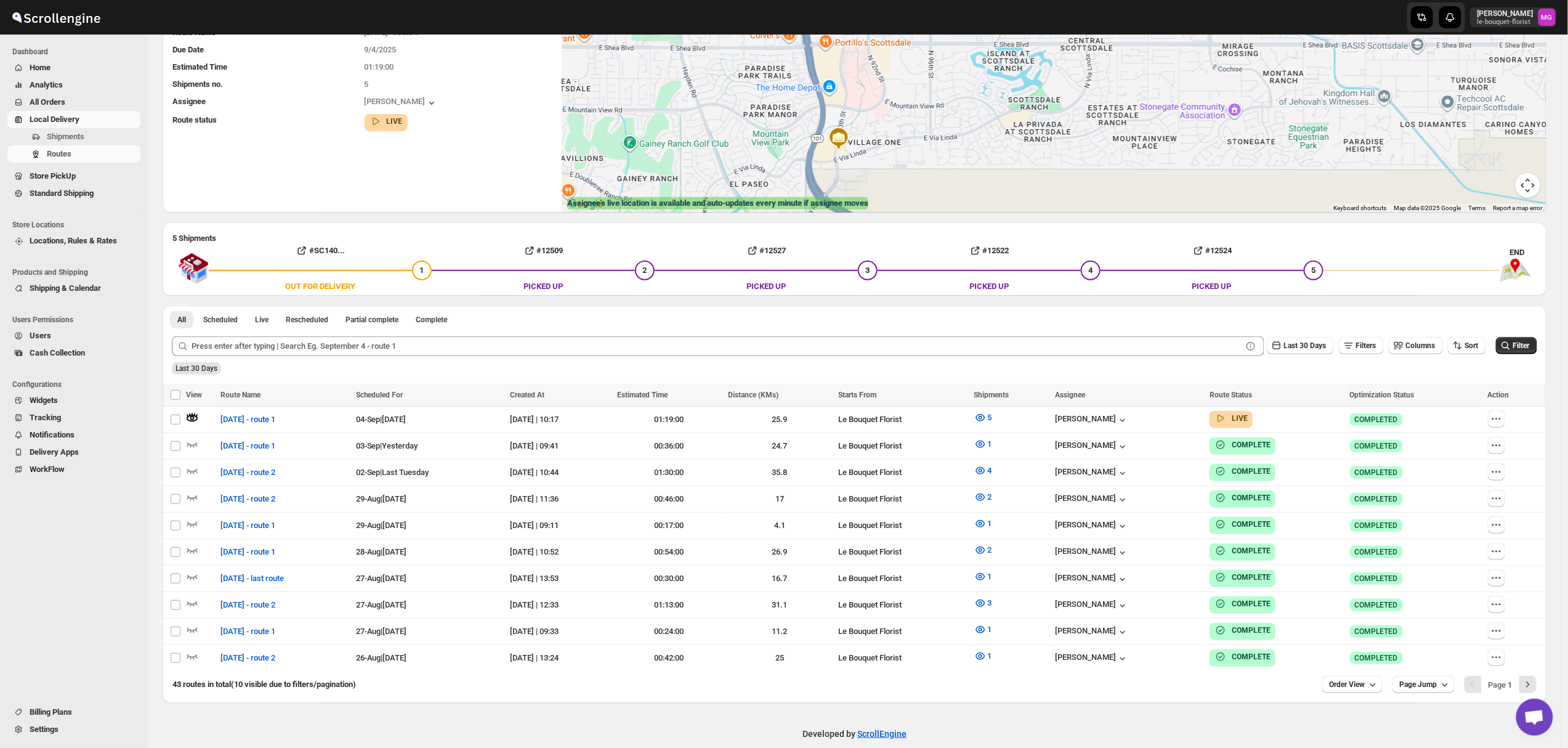
drag, startPoint x: 887, startPoint y: 111, endPoint x: 1043, endPoint y: 252, distance: 210.3
click at [1040, 256] on div "LIST VIEW WEEK VIEW CALENDER VIEW ROUTE DETAILS View Route Name September 4 - r…" at bounding box center [854, 336] width 1384 height 734
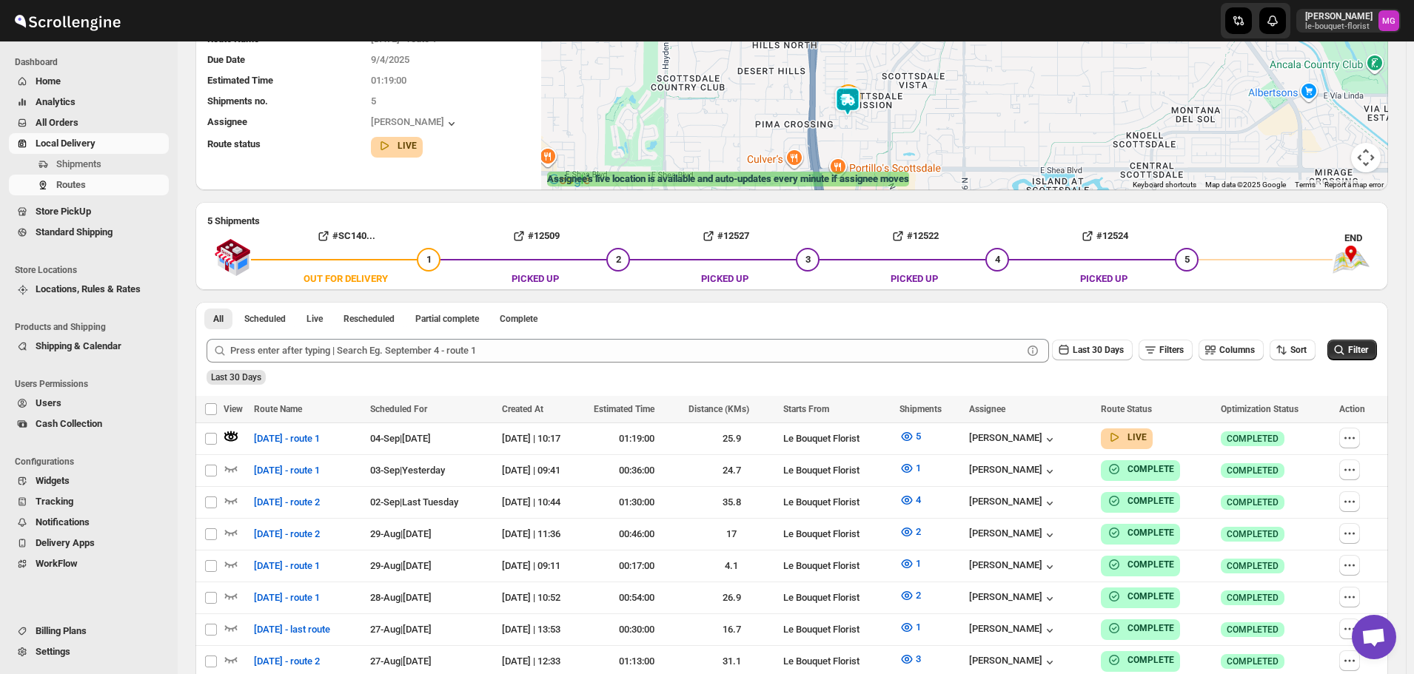
click at [851, 101] on img at bounding box center [848, 102] width 30 height 30
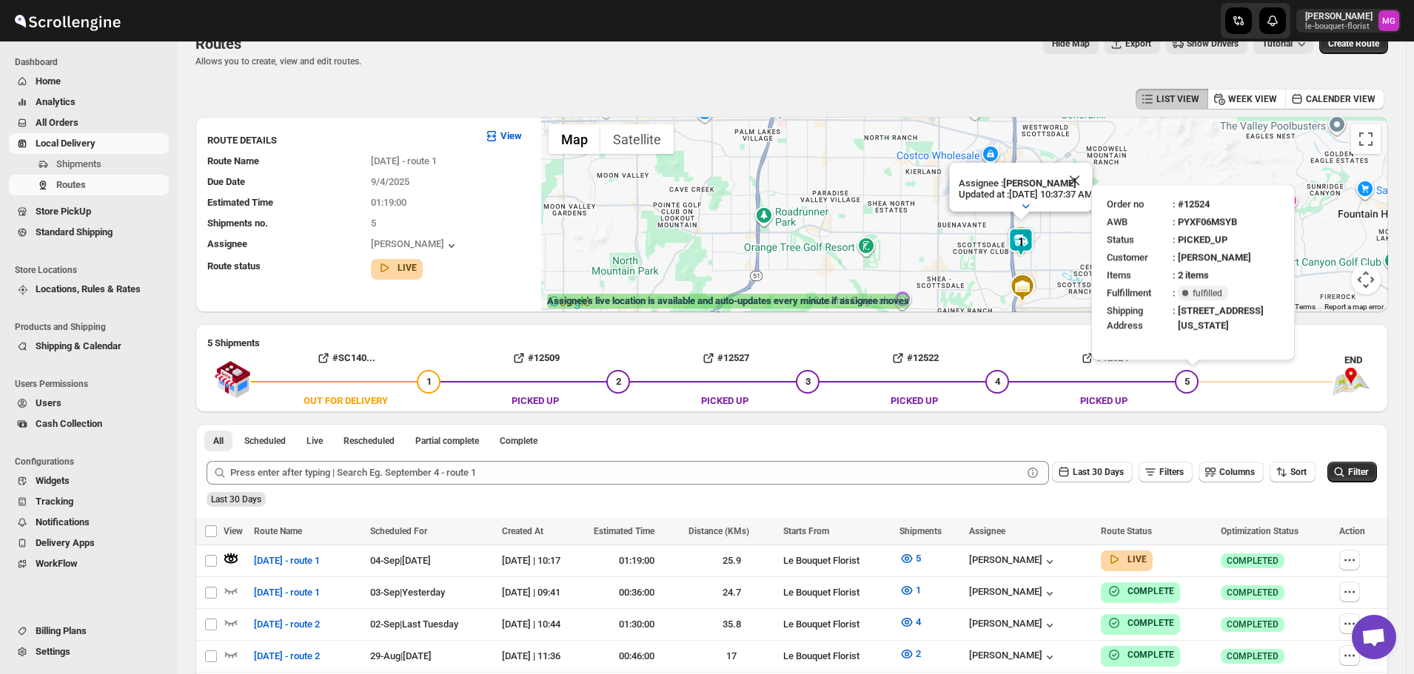
scroll to position [0, 0]
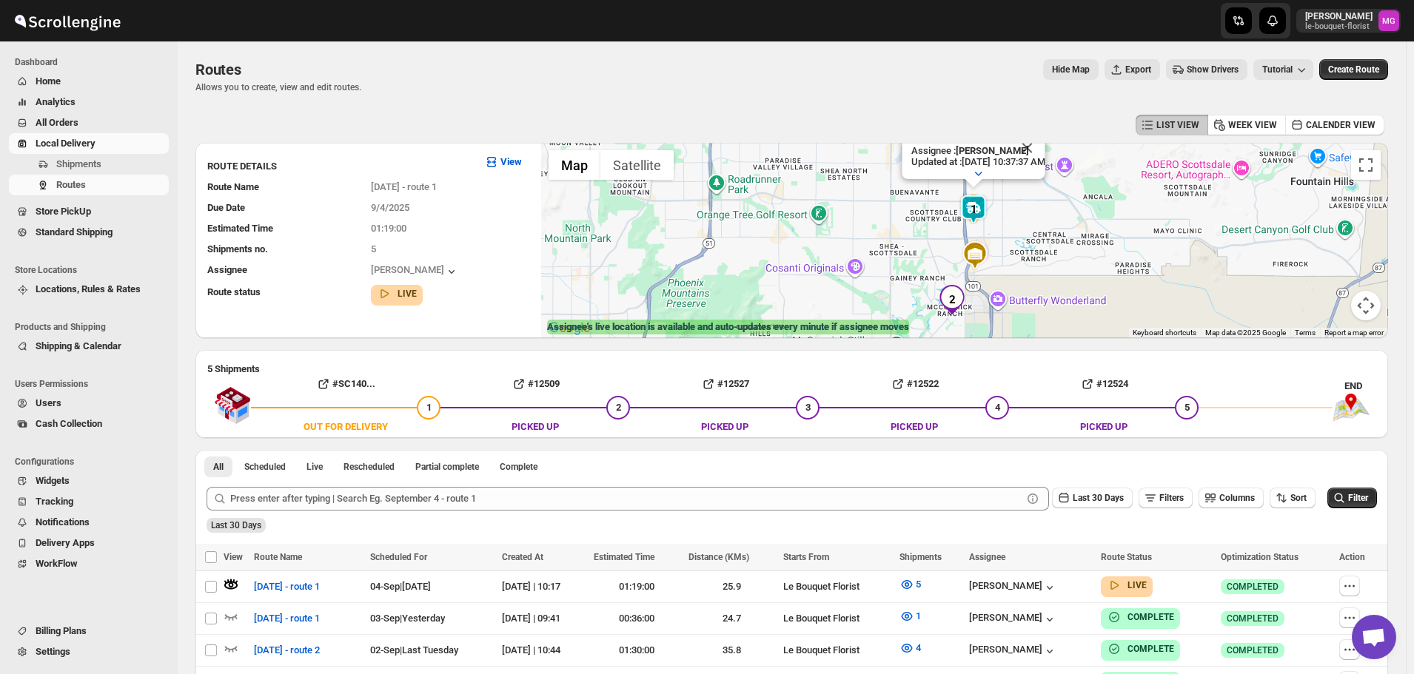
drag, startPoint x: 807, startPoint y: 286, endPoint x: 760, endPoint y: 227, distance: 75.3
click at [760, 227] on div "Assignee : Olivia Trott Updated at : 9/4/2025, 10:37:37 AM Duty mode Enabled Ba…" at bounding box center [964, 240] width 847 height 195
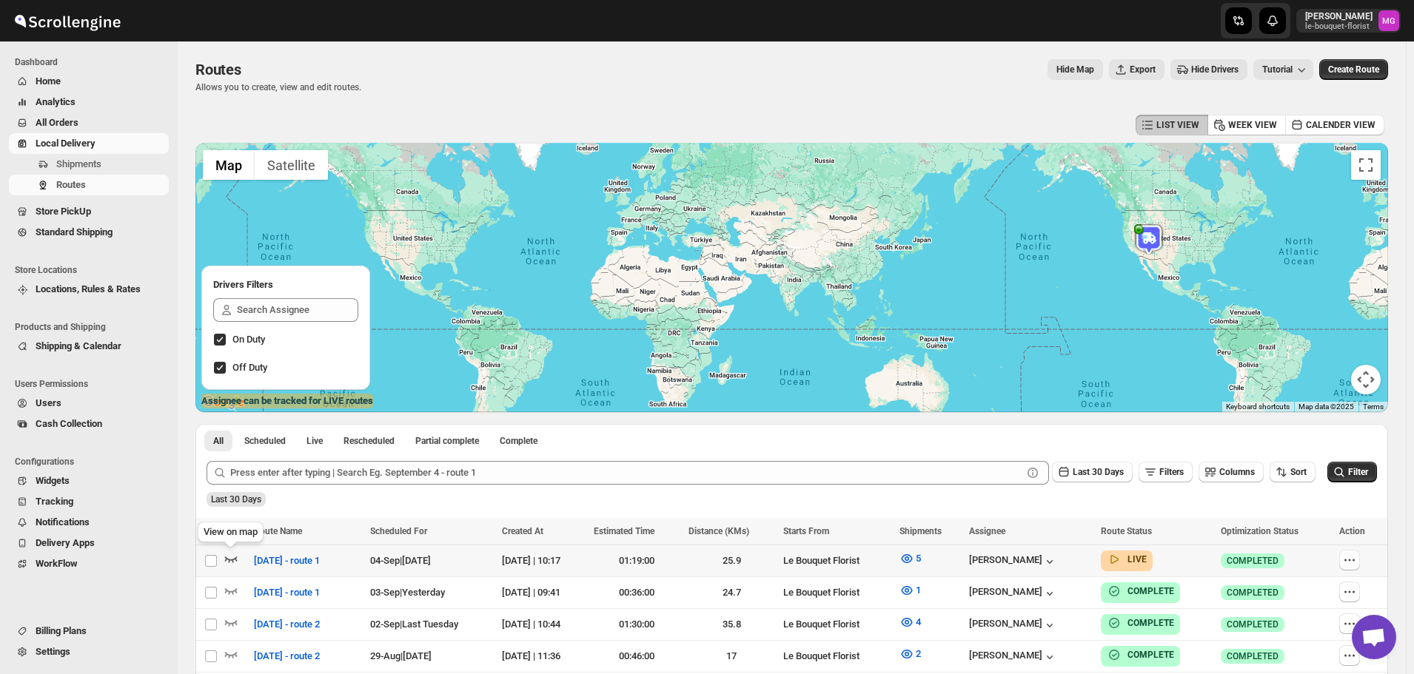
click at [225, 557] on icon "button" at bounding box center [231, 560] width 13 height 6
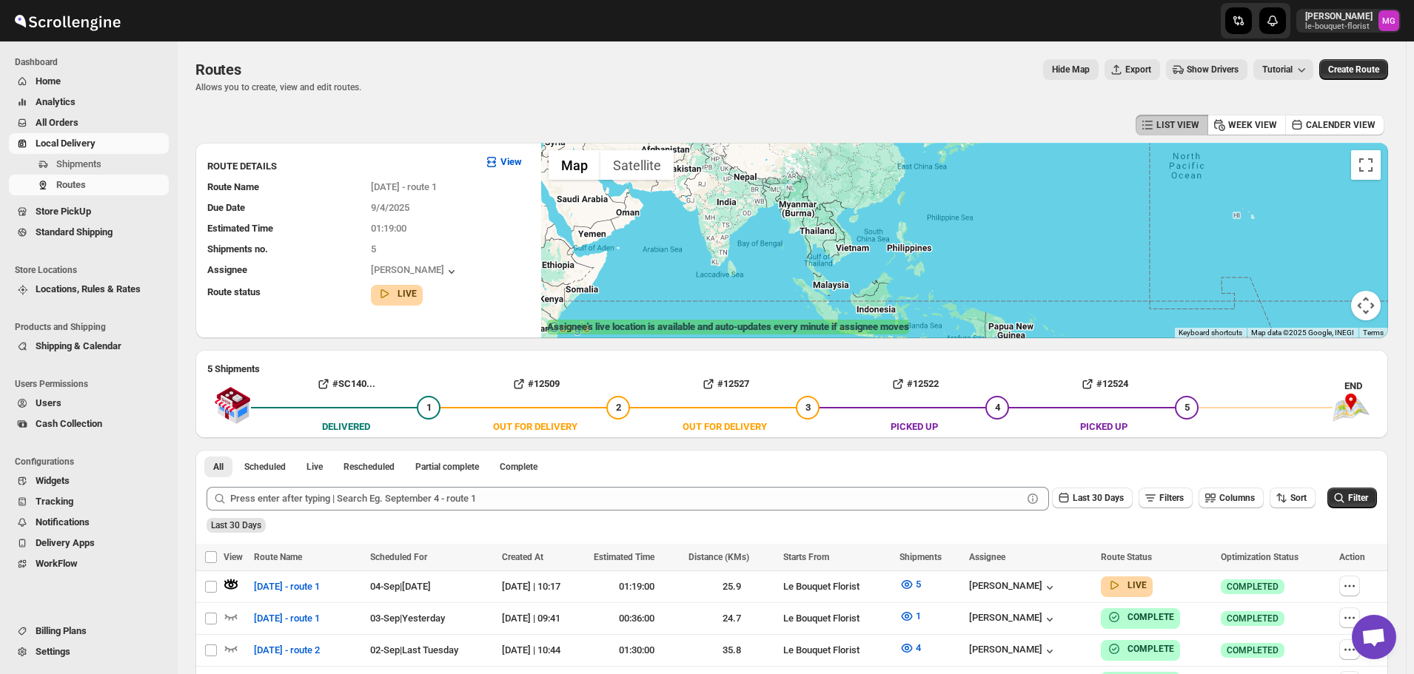
drag, startPoint x: 894, startPoint y: 241, endPoint x: 1196, endPoint y: 268, distance: 304.0
click at [1163, 278] on div at bounding box center [964, 240] width 847 height 195
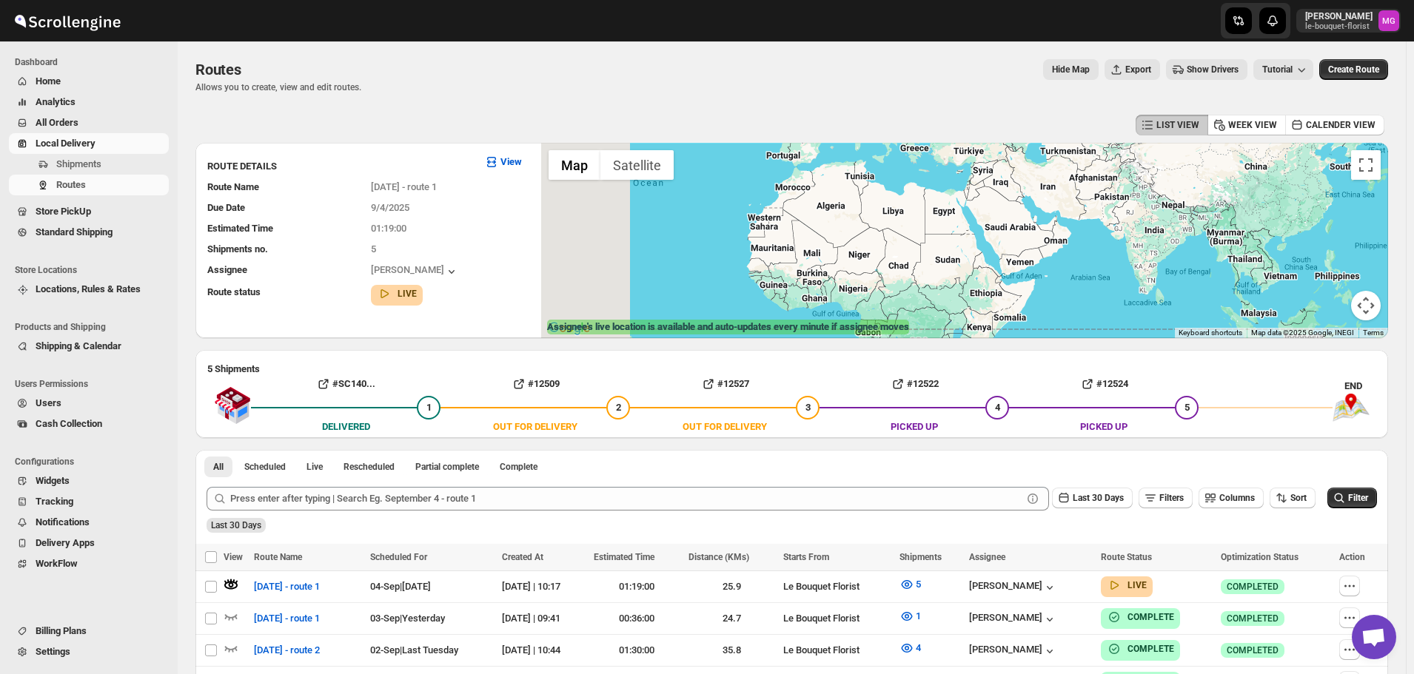
drag, startPoint x: 791, startPoint y: 255, endPoint x: 1091, endPoint y: 295, distance: 302.4
click at [1082, 293] on div at bounding box center [964, 240] width 847 height 195
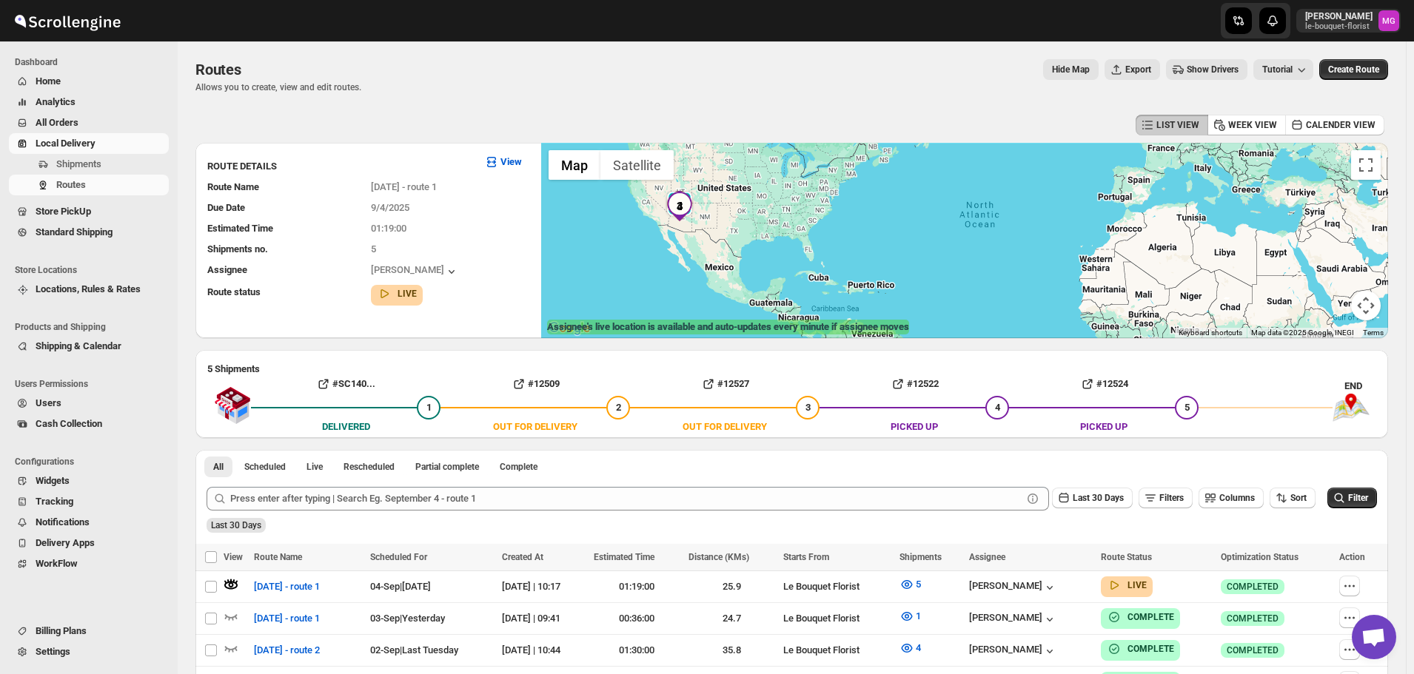
drag, startPoint x: 869, startPoint y: 238, endPoint x: 885, endPoint y: 258, distance: 25.8
click at [977, 283] on div at bounding box center [964, 240] width 847 height 195
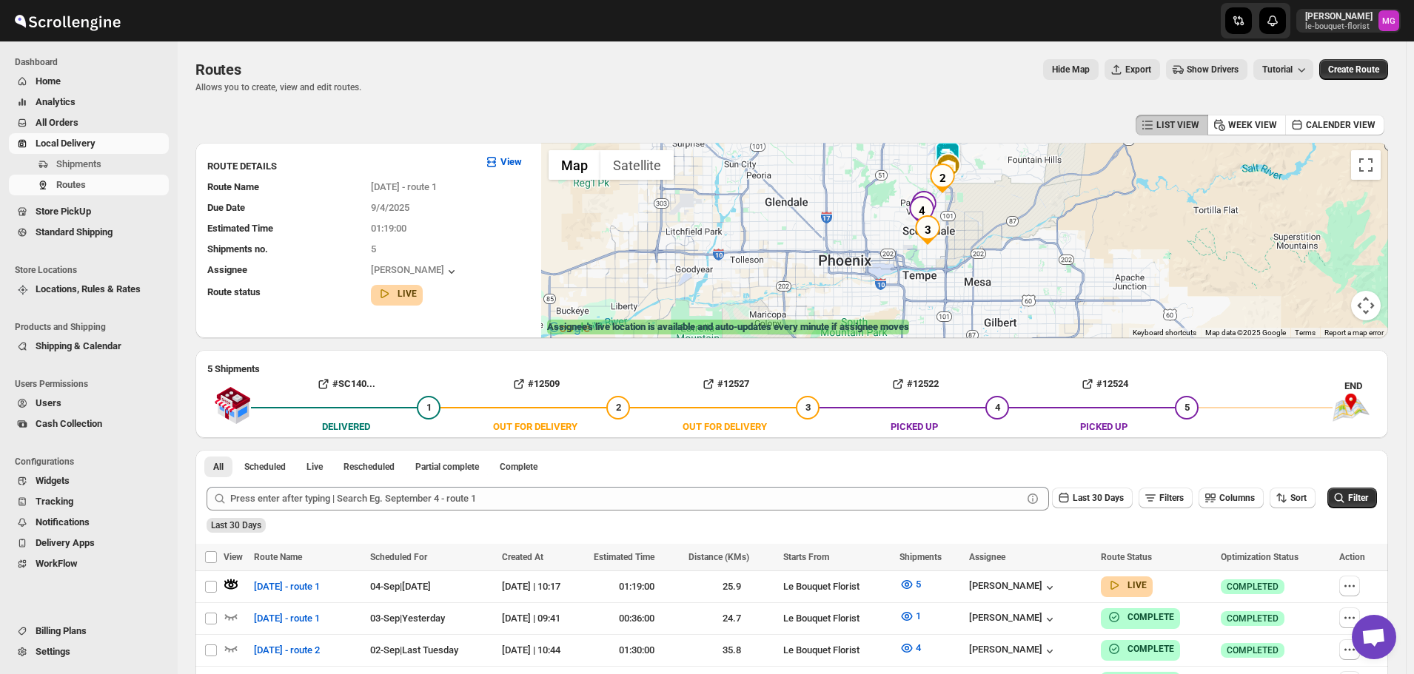
drag, startPoint x: 1056, startPoint y: 232, endPoint x: 944, endPoint y: 230, distance: 111.8
click at [1044, 274] on div at bounding box center [964, 240] width 847 height 195
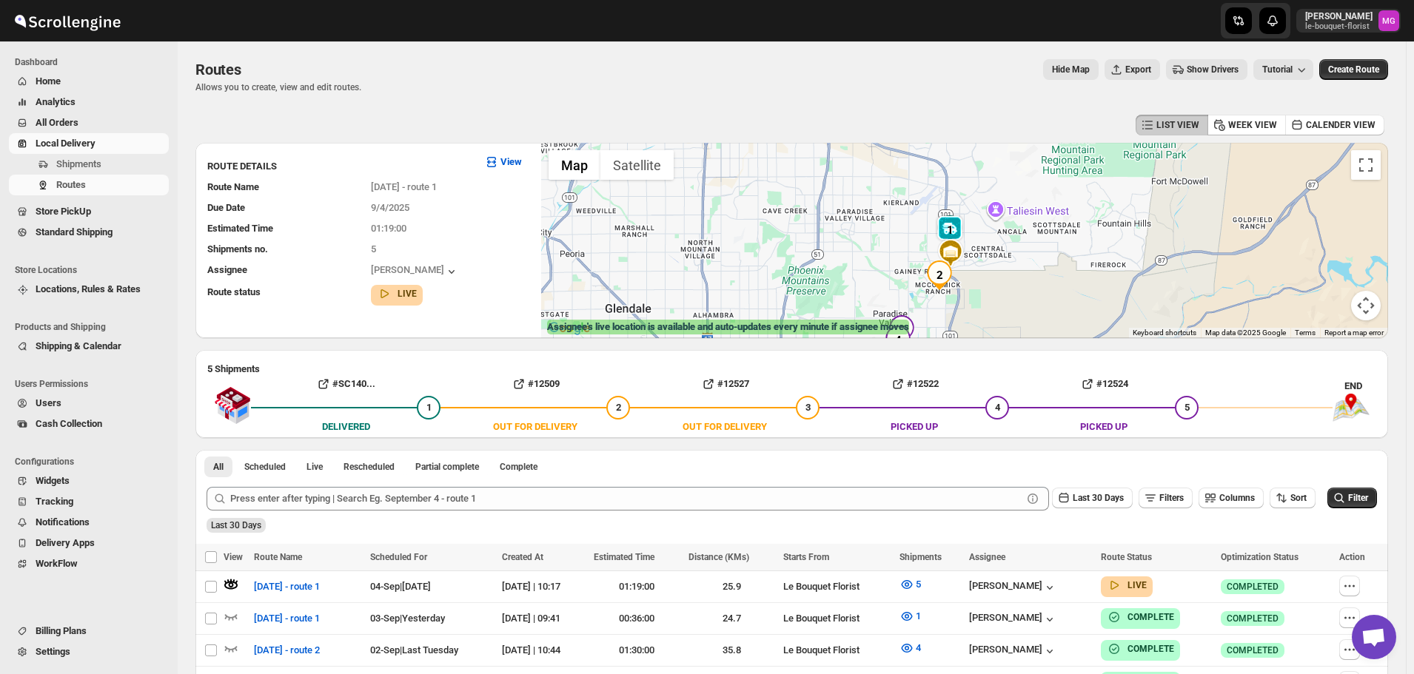
click at [960, 230] on img at bounding box center [950, 230] width 30 height 30
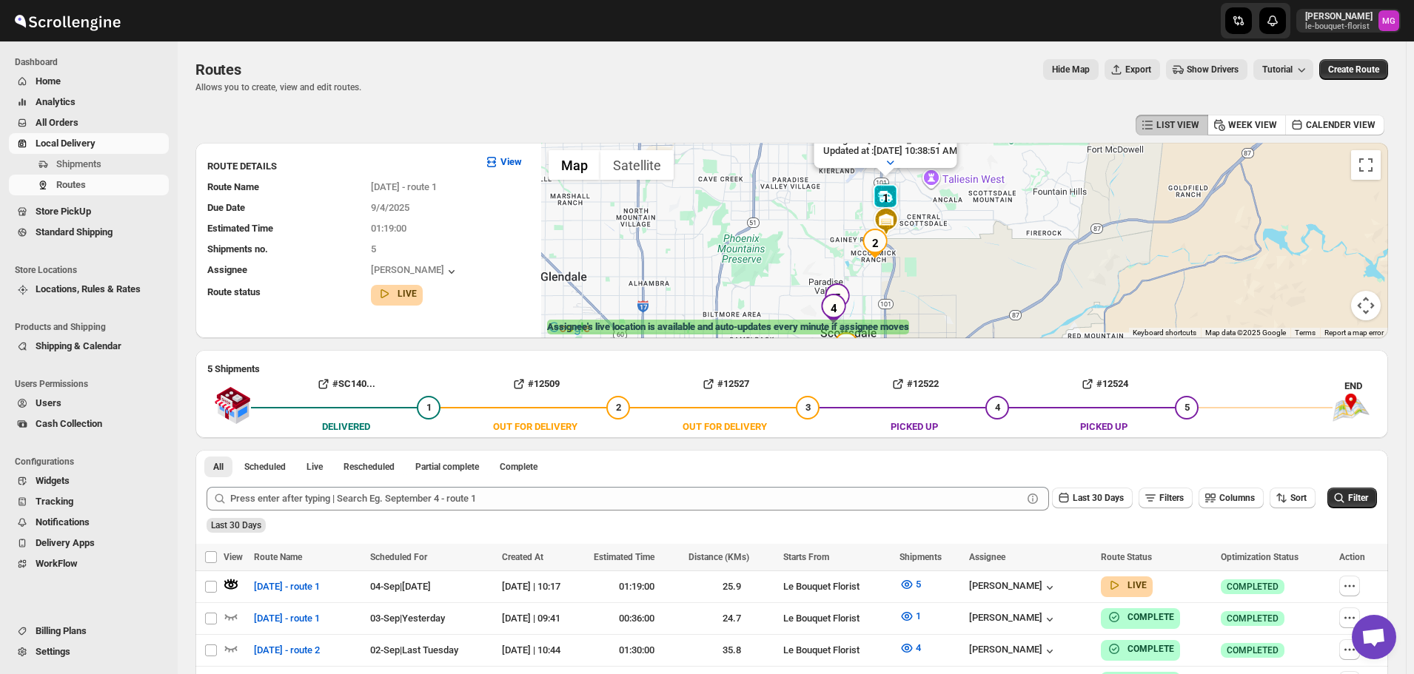
drag, startPoint x: 1110, startPoint y: 280, endPoint x: 1042, endPoint y: 198, distance: 105.7
click at [1042, 198] on div "Assignee : Olivia Trott Updated at : 9/4/2025, 10:38:51 AM Duty mode Enabled Ba…" at bounding box center [964, 240] width 847 height 195
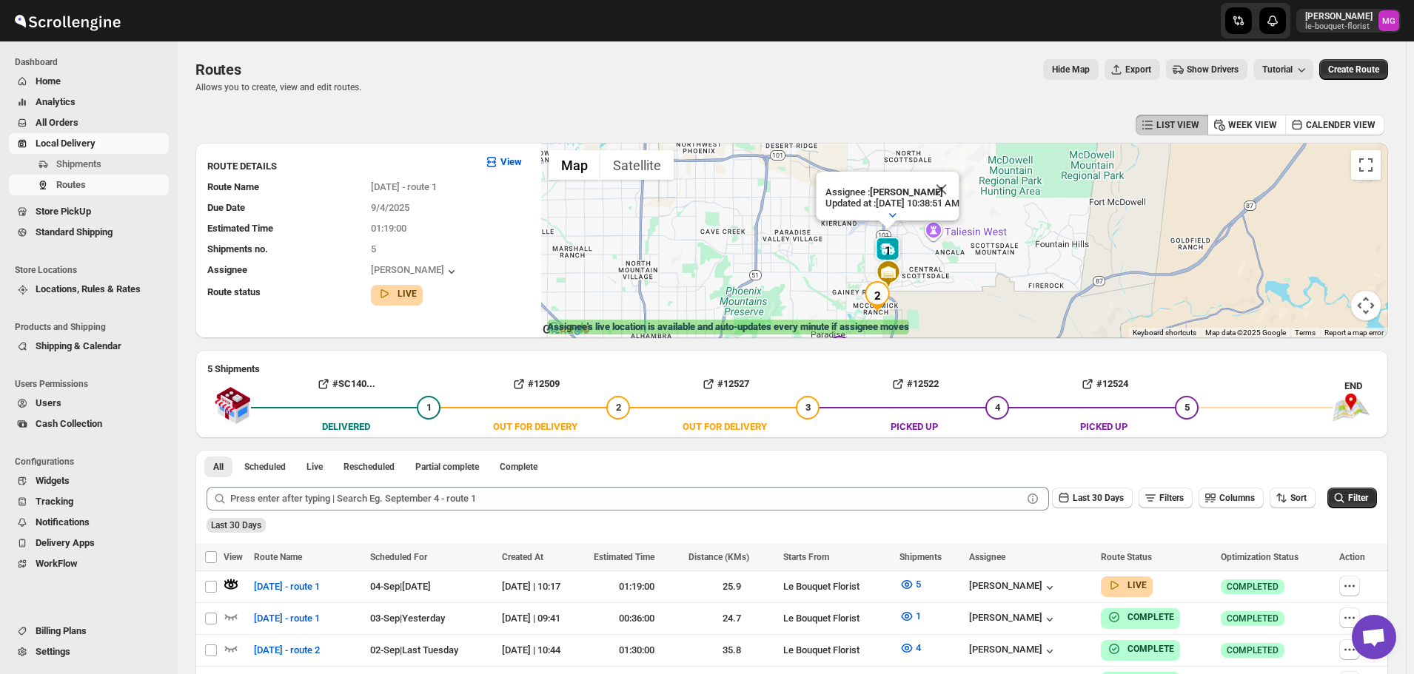
drag, startPoint x: 1056, startPoint y: 271, endPoint x: 1058, endPoint y: 325, distance: 54.1
click at [1058, 325] on div "Assignee : Olivia Trott Updated at : 9/4/2025, 10:38:51 AM Duty mode Enabled Ba…" at bounding box center [964, 240] width 847 height 195
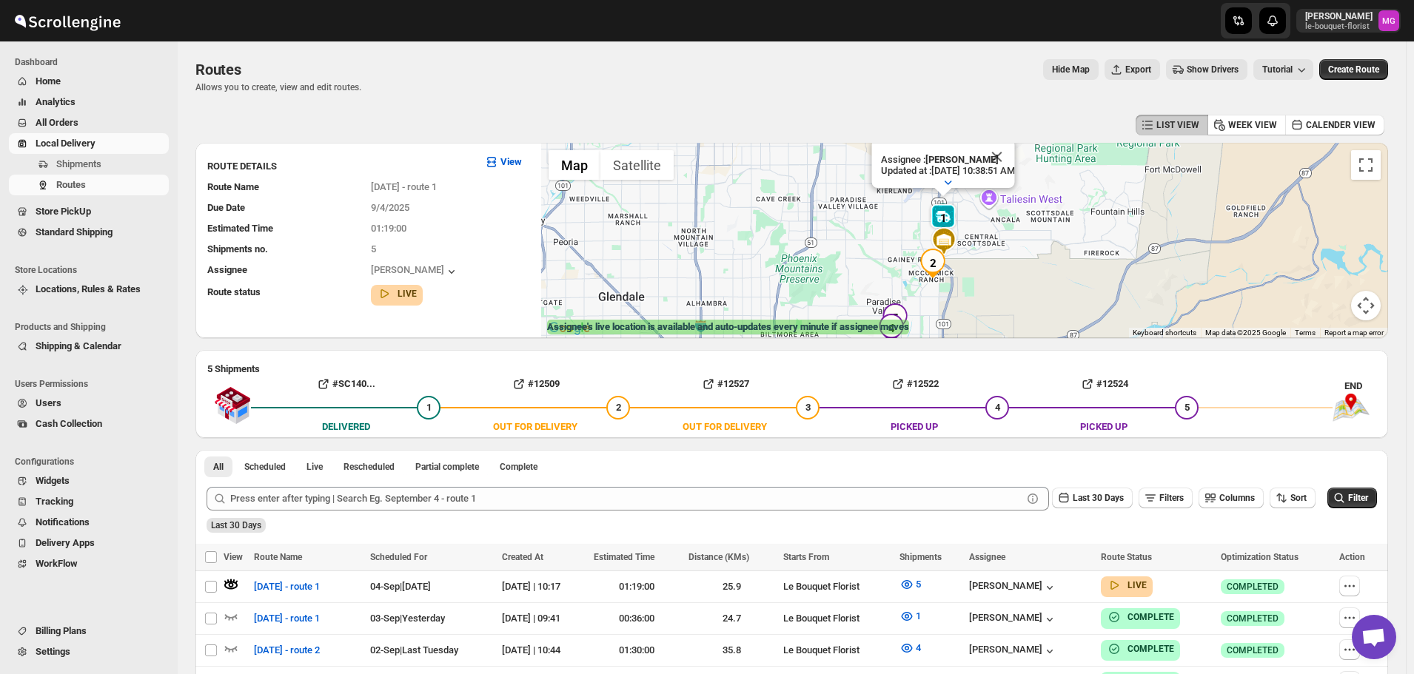
drag, startPoint x: 1037, startPoint y: 309, endPoint x: 1096, endPoint y: 273, distance: 68.8
click at [1096, 273] on div "Assignee : Olivia Trott Updated at : 9/4/2025, 10:38:51 AM Duty mode Enabled Ba…" at bounding box center [964, 240] width 847 height 195
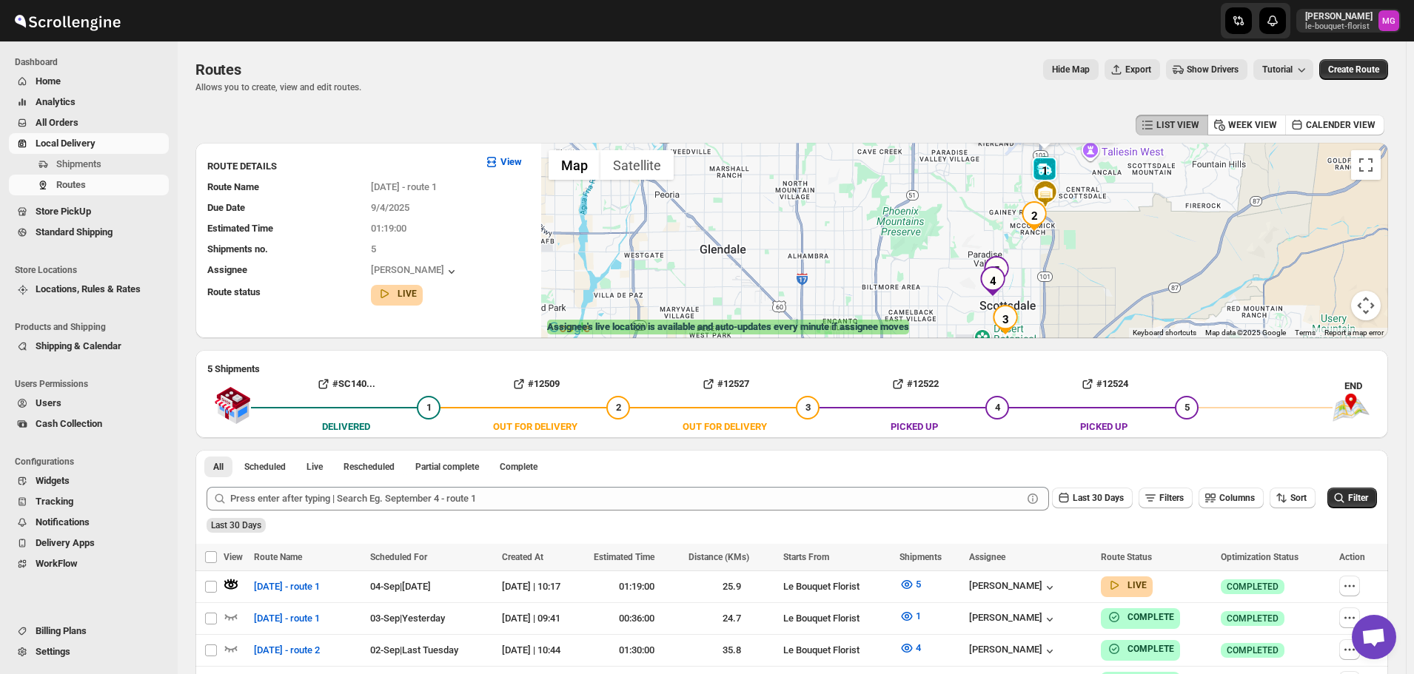
drag, startPoint x: 1082, startPoint y: 263, endPoint x: 1185, endPoint y: 215, distance: 114.0
click at [1185, 215] on div "Assignee : Olivia Trott Updated at : 9/4/2025, 10:38:51 AM Duty mode Enabled Ba…" at bounding box center [964, 240] width 847 height 195
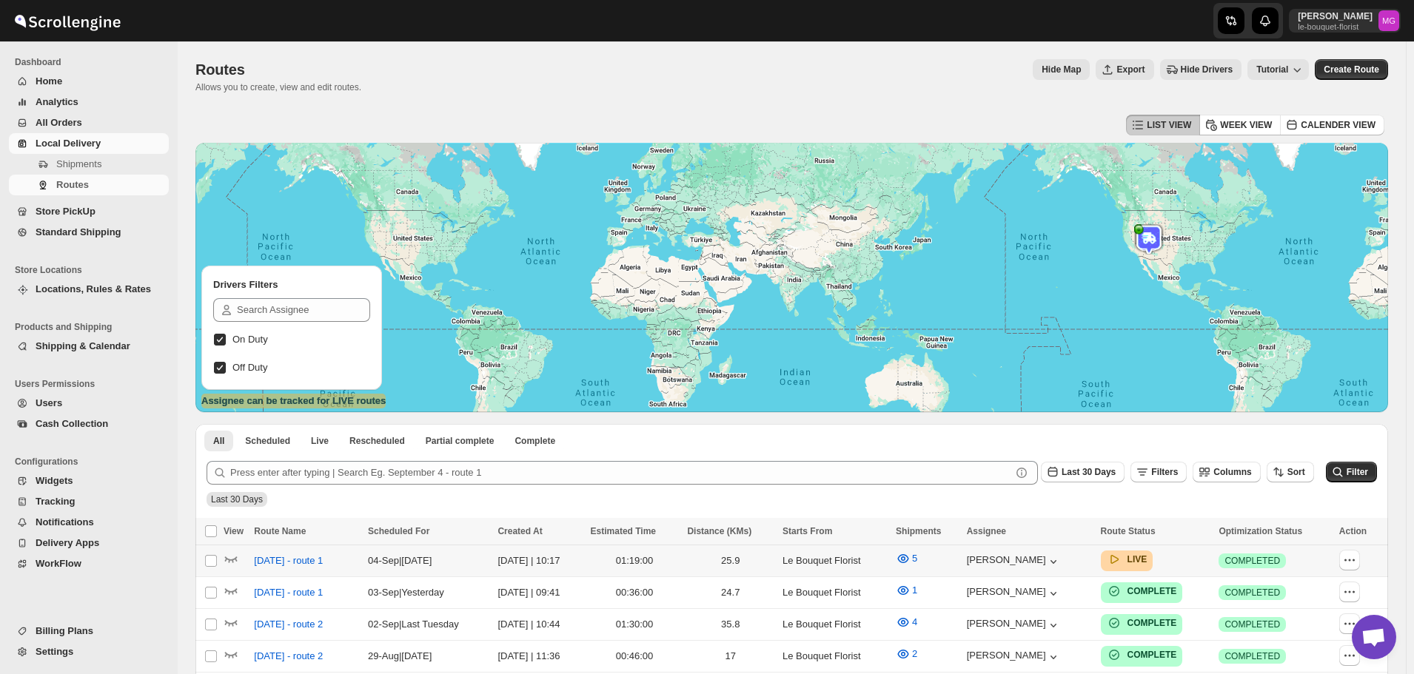
click at [242, 560] on div at bounding box center [237, 561] width 26 height 19
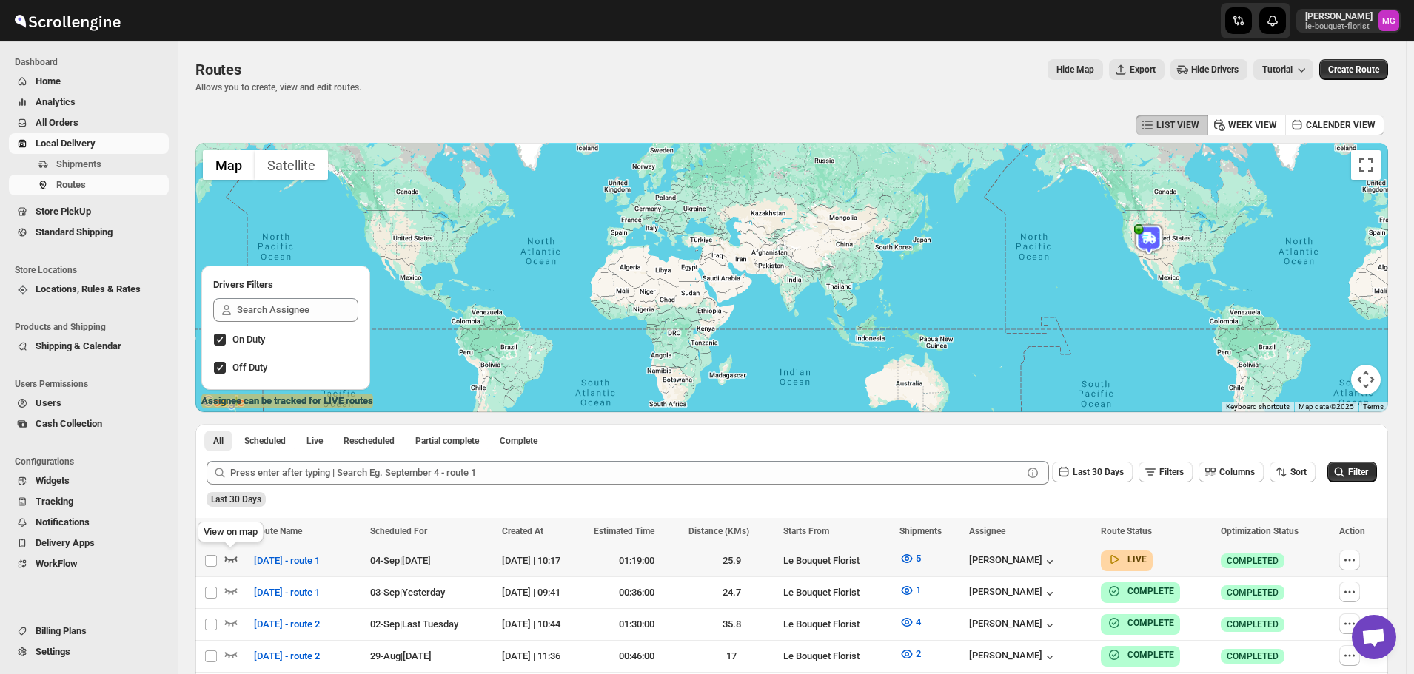
click at [233, 559] on icon "button" at bounding box center [231, 559] width 15 height 15
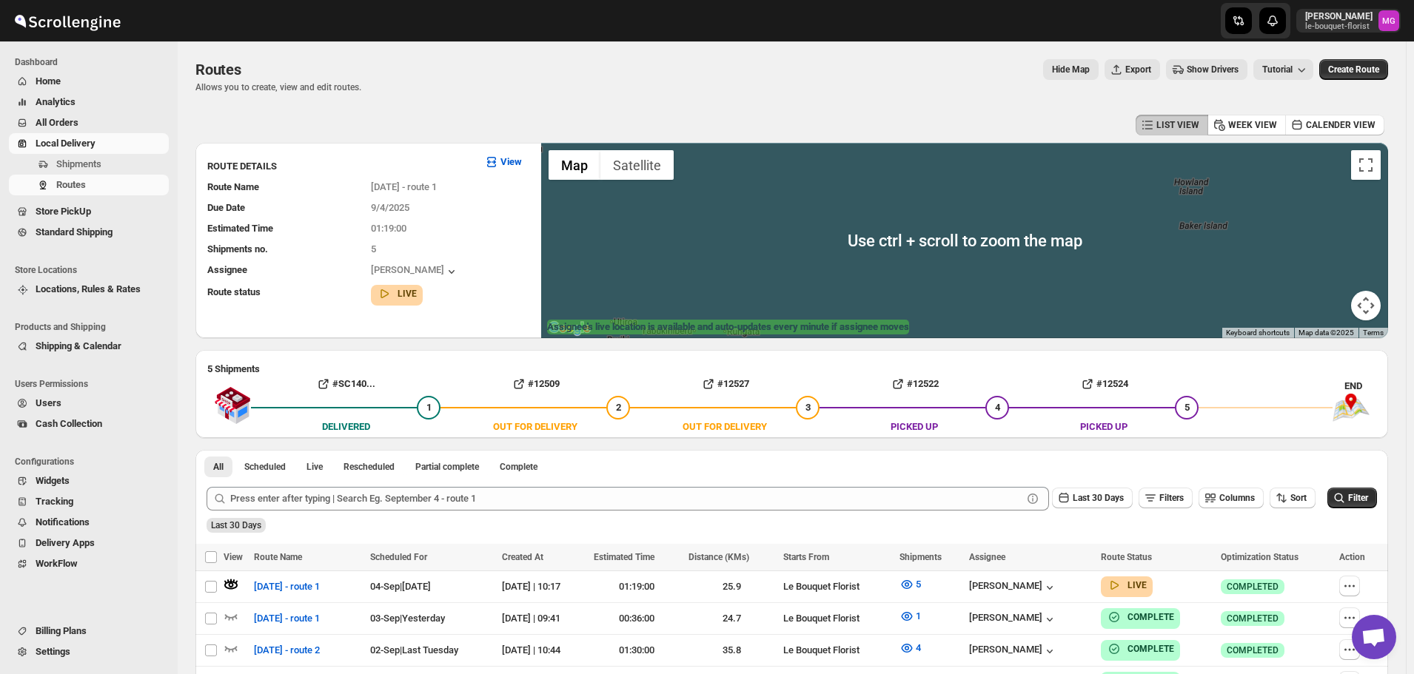
drag, startPoint x: 1163, startPoint y: 251, endPoint x: 1025, endPoint y: 247, distance: 138.5
click at [1025, 247] on div at bounding box center [964, 240] width 847 height 195
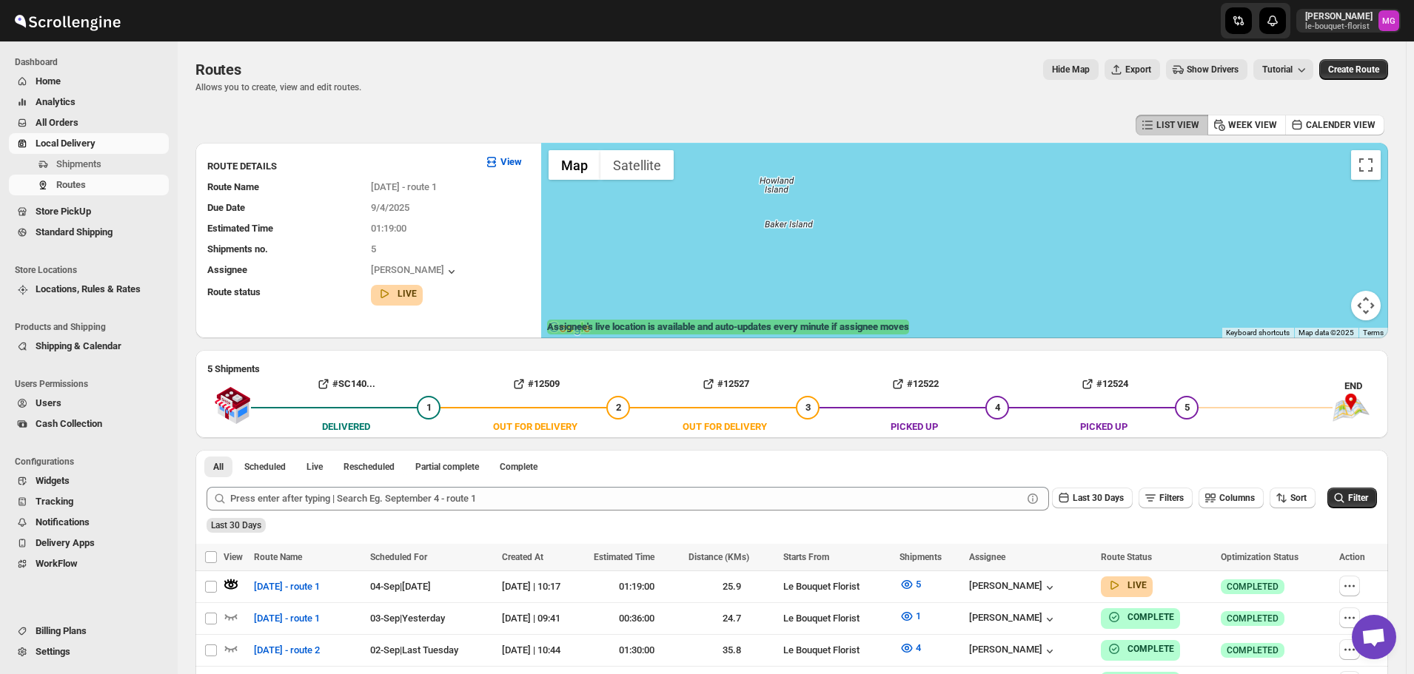
drag, startPoint x: 1194, startPoint y: 244, endPoint x: 1057, endPoint y: 247, distance: 137.0
click at [1056, 247] on div at bounding box center [964, 240] width 847 height 195
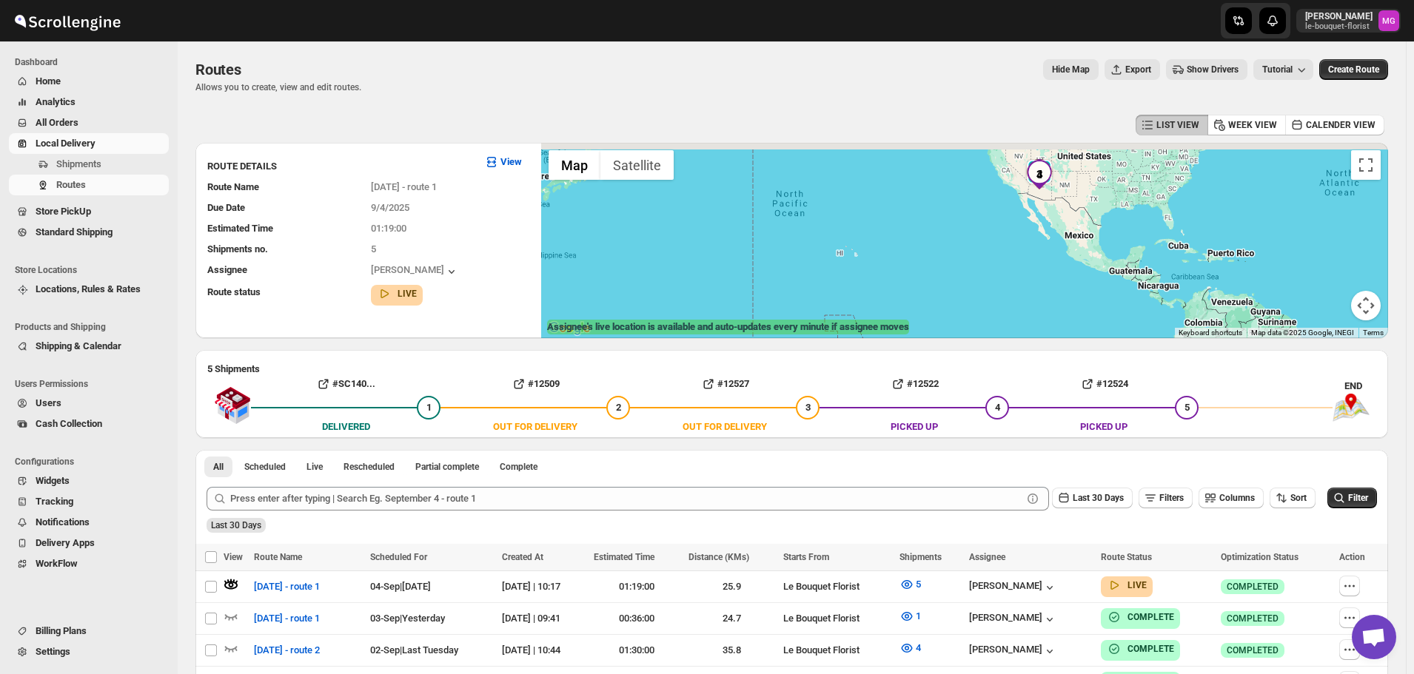
drag, startPoint x: 1247, startPoint y: 212, endPoint x: 931, endPoint y: 311, distance: 331.3
click at [925, 324] on div "← Move left → Move right ↑ Move up ↓ Move down + Zoom in - Zoom out Home Jump l…" at bounding box center [964, 240] width 847 height 195
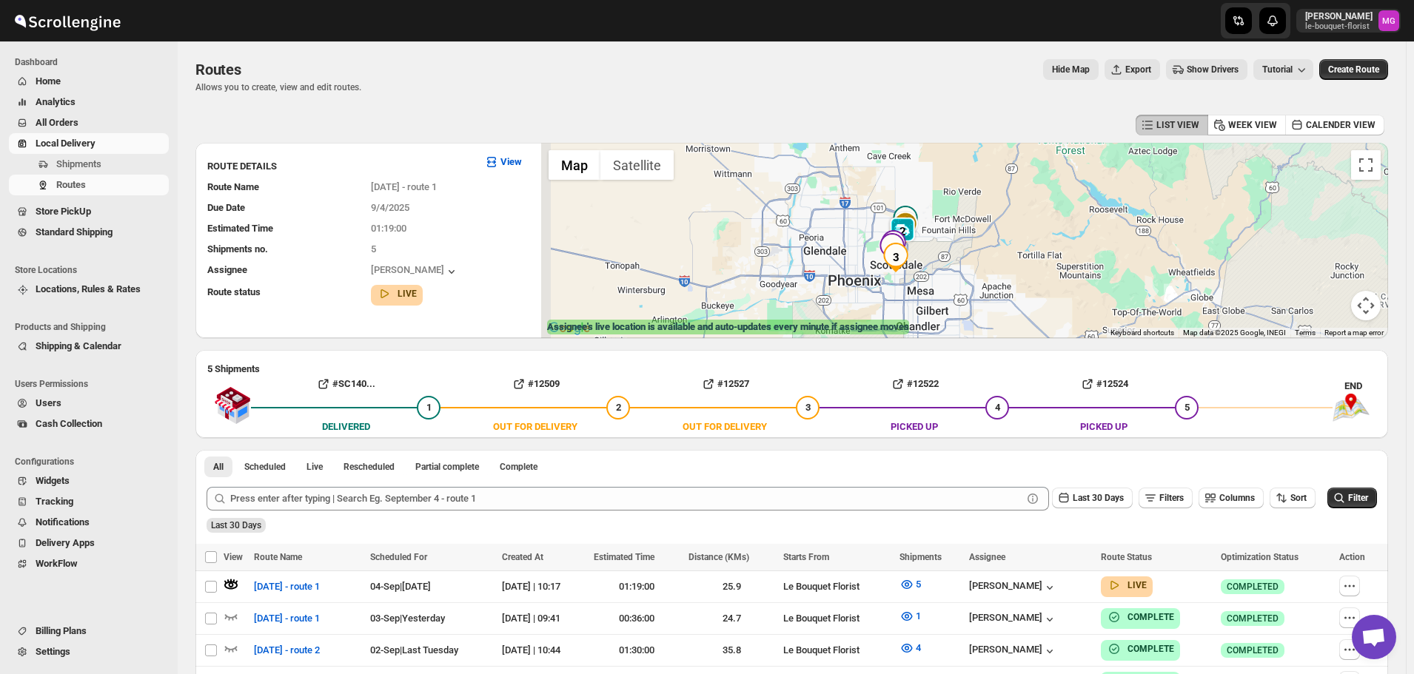
drag, startPoint x: 885, startPoint y: 213, endPoint x: 943, endPoint y: 256, distance: 72.6
click at [943, 256] on div at bounding box center [964, 240] width 847 height 195
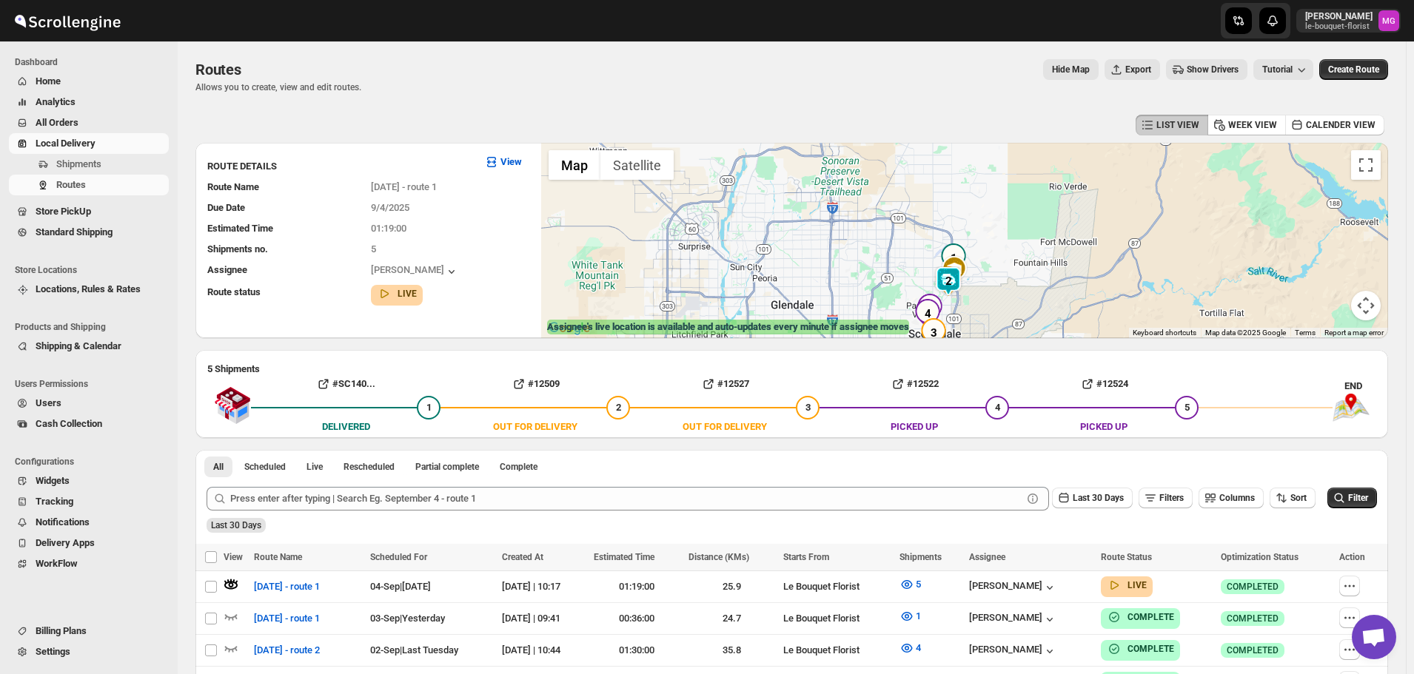
click at [957, 275] on img at bounding box center [949, 282] width 30 height 30
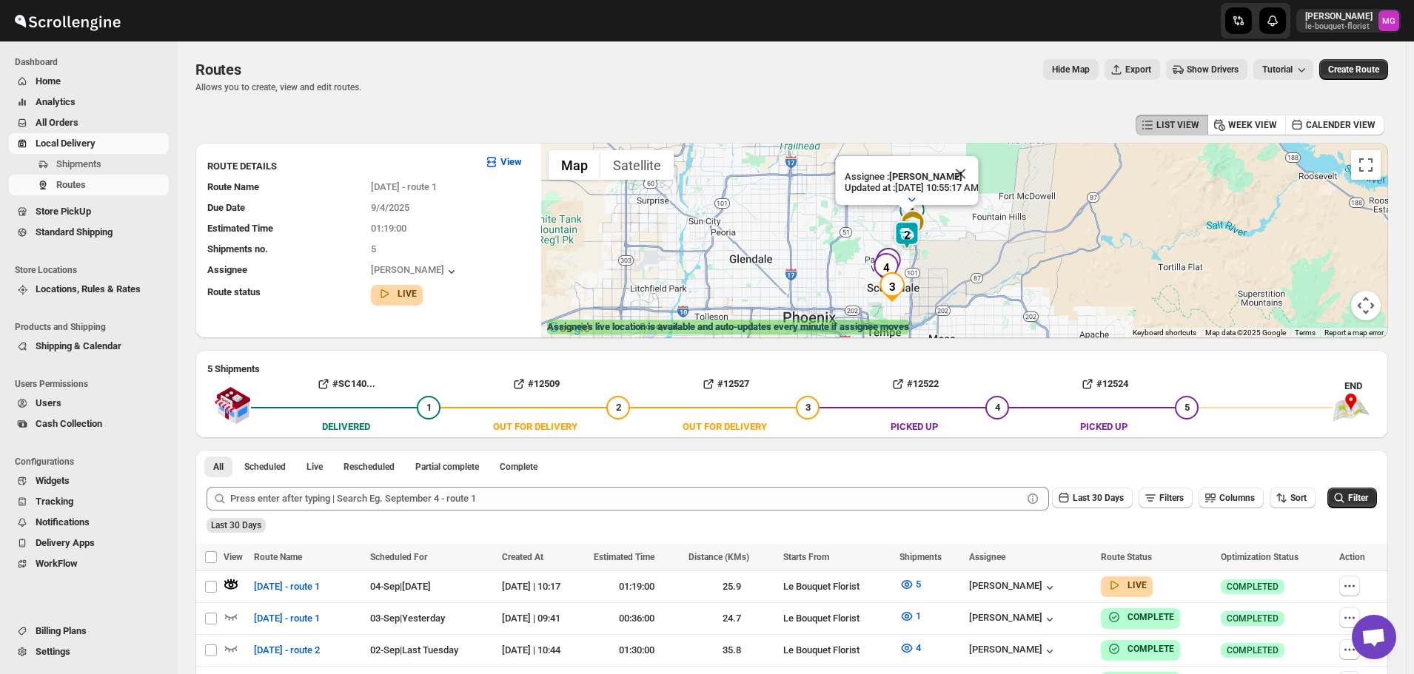
drag, startPoint x: 792, startPoint y: 289, endPoint x: 748, endPoint y: 240, distance: 66.0
click at [748, 240] on div "Assignee : [PERSON_NAME] Updated at : [DATE] 10:55:17 AM Duty mode Enabled Batt…" at bounding box center [964, 240] width 847 height 195
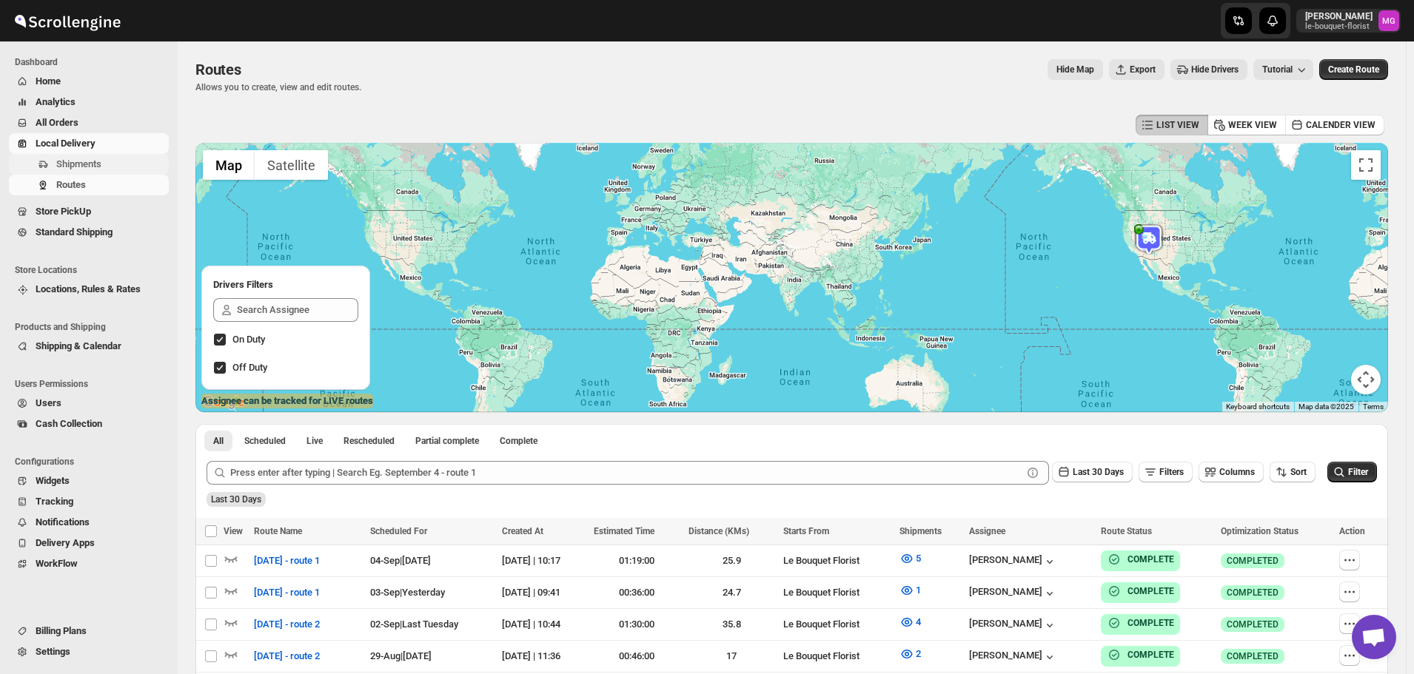
click at [105, 157] on span "Shipments" at bounding box center [111, 164] width 110 height 15
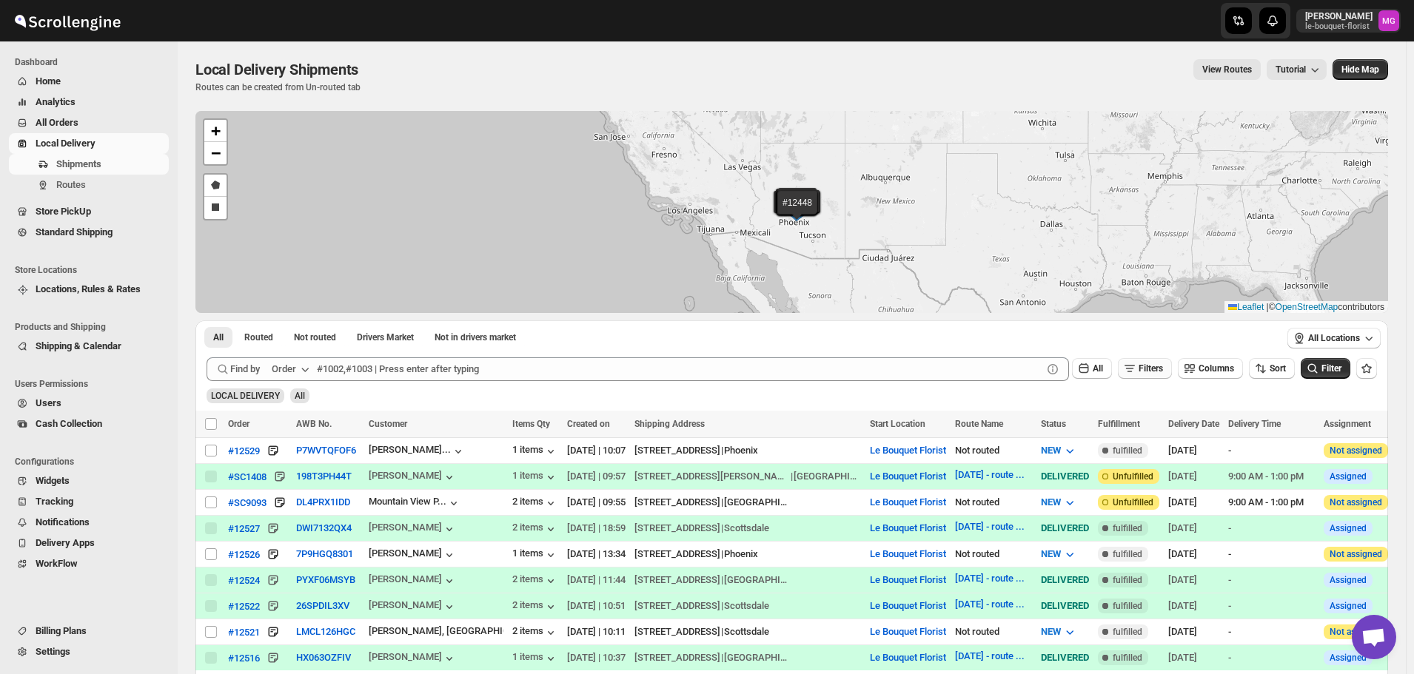
click at [1156, 367] on span "Filters" at bounding box center [1151, 369] width 24 height 10
click at [1151, 422] on span "Add Filter" at bounding box center [1157, 427] width 38 height 12
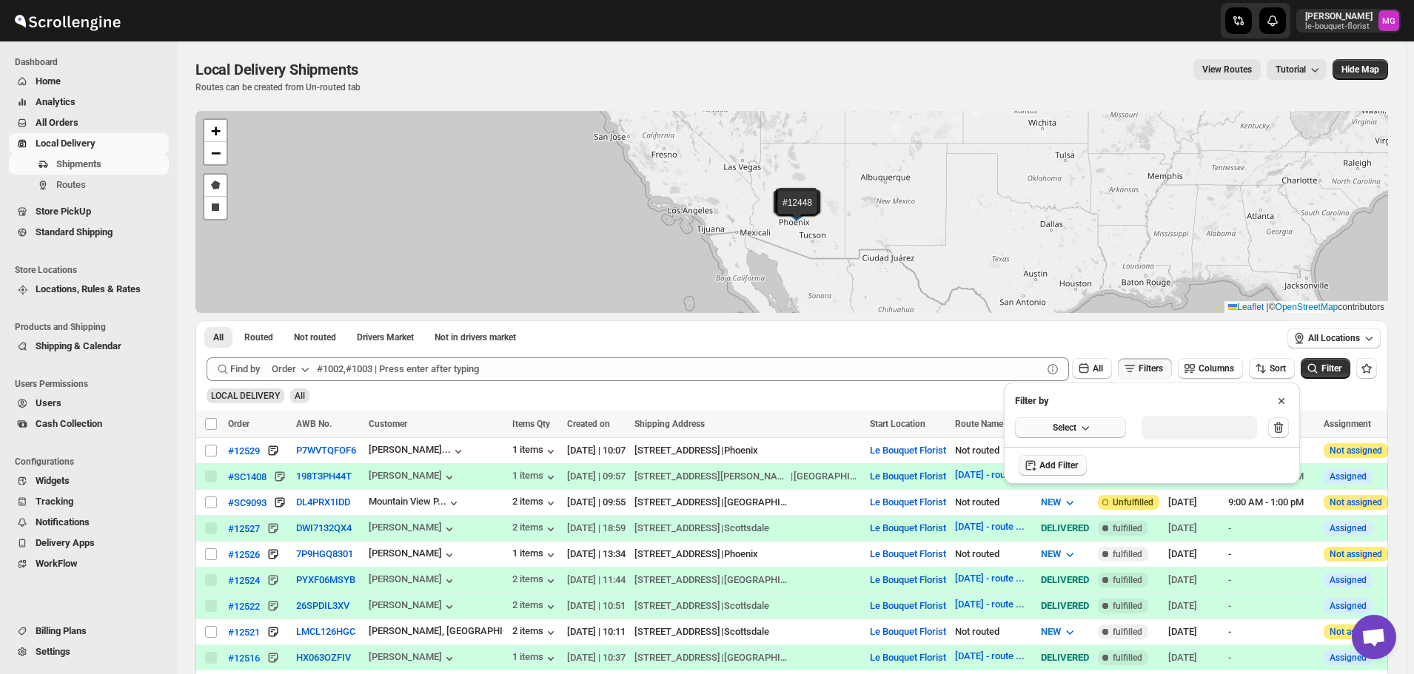
click at [1098, 427] on button "Select" at bounding box center [1070, 428] width 111 height 21
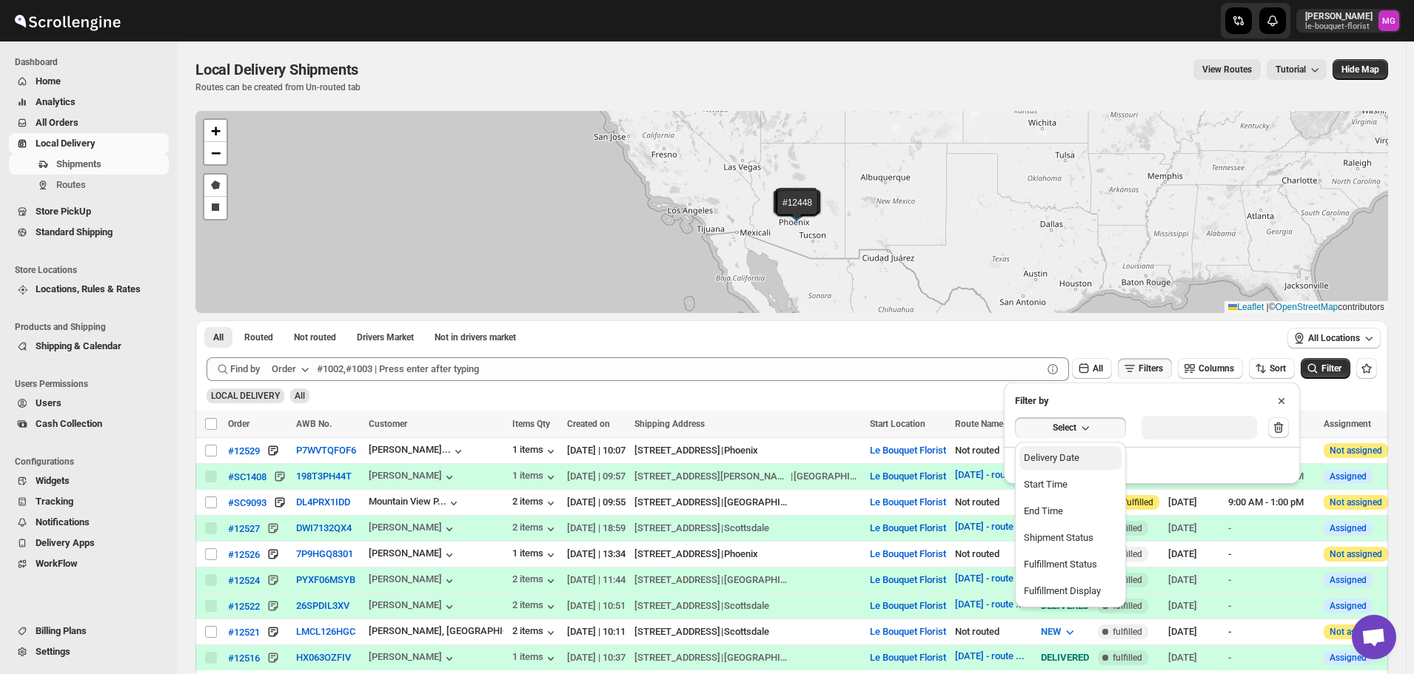
click at [1084, 452] on button "Delivery Date" at bounding box center [1070, 458] width 102 height 24
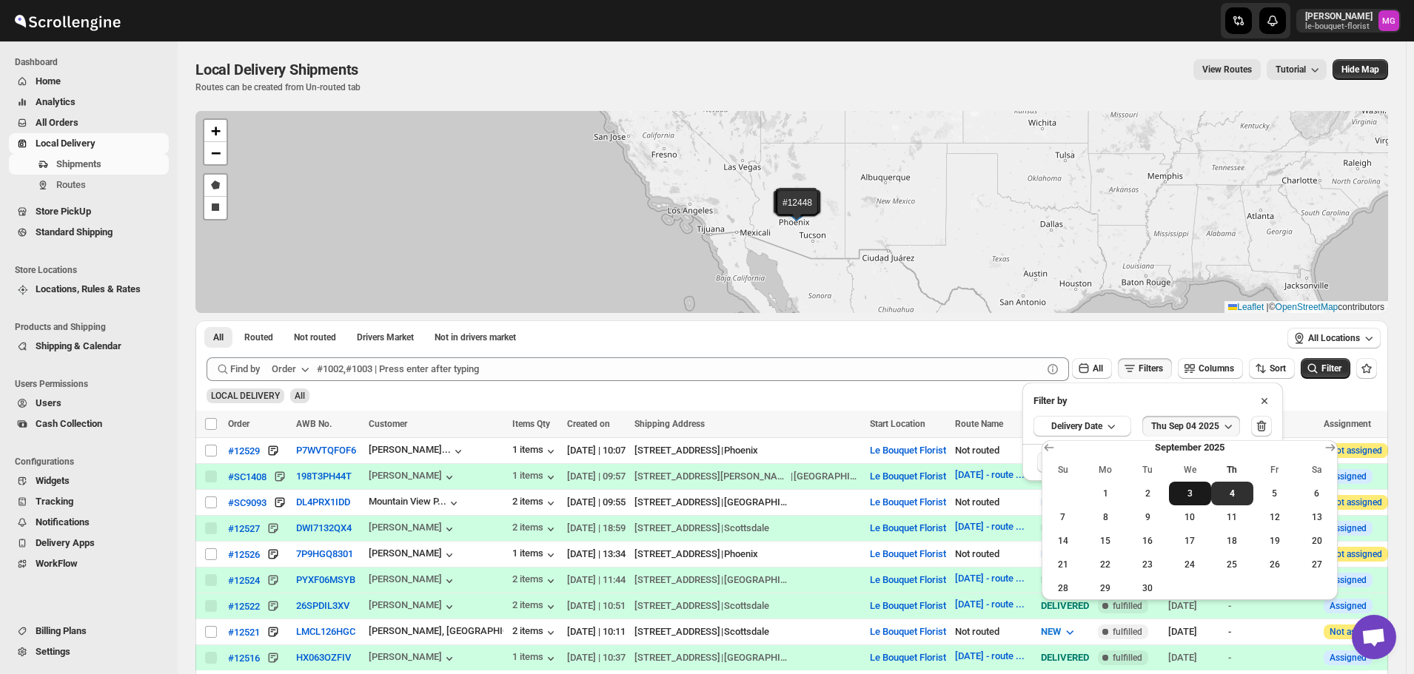
click at [1177, 495] on span "3" at bounding box center [1190, 494] width 30 height 12
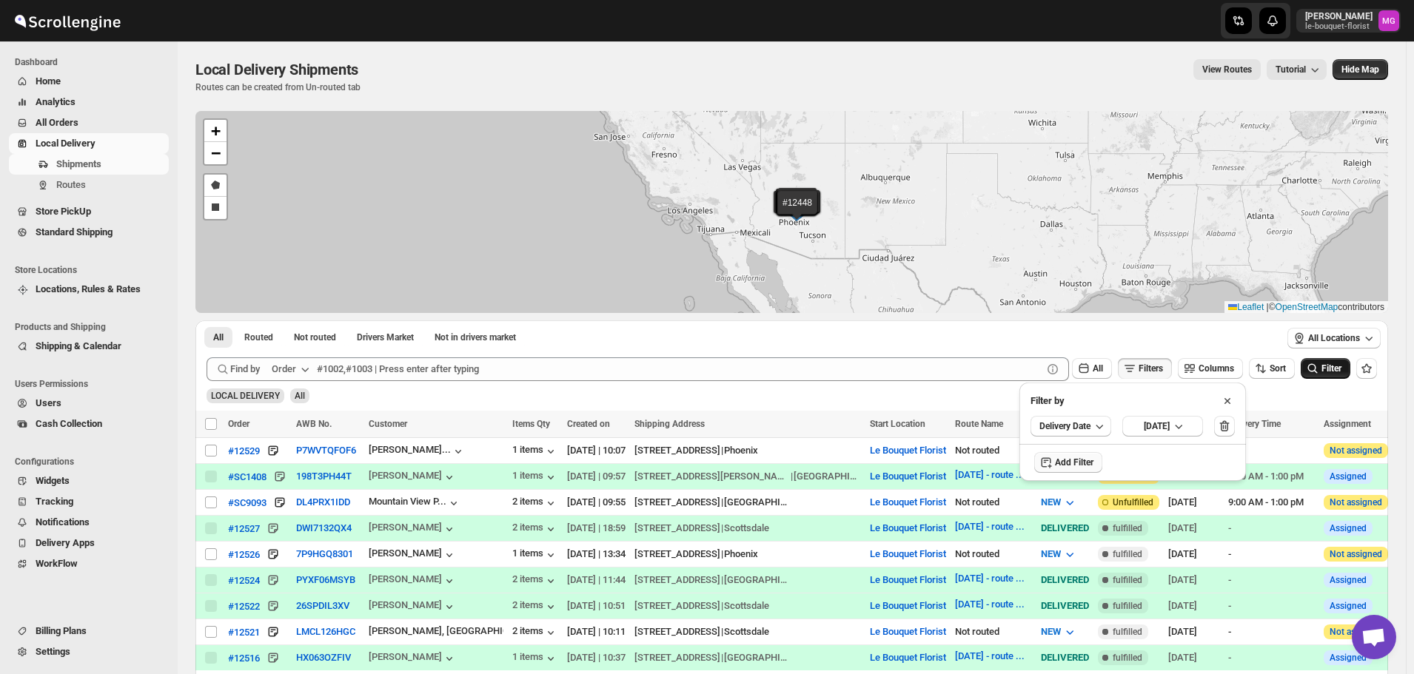
click at [1330, 375] on button "Filter" at bounding box center [1326, 368] width 50 height 21
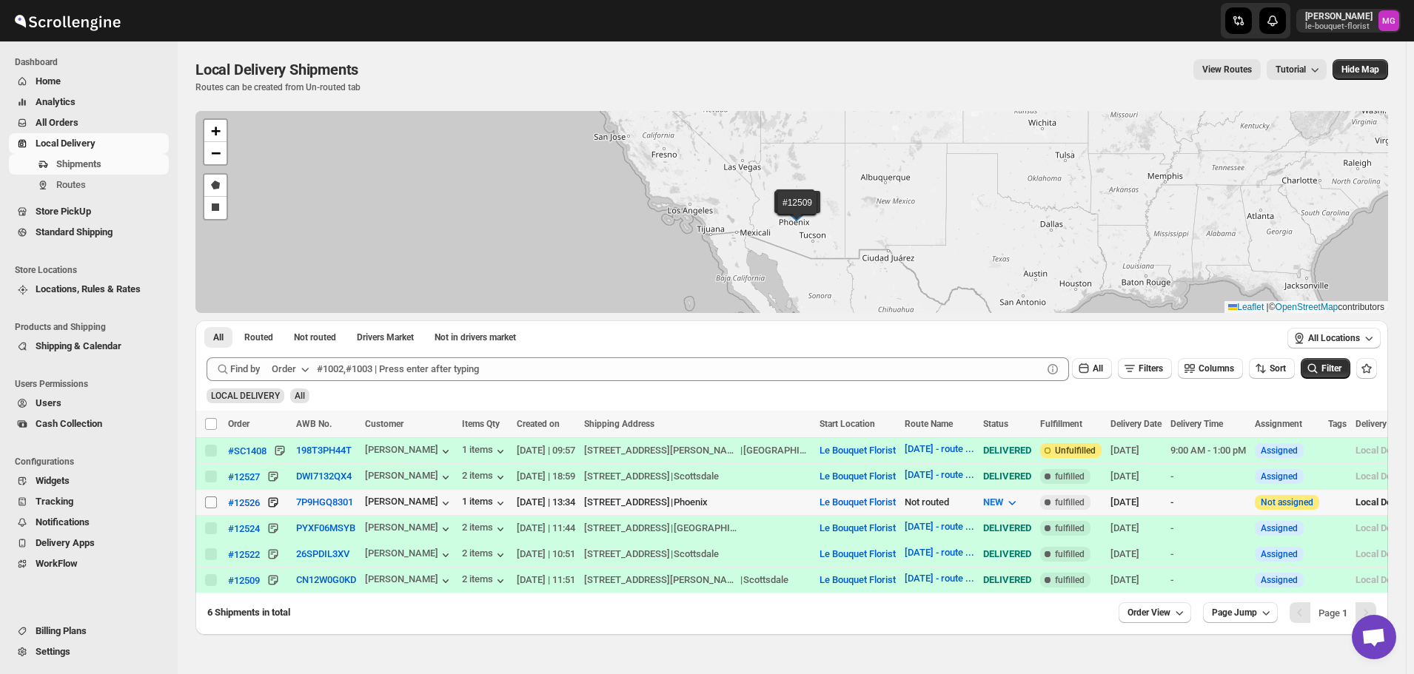
click at [214, 505] on input "Select shipment" at bounding box center [211, 503] width 12 height 12
checkbox input "true"
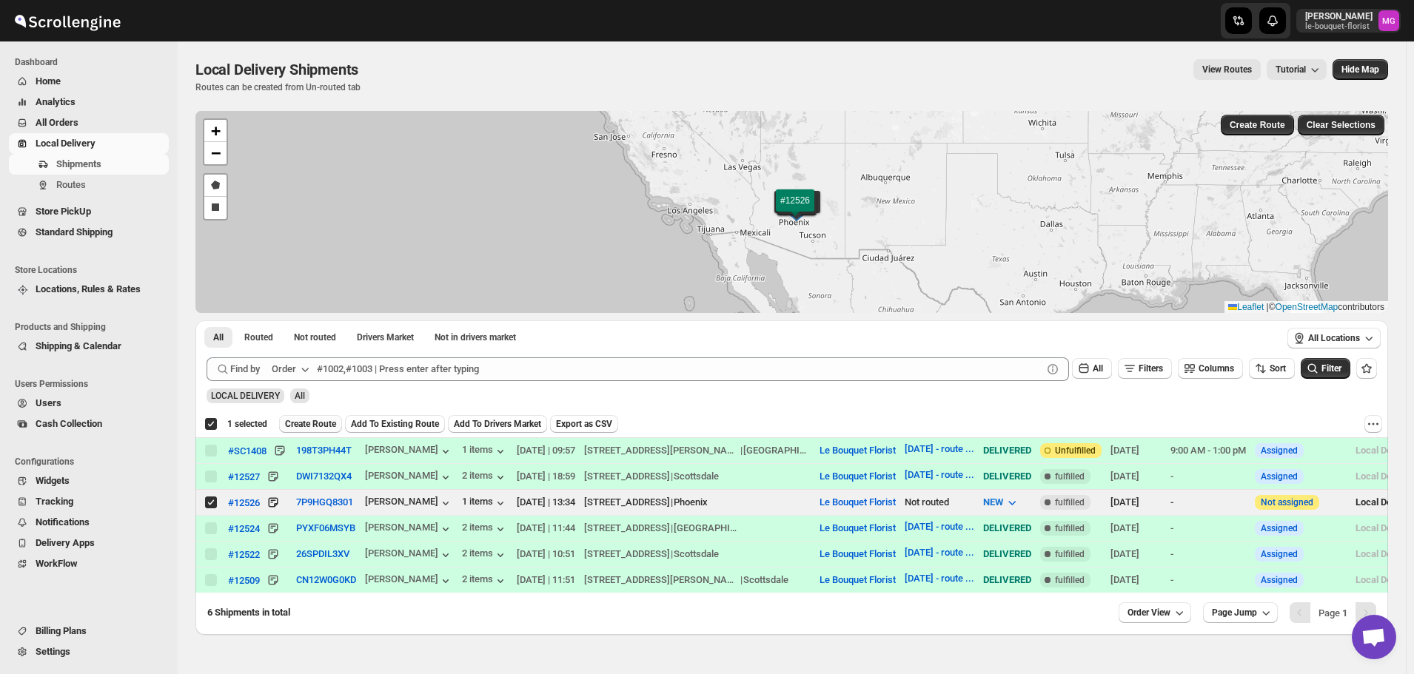
click at [298, 421] on span "Create Route" at bounding box center [310, 424] width 51 height 12
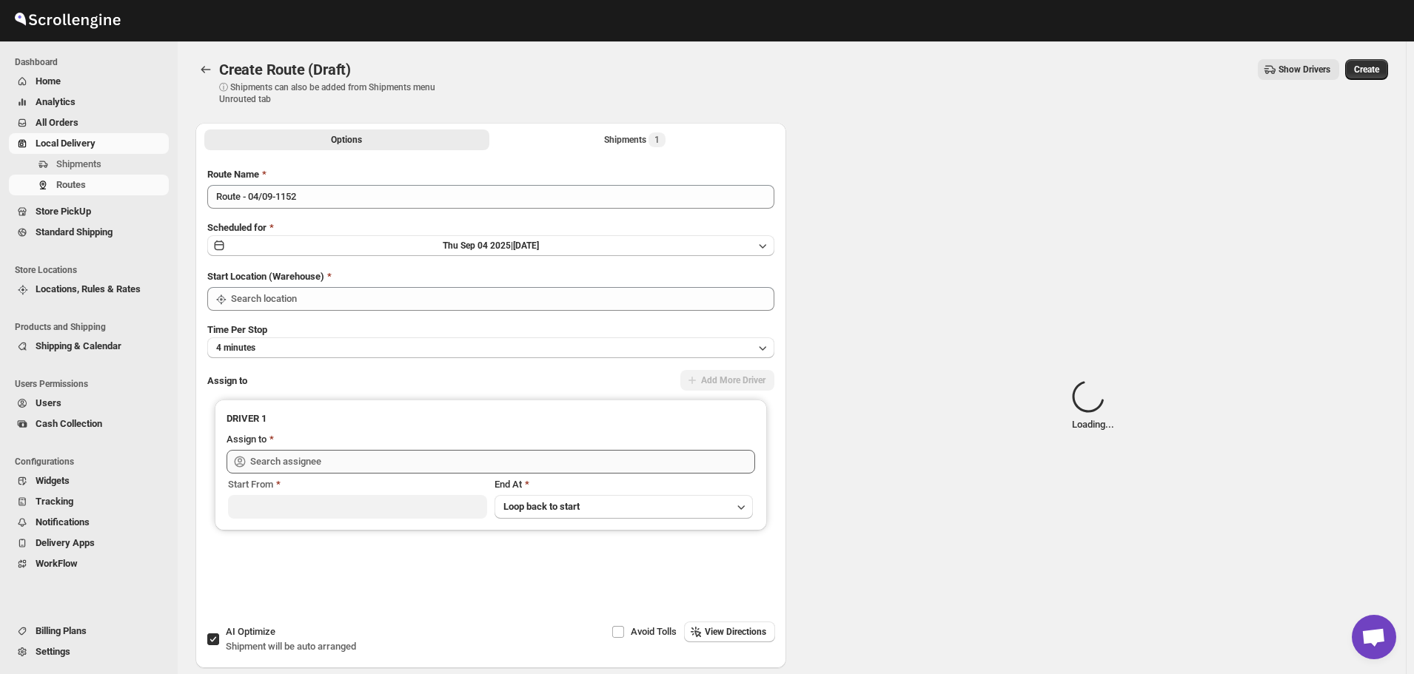
type input "Le Bouquet Florist"
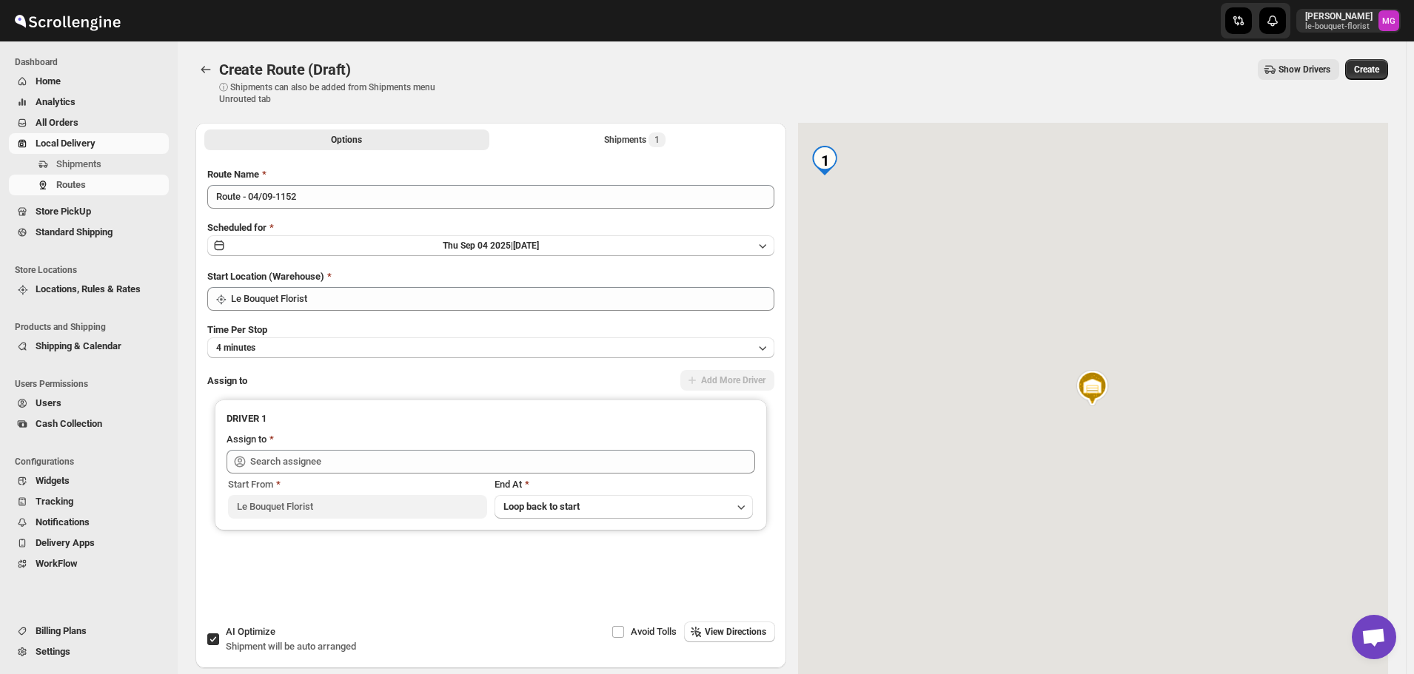
click at [301, 176] on div "Route Name" at bounding box center [490, 174] width 567 height 15
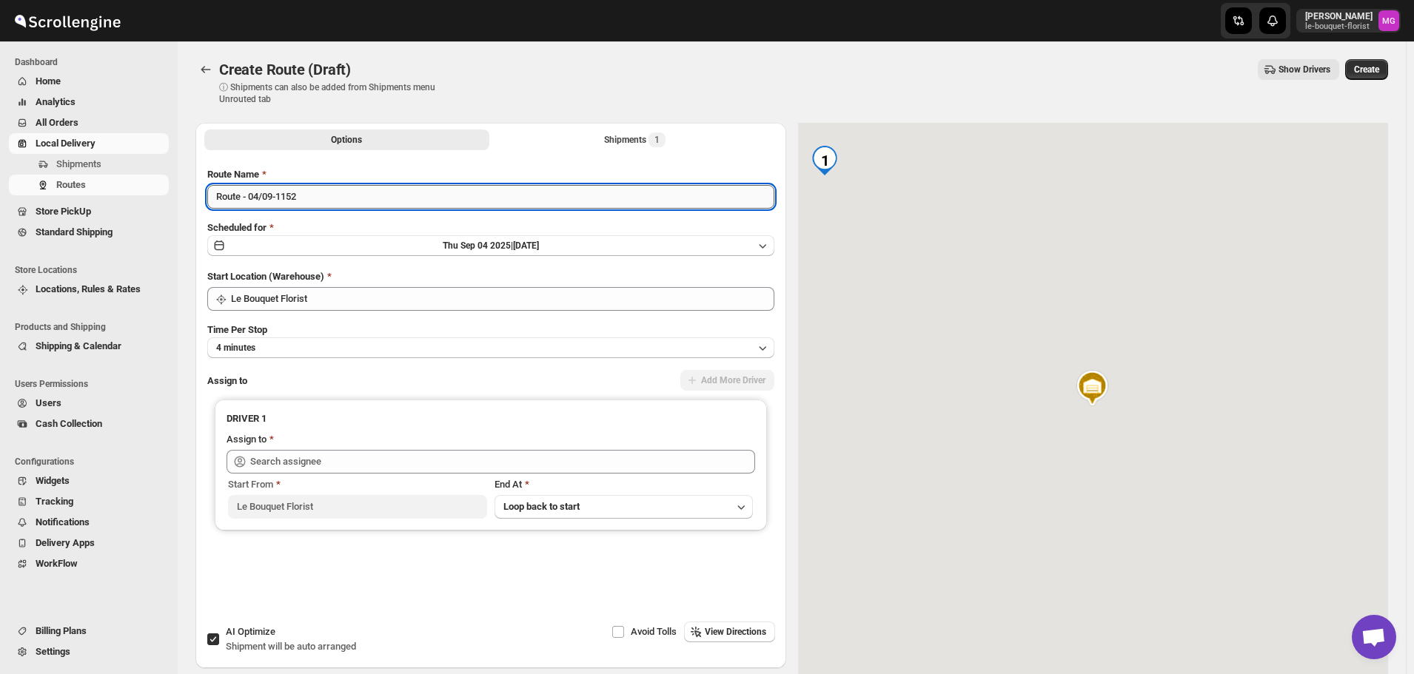
click at [303, 208] on input "Route - 04/09-1152" at bounding box center [490, 197] width 567 height 24
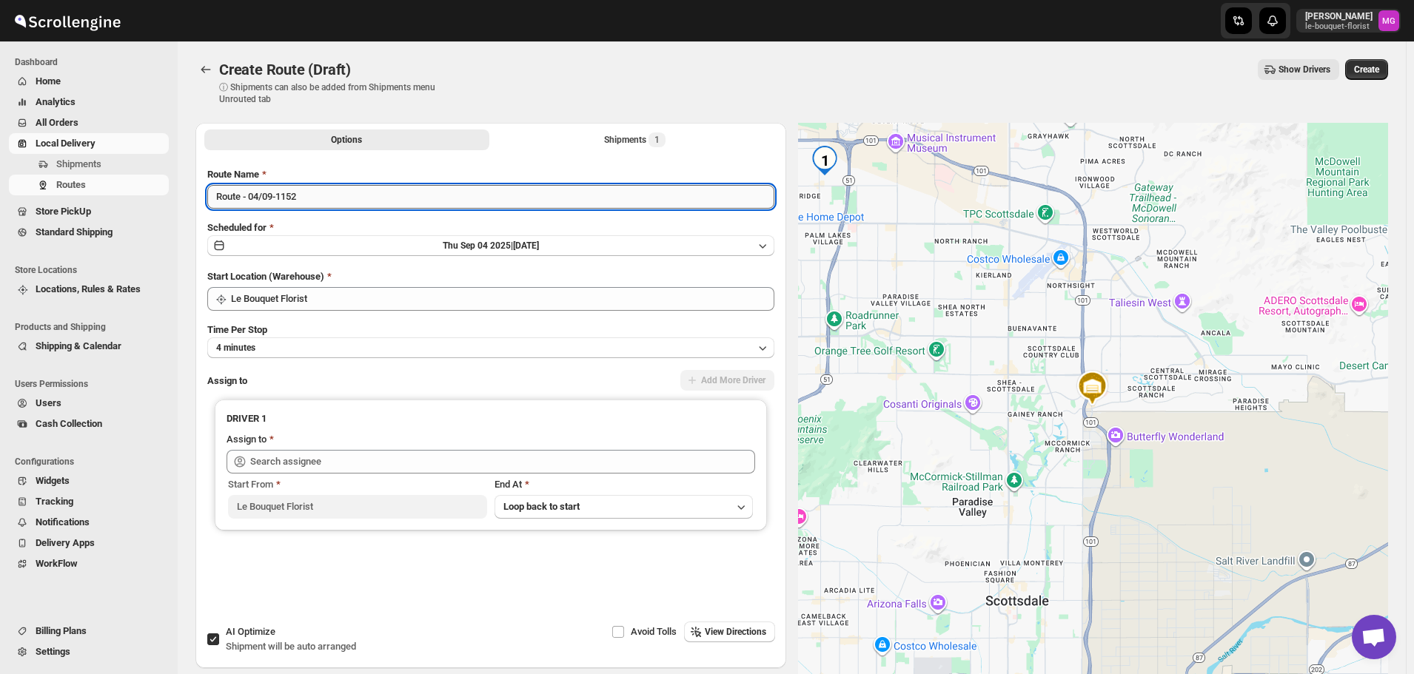
click at [303, 208] on input "Route - 04/09-1152" at bounding box center [490, 197] width 567 height 24
type input "[DATE] - route 2"
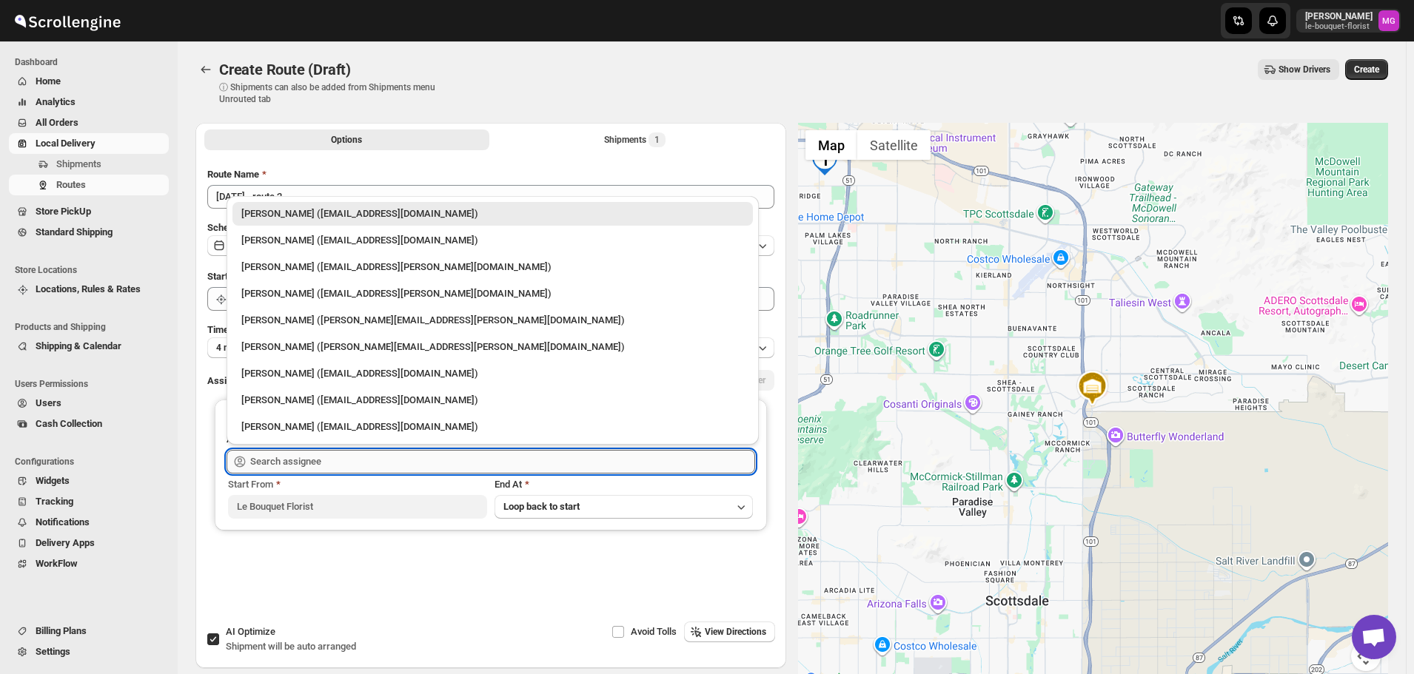
click at [298, 453] on input "text" at bounding box center [502, 462] width 505 height 24
click at [313, 244] on div "[PERSON_NAME] ([EMAIL_ADDRESS][DOMAIN_NAME])" at bounding box center [492, 240] width 503 height 15
type input "[PERSON_NAME] ([EMAIL_ADDRESS][DOMAIN_NAME])"
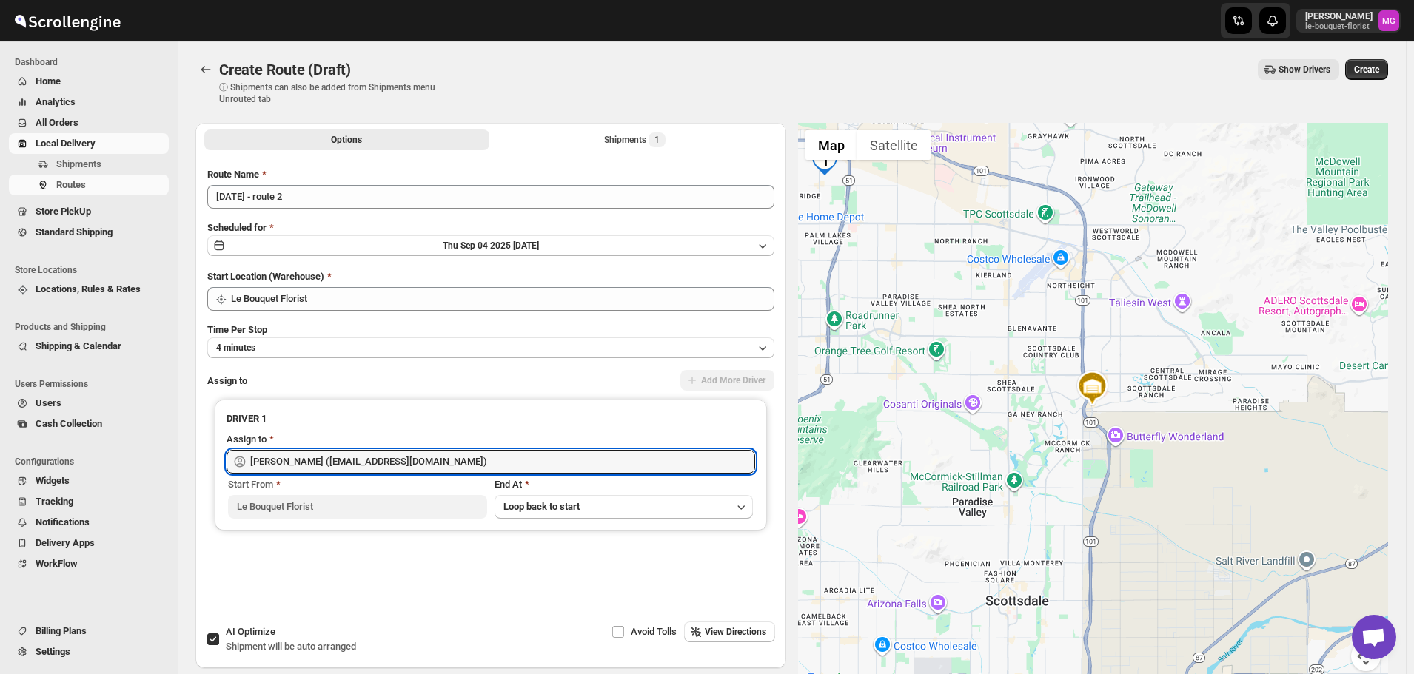
click at [258, 625] on div "AI Optimize Shipment will be auto arranged" at bounding box center [291, 640] width 130 height 30
click at [219, 634] on input "AI Optimize Shipment will be auto arranged" at bounding box center [213, 640] width 12 height 12
checkbox input "false"
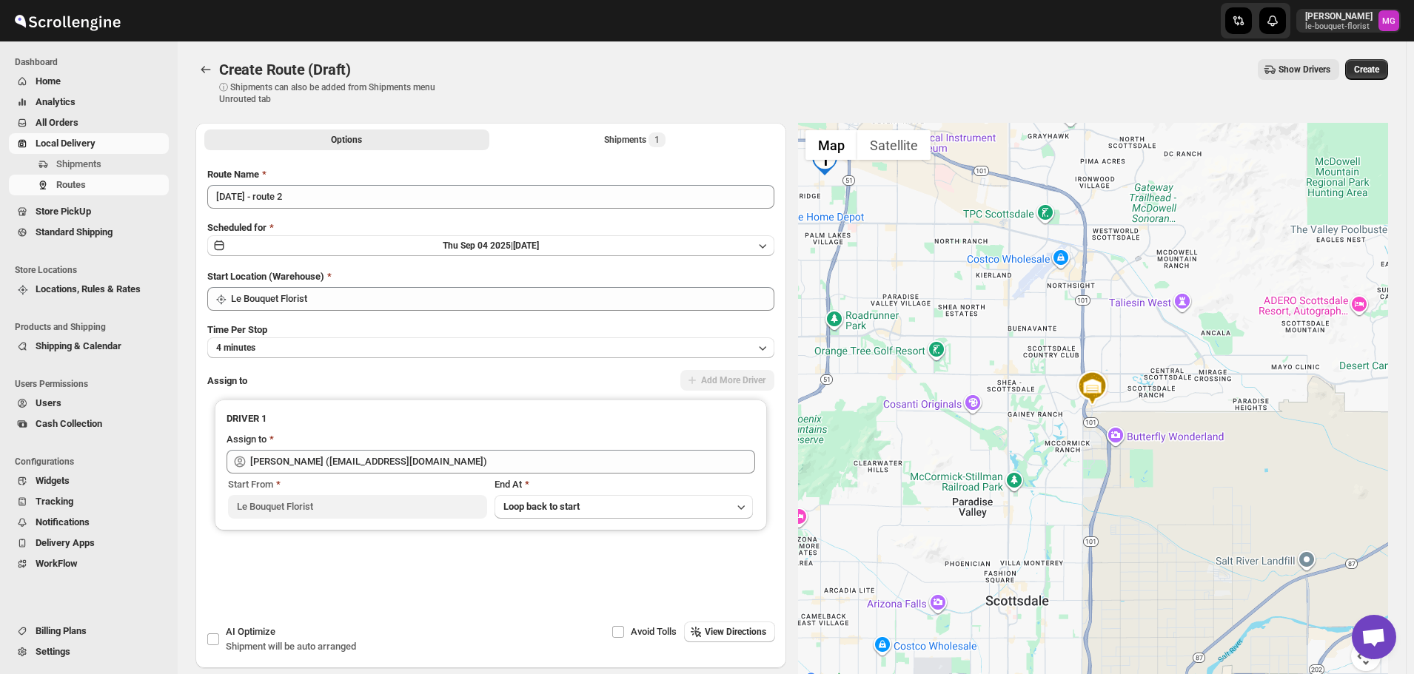
drag, startPoint x: 1007, startPoint y: 253, endPoint x: 1074, endPoint y: 356, distance: 122.6
click at [1074, 356] on div at bounding box center [1093, 406] width 591 height 566
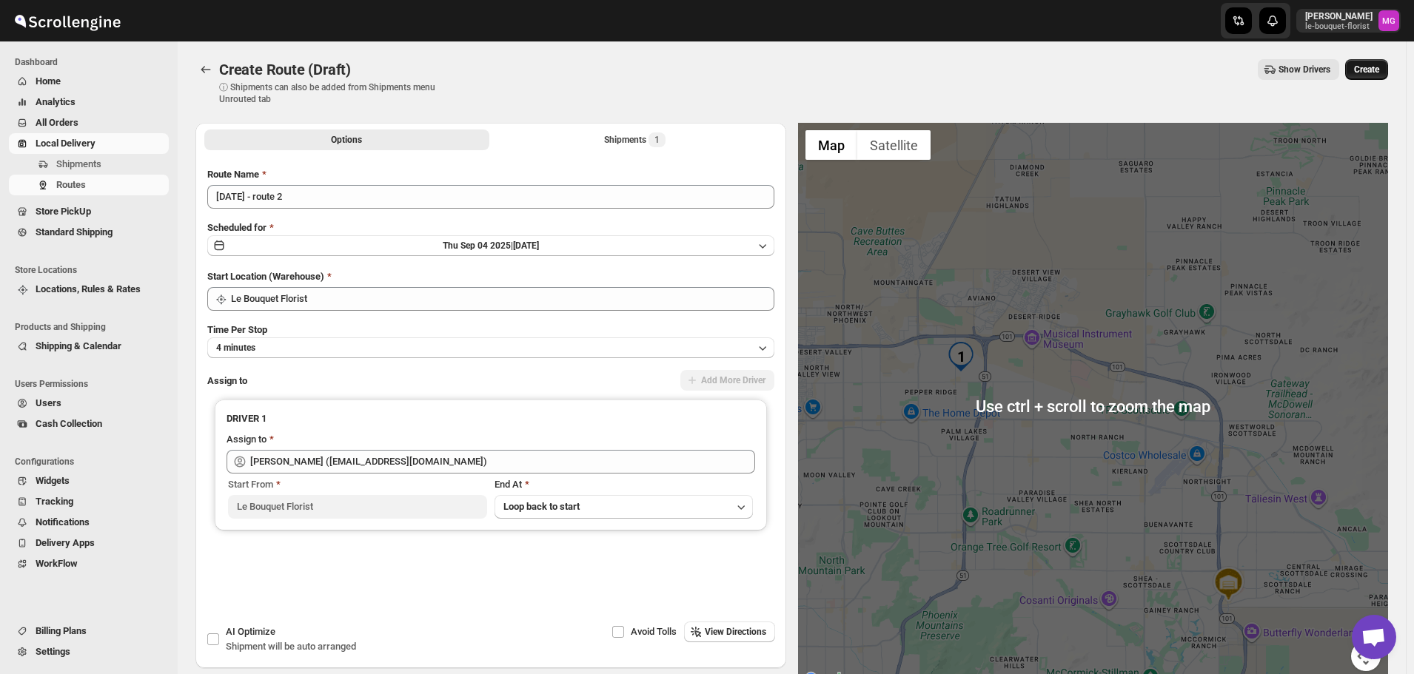
click at [1379, 75] on span "Create" at bounding box center [1366, 70] width 25 height 12
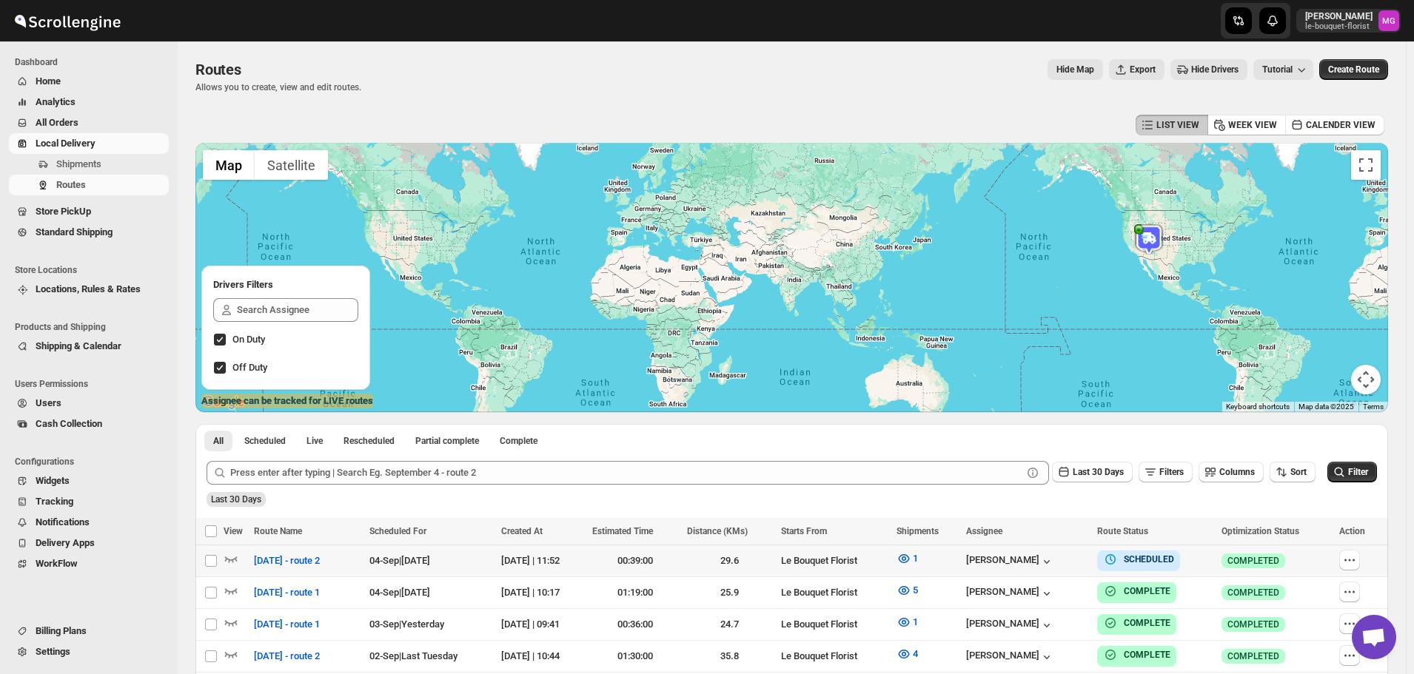
click at [223, 559] on td "Select route" at bounding box center [209, 562] width 28 height 32
checkbox input "true"
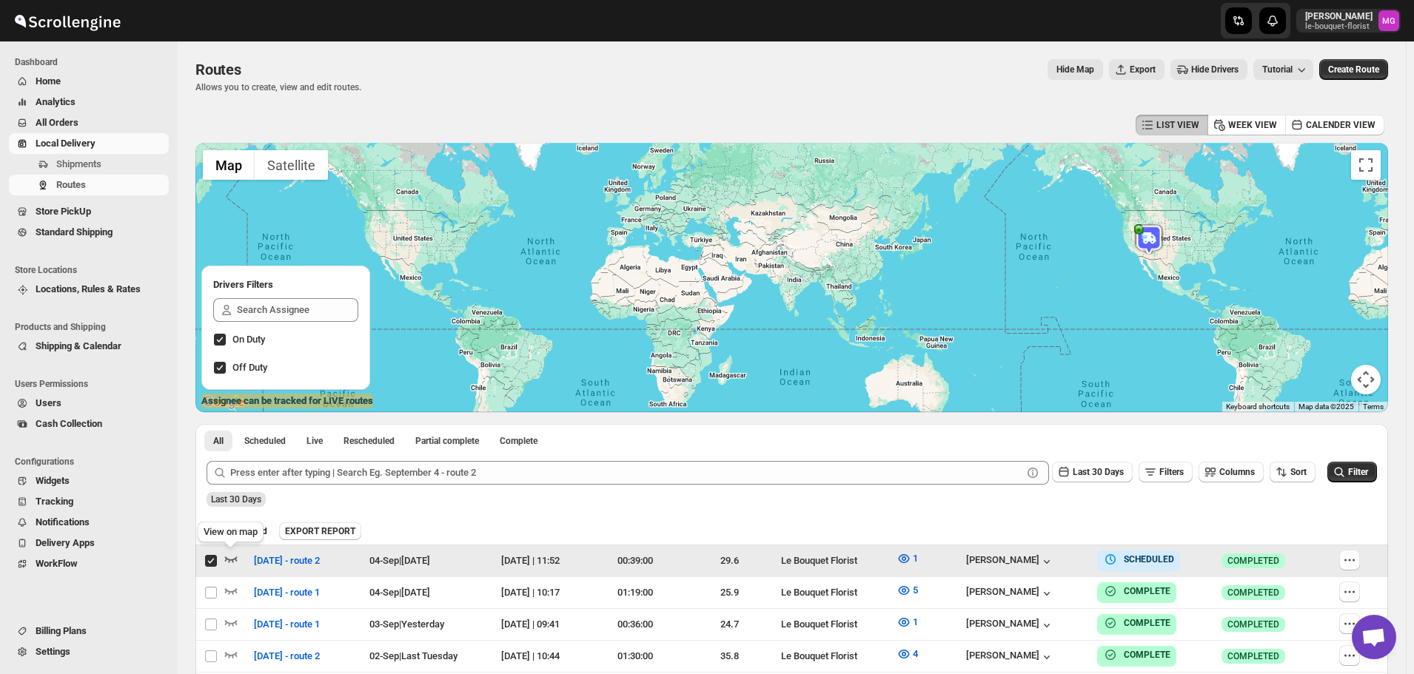
click at [227, 560] on icon "button" at bounding box center [231, 560] width 13 height 6
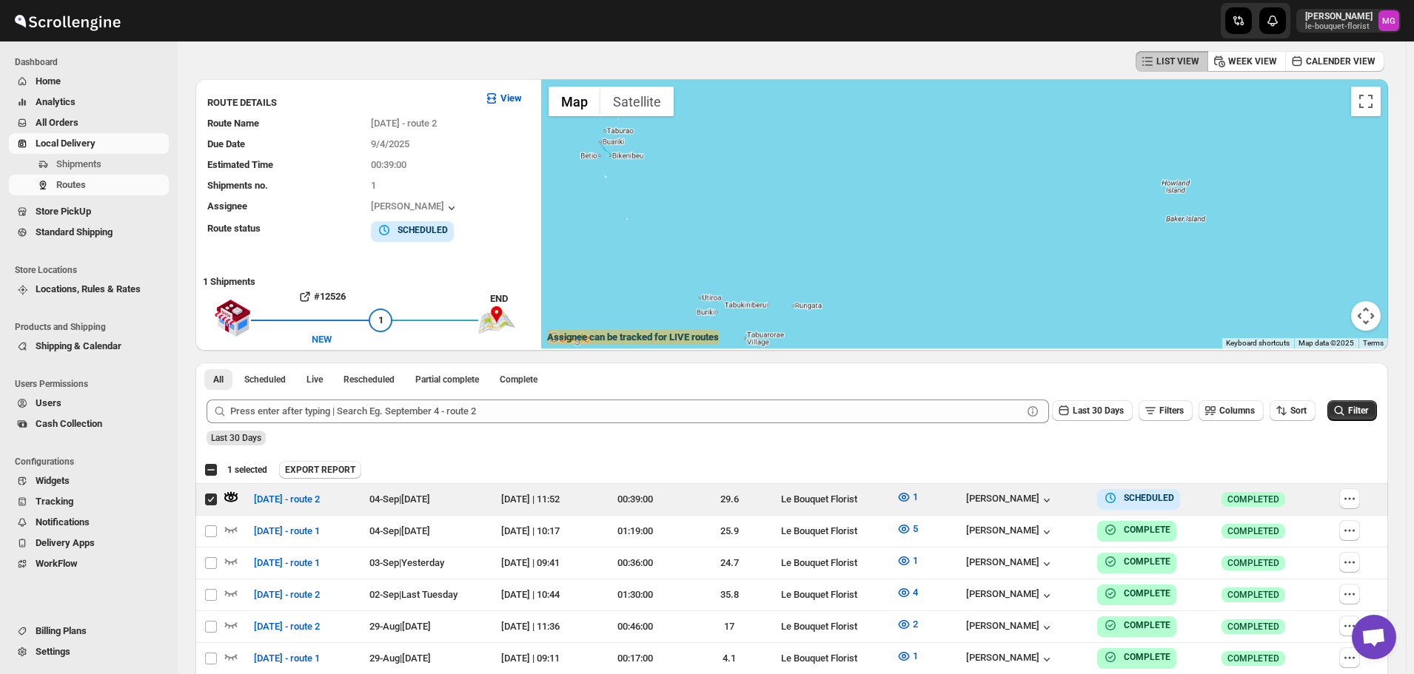
scroll to position [74, 0]
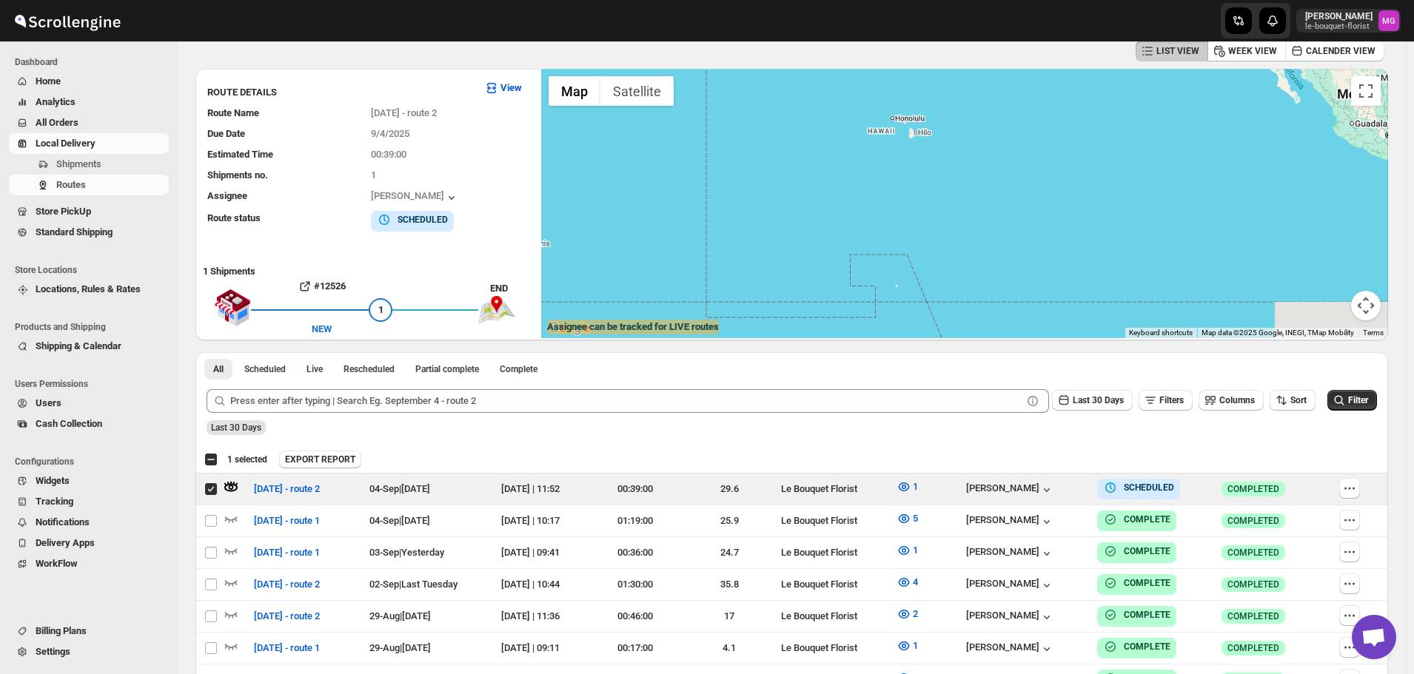
drag, startPoint x: 1246, startPoint y: 219, endPoint x: 870, endPoint y: 276, distance: 380.4
click at [870, 276] on div at bounding box center [964, 203] width 847 height 269
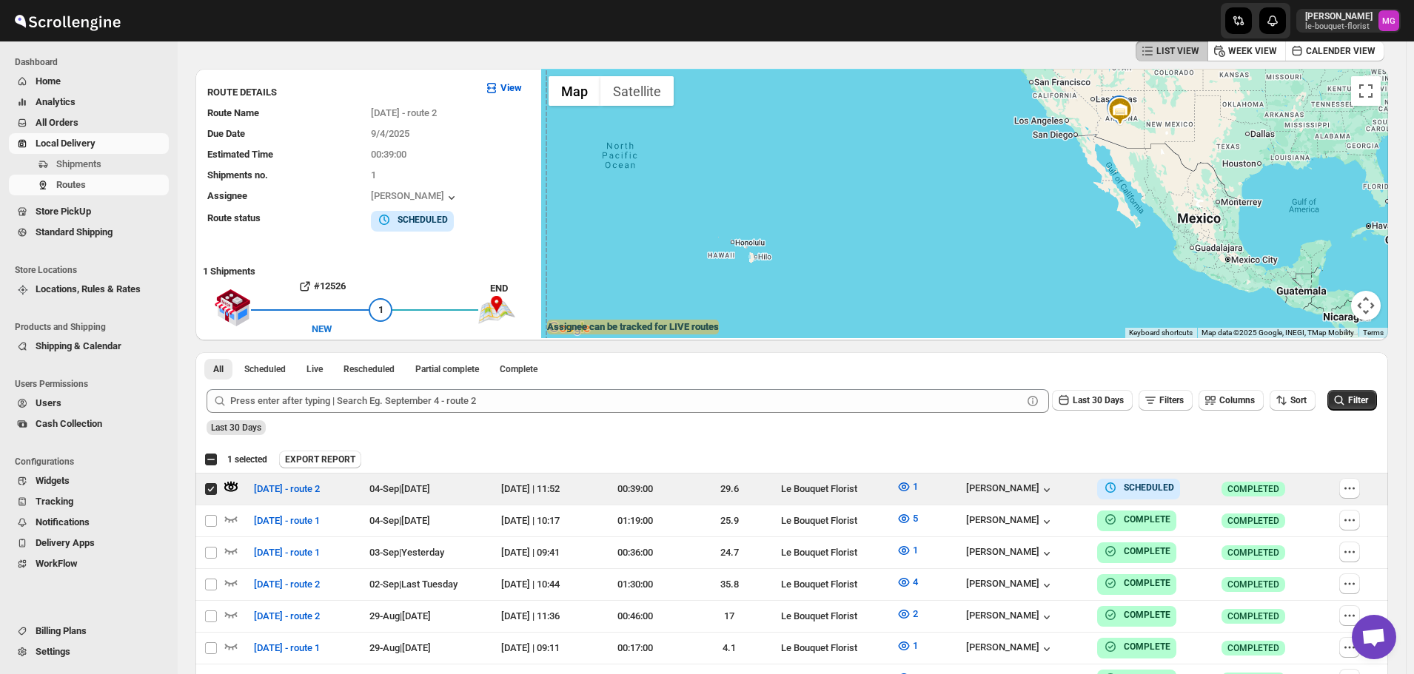
drag, startPoint x: 1102, startPoint y: 195, endPoint x: 1045, endPoint y: 278, distance: 100.6
click at [1036, 316] on div at bounding box center [964, 203] width 847 height 269
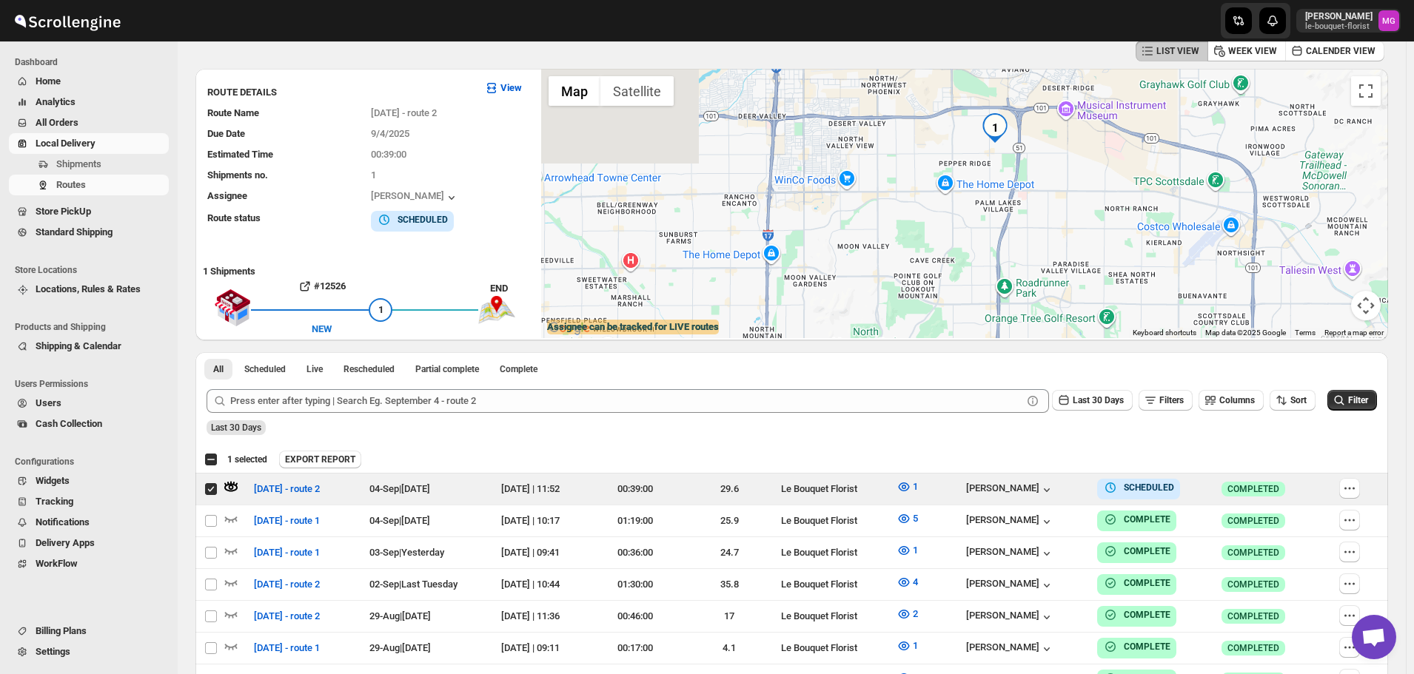
drag, startPoint x: 1015, startPoint y: 159, endPoint x: 964, endPoint y: 287, distance: 137.9
click at [957, 312] on div at bounding box center [964, 203] width 847 height 269
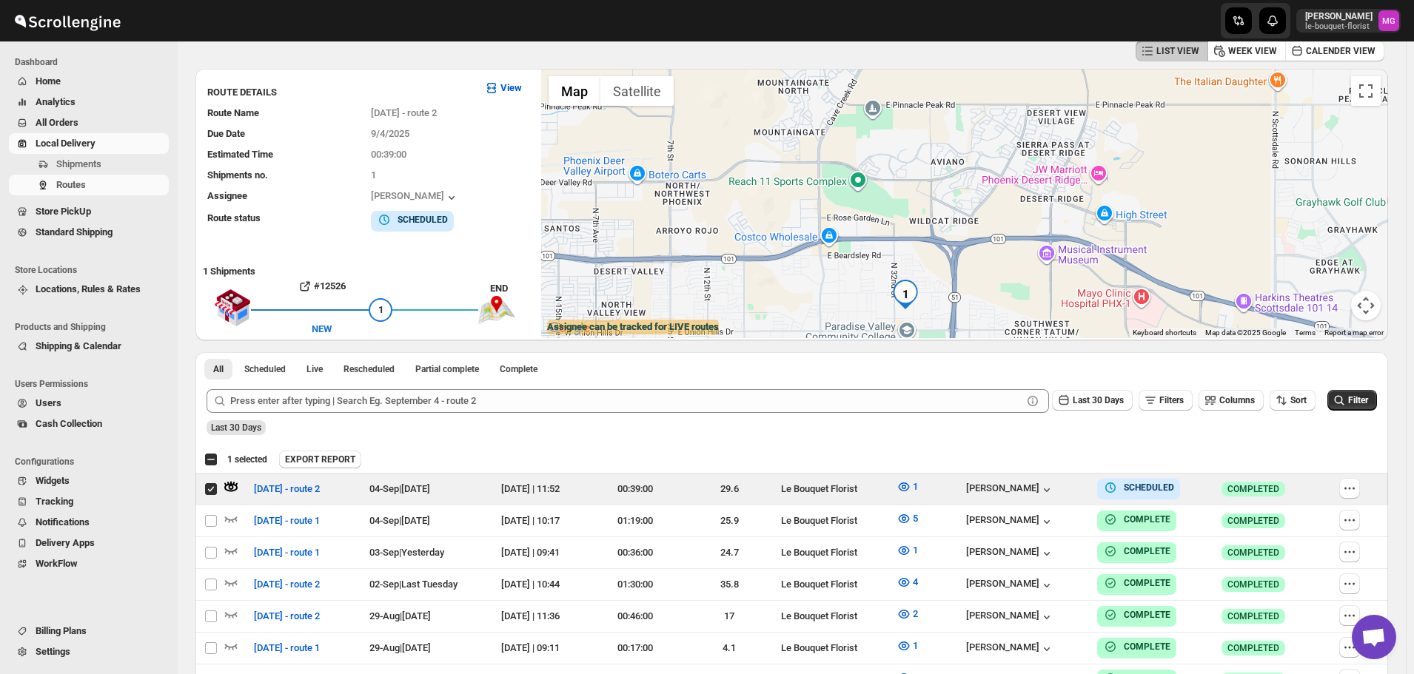
drag, startPoint x: 954, startPoint y: 317, endPoint x: 978, endPoint y: 232, distance: 87.7
click at [978, 232] on div at bounding box center [964, 203] width 847 height 269
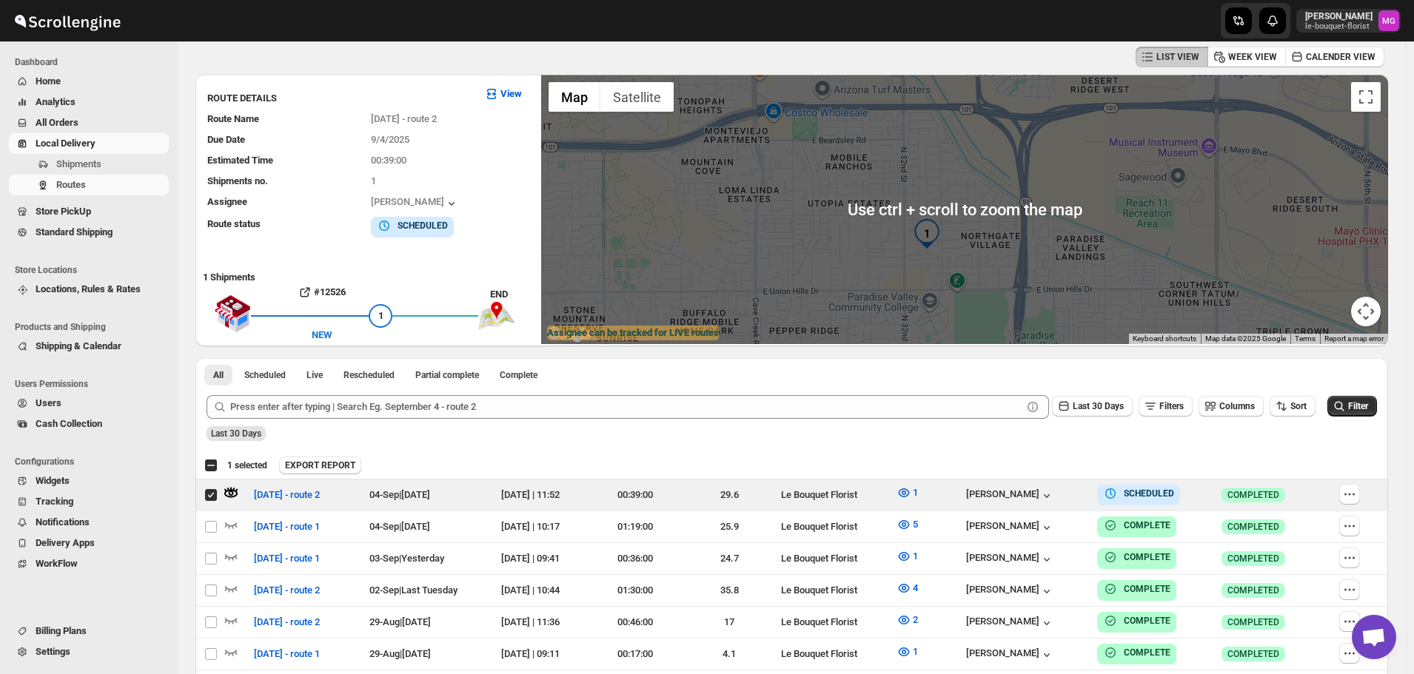
scroll to position [0, 0]
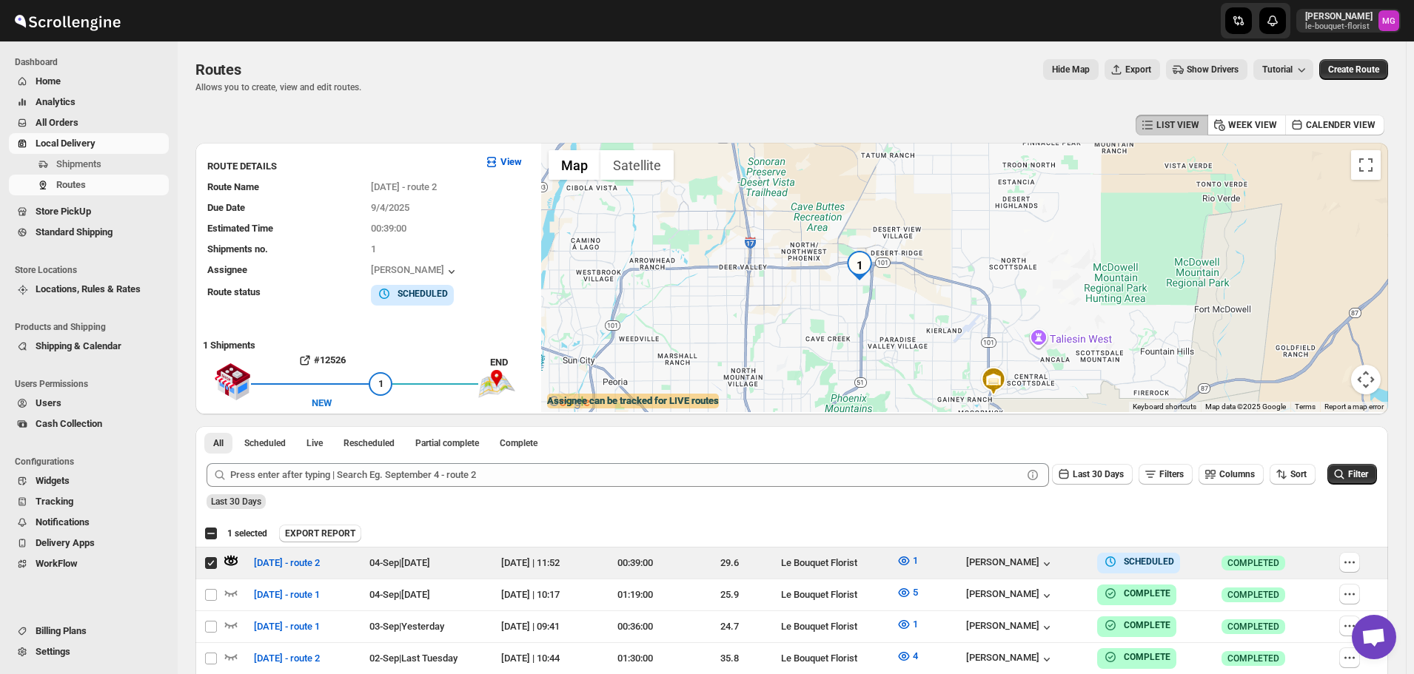
drag, startPoint x: 1017, startPoint y: 321, endPoint x: 979, endPoint y: 301, distance: 42.7
click at [979, 301] on div at bounding box center [964, 277] width 847 height 269
